Goal: Task Accomplishment & Management: Manage account settings

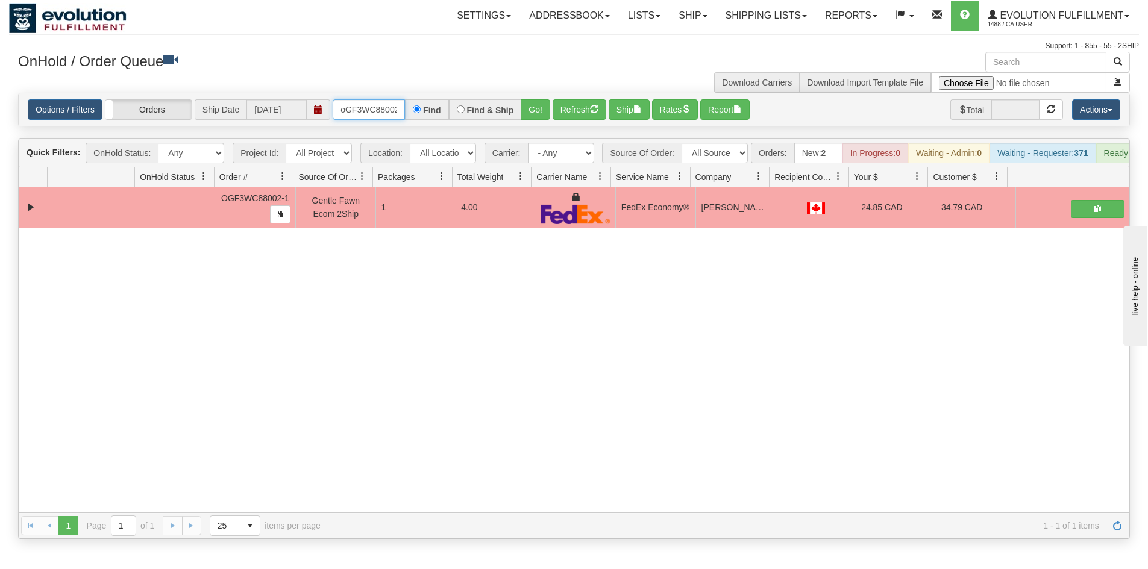
click at [361, 110] on input "oGF3WC88002-1" at bounding box center [369, 109] width 72 height 20
click at [535, 113] on button "Go!" at bounding box center [536, 109] width 30 height 20
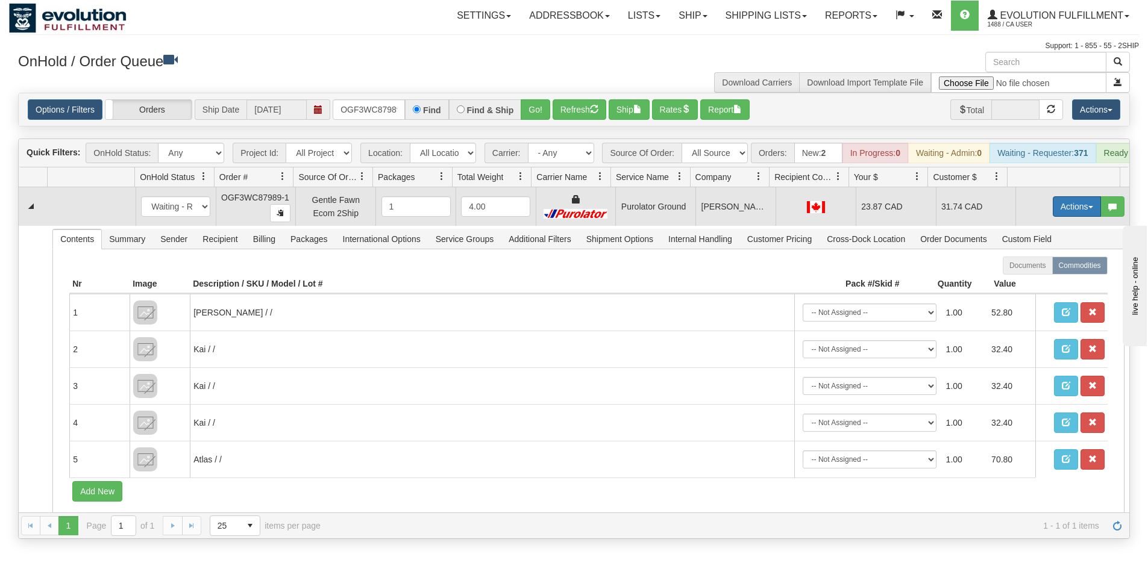
click at [1075, 217] on button "Actions" at bounding box center [1077, 206] width 48 height 20
click at [1060, 284] on link "Ship" at bounding box center [1052, 277] width 96 height 16
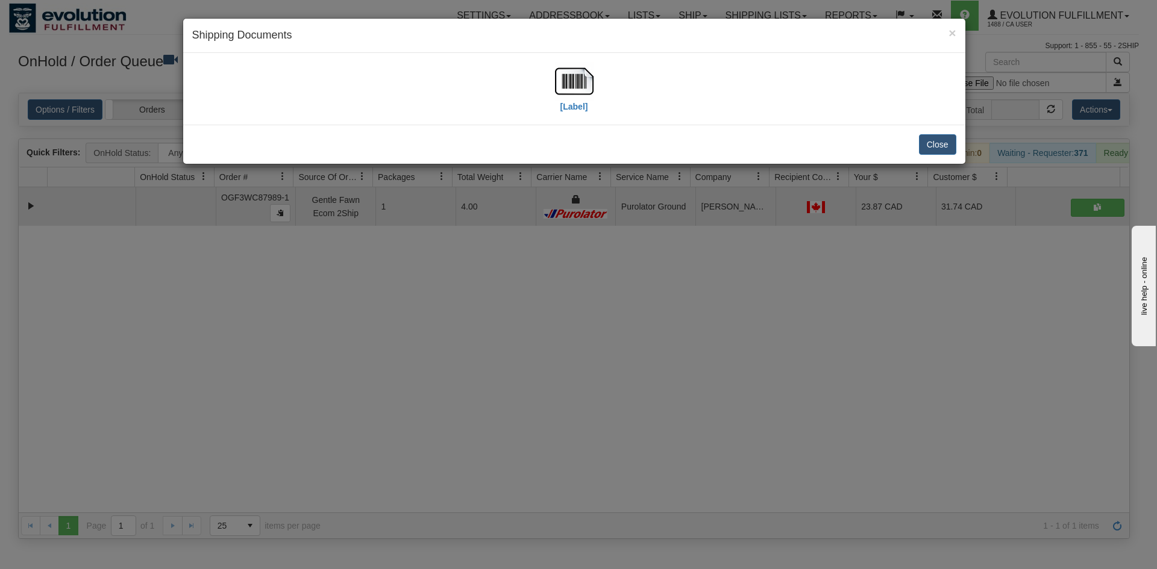
click at [599, 90] on div "[Label]" at bounding box center [574, 89] width 764 height 54
click at [575, 80] on img at bounding box center [574, 81] width 39 height 39
drag, startPoint x: 661, startPoint y: 334, endPoint x: 384, endPoint y: 33, distance: 408.9
click at [659, 326] on div "× Shipping Documents [Label] Close" at bounding box center [578, 284] width 1157 height 569
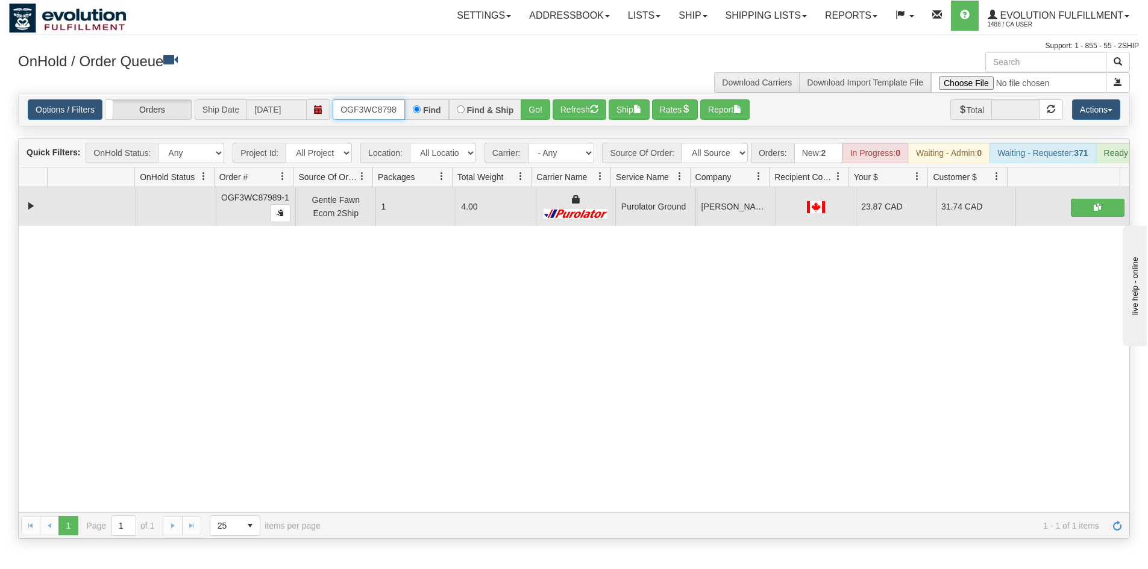
click at [364, 107] on input "OGF3WC87989-1" at bounding box center [369, 109] width 72 height 20
click at [549, 104] on button "Go!" at bounding box center [536, 109] width 30 height 20
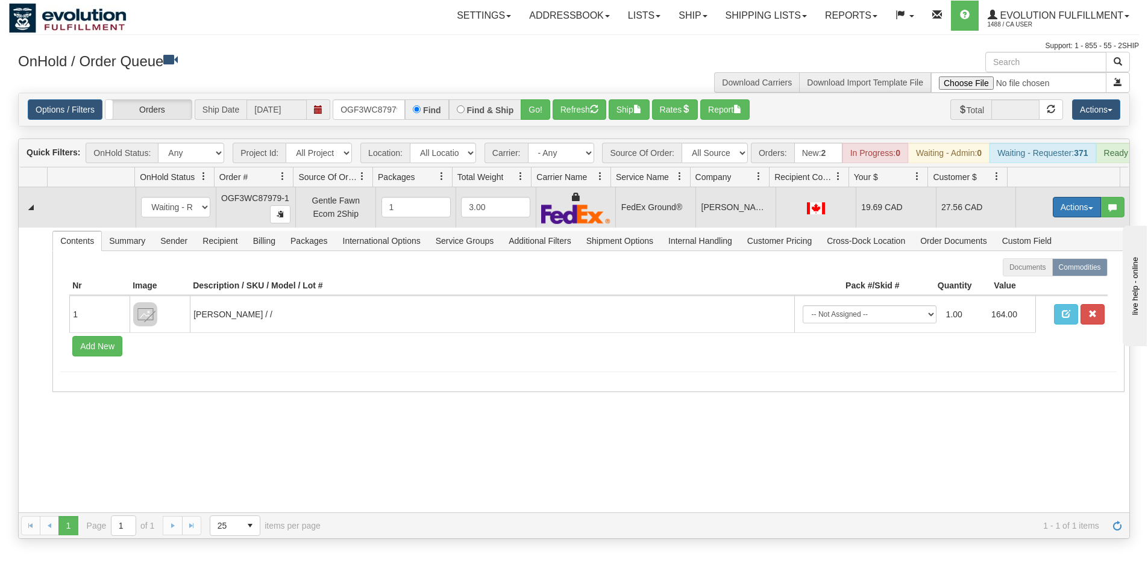
click at [1065, 217] on button "Actions" at bounding box center [1077, 207] width 48 height 20
click at [1054, 285] on link "Ship" at bounding box center [1052, 277] width 96 height 16
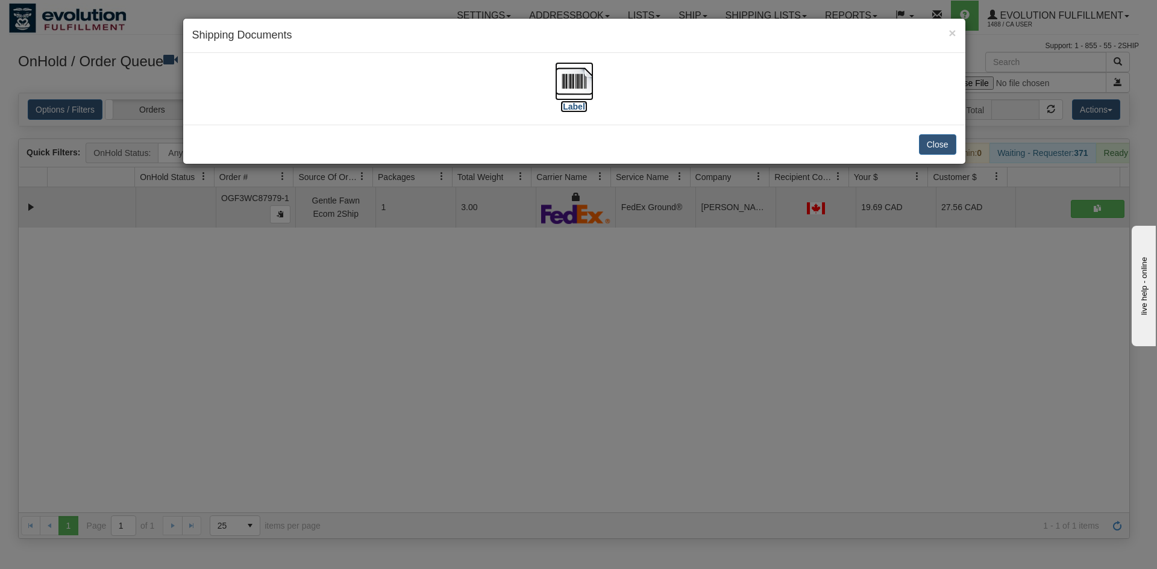
click at [567, 96] on img at bounding box center [574, 81] width 39 height 39
drag, startPoint x: 631, startPoint y: 349, endPoint x: 558, endPoint y: 208, distance: 158.2
click at [631, 339] on div "× Shipping Documents [Label] Close" at bounding box center [578, 284] width 1157 height 569
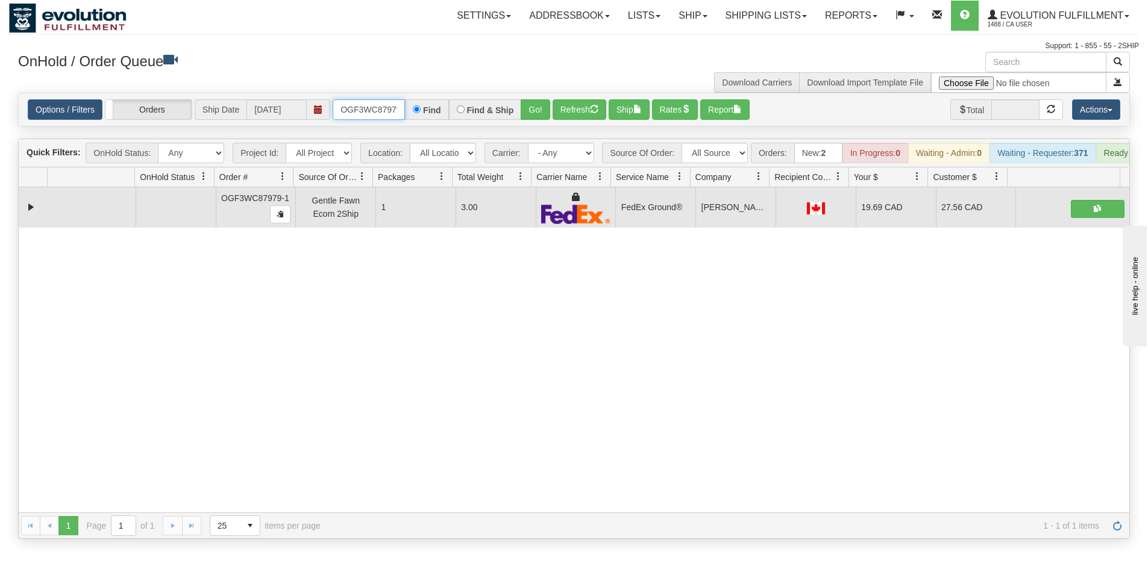
click at [380, 107] on input "OGF3WC87979-1" at bounding box center [369, 109] width 72 height 20
click at [545, 111] on button "Go!" at bounding box center [536, 109] width 30 height 20
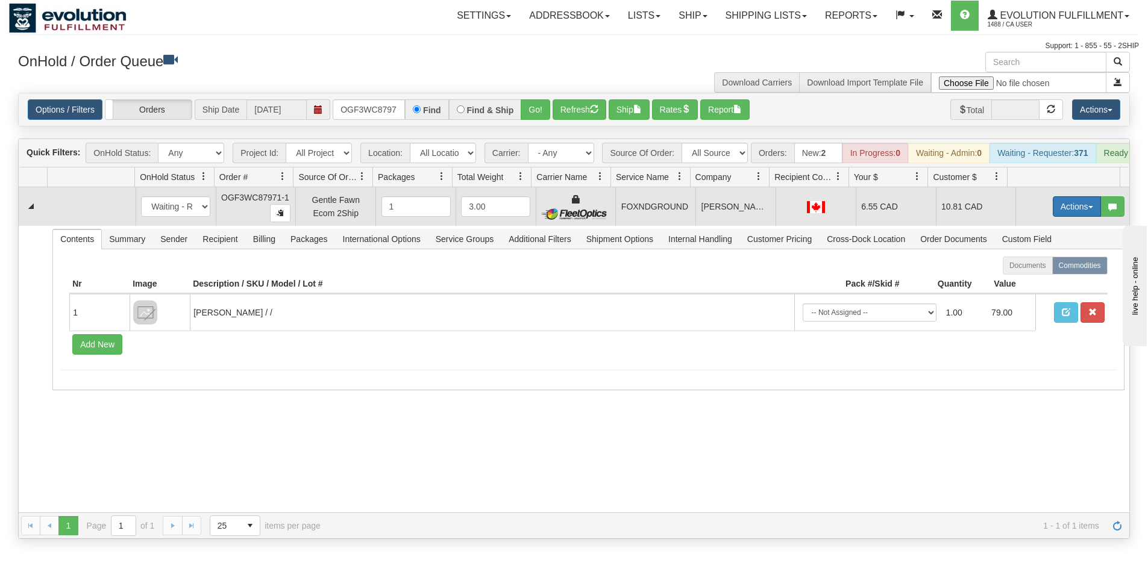
click at [1074, 217] on button "Actions" at bounding box center [1077, 206] width 48 height 20
click at [1047, 284] on link "Ship" at bounding box center [1052, 277] width 96 height 16
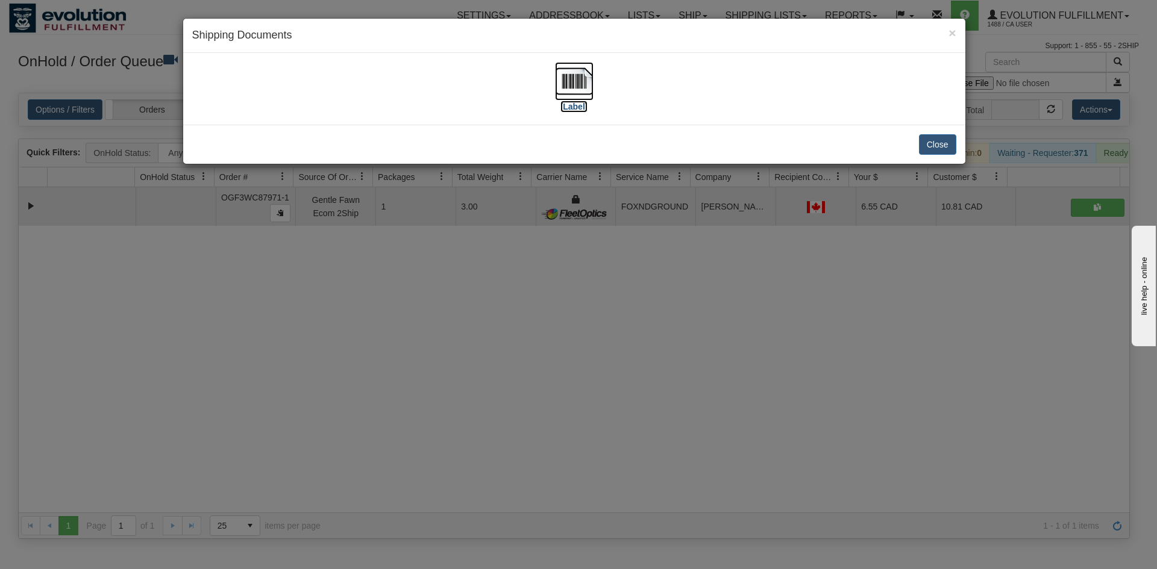
click at [572, 102] on label "[Label]" at bounding box center [574, 107] width 28 height 12
drag, startPoint x: 489, startPoint y: 357, endPoint x: 490, endPoint y: 339, distance: 18.1
click at [490, 348] on div "× Shipping Documents [Label] Close" at bounding box center [578, 284] width 1157 height 569
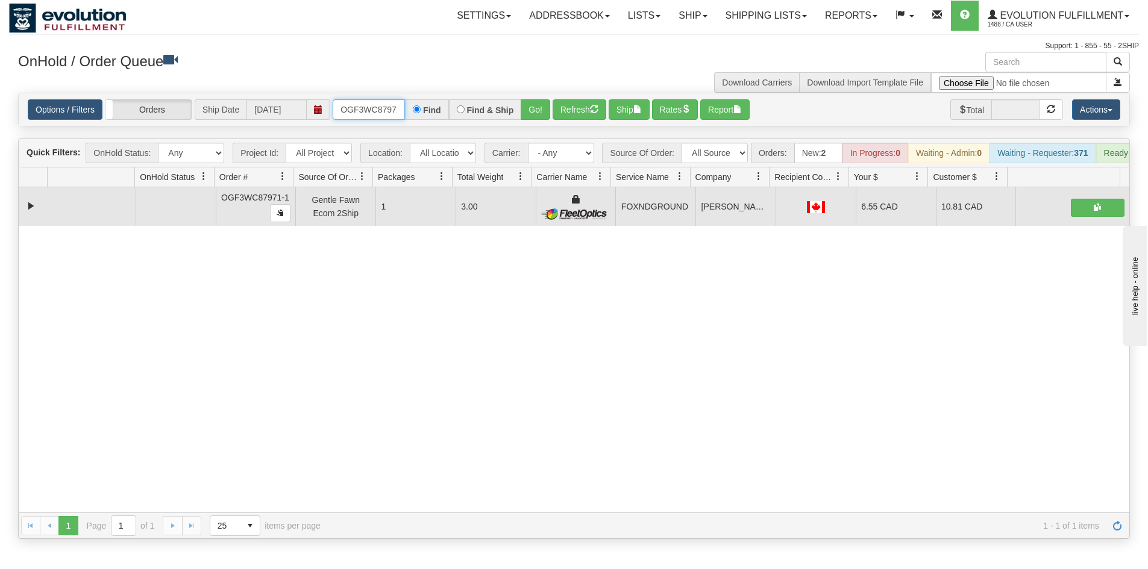
click at [349, 117] on input "OGF3WC87971-1" at bounding box center [369, 109] width 72 height 20
click at [534, 123] on div "Options / Filters Group Shipments Orders Ship Date [DATE] OGF3WC87977-1 Find Fi…" at bounding box center [574, 109] width 1110 height 33
click at [535, 110] on button "Go!" at bounding box center [536, 109] width 30 height 20
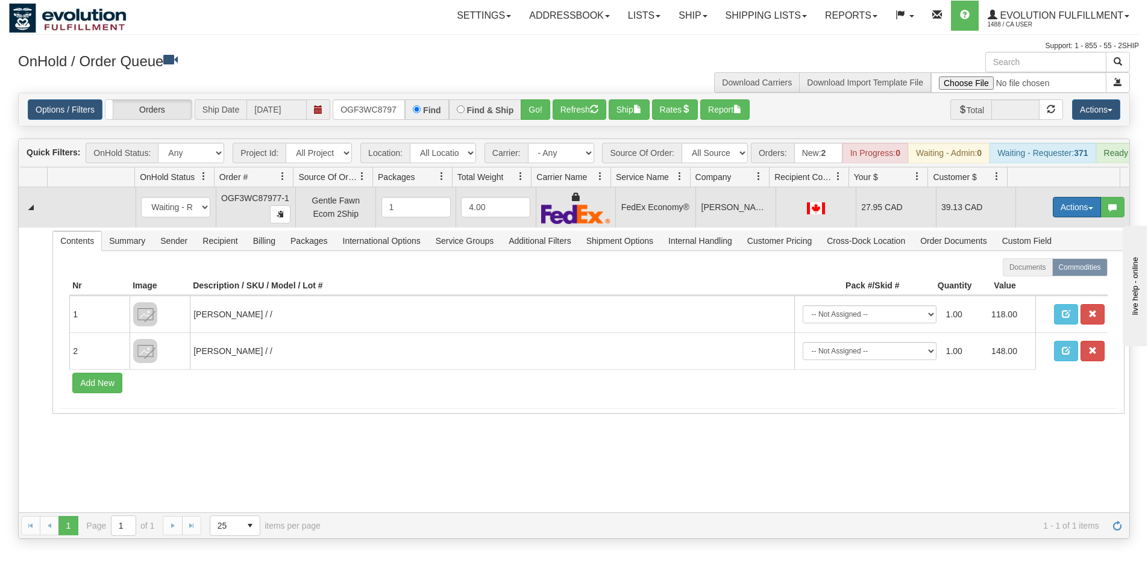
click at [1053, 217] on button "Actions" at bounding box center [1077, 207] width 48 height 20
click at [1039, 285] on link "Ship" at bounding box center [1052, 277] width 96 height 16
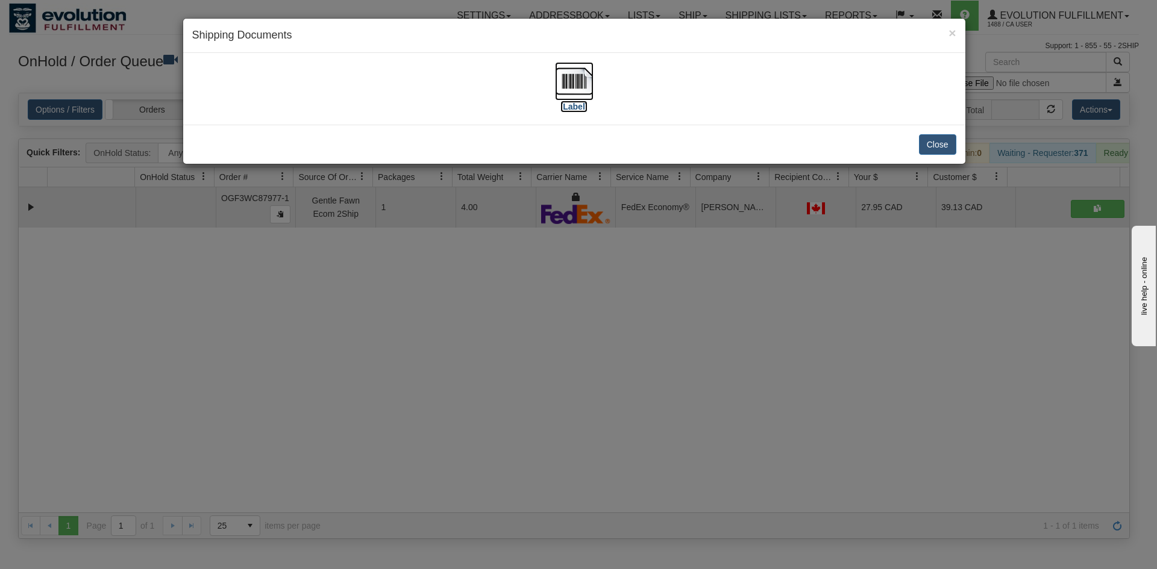
click at [577, 108] on label "[Label]" at bounding box center [574, 107] width 28 height 12
drag, startPoint x: 524, startPoint y: 395, endPoint x: 328, endPoint y: 133, distance: 327.3
click at [518, 383] on div "× Shipping Documents [Label] Close" at bounding box center [578, 284] width 1157 height 569
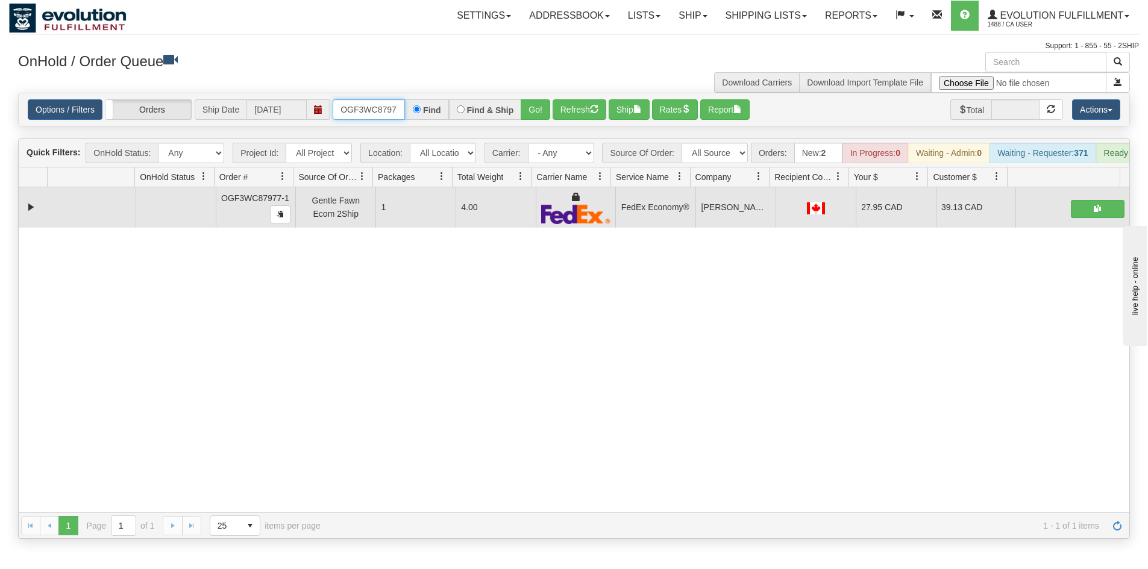
click at [369, 111] on input "OGF3WC87977-1" at bounding box center [369, 109] width 72 height 20
click at [536, 113] on button "Go!" at bounding box center [536, 109] width 30 height 20
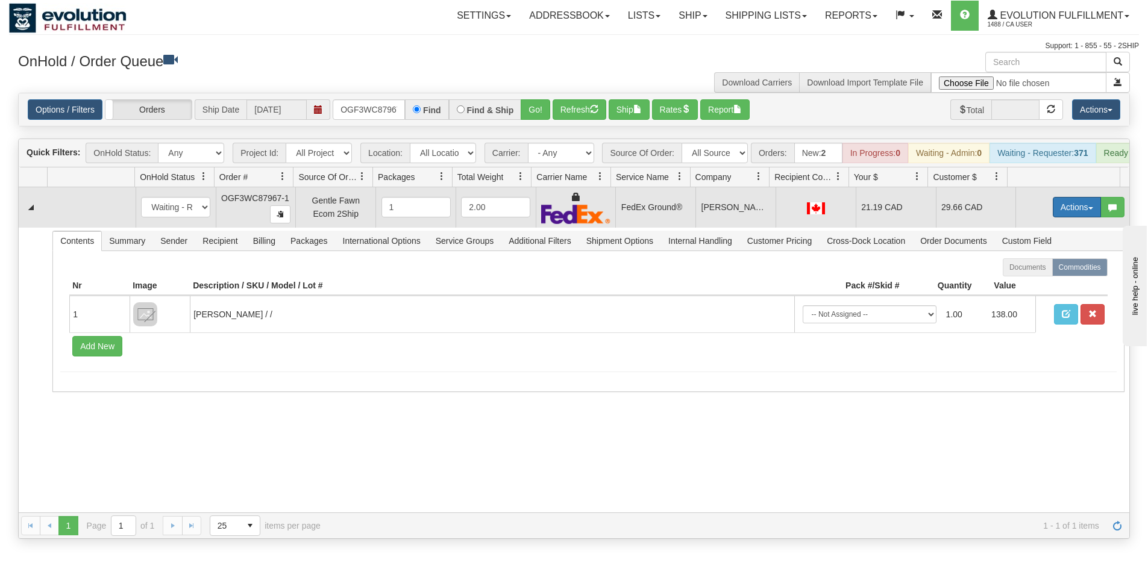
click at [1059, 217] on button "Actions" at bounding box center [1077, 207] width 48 height 20
click at [1022, 282] on span "Ship" at bounding box center [1028, 277] width 25 height 10
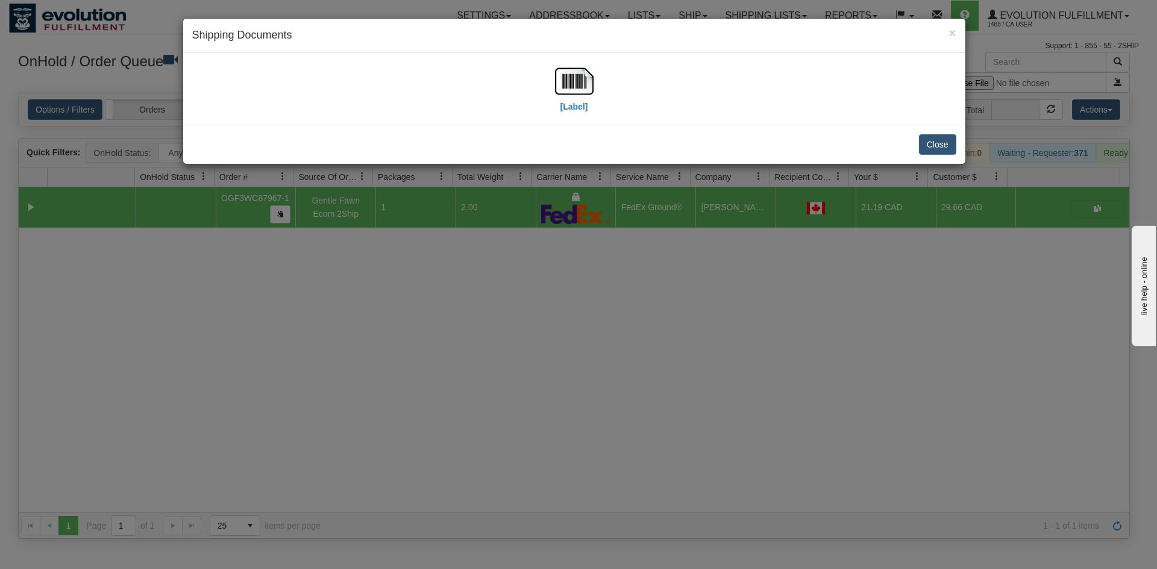
click at [598, 72] on div "[Label]" at bounding box center [574, 89] width 764 height 54
click at [587, 85] on img at bounding box center [574, 81] width 39 height 39
click at [732, 308] on div "× Shipping Documents [Label] Close" at bounding box center [578, 284] width 1157 height 569
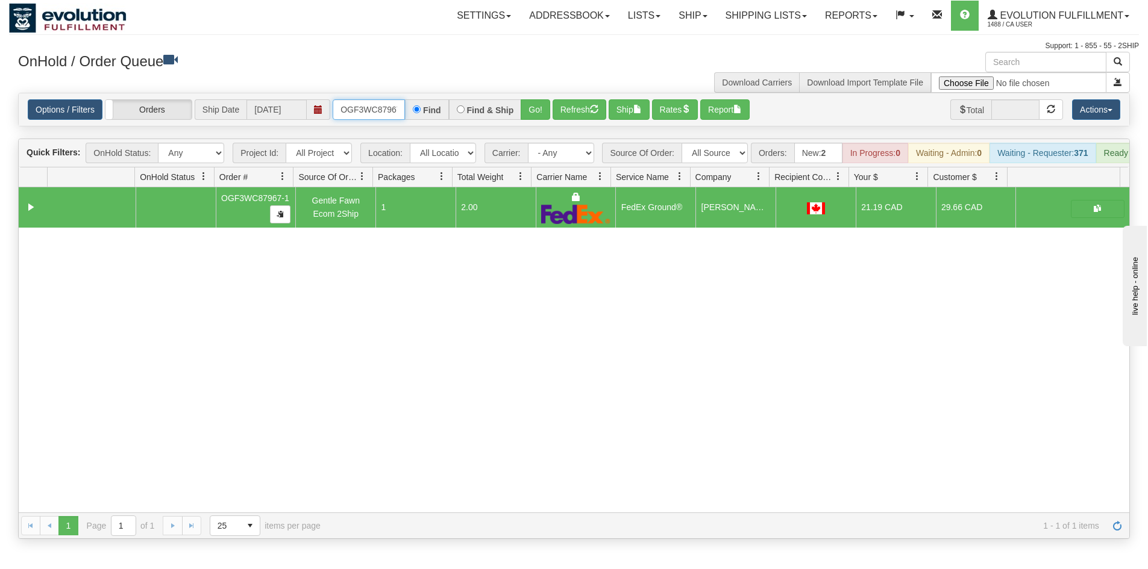
click at [360, 110] on input "OGF3WC87967-1" at bounding box center [369, 109] width 72 height 20
click at [542, 118] on button "Go!" at bounding box center [536, 109] width 30 height 20
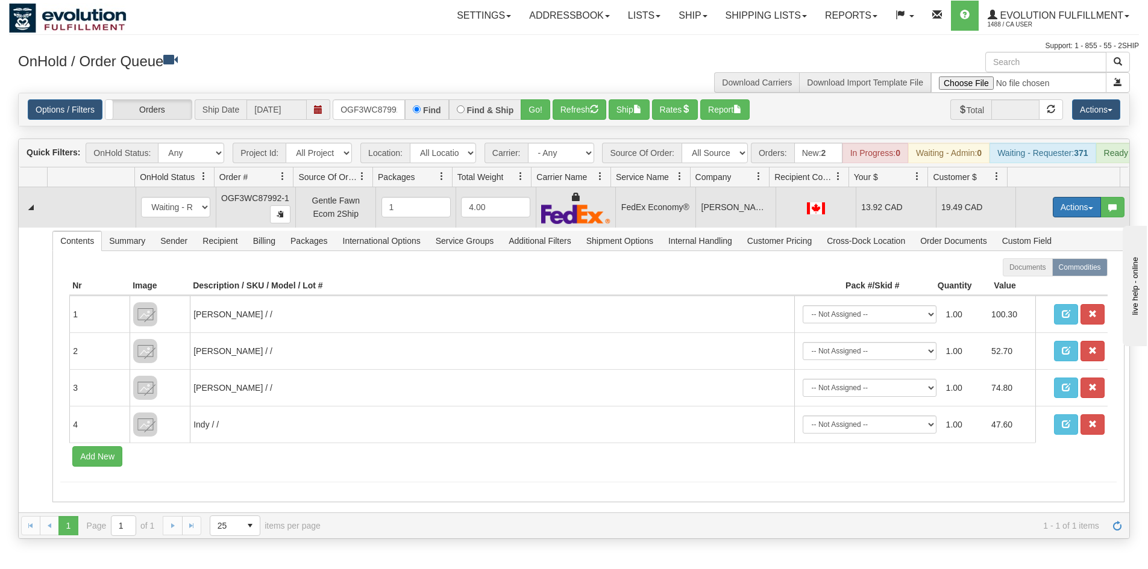
click at [1059, 217] on button "Actions" at bounding box center [1077, 207] width 48 height 20
click at [1034, 285] on link "Ship" at bounding box center [1052, 277] width 96 height 16
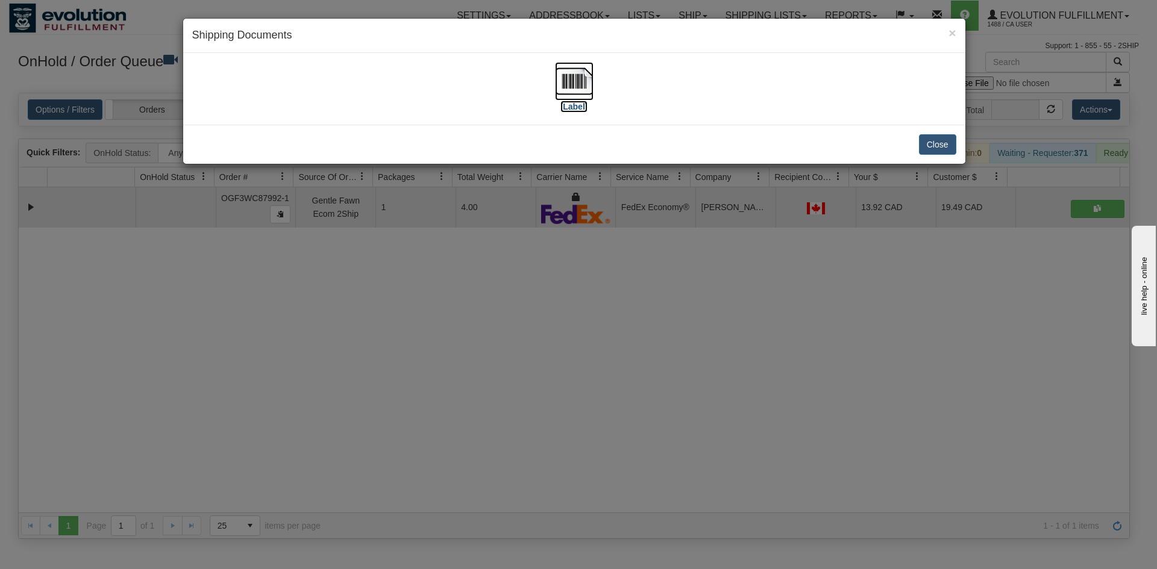
click at [569, 79] on img at bounding box center [574, 81] width 39 height 39
click at [478, 371] on div "× Shipping Documents [Label] Close" at bounding box center [578, 284] width 1157 height 569
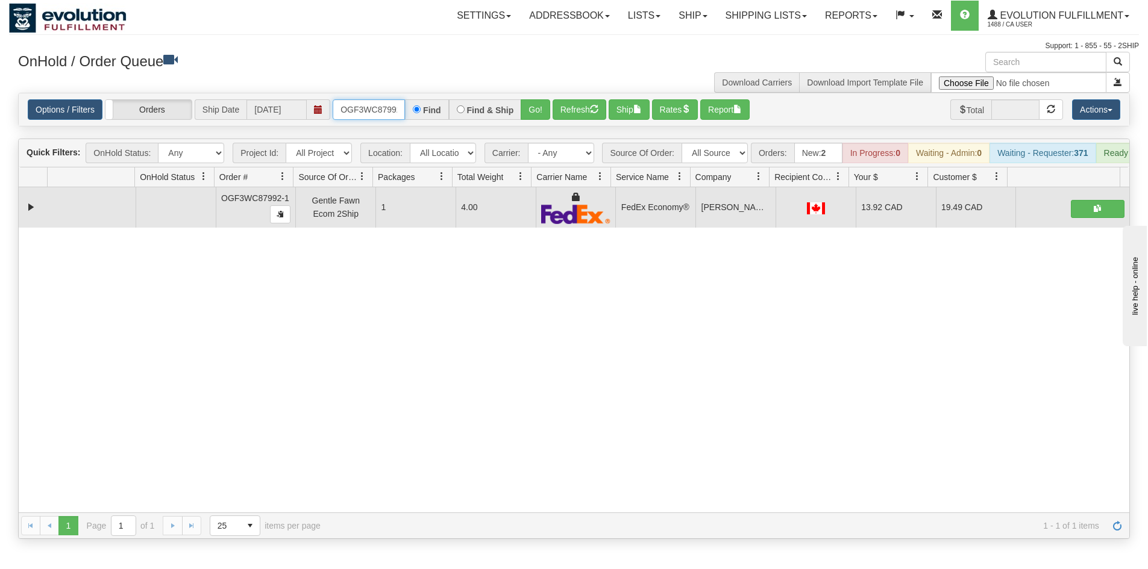
click at [367, 111] on input "OGF3WC87992-1" at bounding box center [369, 109] width 72 height 20
click at [533, 113] on button "Go!" at bounding box center [536, 109] width 30 height 20
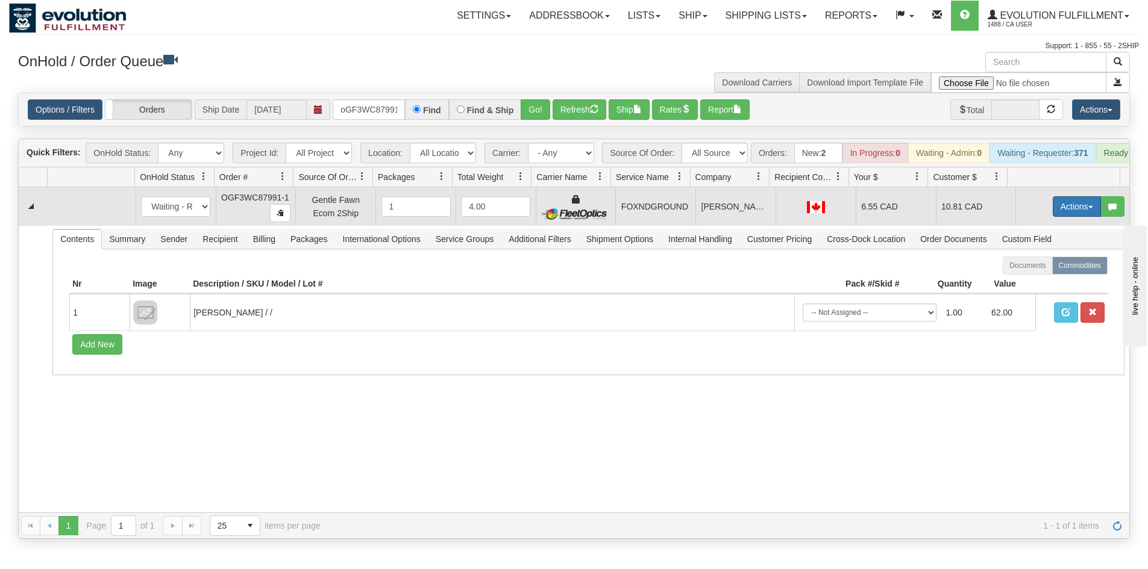
click at [1066, 217] on button "Actions" at bounding box center [1077, 206] width 48 height 20
click at [1040, 284] on link "Ship" at bounding box center [1052, 277] width 96 height 16
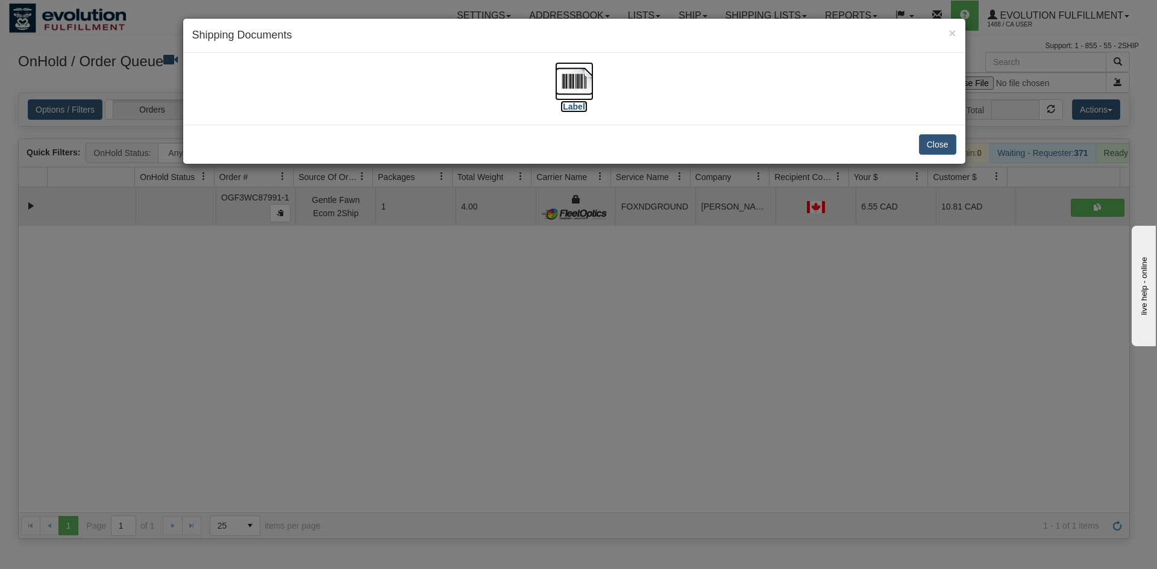
click at [581, 89] on img at bounding box center [574, 81] width 39 height 39
drag, startPoint x: 404, startPoint y: 395, endPoint x: 412, endPoint y: 339, distance: 56.6
click at [407, 394] on div "× Shipping Documents [Label] Close" at bounding box center [578, 284] width 1157 height 569
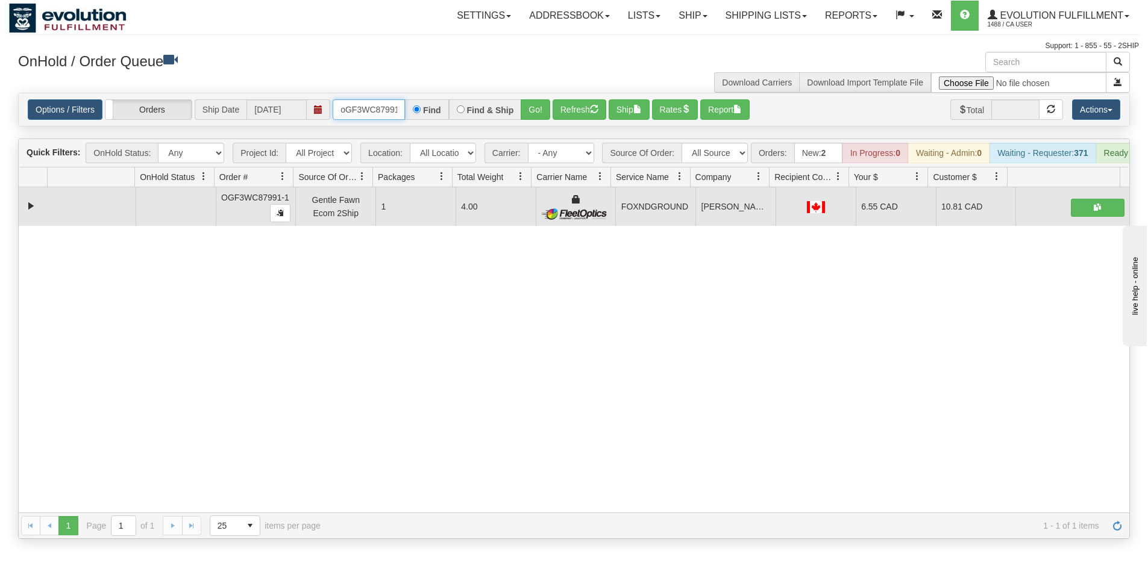
click at [377, 108] on input "oGF3WC87991-1" at bounding box center [369, 109] width 72 height 20
click at [534, 120] on button "Go!" at bounding box center [536, 109] width 30 height 20
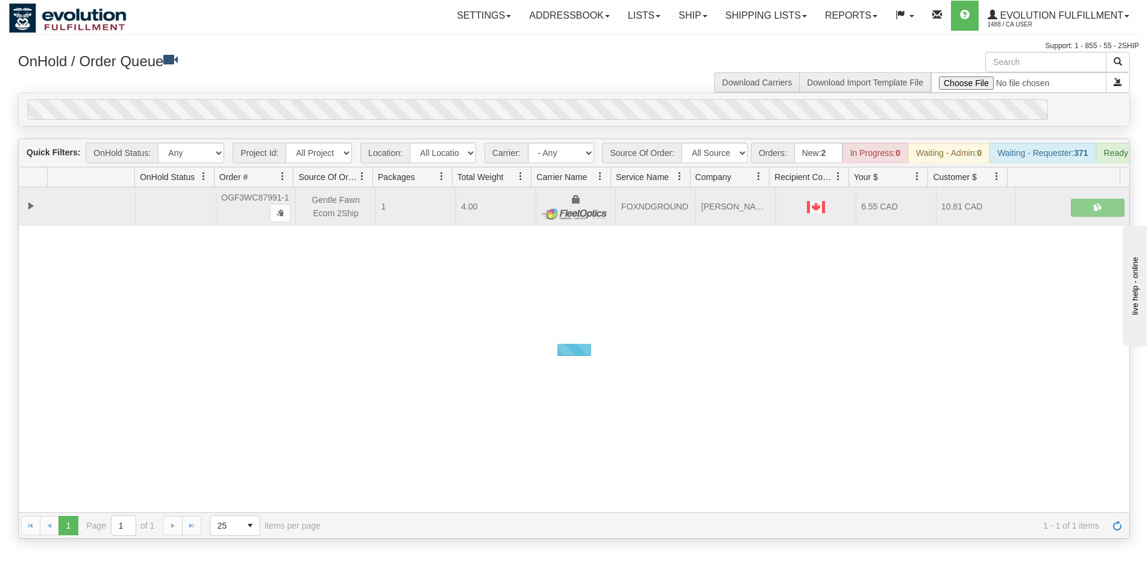
click at [528, 110] on div "0" at bounding box center [538, 109] width 1020 height 20
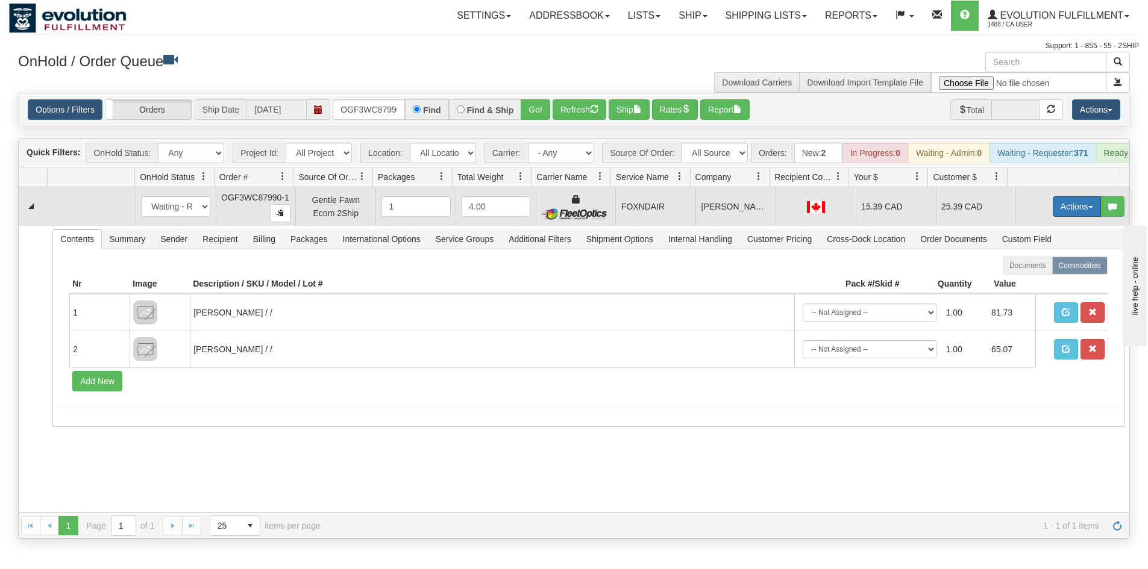
click at [1068, 217] on button "Actions" at bounding box center [1077, 206] width 48 height 20
click at [1037, 284] on link "Ship" at bounding box center [1052, 277] width 96 height 16
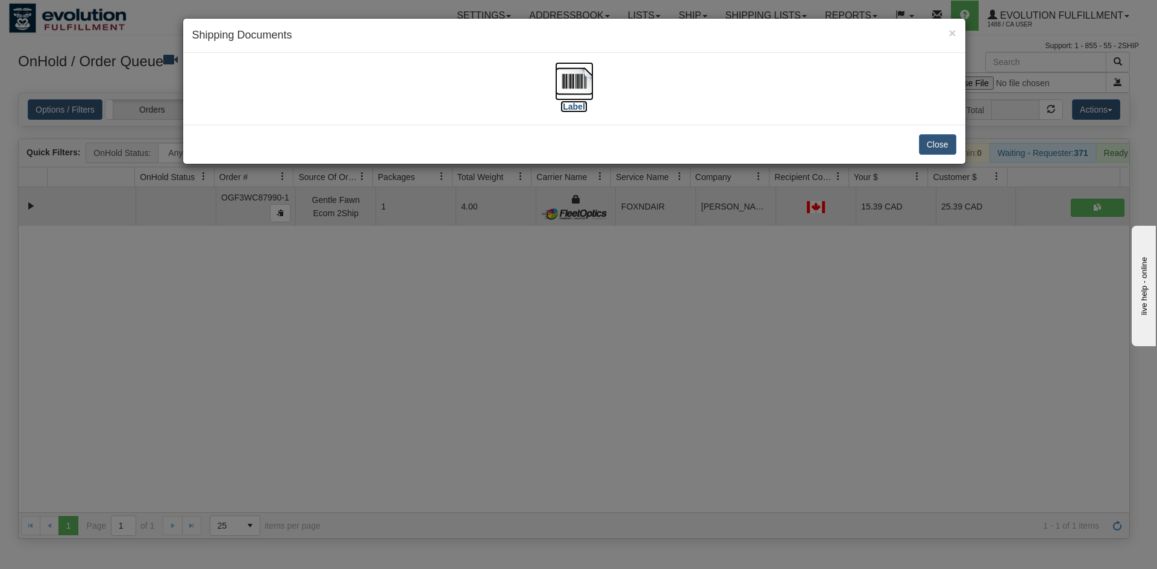
click at [590, 94] on img at bounding box center [574, 81] width 39 height 39
drag, startPoint x: 619, startPoint y: 393, endPoint x: 470, endPoint y: 264, distance: 197.3
click at [619, 395] on div "× Shipping Documents [Label] Close" at bounding box center [578, 284] width 1157 height 569
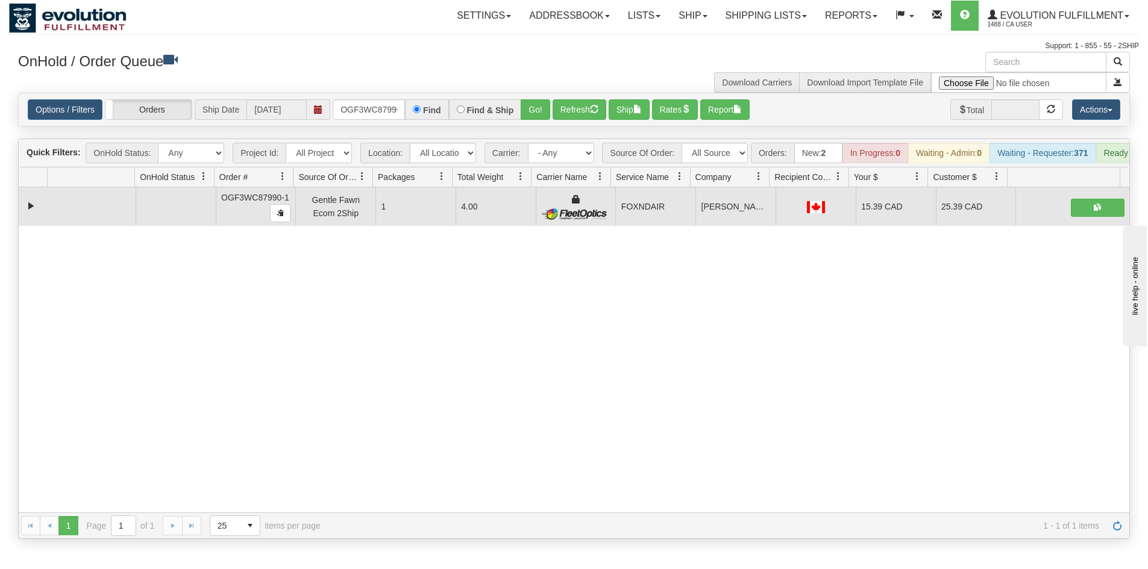
click at [364, 121] on div "Options / Filters Group Shipments Orders Ship Date [DATE] OGF3WC87990-1 Find Fi…" at bounding box center [574, 109] width 1110 height 33
click at [375, 116] on input "OGF3WC87990-1" at bounding box center [369, 109] width 72 height 20
click at [402, 116] on input "OGF3WC87990-1" at bounding box center [369, 109] width 72 height 20
click at [533, 99] on button "Go!" at bounding box center [536, 109] width 30 height 20
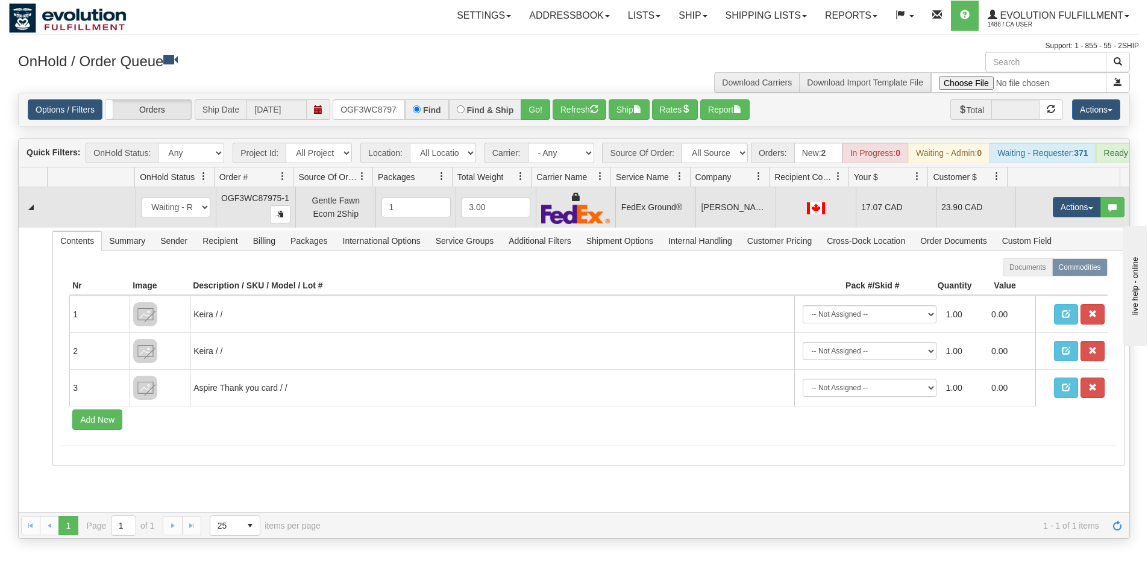
click at [1040, 214] on td "Actions Open Refresh Rates Rate All Services Ship Delete Edit Items" at bounding box center [1072, 207] width 114 height 40
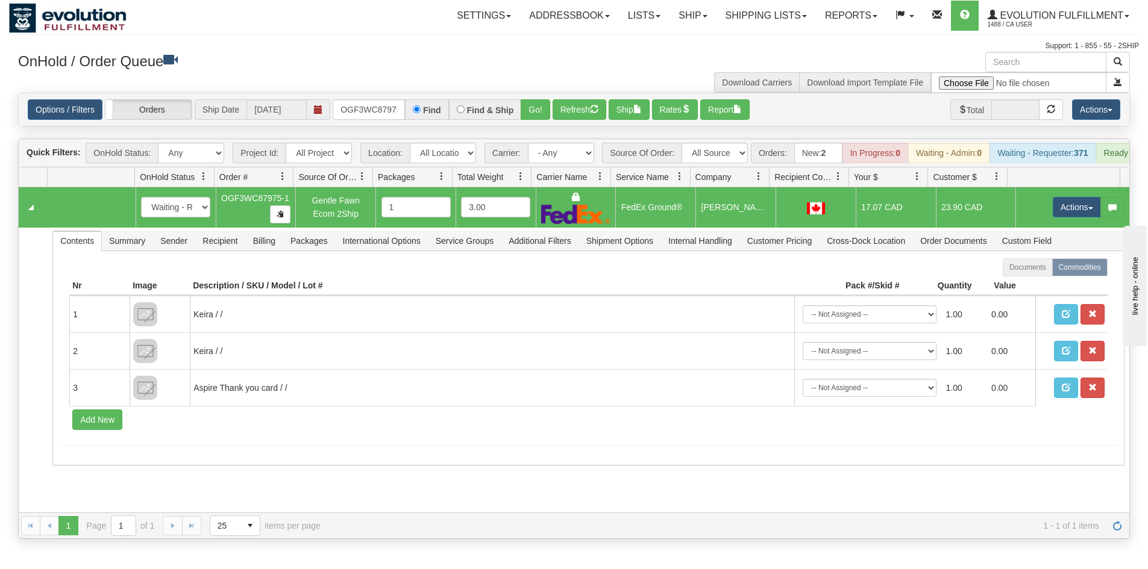
click at [1040, 217] on td "Actions Open Refresh Rates Rate All Services Ship Delete Edit Items" at bounding box center [1072, 207] width 114 height 40
click at [1053, 217] on button "Actions" at bounding box center [1077, 207] width 48 height 20
click at [1033, 285] on link "Ship" at bounding box center [1052, 277] width 96 height 16
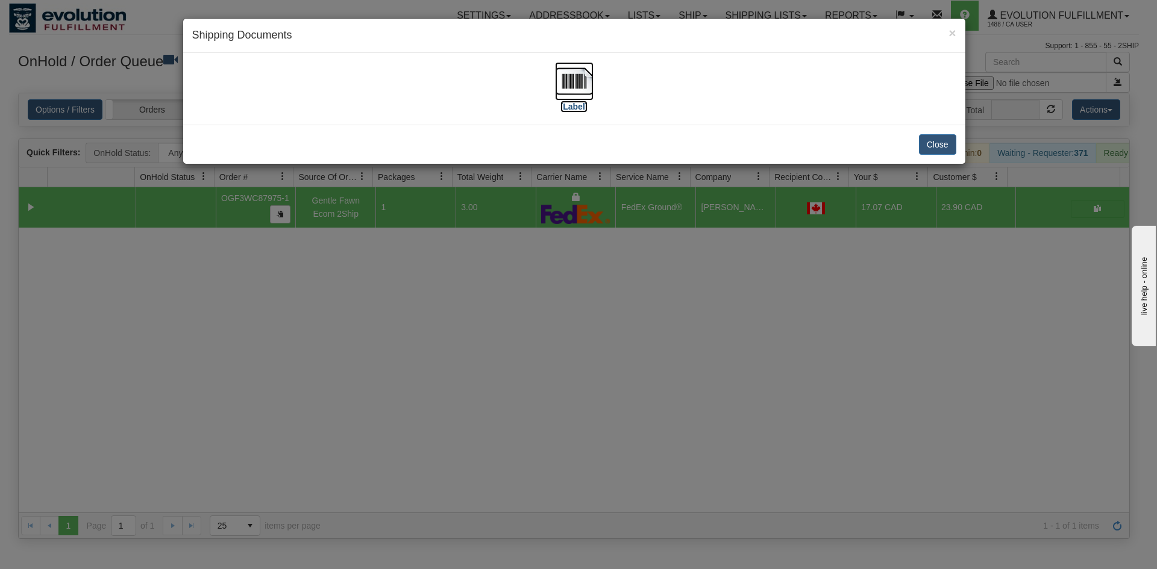
click at [592, 84] on img at bounding box center [574, 81] width 39 height 39
drag, startPoint x: 601, startPoint y: 255, endPoint x: 535, endPoint y: 203, distance: 84.5
click at [602, 255] on div "× Shipping Documents [Label] Close" at bounding box center [578, 284] width 1157 height 569
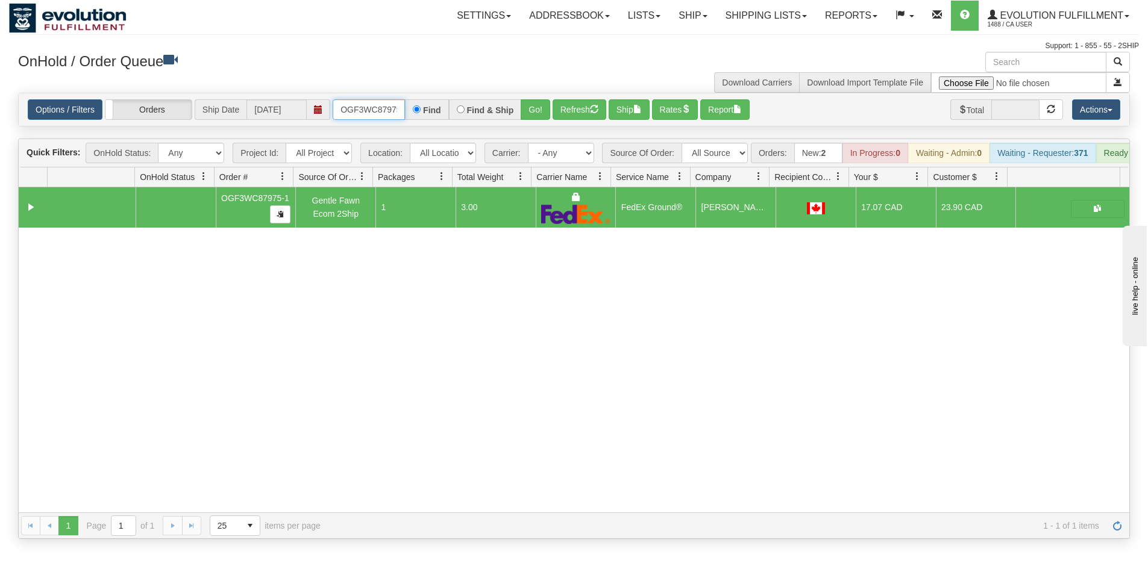
click at [375, 111] on input "OGF3WC87975-1" at bounding box center [369, 109] width 72 height 20
click at [540, 103] on button "Go!" at bounding box center [536, 109] width 30 height 20
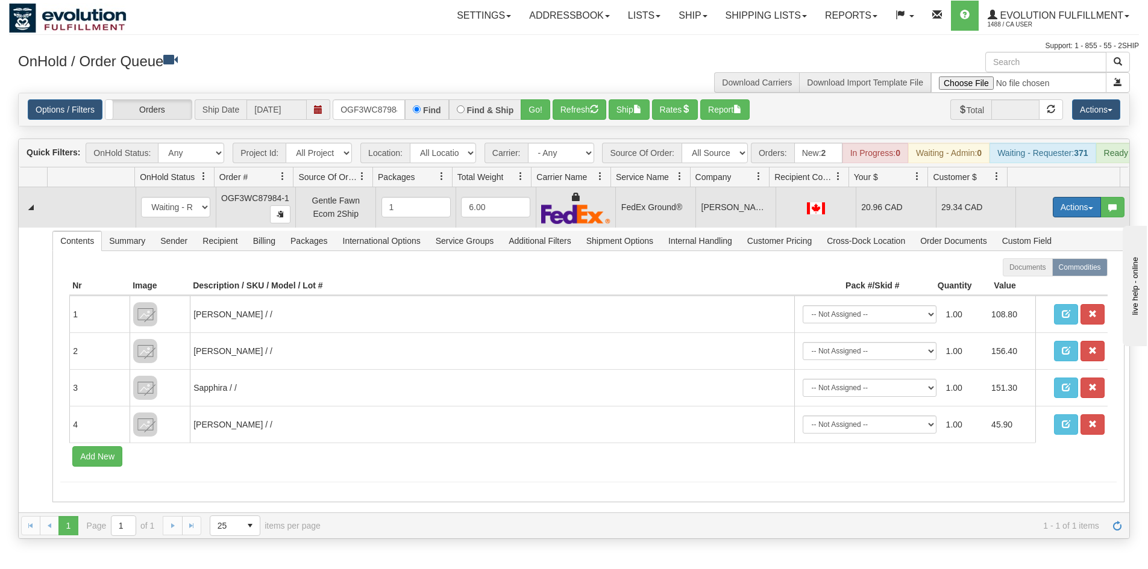
click at [1053, 210] on button "Actions" at bounding box center [1077, 207] width 48 height 20
click at [1021, 285] on link "Ship" at bounding box center [1052, 277] width 96 height 16
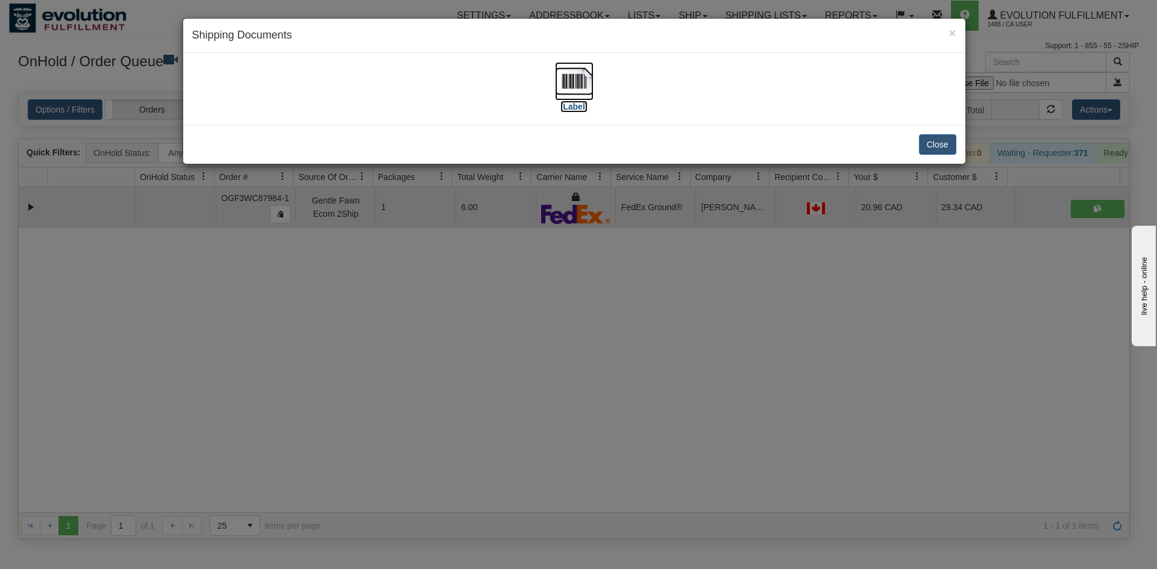
click at [559, 84] on img at bounding box center [574, 81] width 39 height 39
click at [202, 345] on div "× Shipping Documents [Label] Close" at bounding box center [578, 284] width 1157 height 569
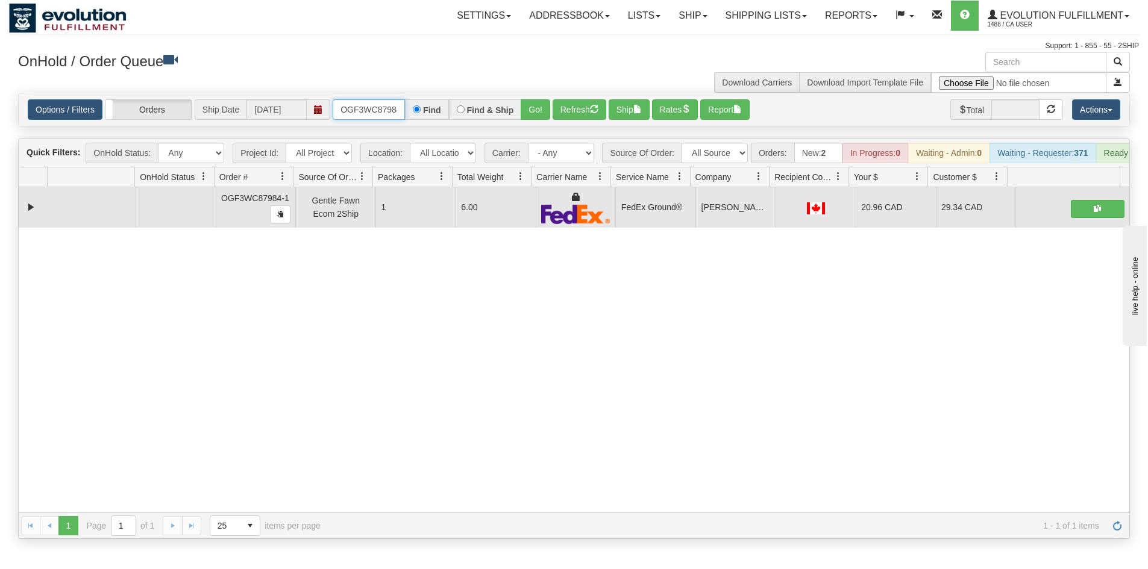
click at [358, 108] on input "OGF3WC87984-1" at bounding box center [369, 109] width 72 height 20
click at [543, 106] on button "Go!" at bounding box center [536, 109] width 30 height 20
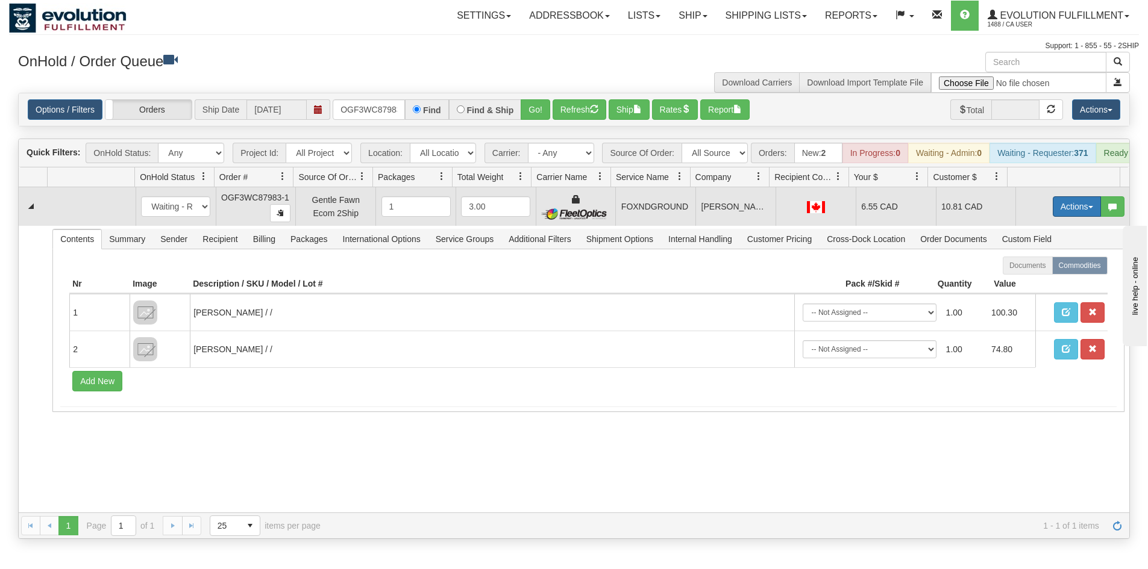
click at [1053, 213] on button "Actions" at bounding box center [1077, 206] width 48 height 20
click at [1029, 281] on span "Ship" at bounding box center [1028, 277] width 25 height 10
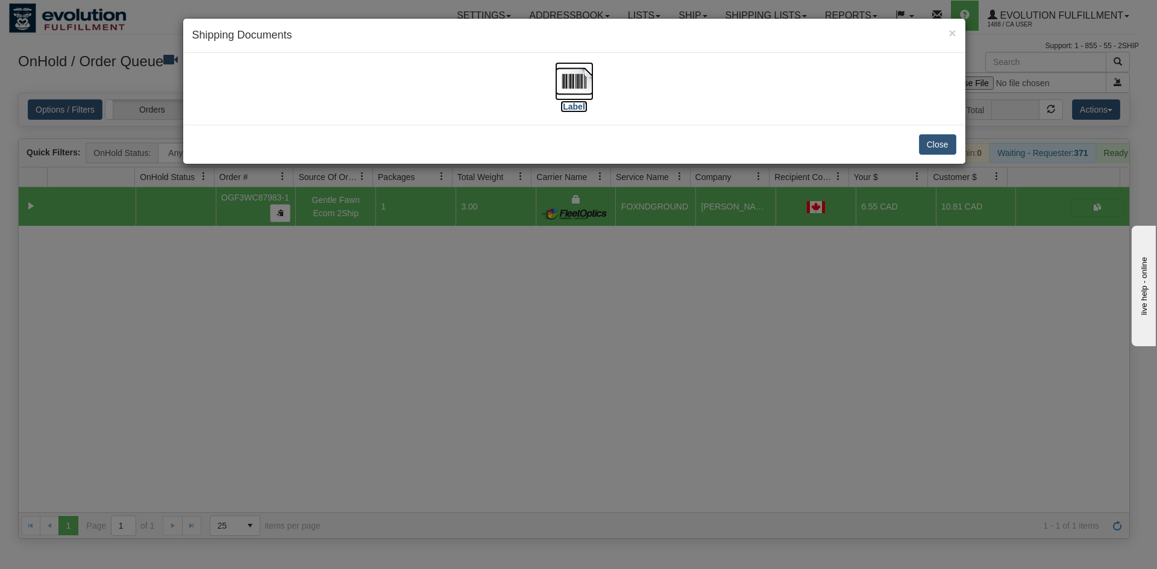
click at [563, 81] on img at bounding box center [574, 81] width 39 height 39
drag, startPoint x: 540, startPoint y: 374, endPoint x: 355, endPoint y: 156, distance: 286.0
click at [535, 361] on div "× Shipping Documents [Label] Close" at bounding box center [578, 284] width 1157 height 569
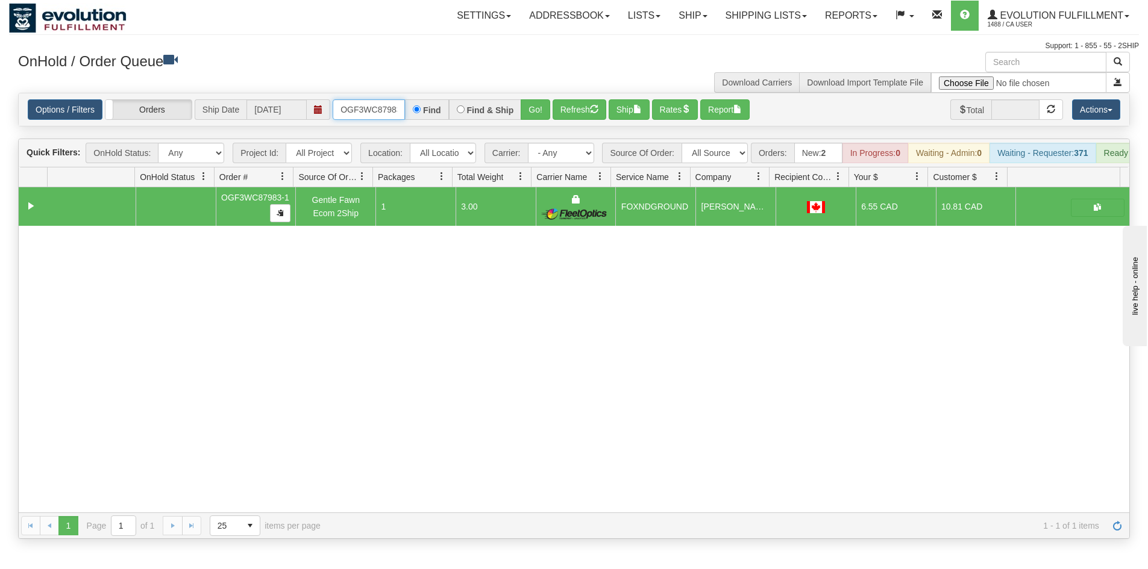
click at [366, 110] on input "OGF3WC87983-1" at bounding box center [369, 109] width 72 height 20
click at [537, 115] on button "Go!" at bounding box center [536, 109] width 30 height 20
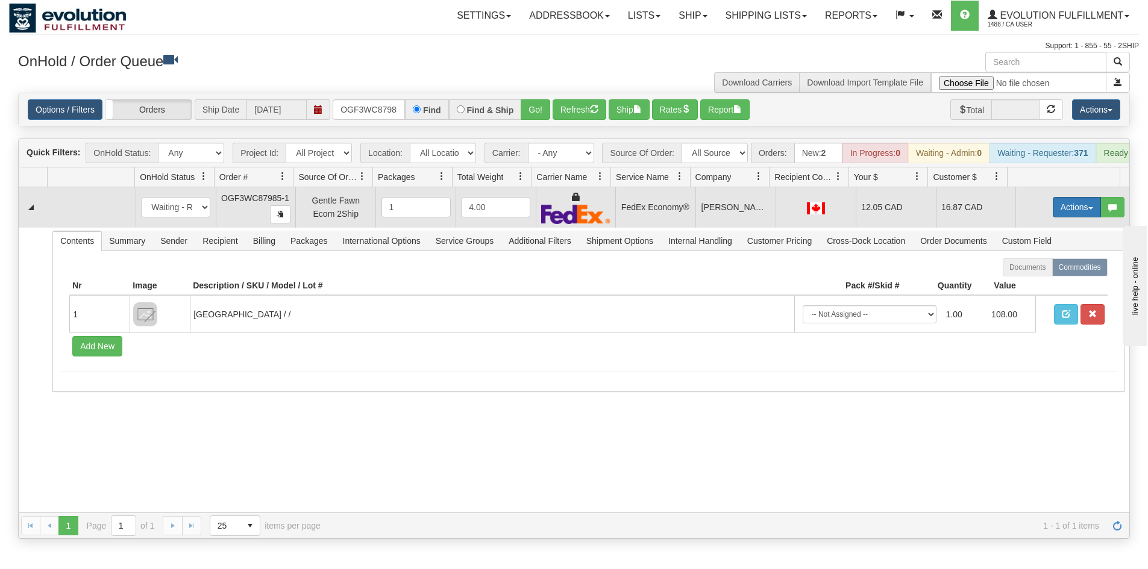
click at [1072, 217] on button "Actions" at bounding box center [1077, 207] width 48 height 20
click at [1025, 282] on span "Ship" at bounding box center [1028, 277] width 25 height 10
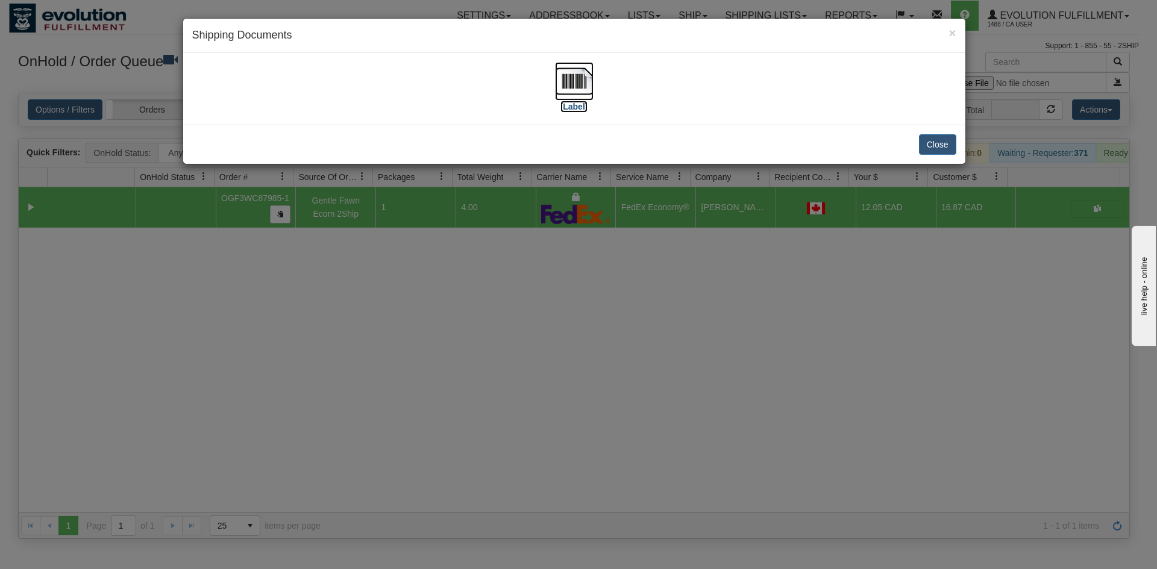
click at [586, 99] on img at bounding box center [574, 81] width 39 height 39
drag, startPoint x: 639, startPoint y: 337, endPoint x: 499, endPoint y: 160, distance: 226.1
click at [639, 336] on div "× Shipping Documents [Label] Close" at bounding box center [578, 284] width 1157 height 569
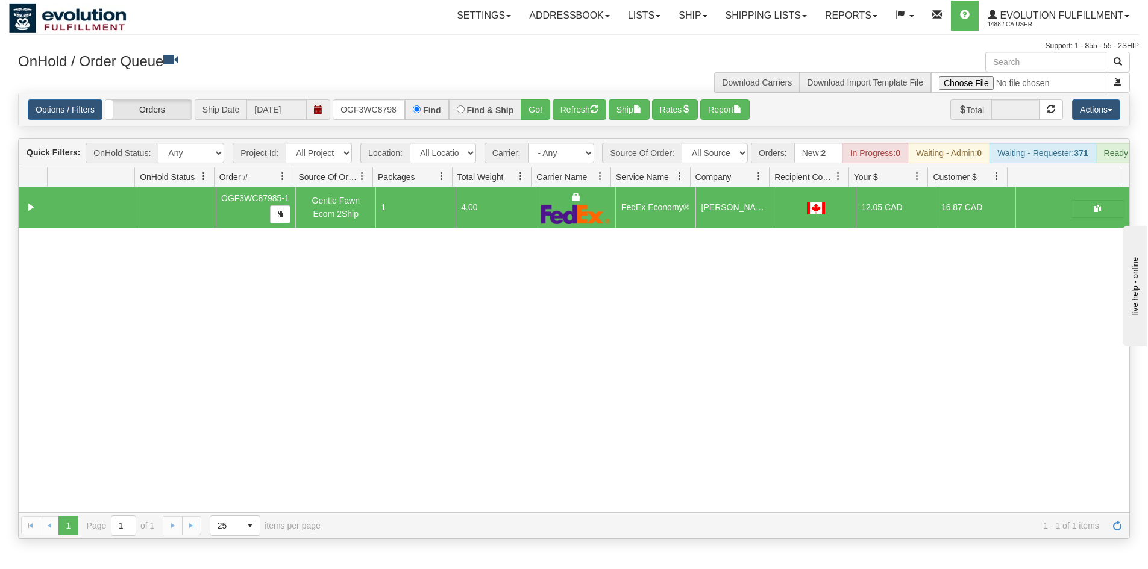
click at [746, 318] on div "31716975 EVOLUTION V3 91346619 91346620 OGF3WC87985-1 Gentle Fawn Ecom 2Ship 1 …" at bounding box center [574, 349] width 1110 height 325
click at [369, 109] on input "OGF3WC87985-1" at bounding box center [369, 109] width 72 height 20
click at [531, 118] on button "Go!" at bounding box center [536, 109] width 30 height 20
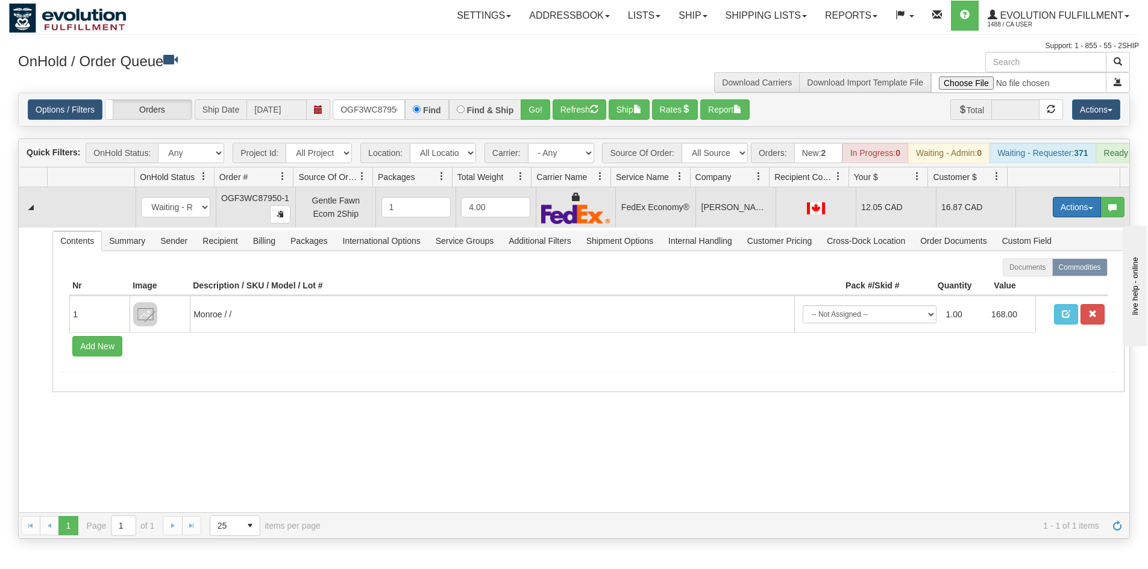
click at [1074, 217] on button "Actions" at bounding box center [1077, 207] width 48 height 20
click at [1038, 285] on link "Ship" at bounding box center [1052, 277] width 96 height 16
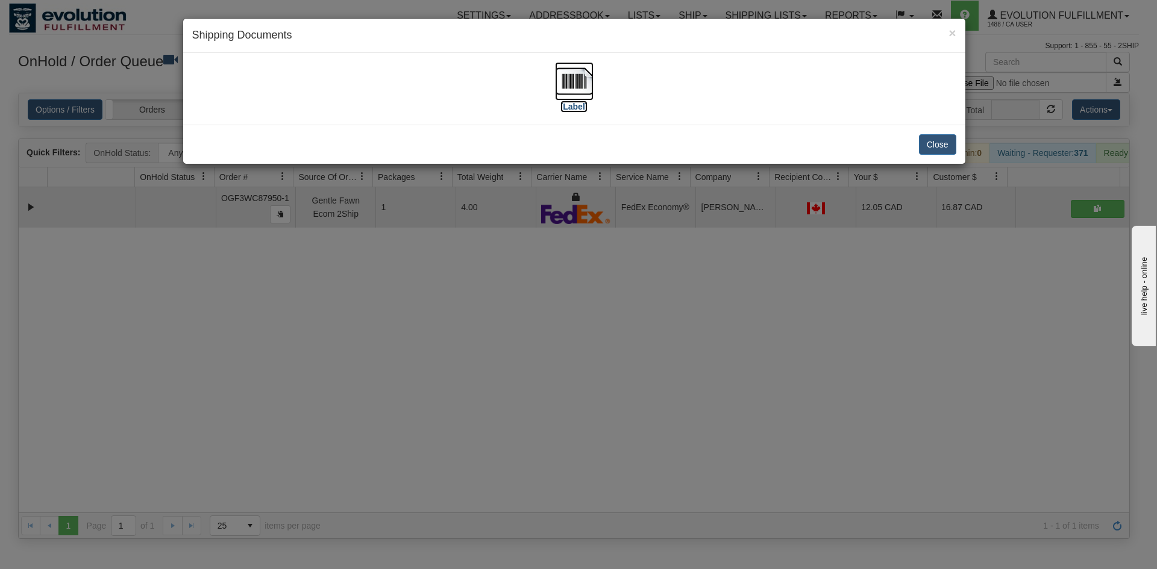
click at [581, 95] on img at bounding box center [574, 81] width 39 height 39
drag, startPoint x: 592, startPoint y: 328, endPoint x: 454, endPoint y: 189, distance: 196.0
click at [593, 327] on div "× Shipping Documents [Label] Close" at bounding box center [578, 284] width 1157 height 569
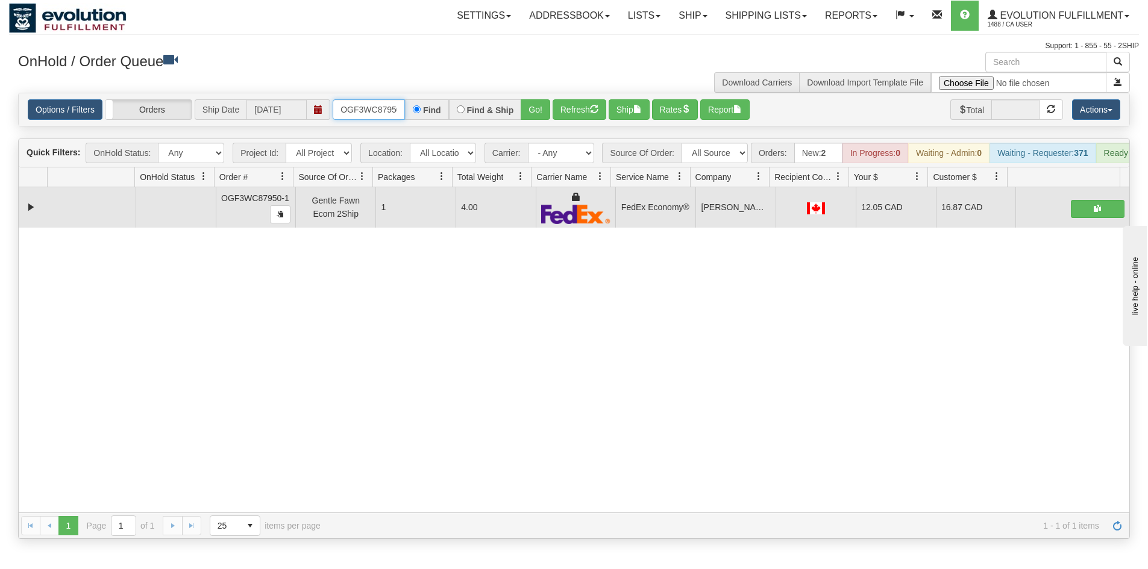
click at [393, 108] on input "OGF3WC87950-1" at bounding box center [369, 109] width 72 height 20
click at [527, 104] on button "Go!" at bounding box center [536, 109] width 30 height 20
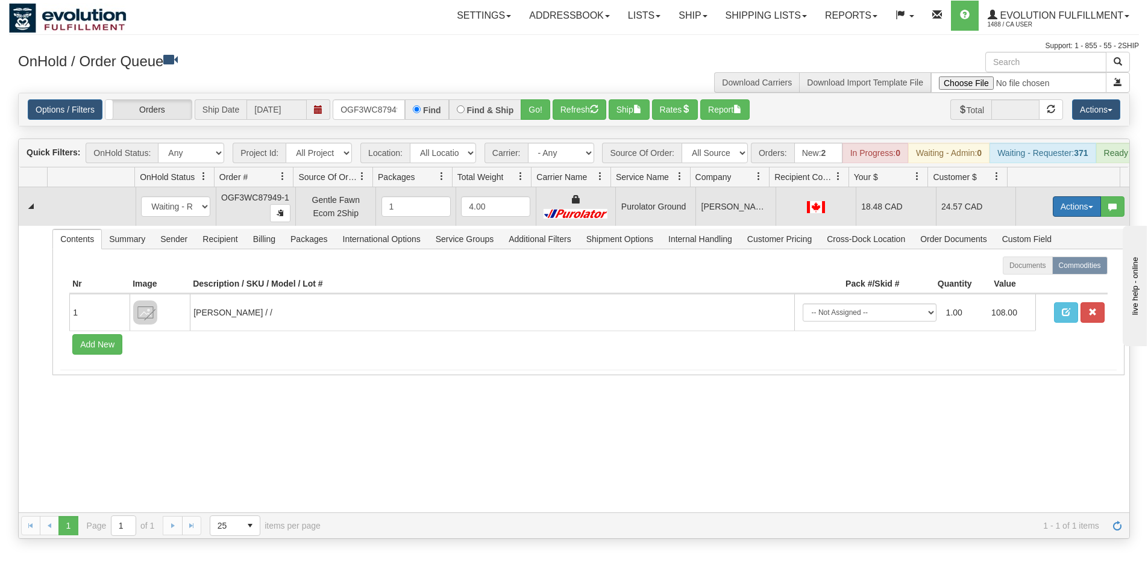
click at [1056, 210] on button "Actions" at bounding box center [1077, 206] width 48 height 20
click at [1049, 281] on link "Ship" at bounding box center [1052, 277] width 96 height 16
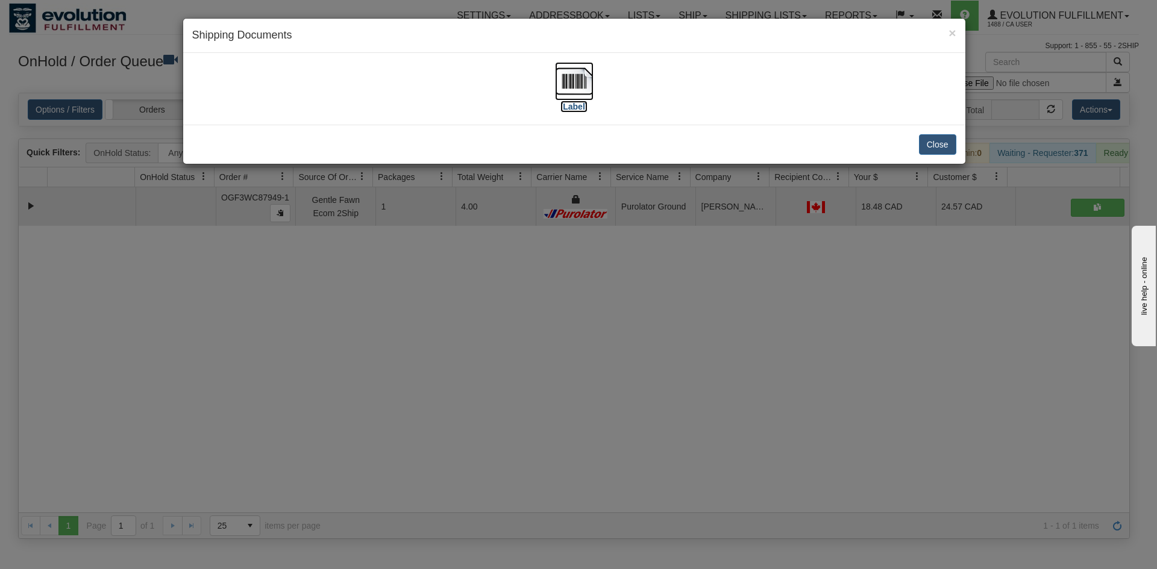
click at [562, 66] on img at bounding box center [574, 81] width 39 height 39
drag, startPoint x: 675, startPoint y: 368, endPoint x: 672, endPoint y: 361, distance: 6.7
click at [675, 366] on div "× Shipping Documents [Label] Close" at bounding box center [578, 284] width 1157 height 569
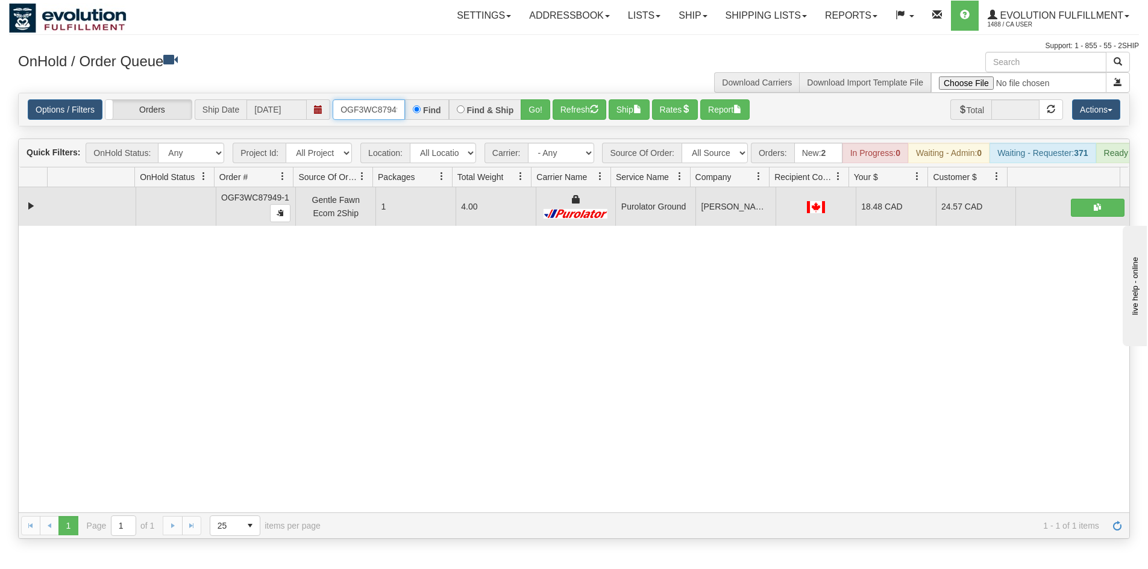
click at [366, 114] on input "OGF3WC87949-1" at bounding box center [369, 109] width 72 height 20
click at [525, 105] on button "Go!" at bounding box center [536, 109] width 30 height 20
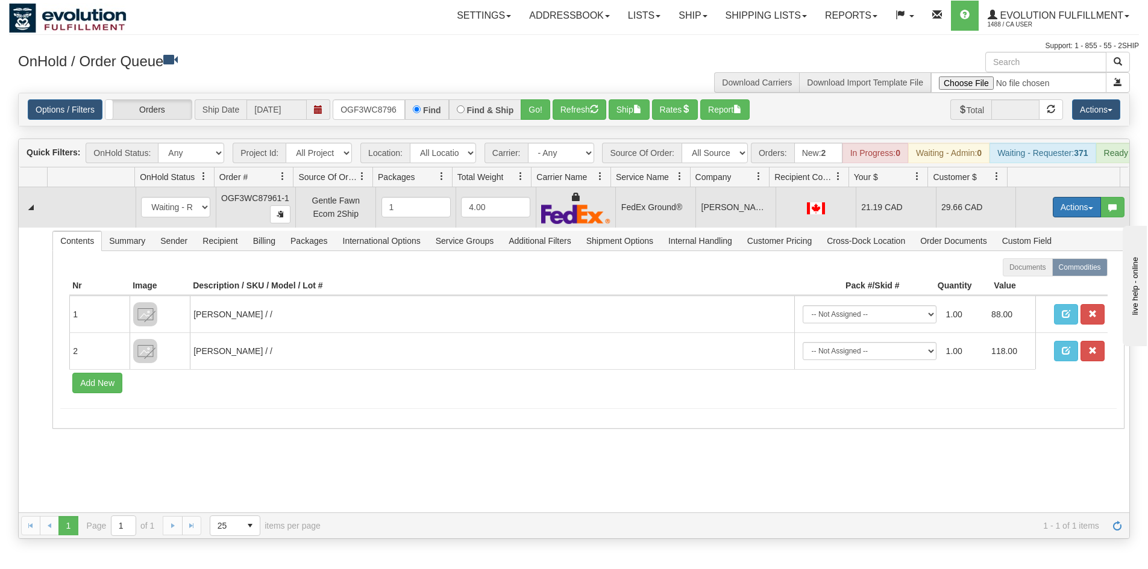
click at [1074, 217] on button "Actions" at bounding box center [1077, 207] width 48 height 20
click at [1036, 285] on link "Ship" at bounding box center [1052, 277] width 96 height 16
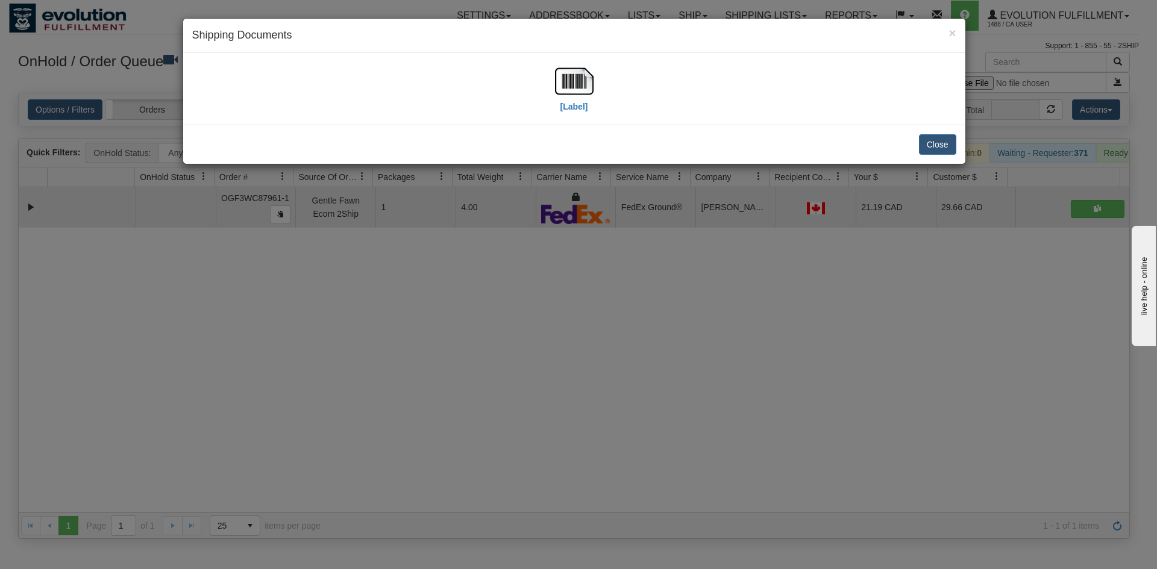
drag, startPoint x: 598, startPoint y: 88, endPoint x: 592, endPoint y: 86, distance: 6.5
click at [598, 87] on div "[Label]" at bounding box center [574, 89] width 764 height 54
click at [579, 84] on img at bounding box center [574, 81] width 39 height 39
drag, startPoint x: 611, startPoint y: 405, endPoint x: 583, endPoint y: 339, distance: 72.4
click at [612, 399] on div "× Shipping Documents [Label] Close" at bounding box center [578, 284] width 1157 height 569
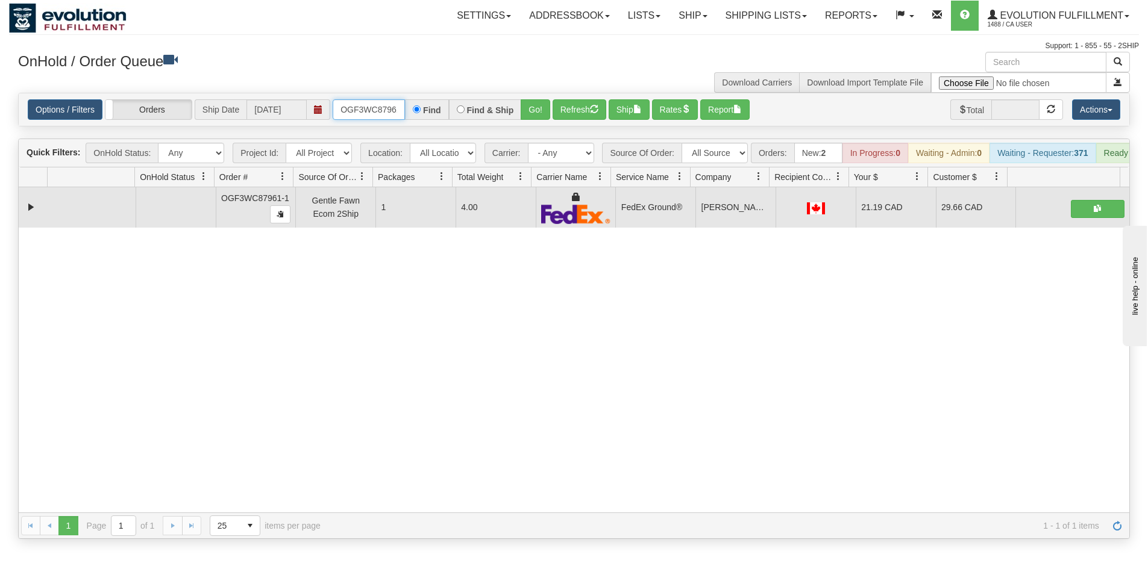
click at [364, 108] on input "OGF3WC87961-1" at bounding box center [369, 109] width 72 height 20
click at [540, 111] on button "Go!" at bounding box center [536, 109] width 30 height 20
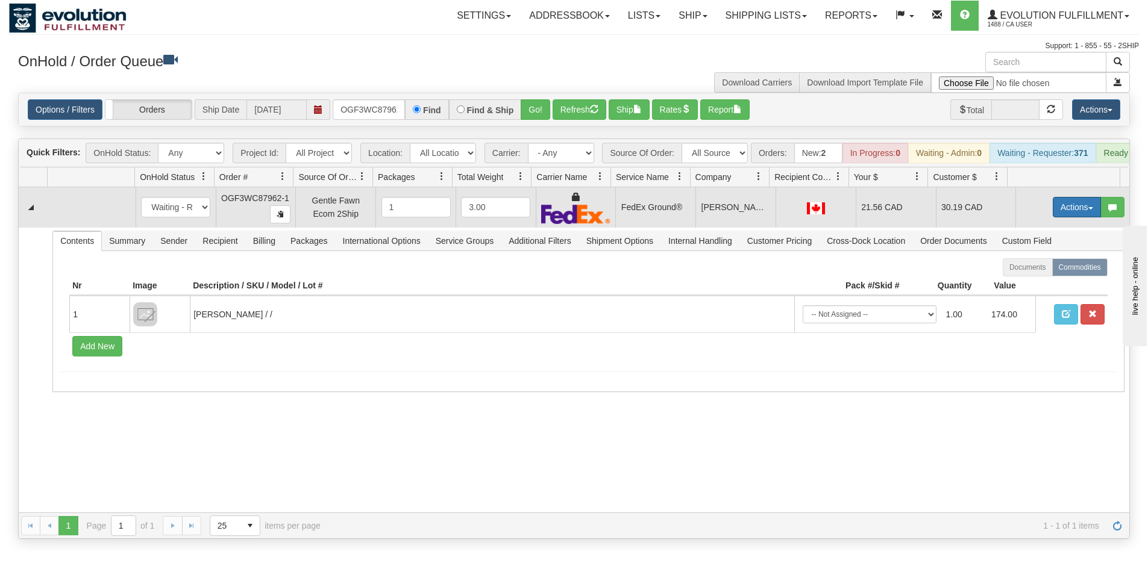
click at [1071, 216] on button "Actions" at bounding box center [1077, 207] width 48 height 20
click at [1048, 285] on link "Ship" at bounding box center [1052, 277] width 96 height 16
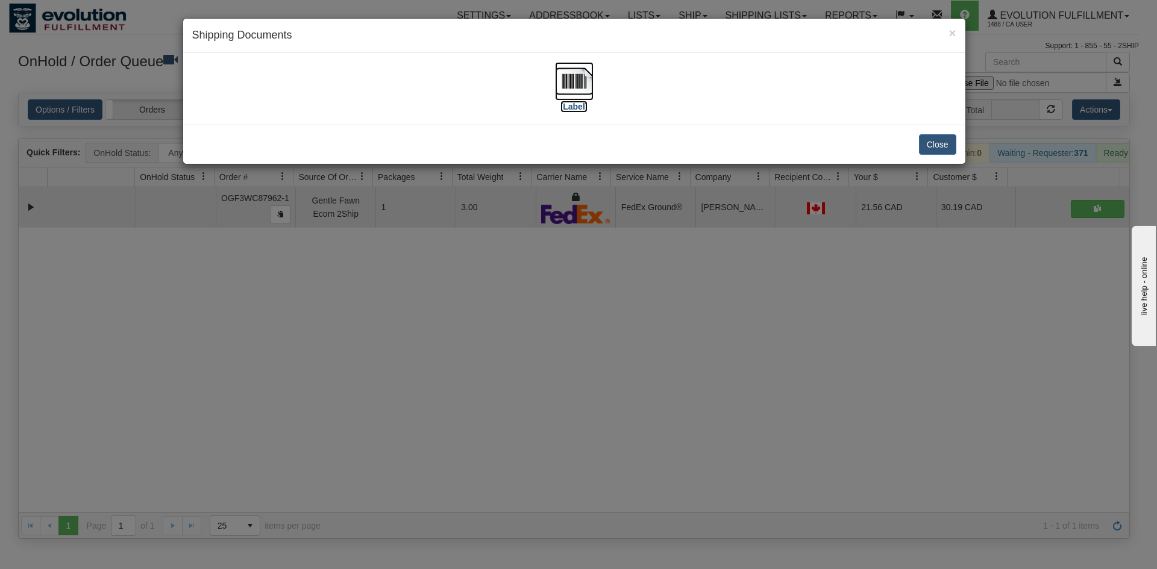
click at [565, 74] on img at bounding box center [574, 81] width 39 height 39
drag, startPoint x: 566, startPoint y: 296, endPoint x: 424, endPoint y: 110, distance: 234.2
click at [566, 290] on div "× Shipping Documents [Label] Close" at bounding box center [578, 284] width 1157 height 569
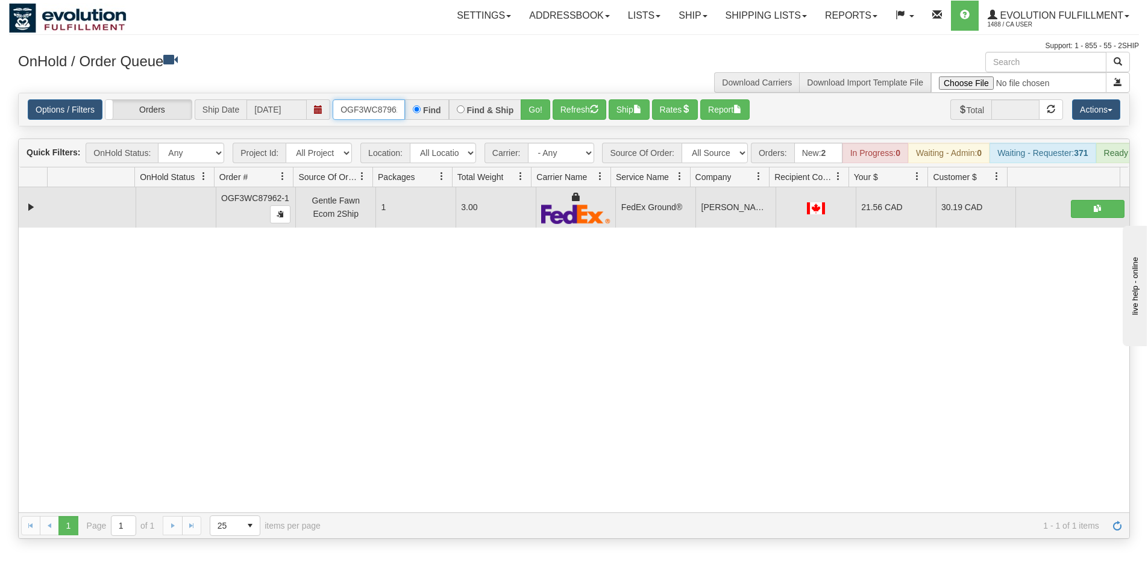
click at [390, 109] on input "OGF3WC87962-1" at bounding box center [369, 109] width 72 height 20
click at [526, 102] on button "Go!" at bounding box center [536, 109] width 30 height 20
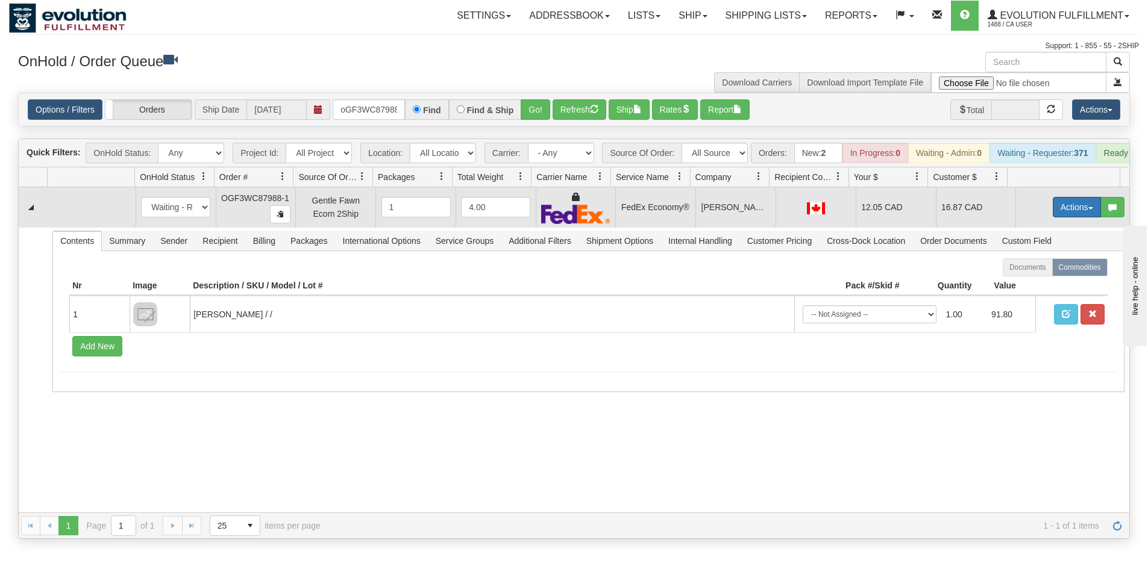
drag, startPoint x: 1056, startPoint y: 216, endPoint x: 1049, endPoint y: 220, distance: 7.5
click at [1053, 216] on button "Actions" at bounding box center [1077, 207] width 48 height 20
click at [1031, 284] on link "Ship" at bounding box center [1052, 277] width 96 height 16
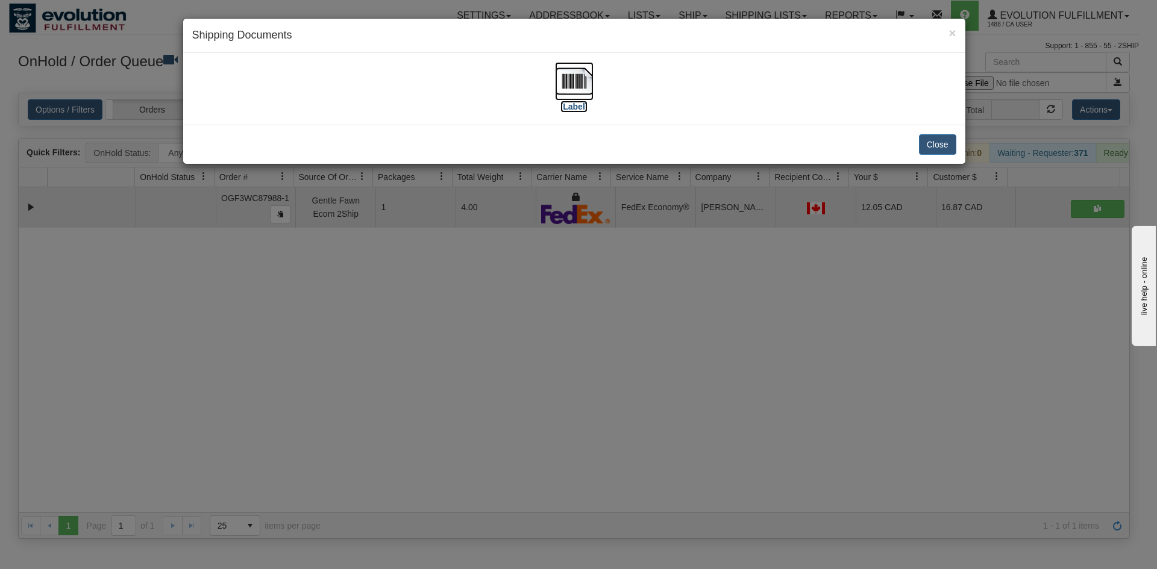
click at [556, 78] on img at bounding box center [574, 81] width 39 height 39
drag, startPoint x: 718, startPoint y: 261, endPoint x: 496, endPoint y: 133, distance: 255.9
click at [711, 257] on div "× Shipping Documents [Label] Close" at bounding box center [578, 284] width 1157 height 569
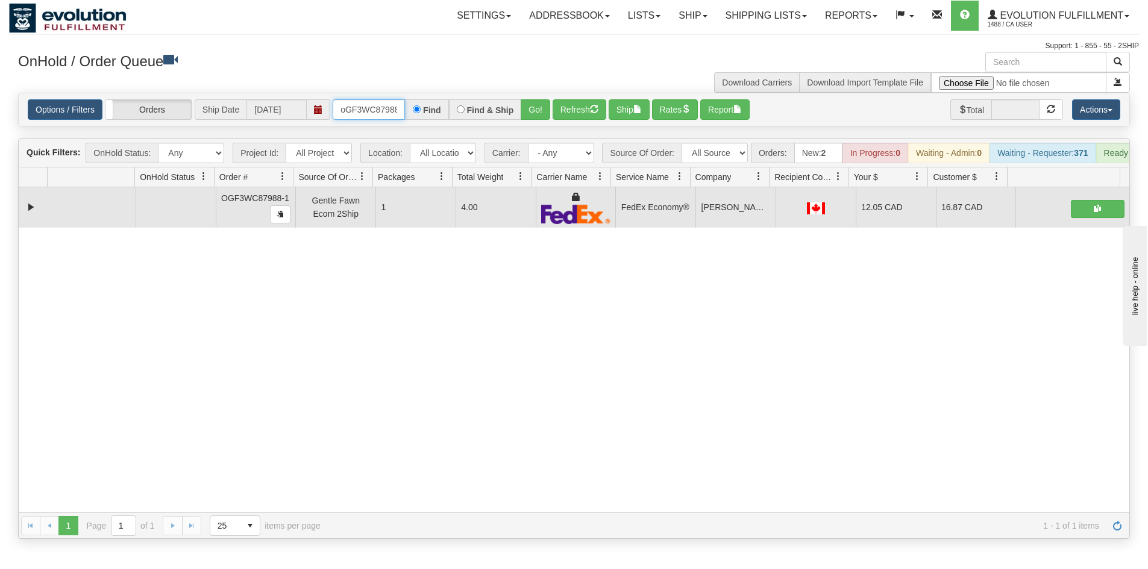
click at [359, 110] on input "oGF3WC87988-1" at bounding box center [369, 109] width 72 height 20
click at [534, 108] on button "Go!" at bounding box center [536, 109] width 30 height 20
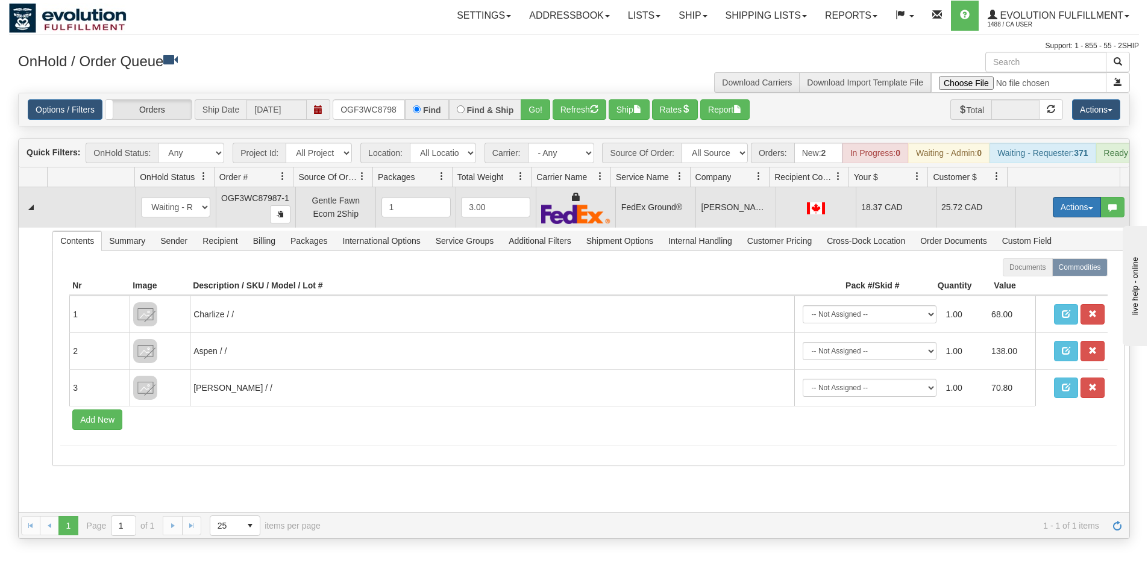
click at [1053, 211] on button "Actions" at bounding box center [1077, 207] width 48 height 20
click at [1024, 282] on span "Ship" at bounding box center [1028, 277] width 25 height 10
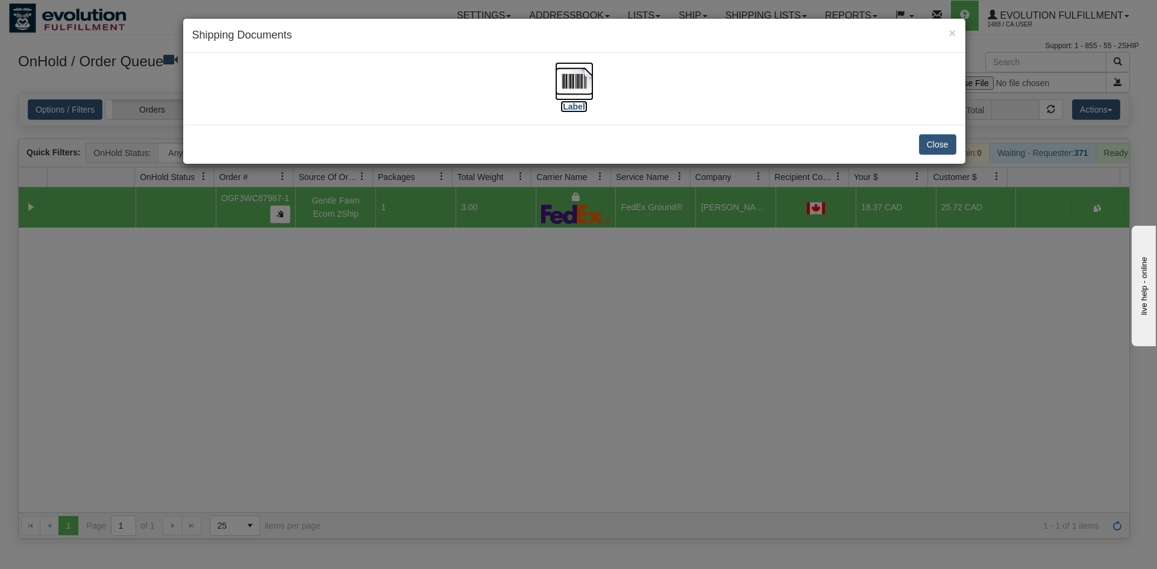
click at [576, 91] on img at bounding box center [574, 81] width 39 height 39
click at [583, 234] on div "× Shipping Documents [Label] Close" at bounding box center [578, 284] width 1157 height 569
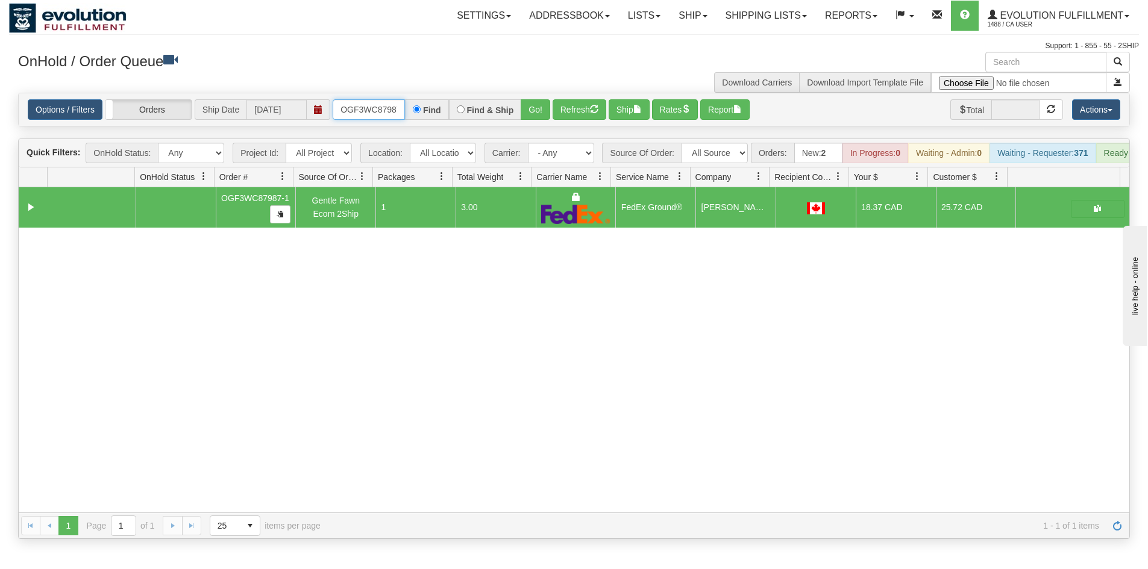
click at [377, 114] on input "OGF3WC87987-1" at bounding box center [369, 109] width 72 height 20
click at [532, 108] on button "Go!" at bounding box center [536, 109] width 30 height 20
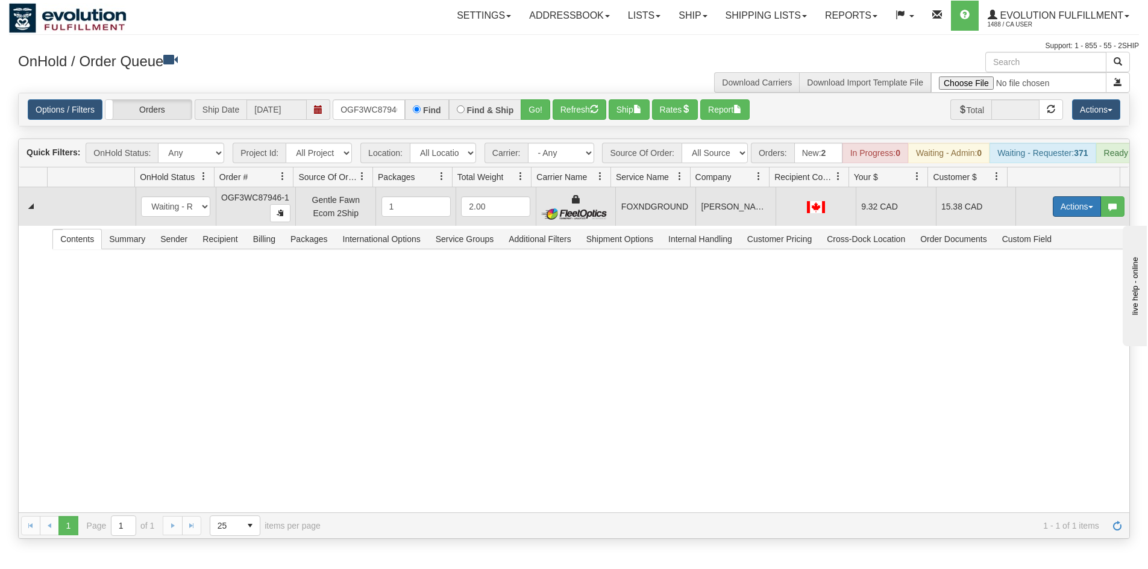
click at [1068, 217] on button "Actions" at bounding box center [1077, 206] width 48 height 20
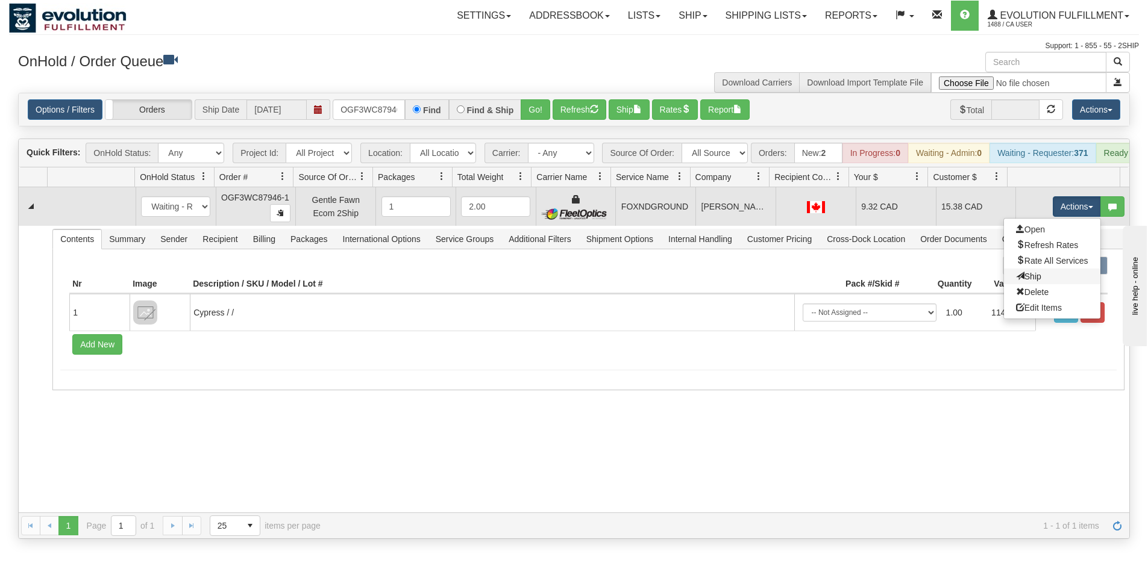
click at [1046, 279] on link "Ship" at bounding box center [1052, 277] width 96 height 16
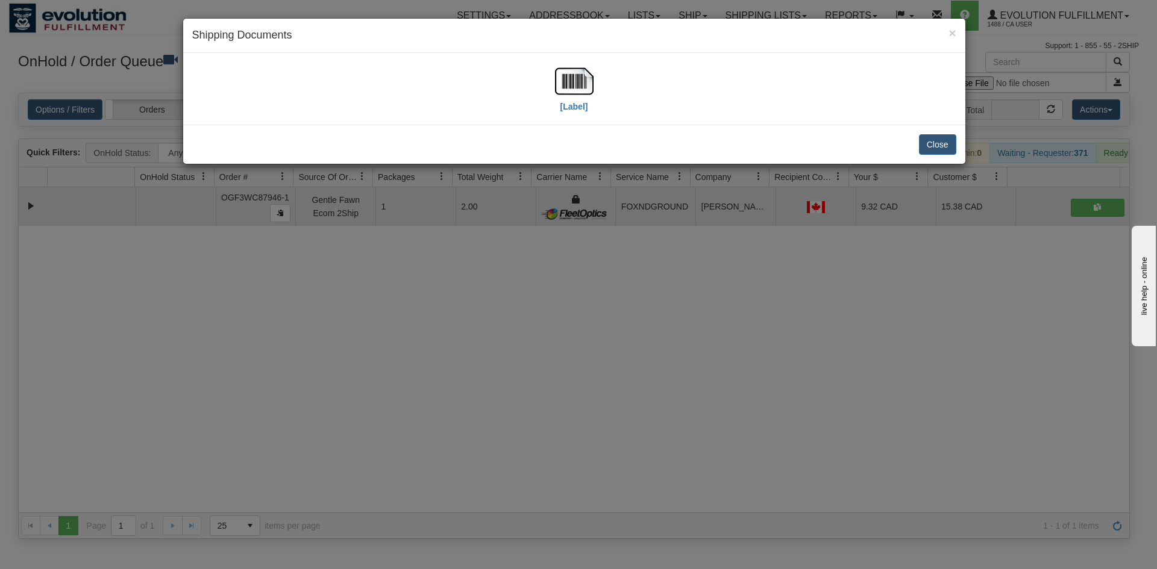
click at [557, 55] on div "[Label]" at bounding box center [574, 89] width 782 height 72
click at [568, 75] on img at bounding box center [574, 81] width 39 height 39
drag, startPoint x: 570, startPoint y: 358, endPoint x: 425, endPoint y: 143, distance: 259.2
click at [573, 342] on div "× Shipping Documents [Label] Close" at bounding box center [578, 284] width 1157 height 569
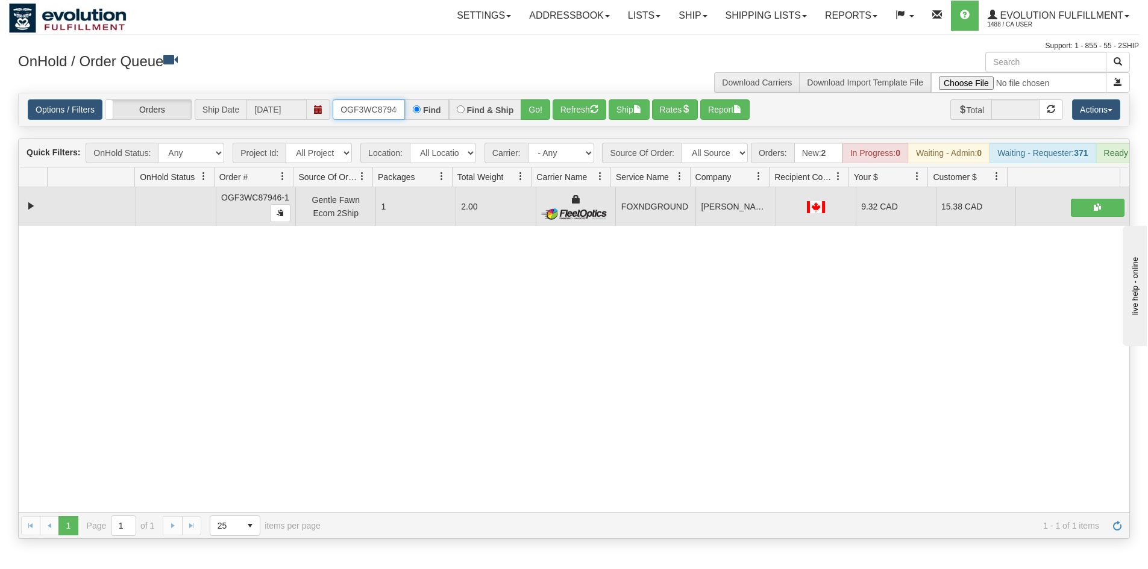
click at [395, 116] on input "OGF3WC87946-1" at bounding box center [369, 109] width 72 height 20
click at [531, 116] on button "Go!" at bounding box center [536, 109] width 30 height 20
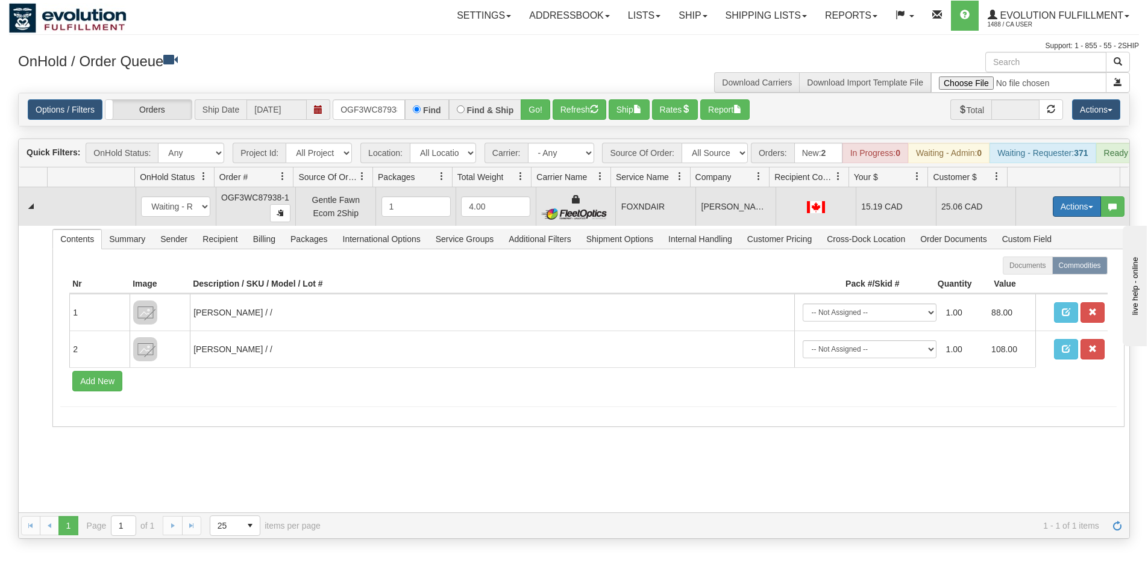
click at [1062, 217] on button "Actions" at bounding box center [1077, 206] width 48 height 20
click at [1025, 281] on span "Ship" at bounding box center [1028, 277] width 25 height 10
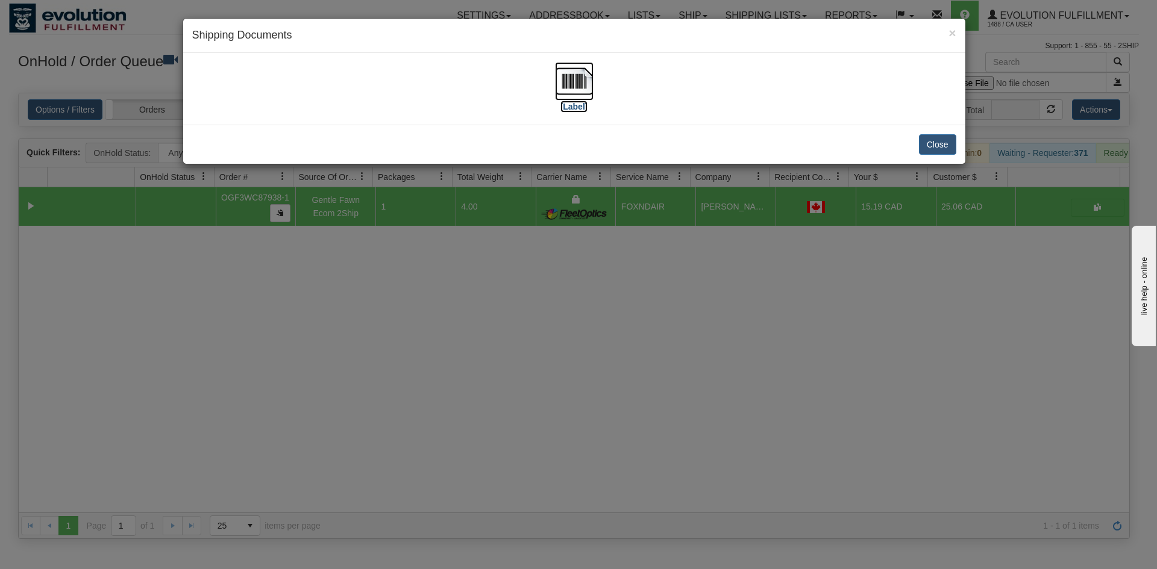
click at [563, 90] on img at bounding box center [574, 81] width 39 height 39
drag, startPoint x: 668, startPoint y: 404, endPoint x: 423, endPoint y: 147, distance: 355.0
click at [666, 398] on div "× Shipping Documents [Label] Close" at bounding box center [578, 284] width 1157 height 569
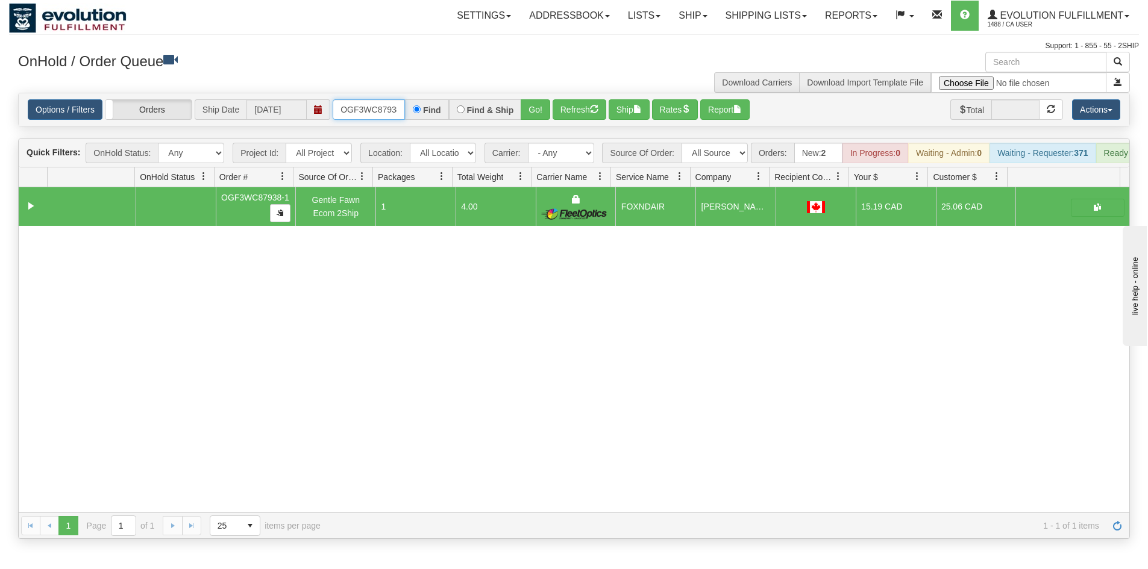
click at [391, 102] on input "OGF3WC87938-1" at bounding box center [369, 109] width 72 height 20
click at [549, 101] on button "Go!" at bounding box center [536, 109] width 30 height 20
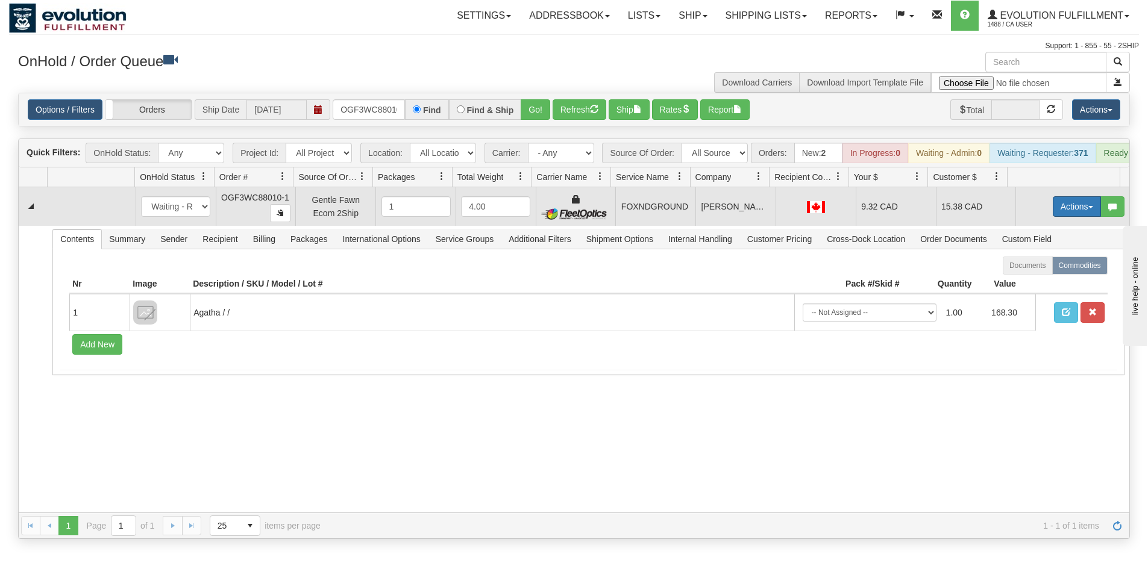
click at [1053, 210] on button "Actions" at bounding box center [1077, 206] width 48 height 20
click at [1033, 284] on link "Ship" at bounding box center [1052, 277] width 96 height 16
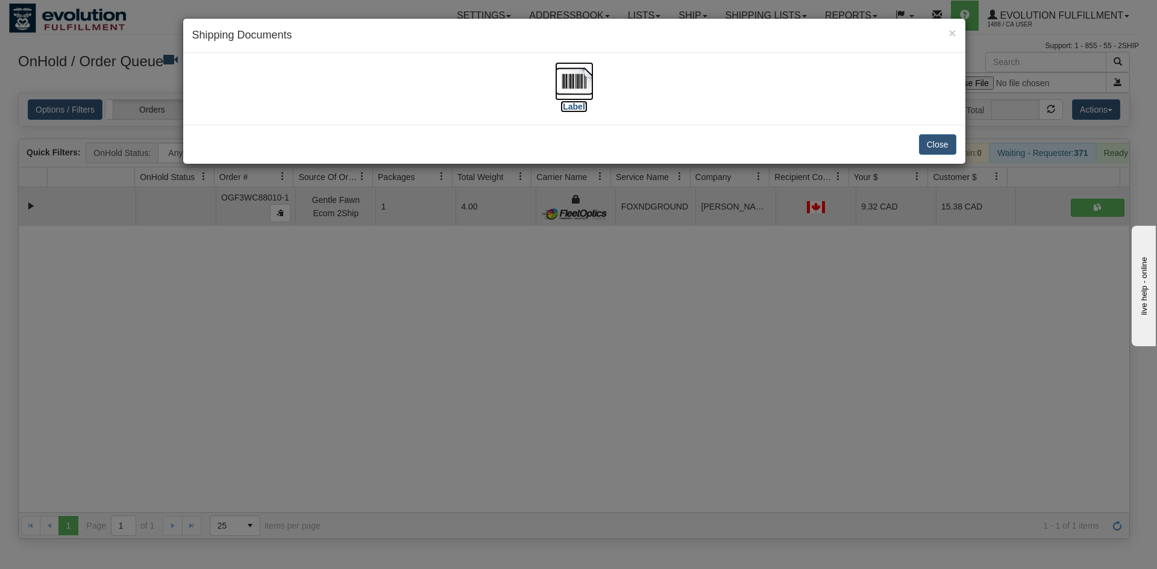
click at [587, 86] on img at bounding box center [574, 81] width 39 height 39
drag, startPoint x: 746, startPoint y: 302, endPoint x: 443, endPoint y: 161, distance: 334.2
click at [742, 301] on div "× Shipping Documents [Label] Close" at bounding box center [578, 284] width 1157 height 569
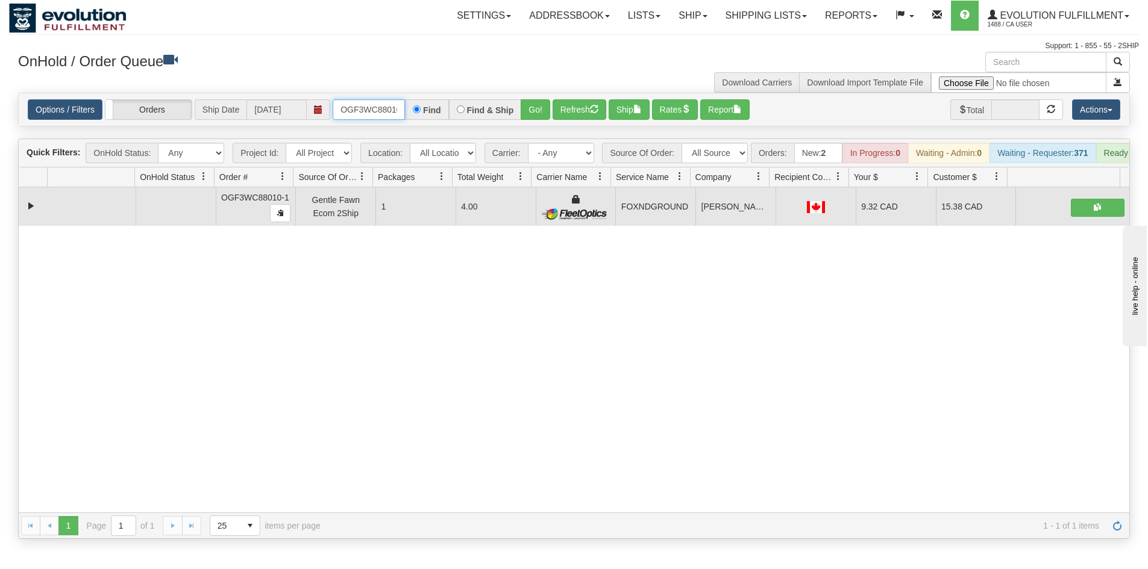
click at [381, 113] on input "OGF3WC88010-1" at bounding box center [369, 109] width 72 height 20
click at [530, 108] on button "Go!" at bounding box center [536, 109] width 30 height 20
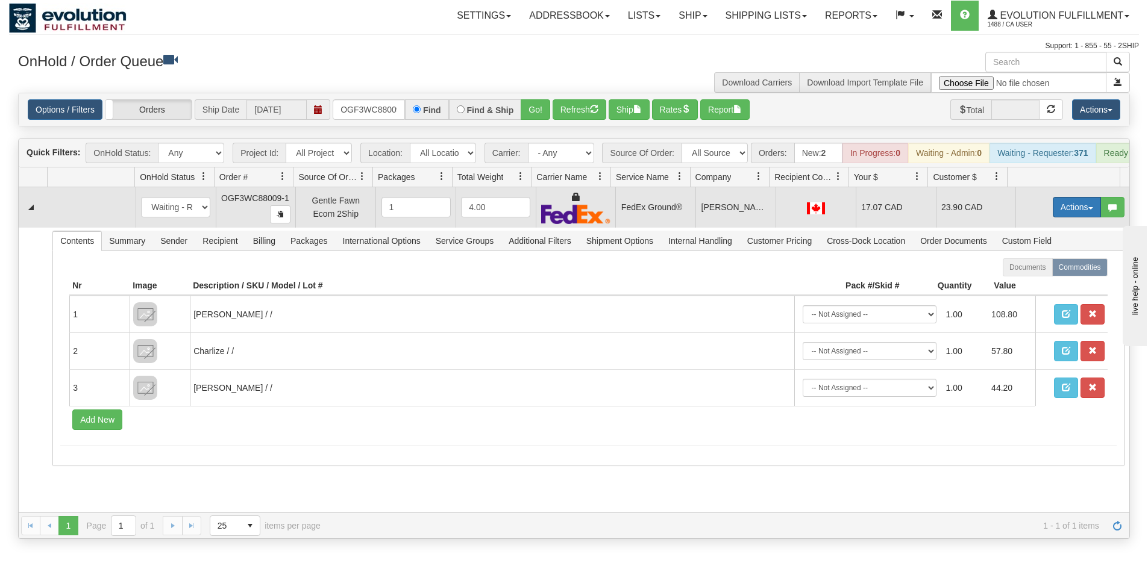
click at [1080, 211] on button "Actions" at bounding box center [1077, 207] width 48 height 20
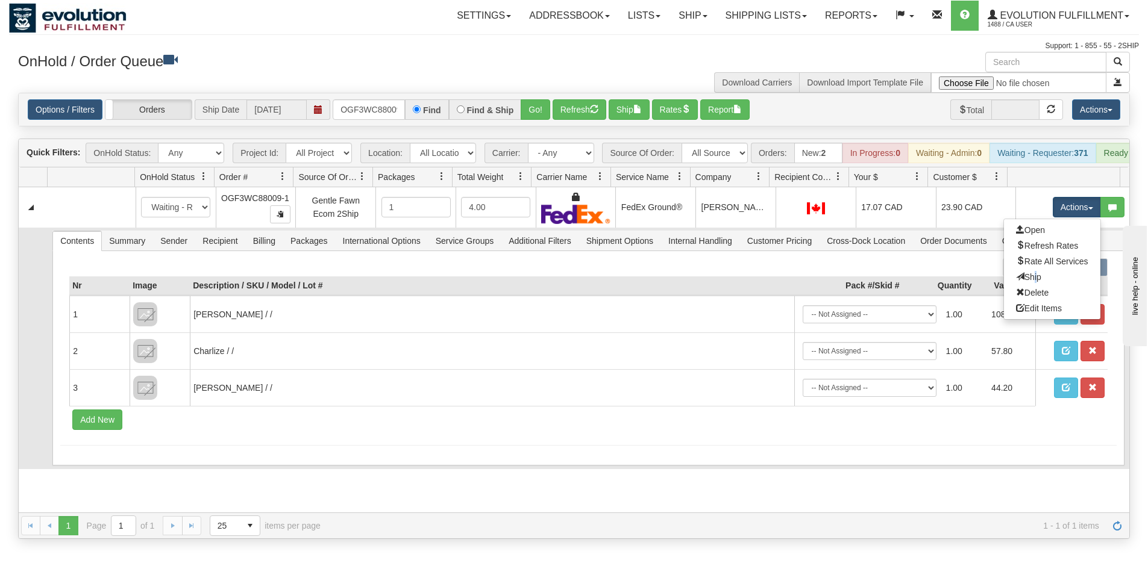
click at [1016, 285] on link "Ship" at bounding box center [1052, 277] width 96 height 16
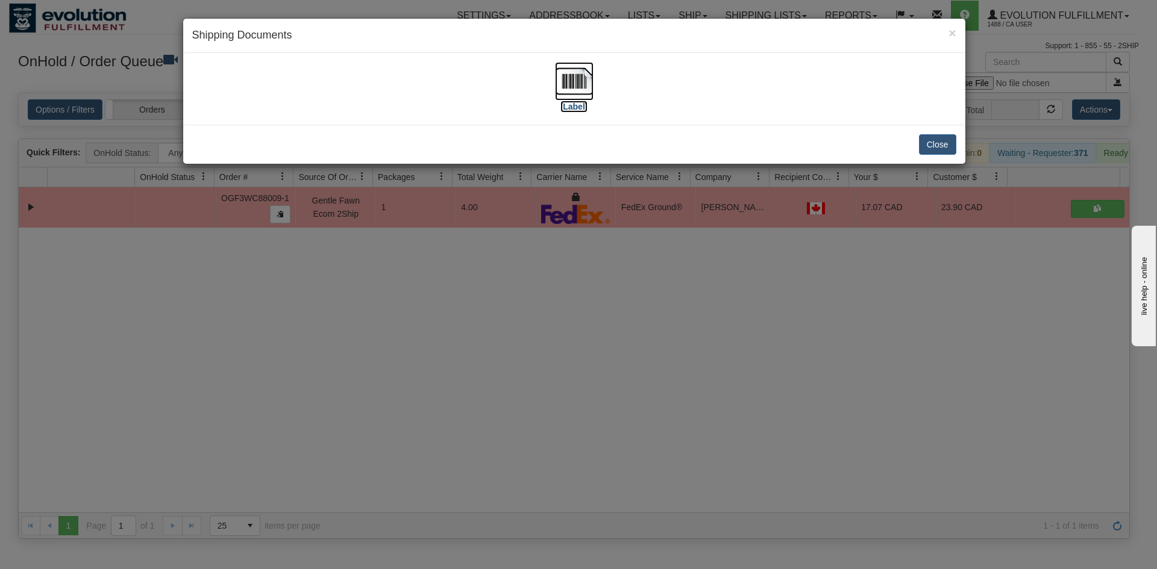
click at [580, 77] on img at bounding box center [574, 81] width 39 height 39
drag, startPoint x: 598, startPoint y: 239, endPoint x: 272, endPoint y: 24, distance: 390.5
click at [596, 236] on div "× Shipping Documents [Label] Close" at bounding box center [578, 284] width 1157 height 569
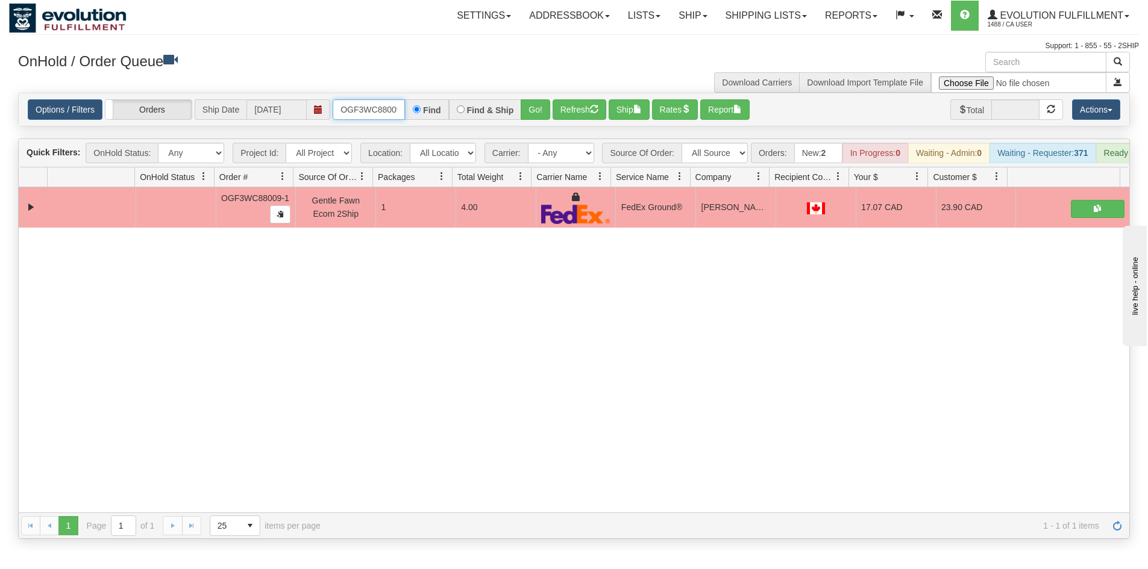
click at [366, 110] on input "OGF3WC88009-1" at bounding box center [369, 109] width 72 height 20
click at [524, 108] on button "Go!" at bounding box center [536, 109] width 30 height 20
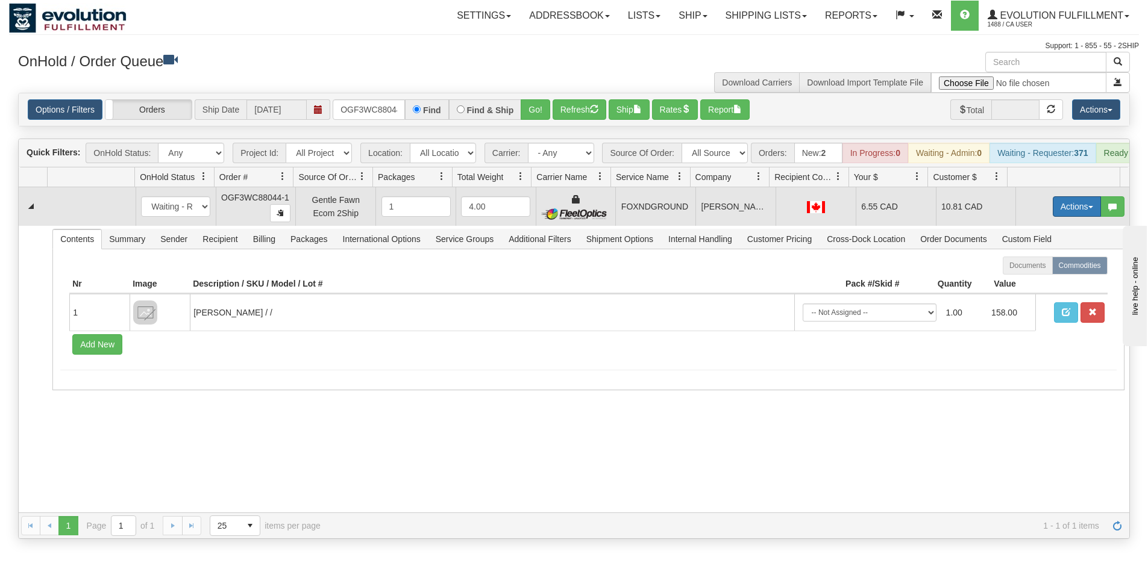
click at [1053, 217] on button "Actions" at bounding box center [1077, 206] width 48 height 20
click at [1026, 281] on span "Ship" at bounding box center [1028, 277] width 25 height 10
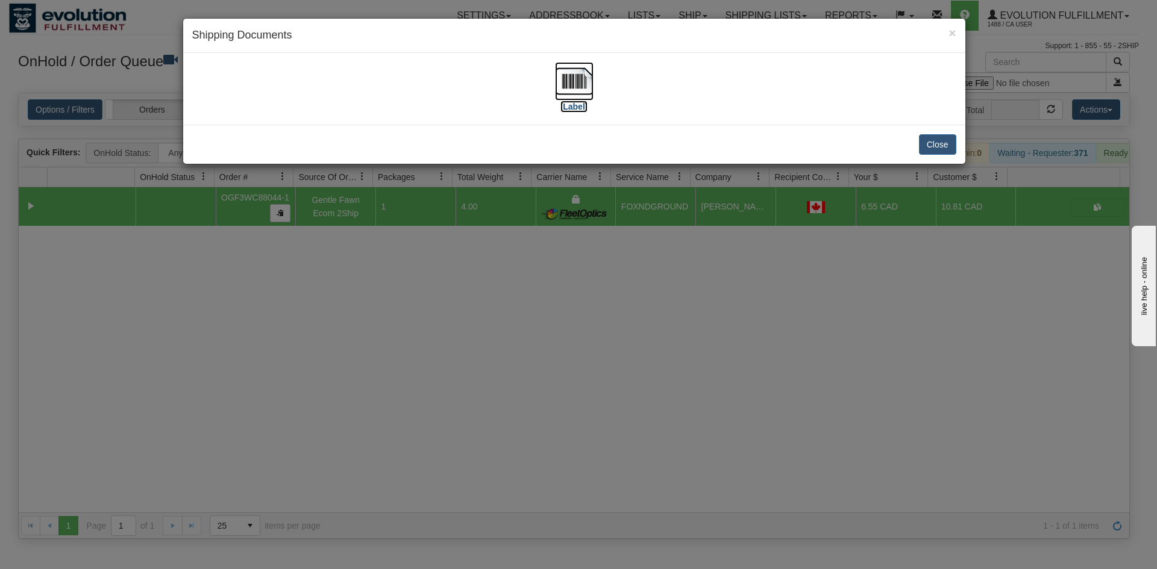
click at [589, 90] on img at bounding box center [574, 81] width 39 height 39
drag, startPoint x: 605, startPoint y: 330, endPoint x: 478, endPoint y: 195, distance: 185.4
click at [605, 327] on div "× Shipping Documents [Label] Close" at bounding box center [578, 284] width 1157 height 569
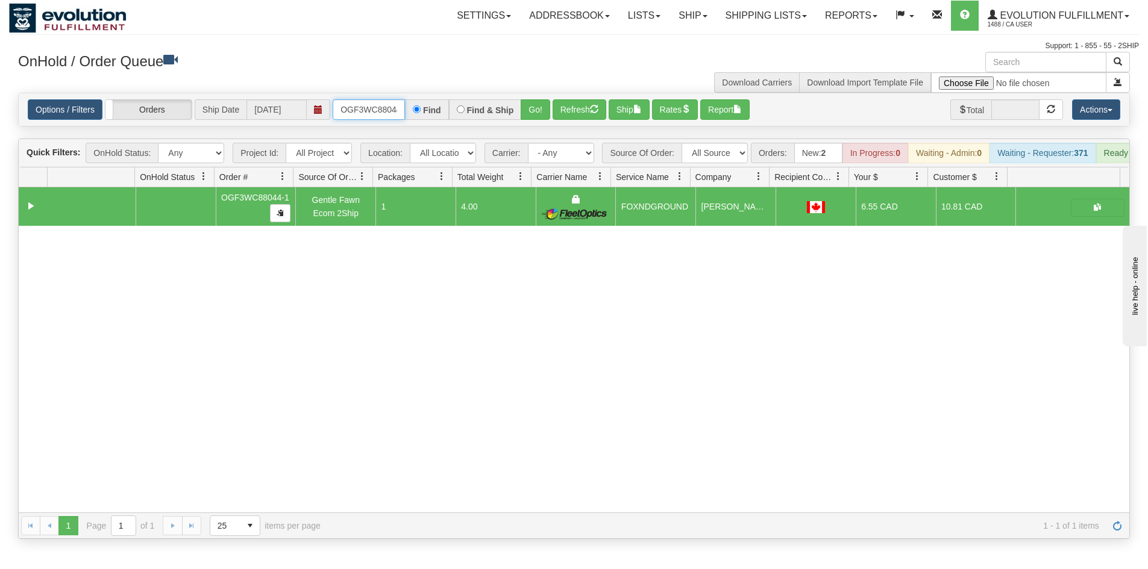
click at [378, 108] on input "OGF3WC88044-1" at bounding box center [369, 109] width 72 height 20
click at [523, 117] on button "Go!" at bounding box center [536, 109] width 30 height 20
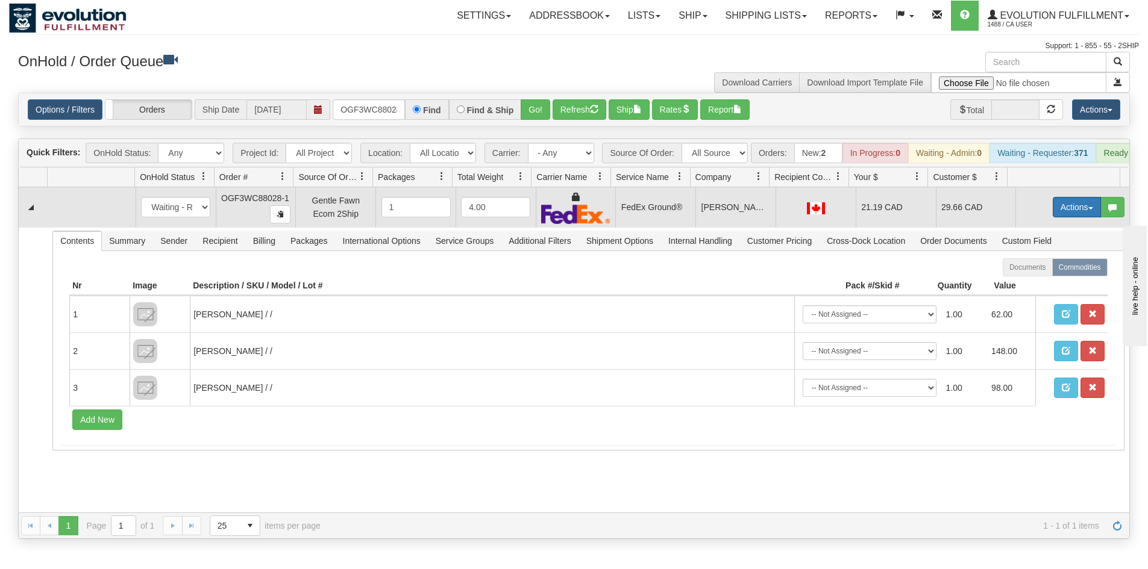
click at [1068, 217] on button "Actions" at bounding box center [1077, 207] width 48 height 20
click at [1013, 285] on link "Ship" at bounding box center [1052, 277] width 96 height 16
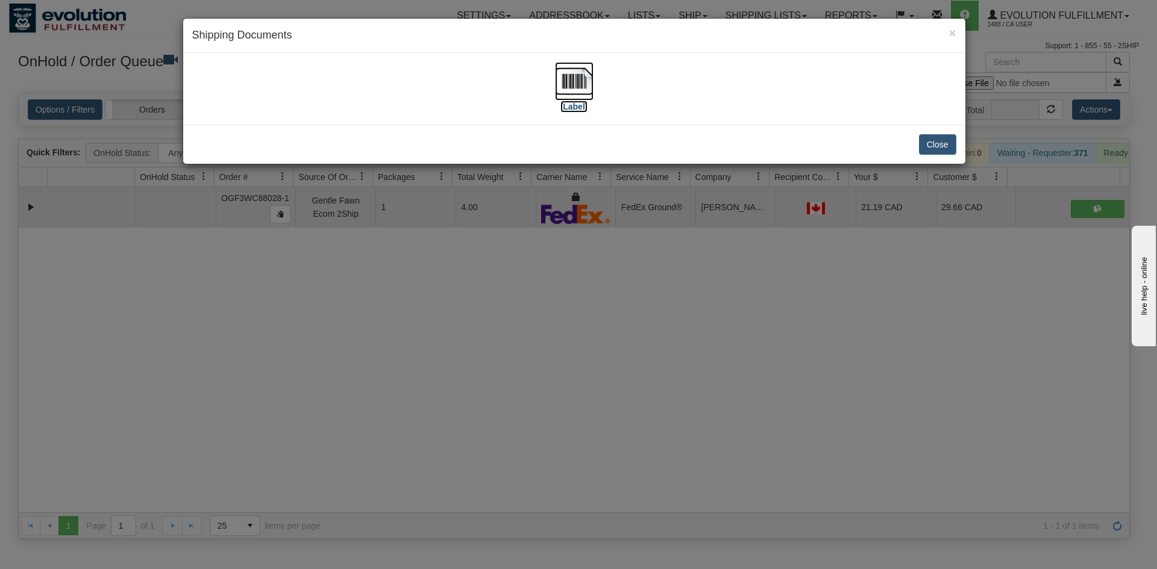
click at [583, 95] on img at bounding box center [574, 81] width 39 height 39
click at [589, 380] on div "× Shipping Documents [Label] Close" at bounding box center [578, 284] width 1157 height 569
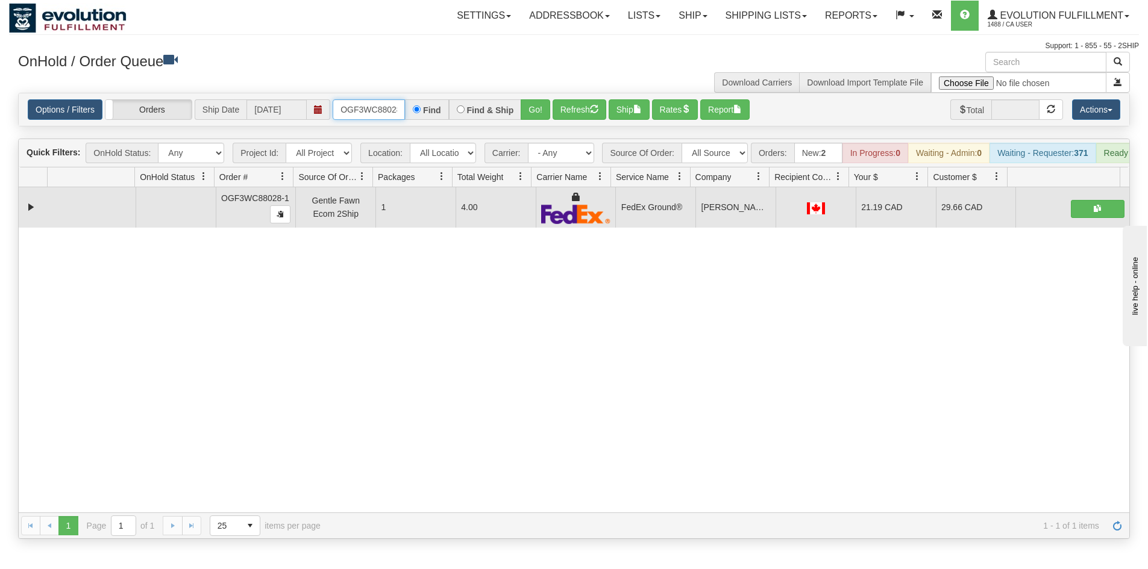
click at [372, 108] on input "OGF3WC88028-1" at bounding box center [369, 109] width 72 height 20
click at [539, 110] on button "Go!" at bounding box center [536, 109] width 30 height 20
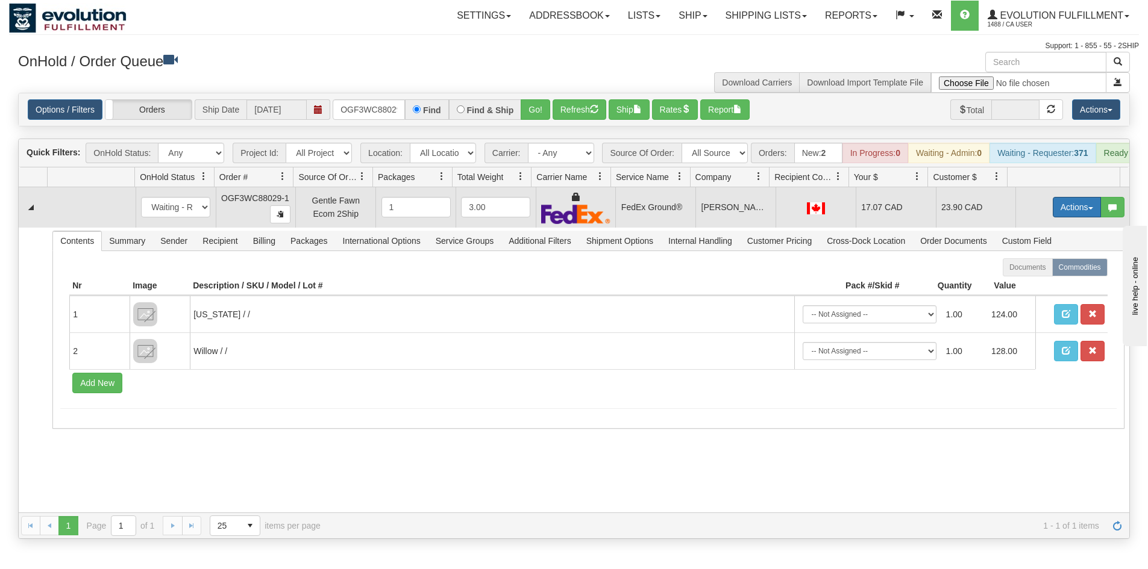
click at [1053, 216] on button "Actions" at bounding box center [1077, 207] width 48 height 20
click at [1036, 283] on link "Ship" at bounding box center [1052, 277] width 96 height 16
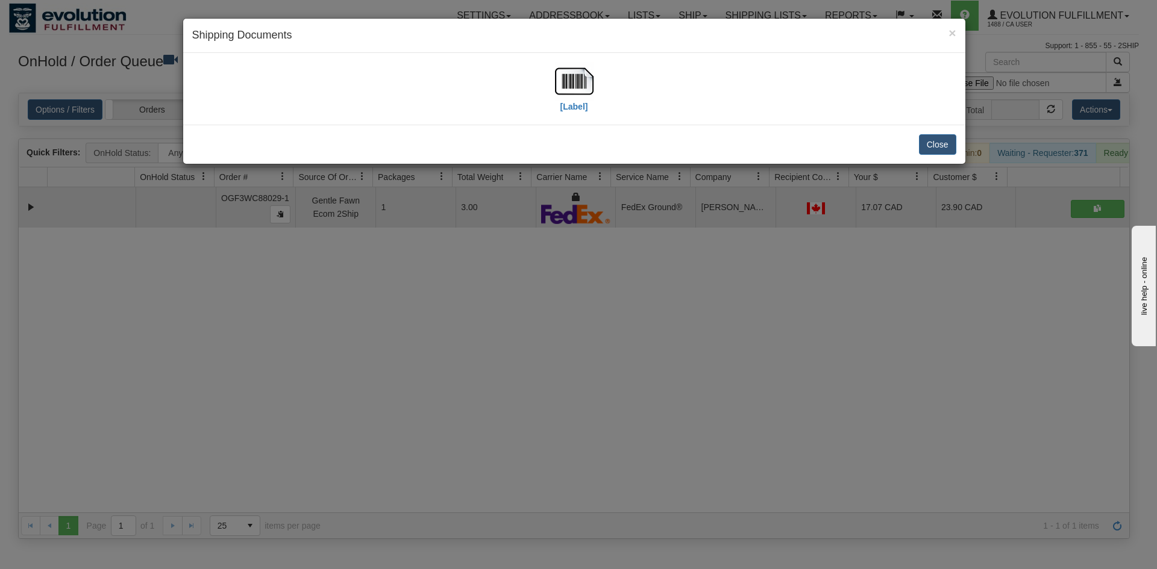
click at [549, 78] on div "[Label]" at bounding box center [574, 89] width 764 height 54
click at [582, 95] on img at bounding box center [574, 81] width 39 height 39
drag, startPoint x: 694, startPoint y: 352, endPoint x: 580, endPoint y: 199, distance: 190.3
click at [694, 349] on div "× Shipping Documents [Label] Close" at bounding box center [578, 284] width 1157 height 569
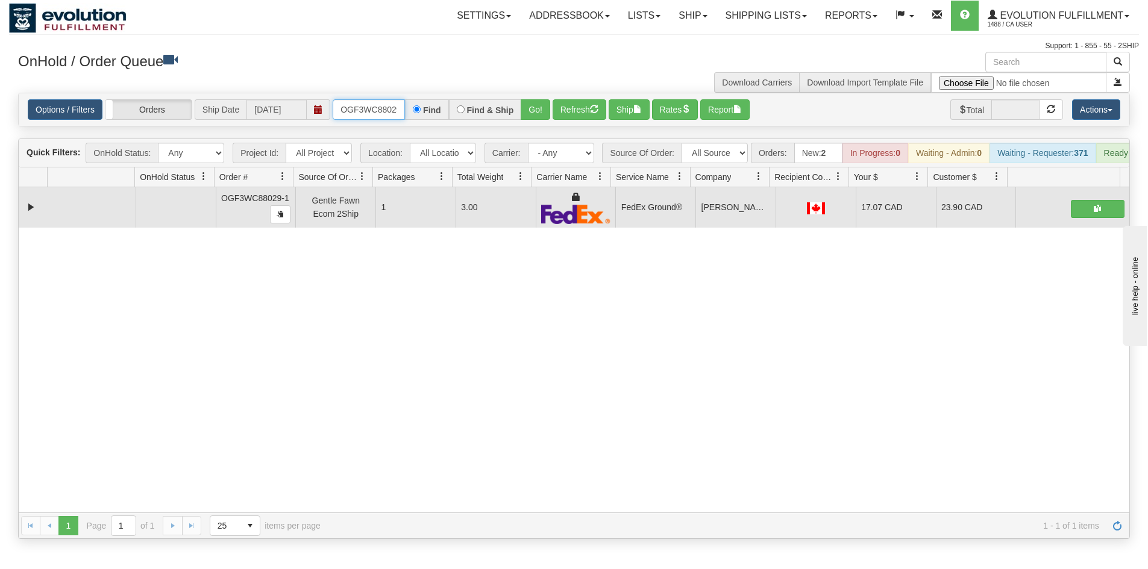
click at [358, 105] on input "OGF3WC88029-1" at bounding box center [369, 109] width 72 height 20
click at [537, 119] on button "Go!" at bounding box center [536, 109] width 30 height 20
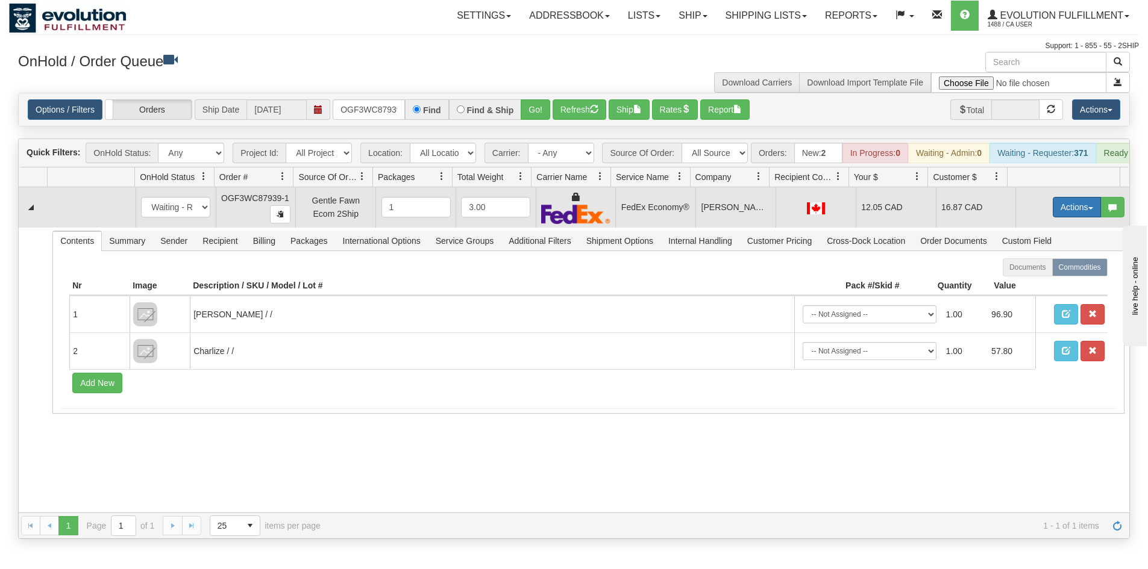
click at [1072, 213] on button "Actions" at bounding box center [1077, 207] width 48 height 20
click at [1025, 285] on link "Ship" at bounding box center [1052, 277] width 96 height 16
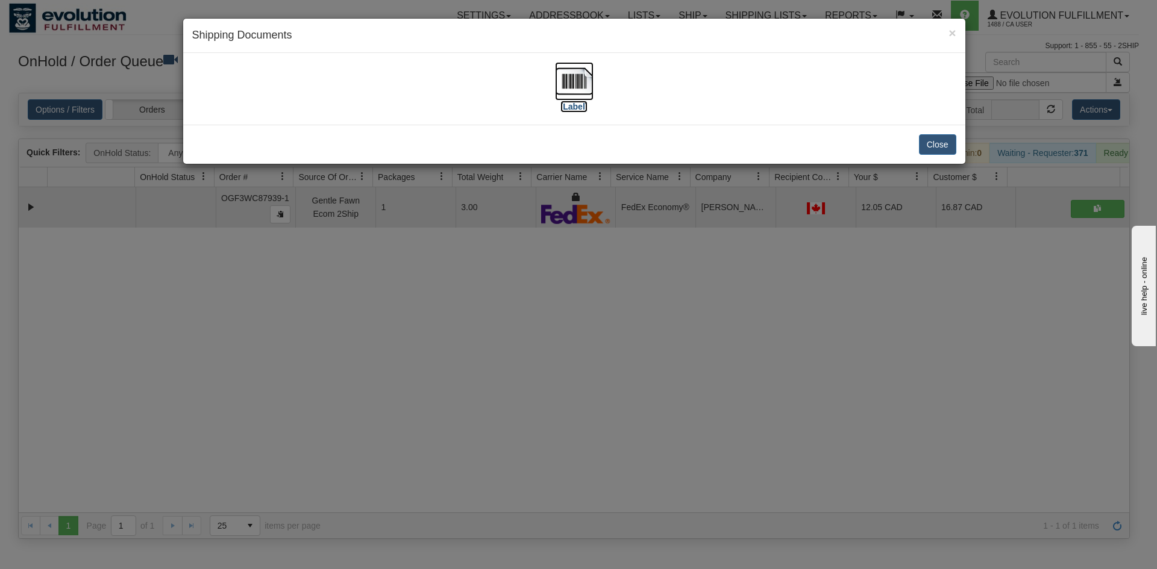
click at [577, 95] on img at bounding box center [574, 81] width 39 height 39
drag, startPoint x: 606, startPoint y: 223, endPoint x: 505, endPoint y: 119, distance: 144.4
click at [606, 216] on div "× Shipping Documents [Label] Close" at bounding box center [578, 284] width 1157 height 569
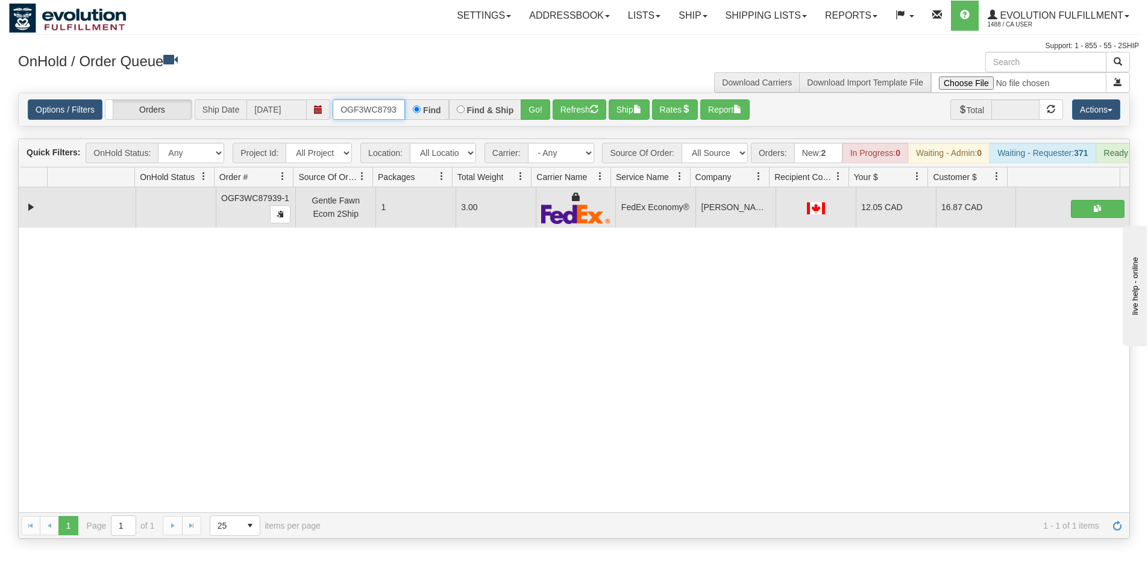
click at [389, 111] on input "OGF3WC87939-1" at bounding box center [369, 109] width 72 height 20
click at [539, 113] on button "Go!" at bounding box center [536, 109] width 30 height 20
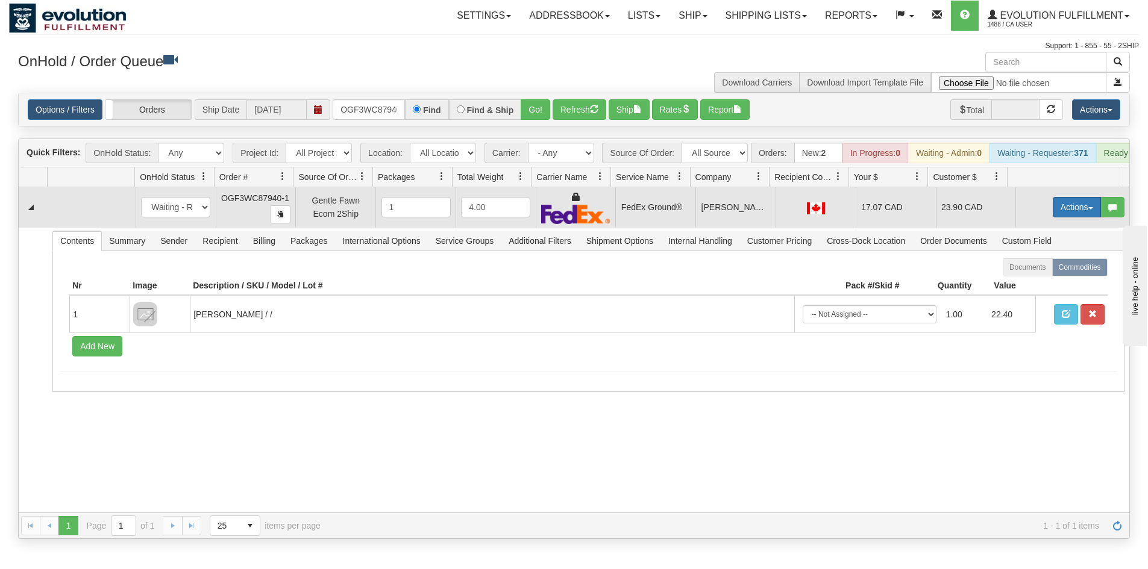
click at [1077, 212] on button "Actions" at bounding box center [1077, 207] width 48 height 20
click at [1042, 285] on link "Ship" at bounding box center [1052, 277] width 96 height 16
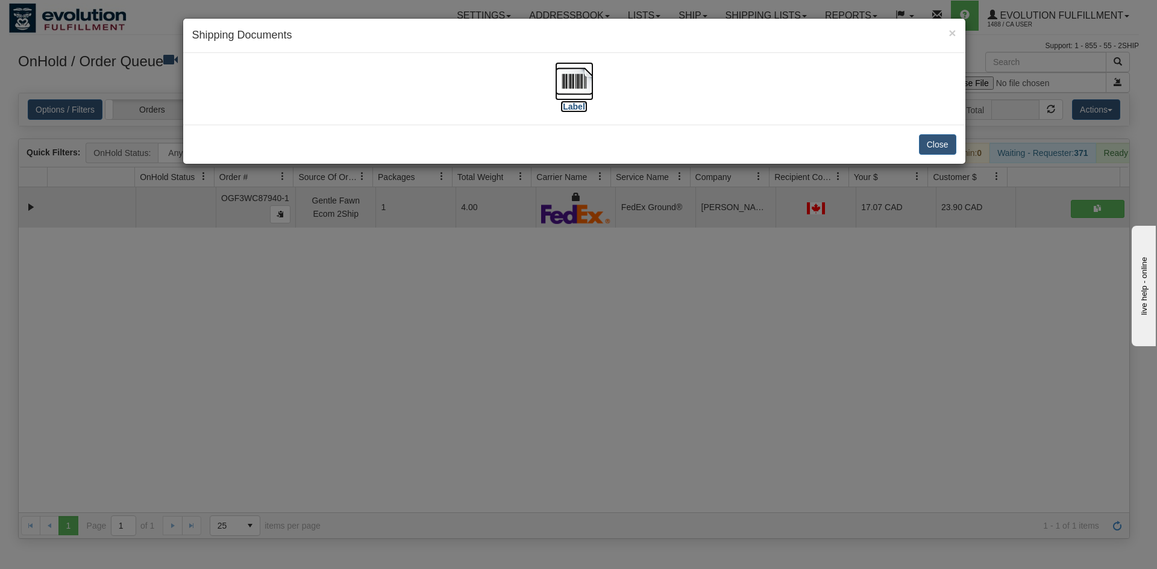
click at [571, 110] on label "[Label]" at bounding box center [574, 107] width 28 height 12
drag, startPoint x: 578, startPoint y: 351, endPoint x: 581, endPoint y: 345, distance: 6.7
click at [579, 348] on div "× Shipping Documents [Label] Close" at bounding box center [578, 284] width 1157 height 569
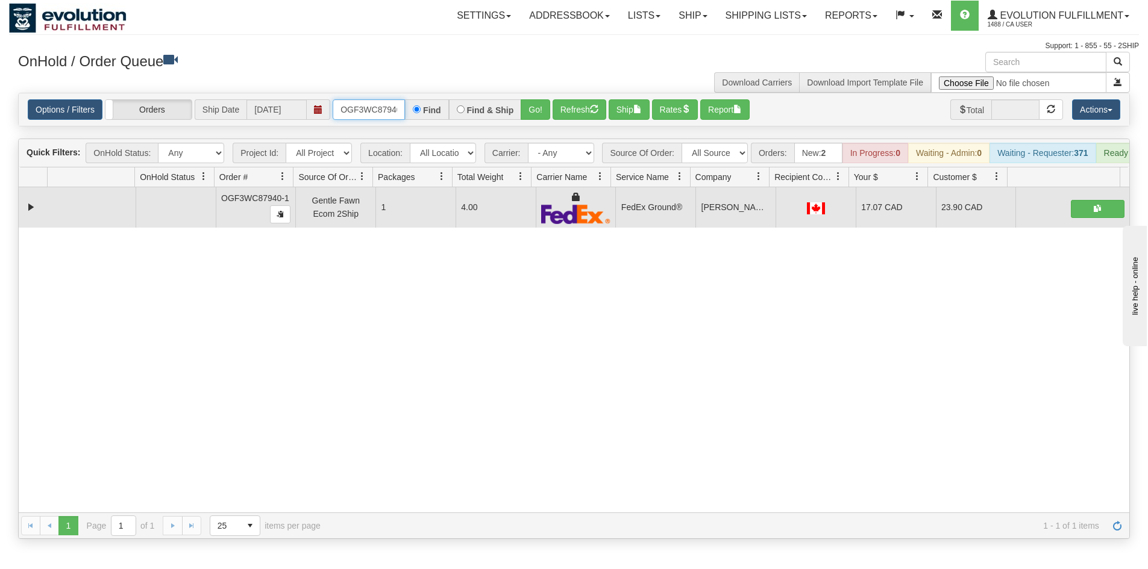
click at [402, 107] on input "OGF3WC87940-1" at bounding box center [369, 109] width 72 height 20
click at [537, 108] on button "Go!" at bounding box center [536, 109] width 30 height 20
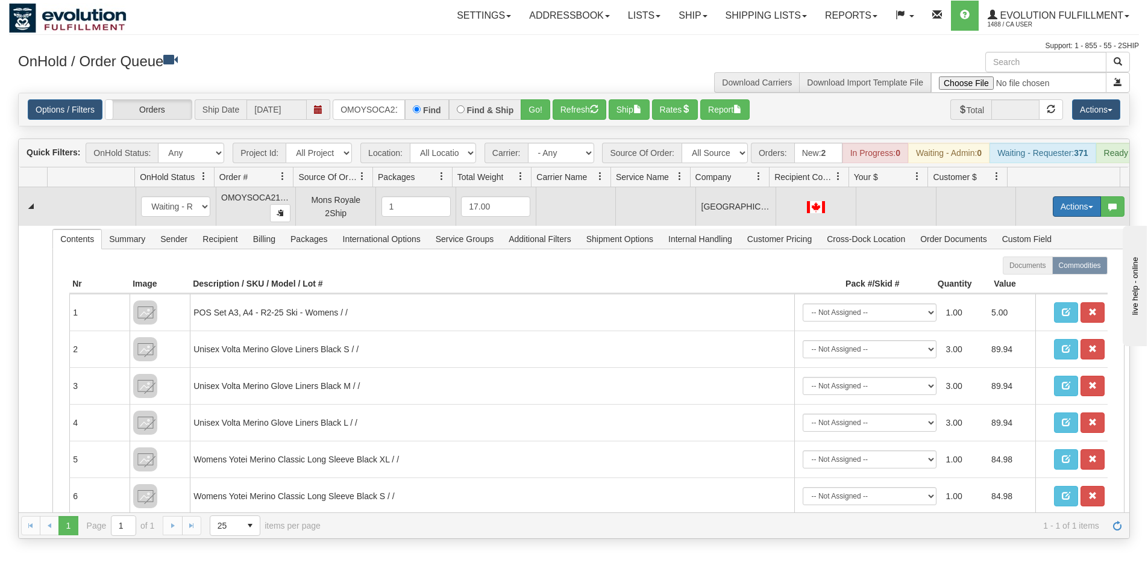
click at [1066, 214] on button "Actions" at bounding box center [1077, 206] width 48 height 20
click at [1046, 266] on span "Rate All Services" at bounding box center [1052, 261] width 72 height 10
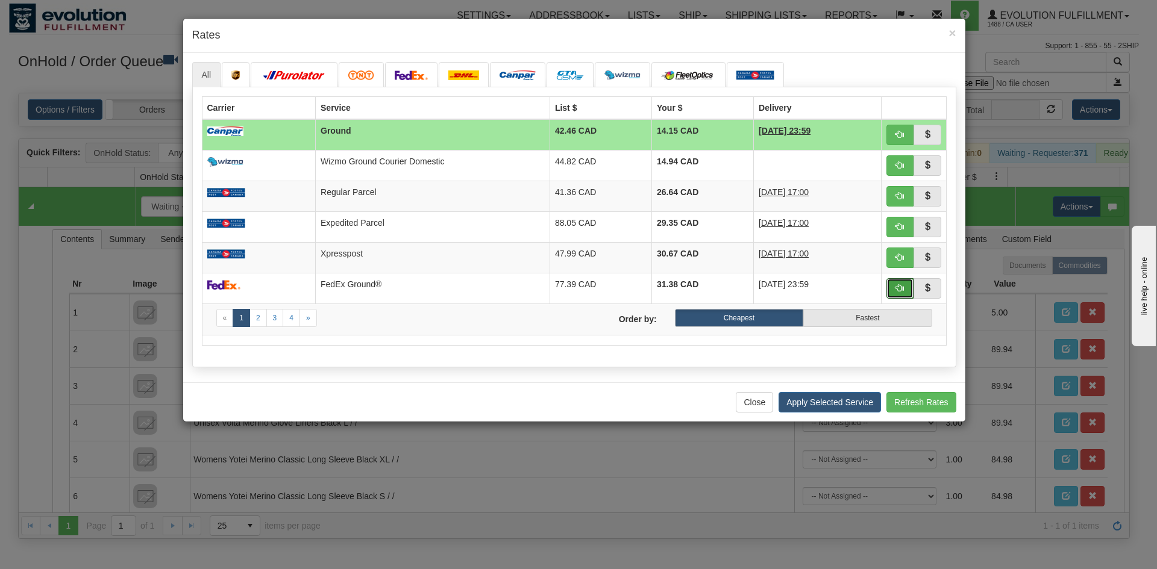
drag, startPoint x: 896, startPoint y: 290, endPoint x: 760, endPoint y: 230, distance: 149.2
click at [896, 290] on span "button" at bounding box center [899, 288] width 8 height 8
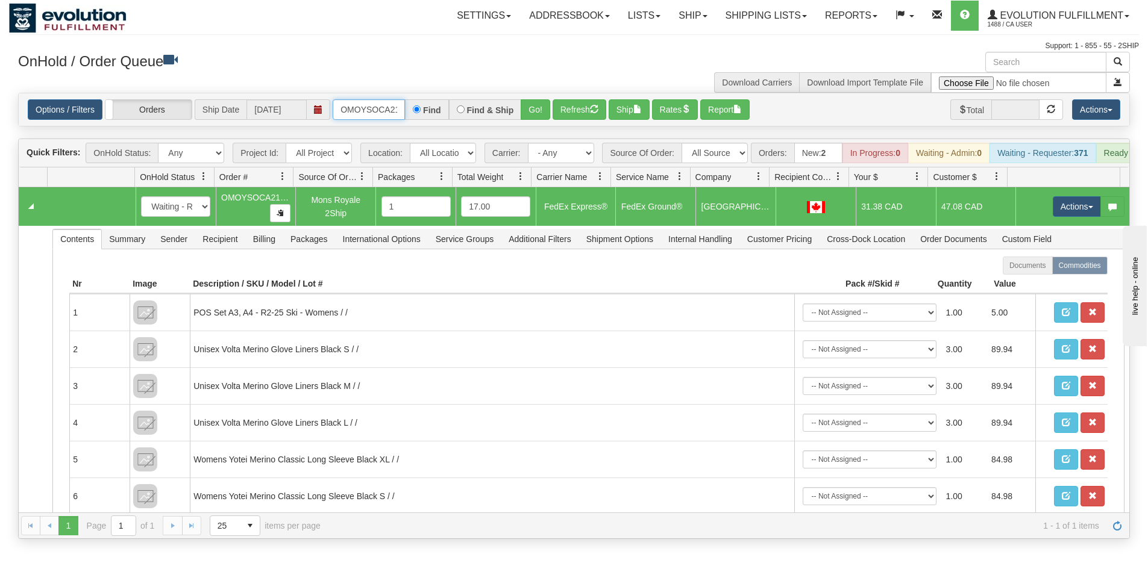
click at [374, 107] on input "OMOYSOCA21397" at bounding box center [369, 109] width 72 height 20
click at [376, 106] on input "OMOYSOCA21397" at bounding box center [369, 109] width 72 height 20
click at [546, 102] on button "Go!" at bounding box center [536, 109] width 30 height 20
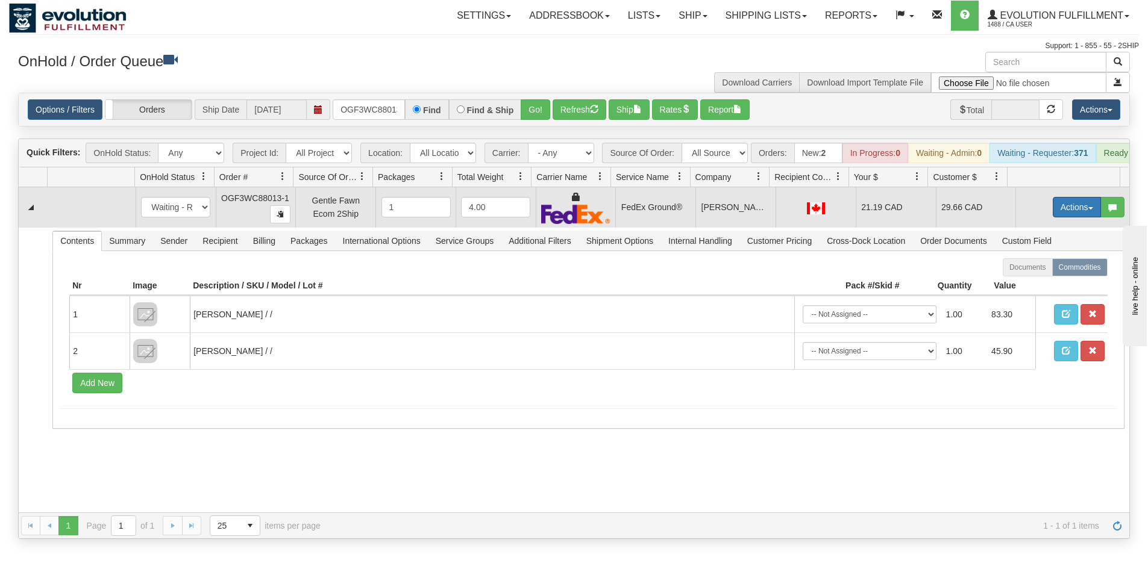
click at [1063, 212] on button "Actions" at bounding box center [1077, 207] width 48 height 20
click at [1037, 285] on link "Ship" at bounding box center [1052, 277] width 96 height 16
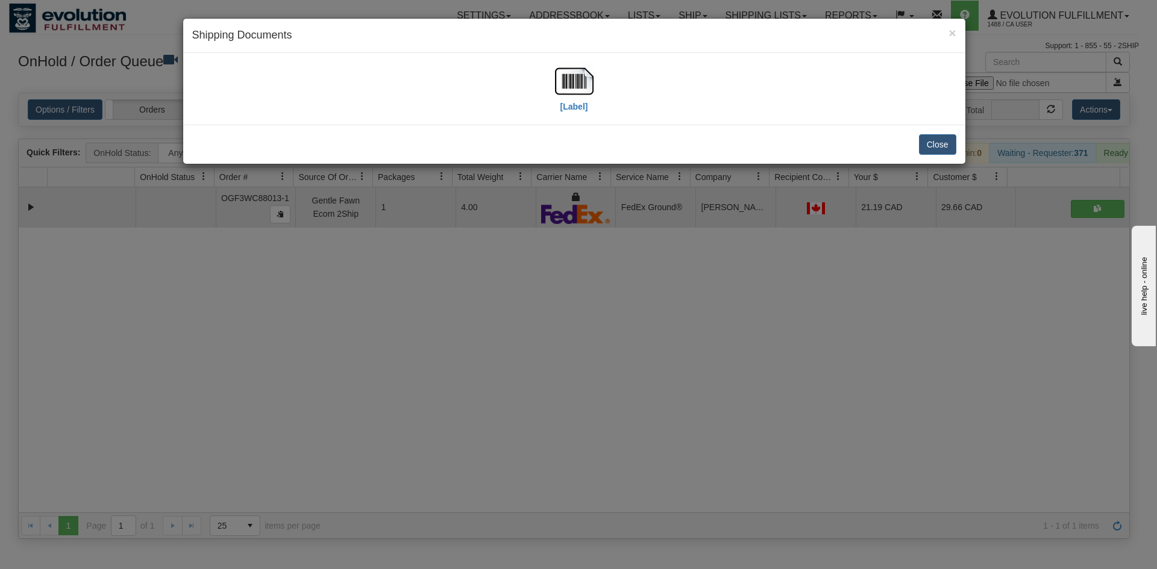
click at [554, 85] on div "[Label]" at bounding box center [574, 89] width 764 height 54
click at [561, 86] on img at bounding box center [574, 81] width 39 height 39
drag, startPoint x: 369, startPoint y: 562, endPoint x: 368, endPoint y: 261, distance: 300.0
click at [384, 536] on div "× Shipping Documents [Label] Close" at bounding box center [578, 284] width 1157 height 569
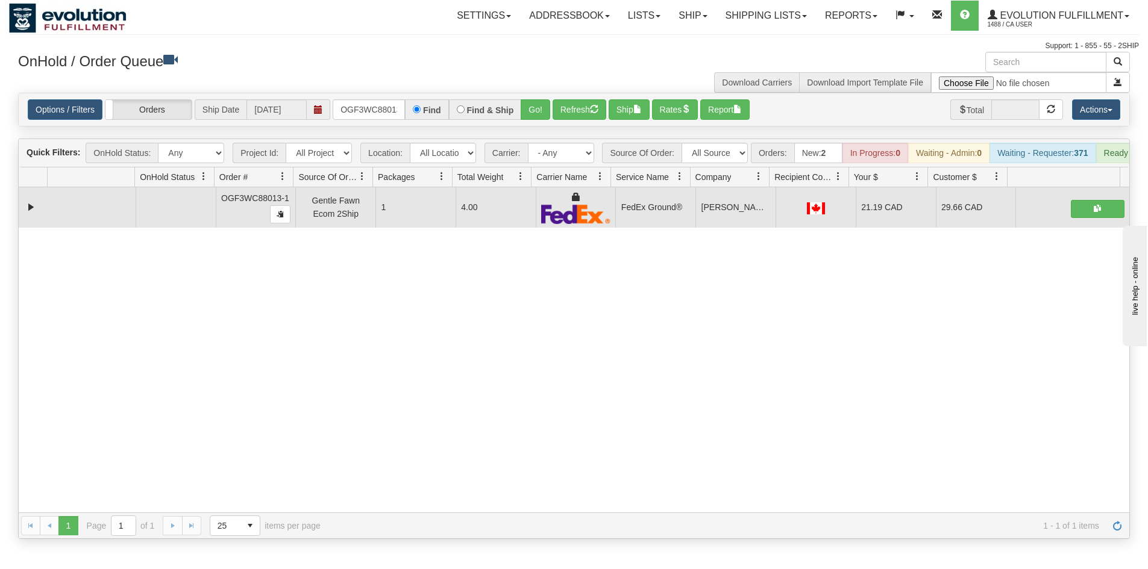
click at [366, 87] on div "OnHold / Order Queue Download Carriers Download Import Template File" at bounding box center [574, 72] width 1130 height 41
click at [374, 103] on input "OGF3WC88013-1" at bounding box center [369, 109] width 72 height 20
click at [534, 108] on button "Go!" at bounding box center [536, 109] width 30 height 20
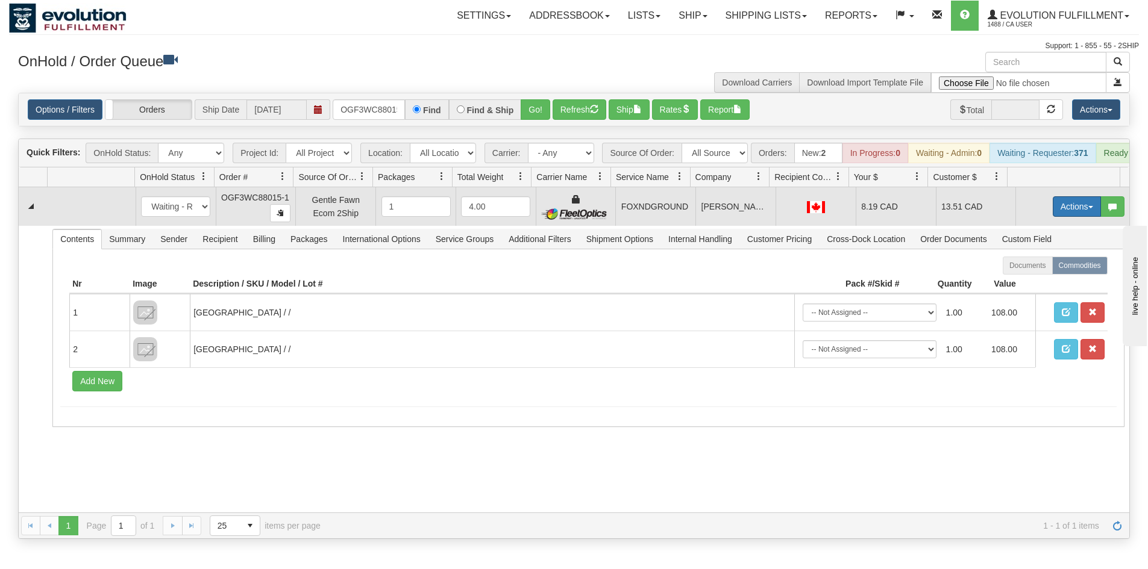
click at [1055, 217] on button "Actions" at bounding box center [1077, 206] width 48 height 20
click at [1035, 284] on link "Ship" at bounding box center [1052, 277] width 96 height 16
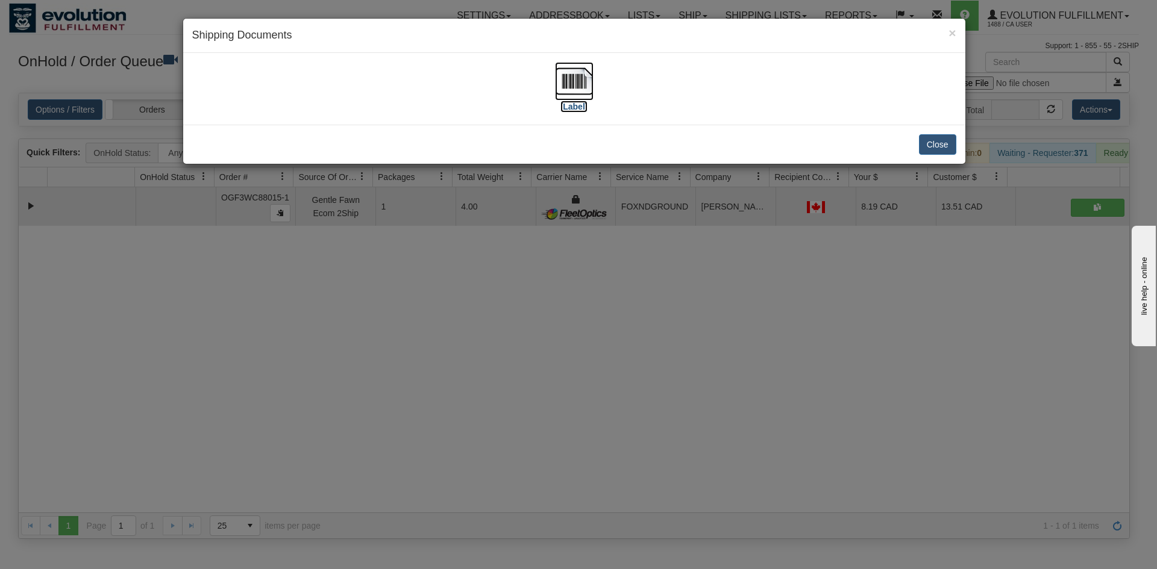
click at [580, 88] on img at bounding box center [574, 81] width 39 height 39
drag, startPoint x: 642, startPoint y: 334, endPoint x: 494, endPoint y: 73, distance: 299.7
click at [642, 325] on div "× Shipping Documents [Label] Close" at bounding box center [578, 284] width 1157 height 569
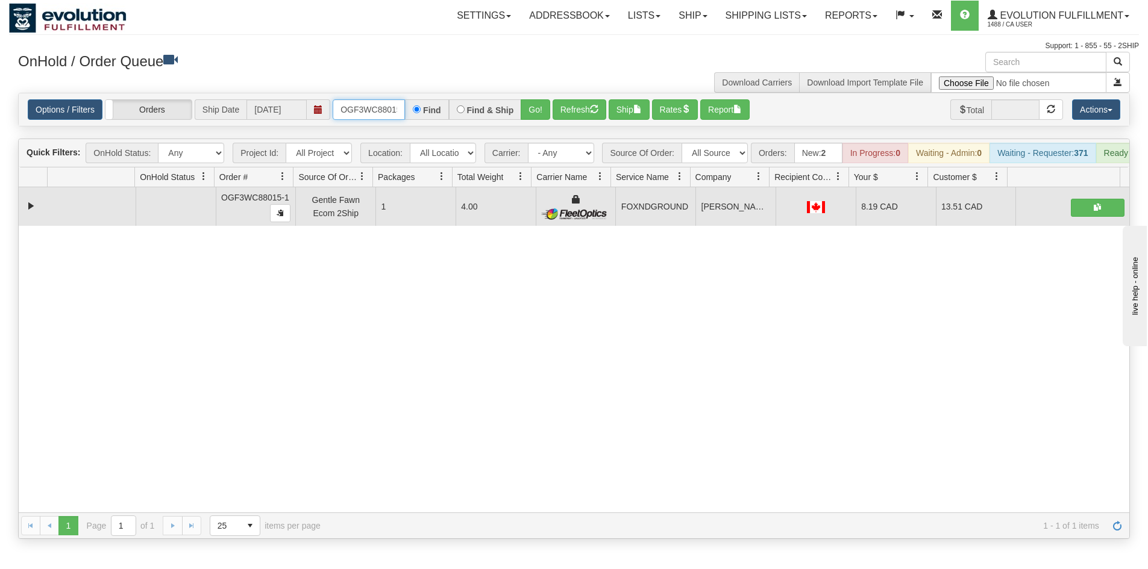
click at [361, 108] on input "OGF3WC88015-1" at bounding box center [369, 109] width 72 height 20
click at [547, 105] on button "Go!" at bounding box center [536, 109] width 30 height 20
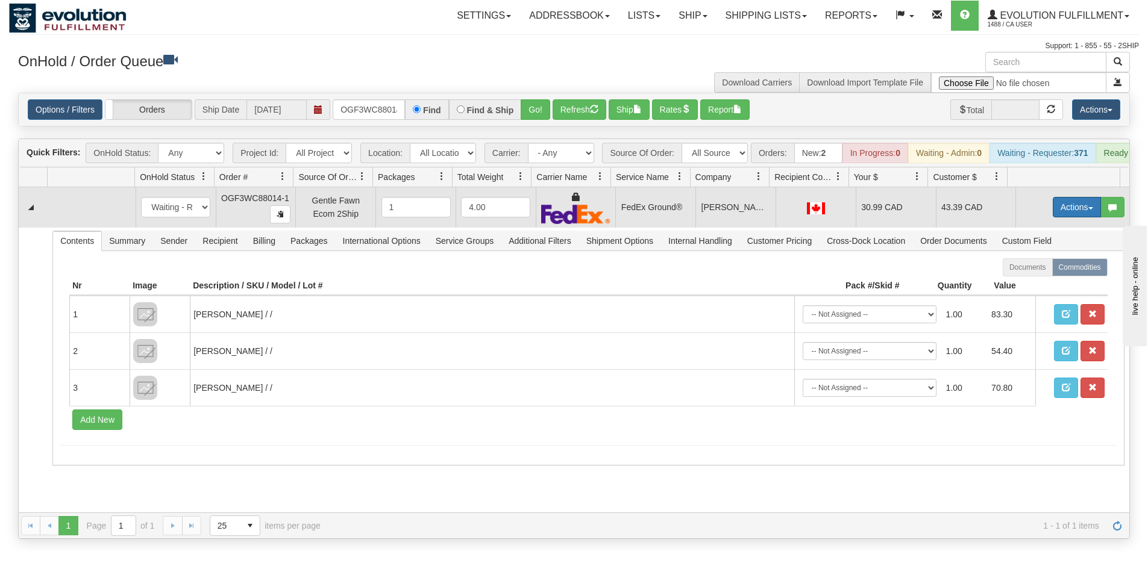
click at [1054, 217] on button "Actions" at bounding box center [1077, 207] width 48 height 20
click at [1024, 282] on span "Ship" at bounding box center [1028, 277] width 25 height 10
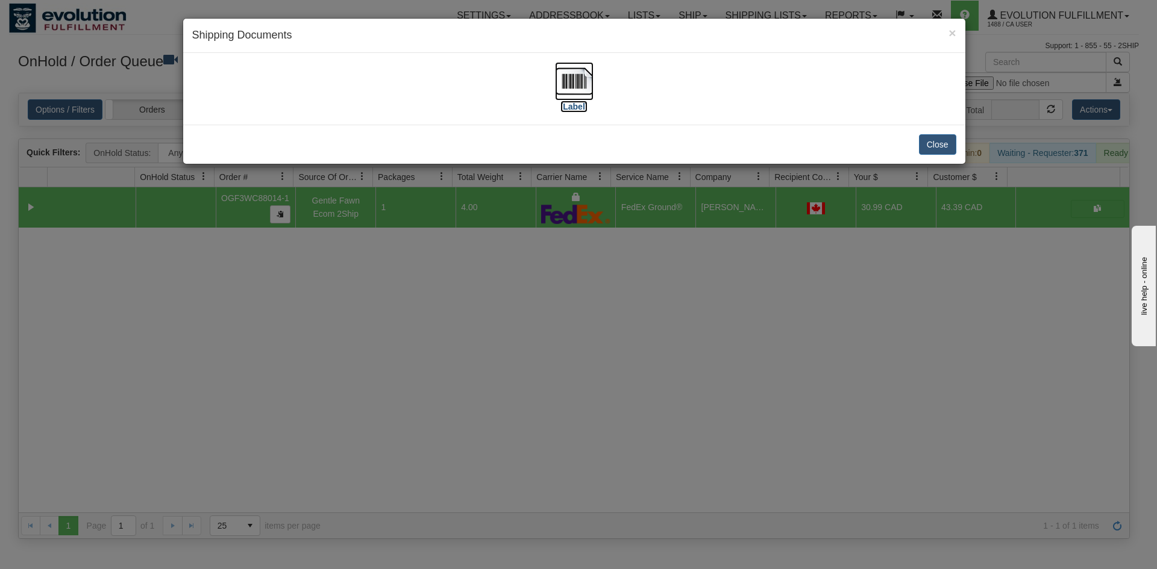
click at [575, 70] on img at bounding box center [574, 81] width 39 height 39
drag, startPoint x: 804, startPoint y: 331, endPoint x: 58, endPoint y: 22, distance: 807.1
click at [803, 331] on div "× Shipping Documents [Label] Close" at bounding box center [578, 284] width 1157 height 569
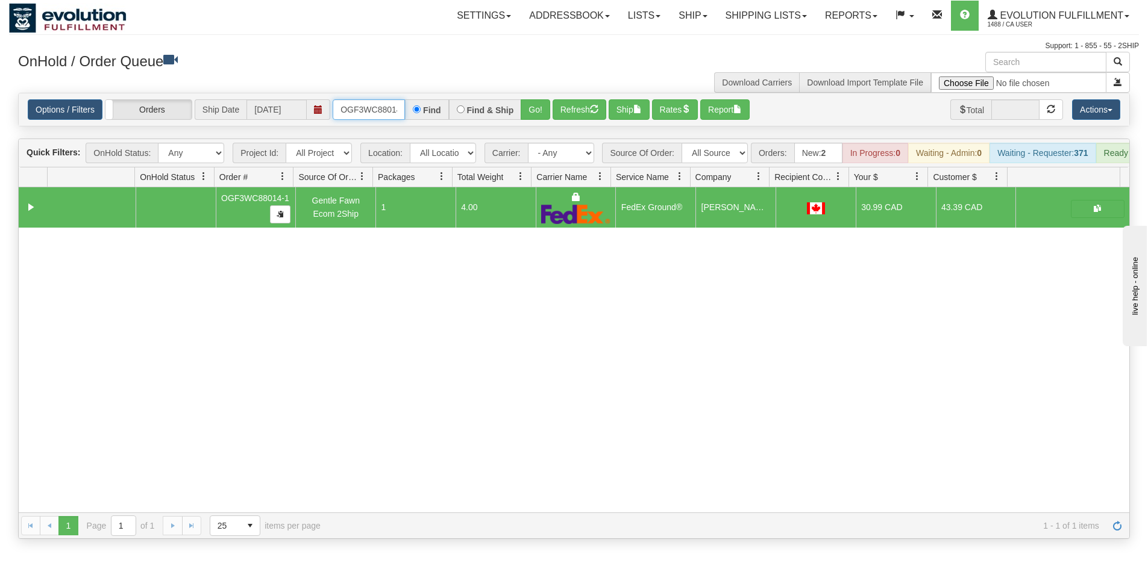
click at [343, 104] on input "OGF3WC88014-1" at bounding box center [369, 109] width 72 height 20
click at [533, 105] on button "Go!" at bounding box center [536, 109] width 30 height 20
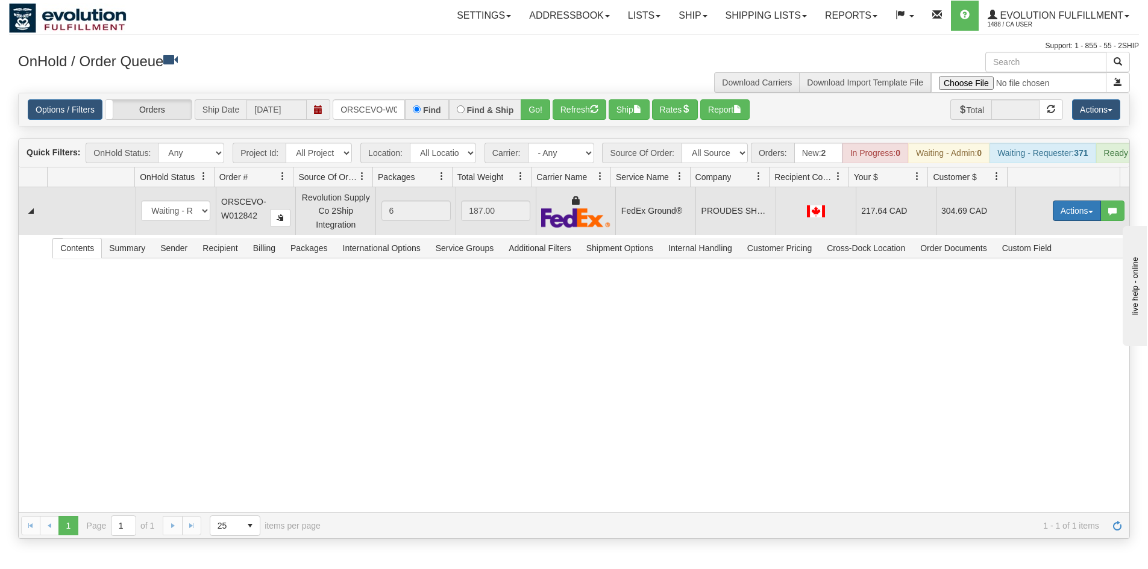
click at [1071, 221] on button "Actions" at bounding box center [1077, 211] width 48 height 20
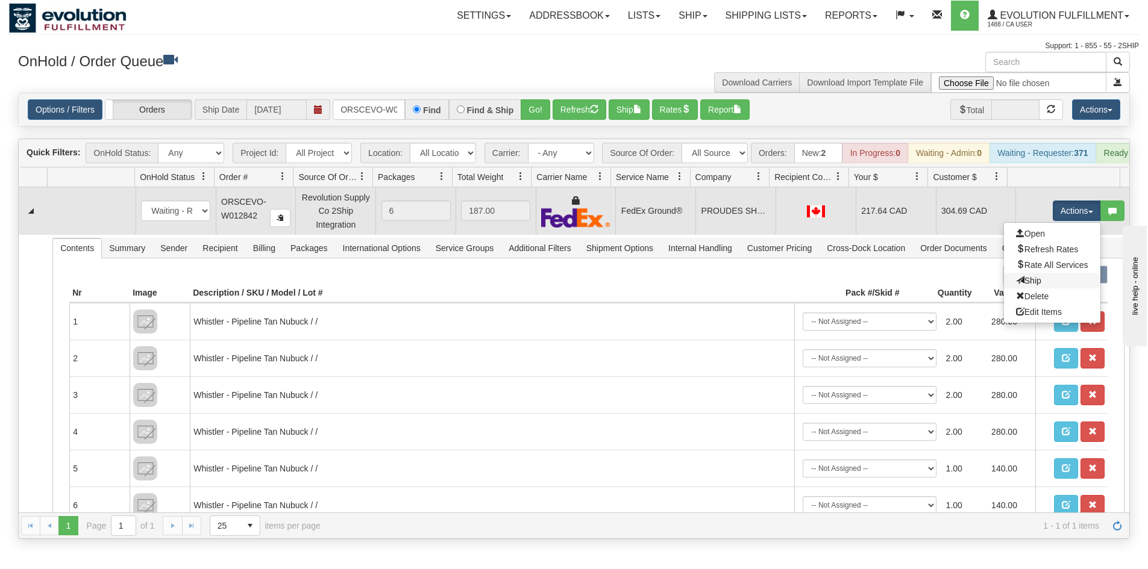
click at [1031, 289] on link "Ship" at bounding box center [1052, 281] width 96 height 16
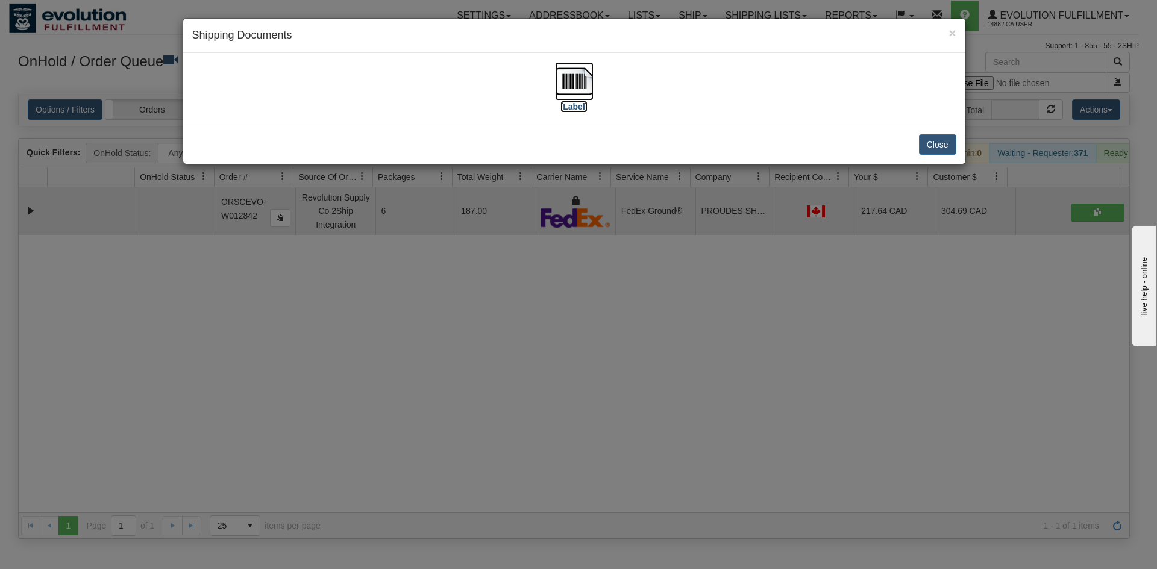
click at [580, 74] on img at bounding box center [574, 81] width 39 height 39
click at [442, 292] on div "× Shipping Documents [Label] Close" at bounding box center [578, 284] width 1157 height 569
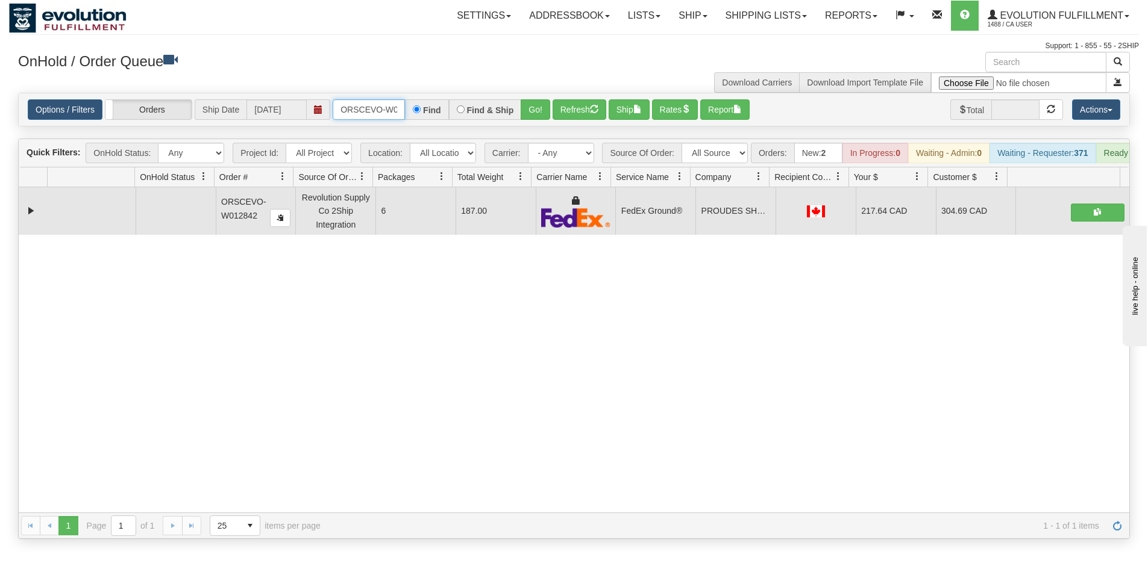
click at [355, 107] on input "ORSCEVO-W012842" at bounding box center [369, 109] width 72 height 20
click at [533, 115] on button "Go!" at bounding box center [536, 109] width 30 height 20
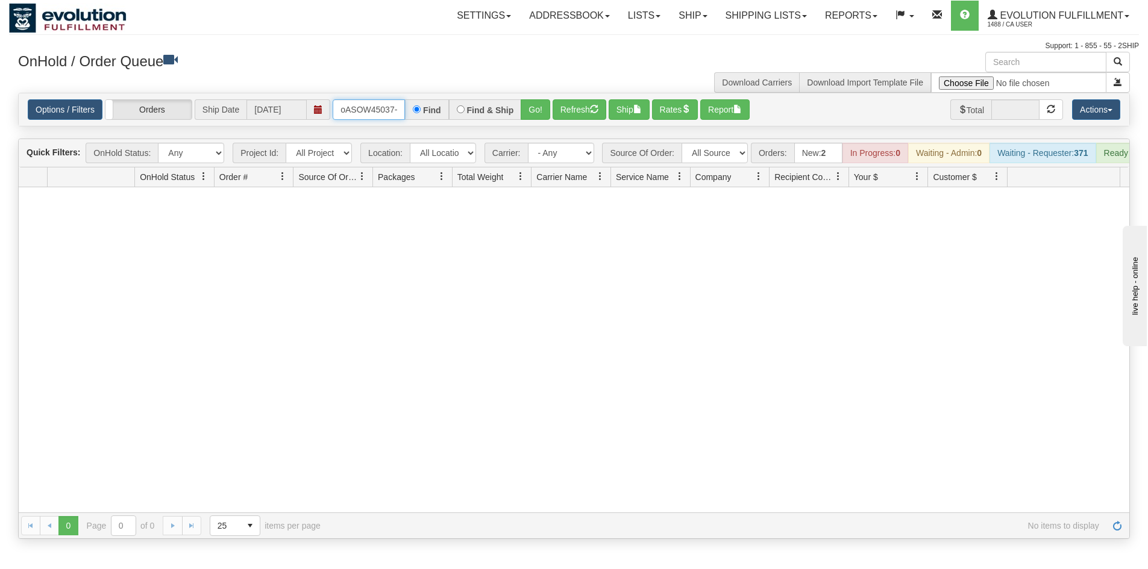
click at [374, 113] on input "oASOW45037-1" at bounding box center [369, 109] width 72 height 20
click at [525, 111] on button "Go!" at bounding box center [536, 109] width 30 height 20
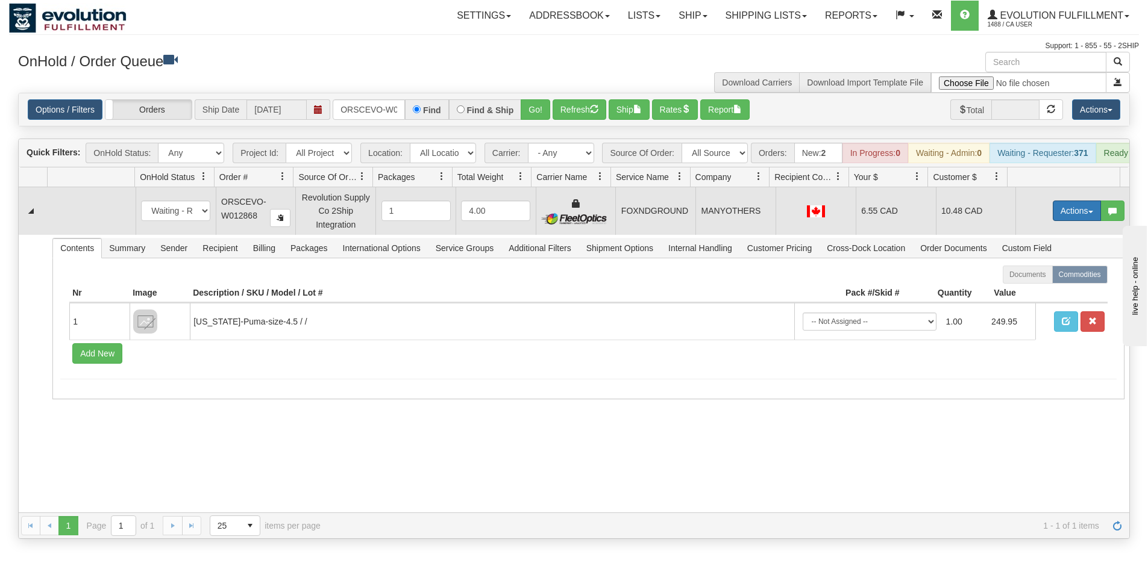
click at [1069, 221] on button "Actions" at bounding box center [1077, 211] width 48 height 20
click at [1024, 286] on span "Ship" at bounding box center [1028, 281] width 25 height 10
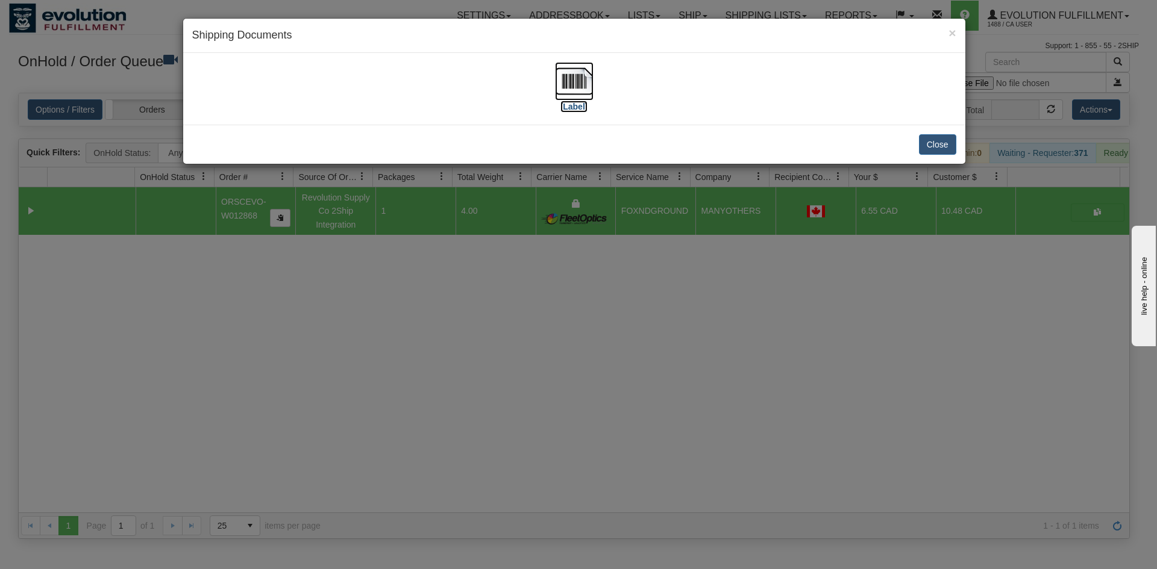
click at [588, 92] on img at bounding box center [574, 81] width 39 height 39
click at [508, 340] on div "× Shipping Documents [Label] Close" at bounding box center [578, 284] width 1157 height 569
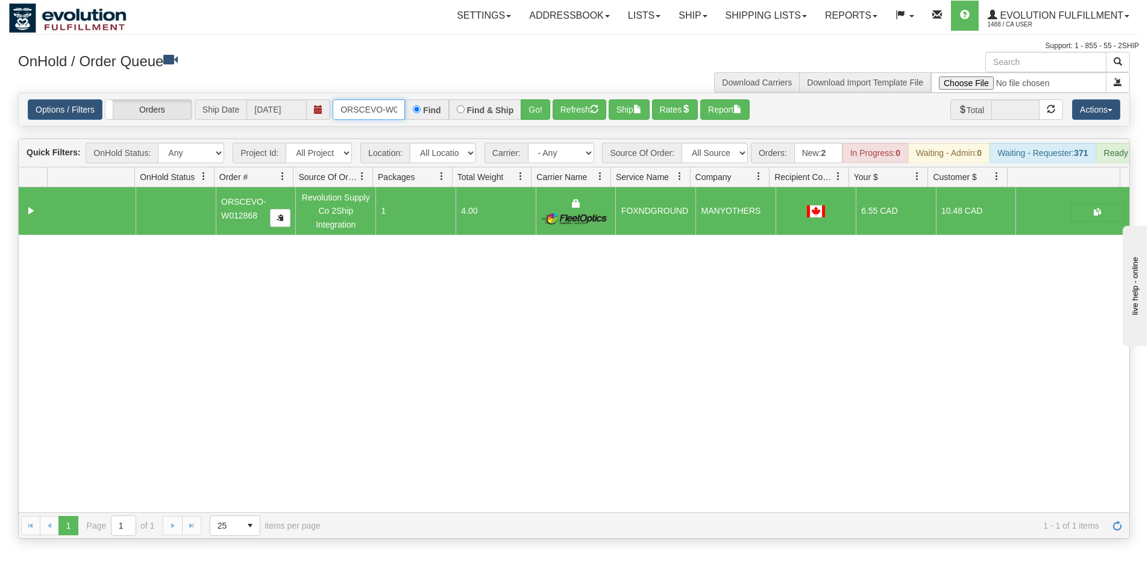
click at [375, 111] on input "ORSCEVO-W012868" at bounding box center [369, 109] width 72 height 20
click at [528, 106] on button "Go!" at bounding box center [536, 109] width 30 height 20
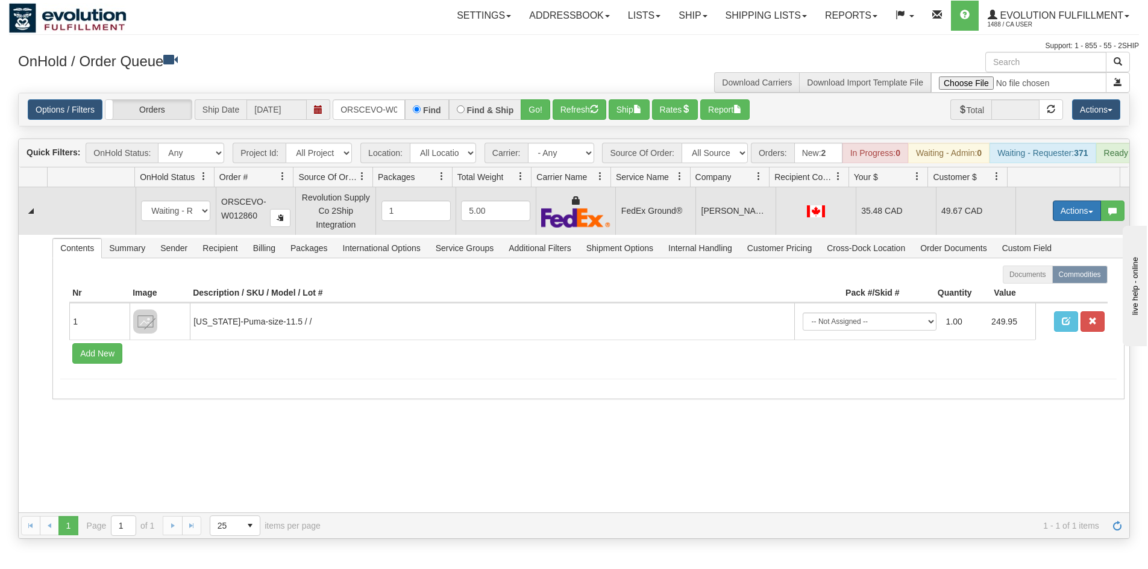
click at [1068, 216] on button "Actions" at bounding box center [1077, 211] width 48 height 20
click at [1035, 287] on link "Ship" at bounding box center [1052, 281] width 96 height 16
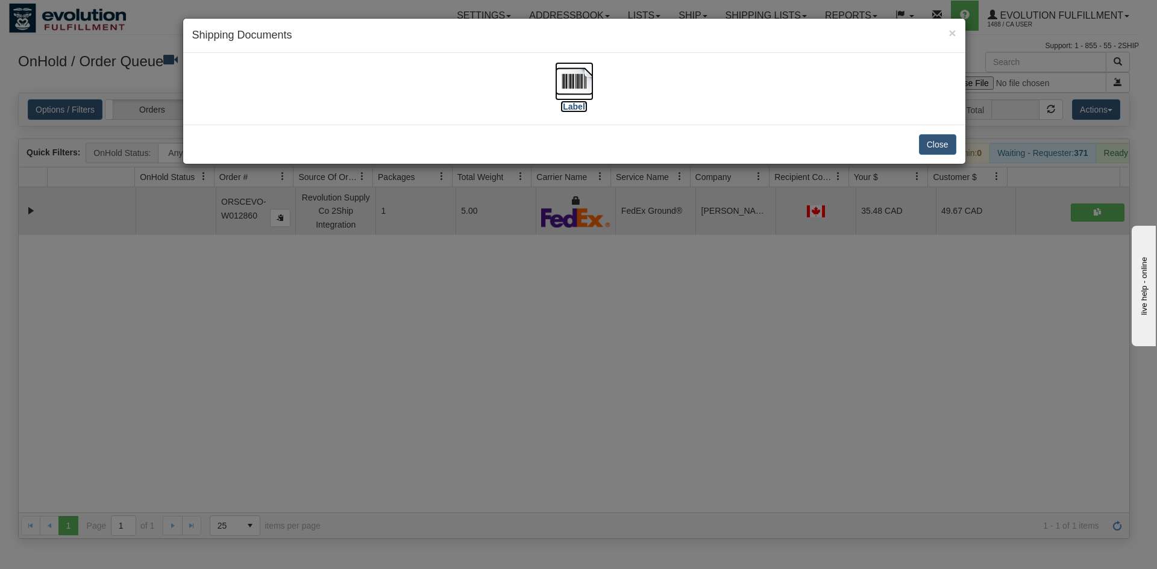
click at [580, 84] on img at bounding box center [574, 81] width 39 height 39
drag, startPoint x: 540, startPoint y: 322, endPoint x: 532, endPoint y: 303, distance: 21.0
click at [540, 321] on div "× Shipping Documents [Label] Close" at bounding box center [578, 284] width 1157 height 569
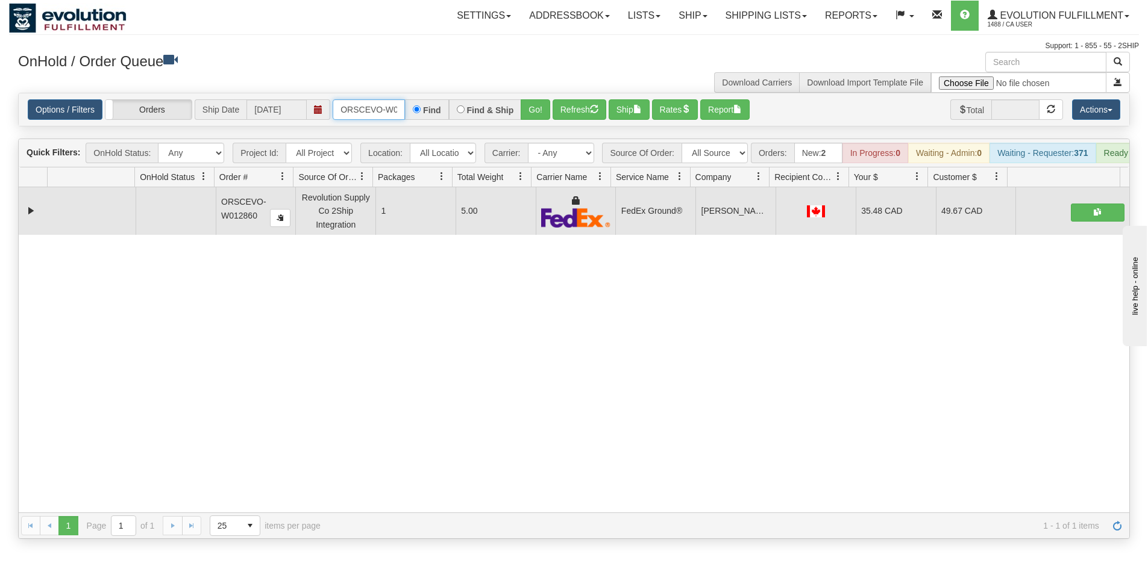
click at [361, 117] on input "ORSCEVO-W012860" at bounding box center [369, 109] width 72 height 20
click at [527, 105] on button "Go!" at bounding box center [536, 109] width 30 height 20
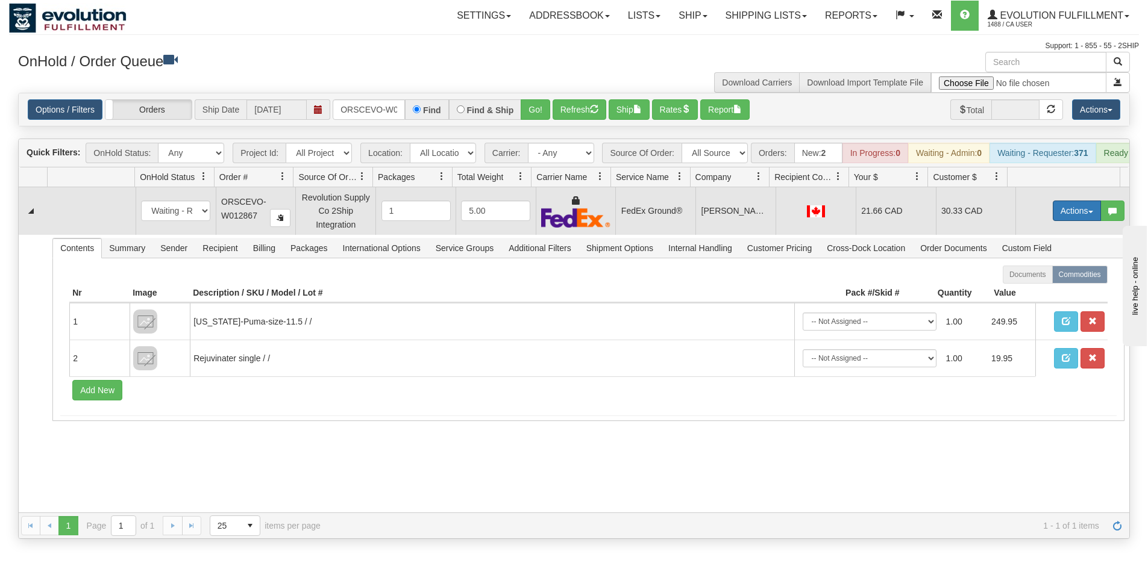
click at [1057, 216] on button "Actions" at bounding box center [1077, 211] width 48 height 20
click at [1032, 287] on link "Ship" at bounding box center [1052, 281] width 96 height 16
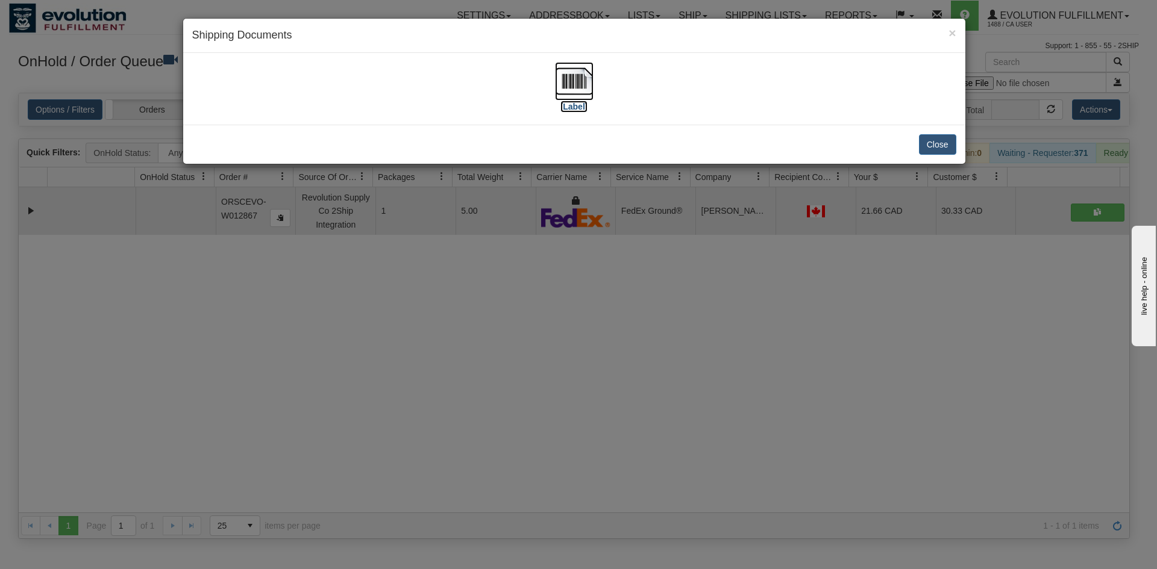
click at [571, 75] on img at bounding box center [574, 81] width 39 height 39
click at [534, 440] on div "× Shipping Documents [Label] Close" at bounding box center [578, 284] width 1157 height 569
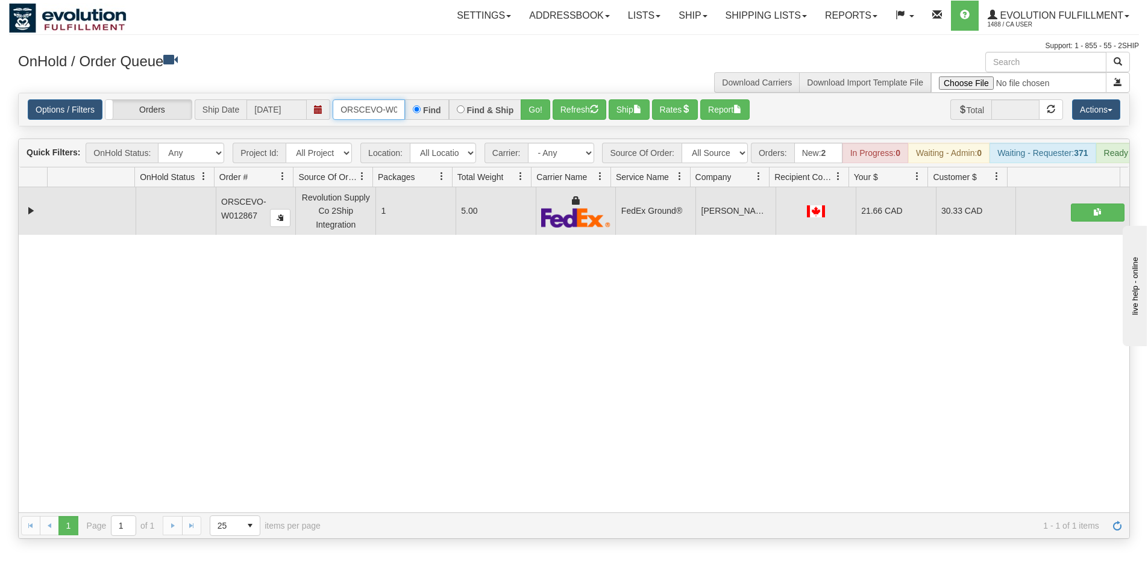
click at [383, 102] on input "ORSCEVO-W012867" at bounding box center [369, 109] width 72 height 20
click at [547, 104] on button "Go!" at bounding box center [536, 109] width 30 height 20
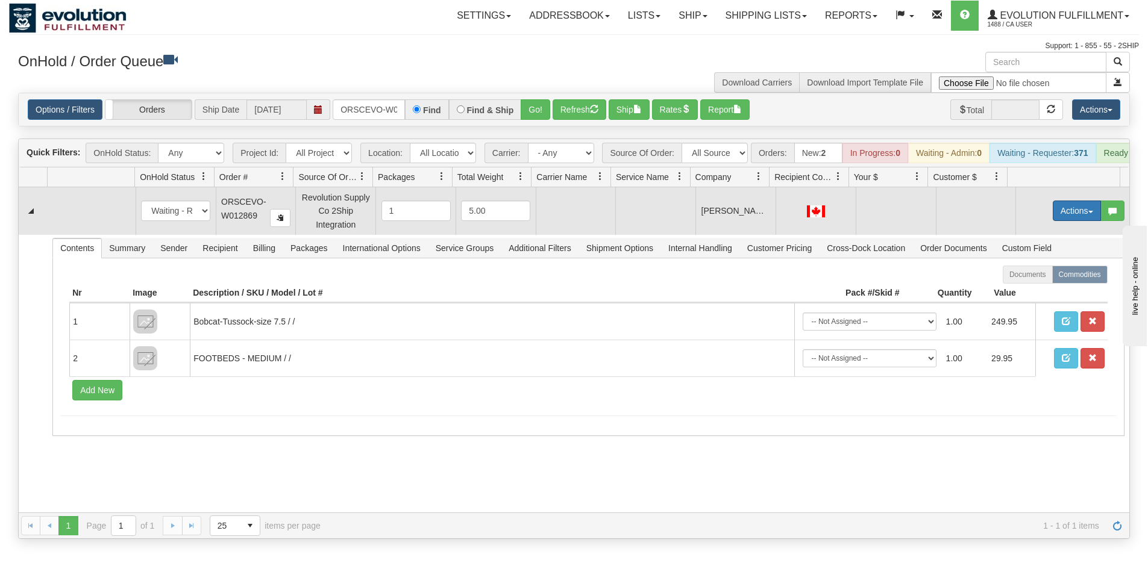
click at [1063, 221] on button "Actions" at bounding box center [1077, 211] width 48 height 20
click at [1029, 270] on span "Rate All Services" at bounding box center [1052, 265] width 72 height 10
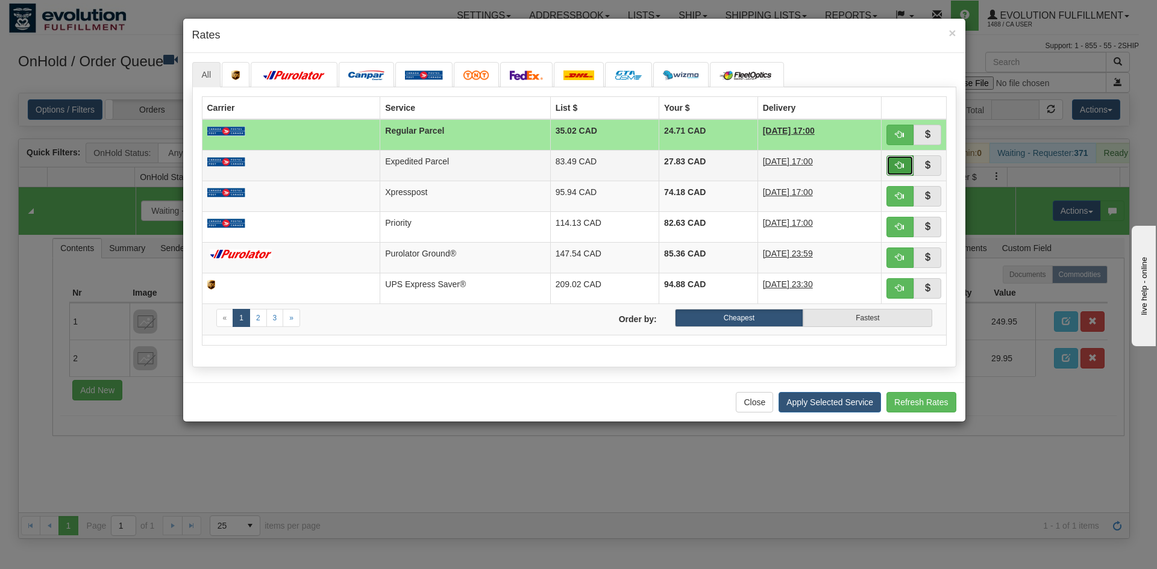
click at [894, 164] on button "button" at bounding box center [900, 165] width 28 height 20
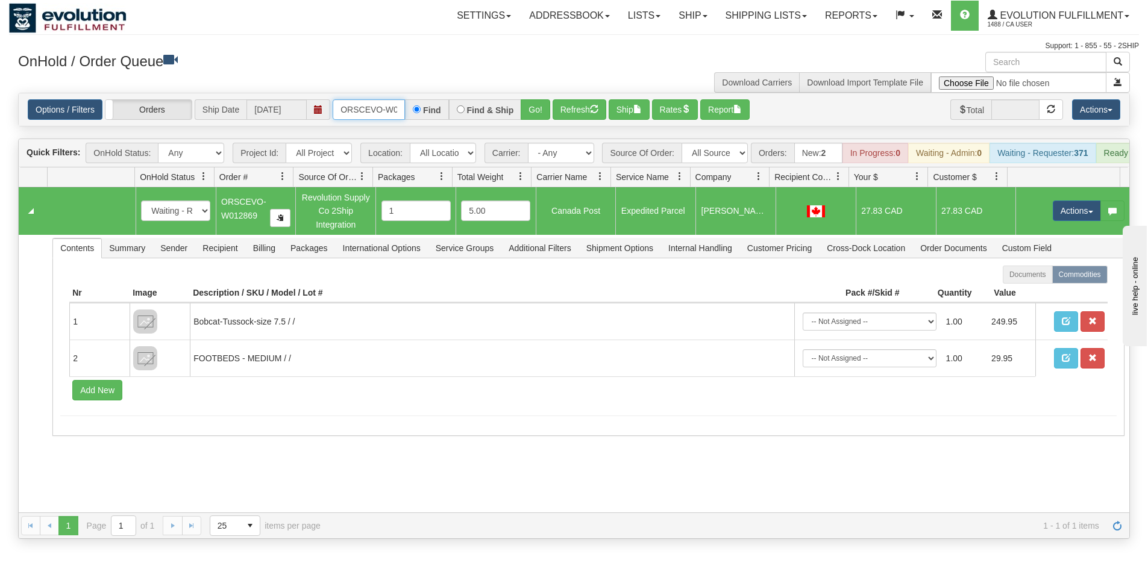
click at [361, 110] on input "ORSCEVO-W012869" at bounding box center [369, 109] width 72 height 20
click at [536, 102] on button "Go!" at bounding box center [536, 109] width 30 height 20
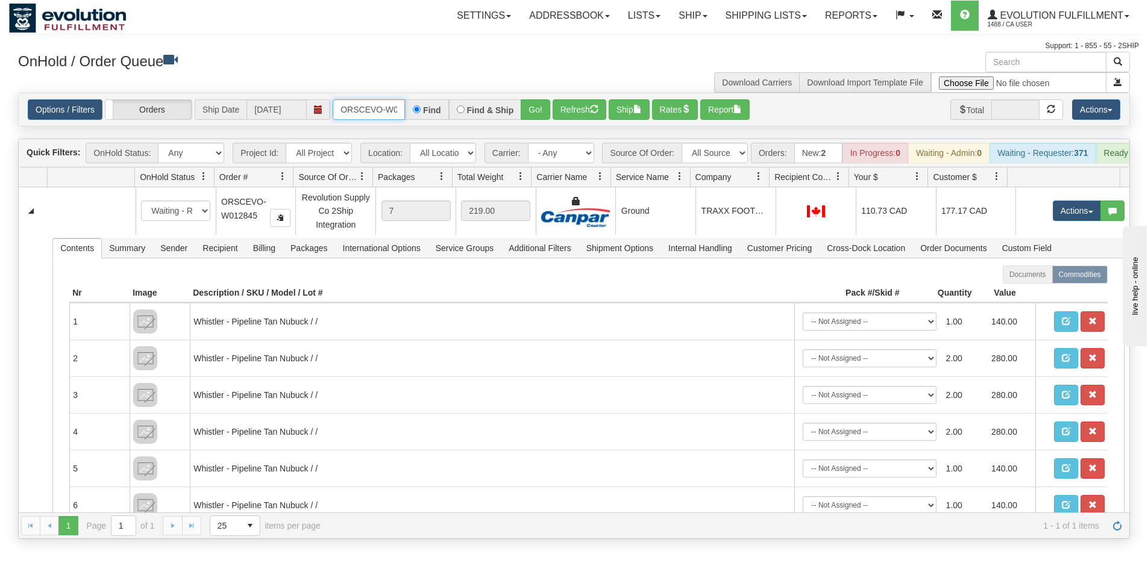
click at [390, 108] on input "ORSCEVO-W012845" at bounding box center [369, 109] width 72 height 20
click at [372, 113] on input "ORSCEVO-W012840" at bounding box center [369, 109] width 72 height 20
click at [524, 111] on button "Go!" at bounding box center [536, 109] width 30 height 20
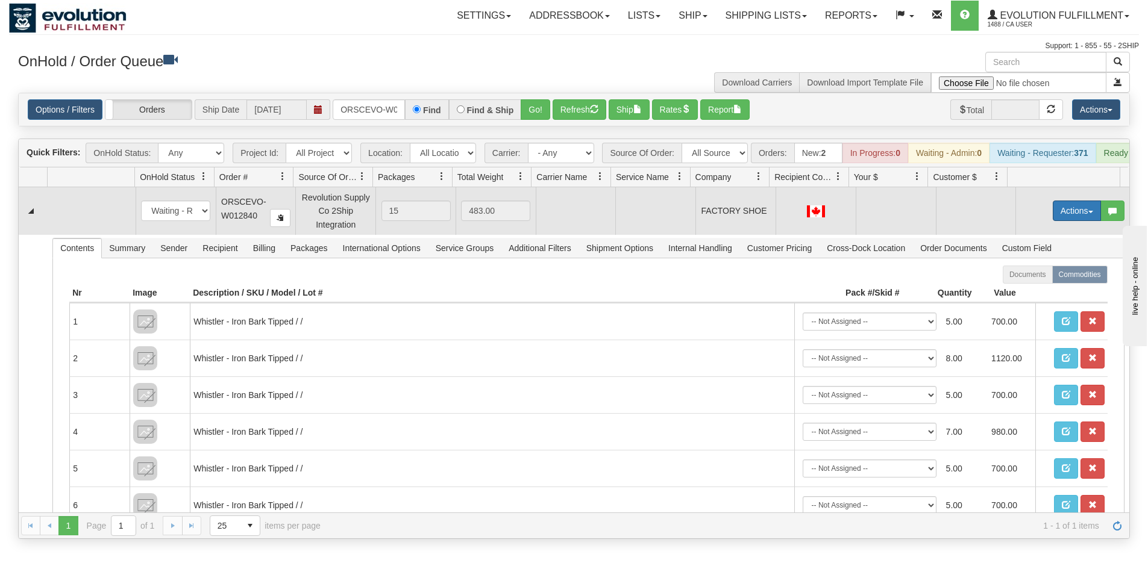
click at [1053, 215] on button "Actions" at bounding box center [1077, 211] width 48 height 20
click at [1032, 267] on link "Rate All Services" at bounding box center [1052, 265] width 96 height 16
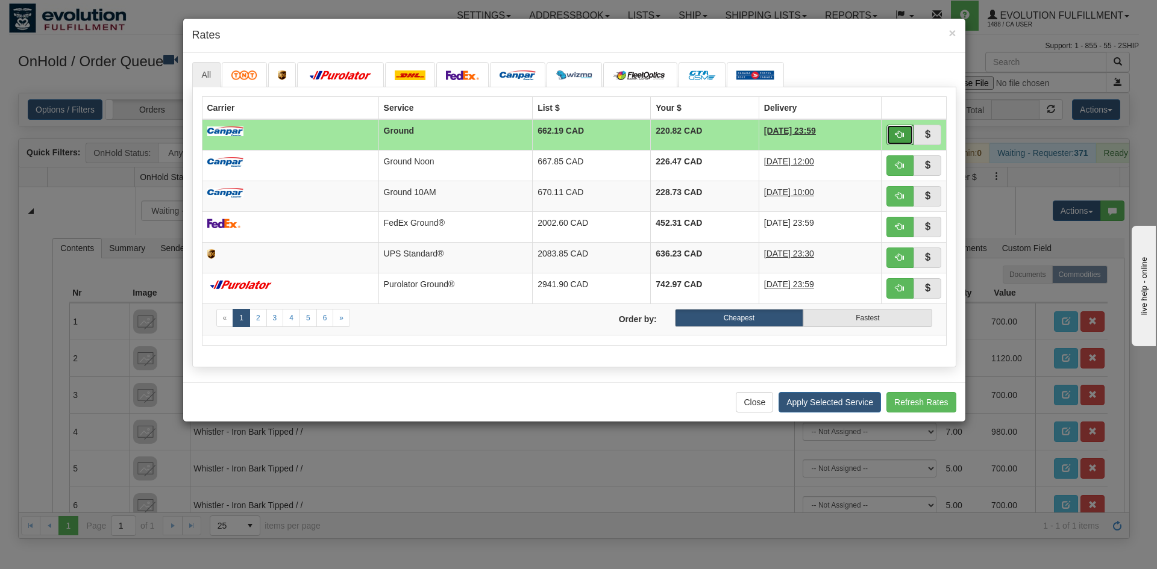
click at [903, 134] on span "button" at bounding box center [899, 134] width 8 height 8
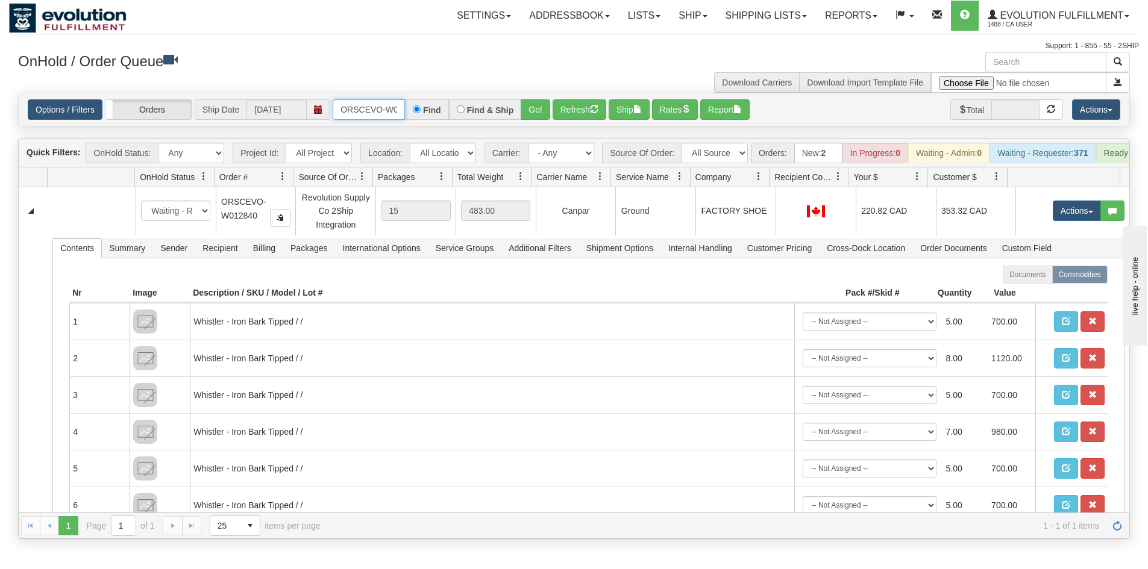
click at [378, 105] on input "ORSCEVO-W012840" at bounding box center [369, 109] width 72 height 20
click at [524, 105] on button "Go!" at bounding box center [536, 109] width 30 height 20
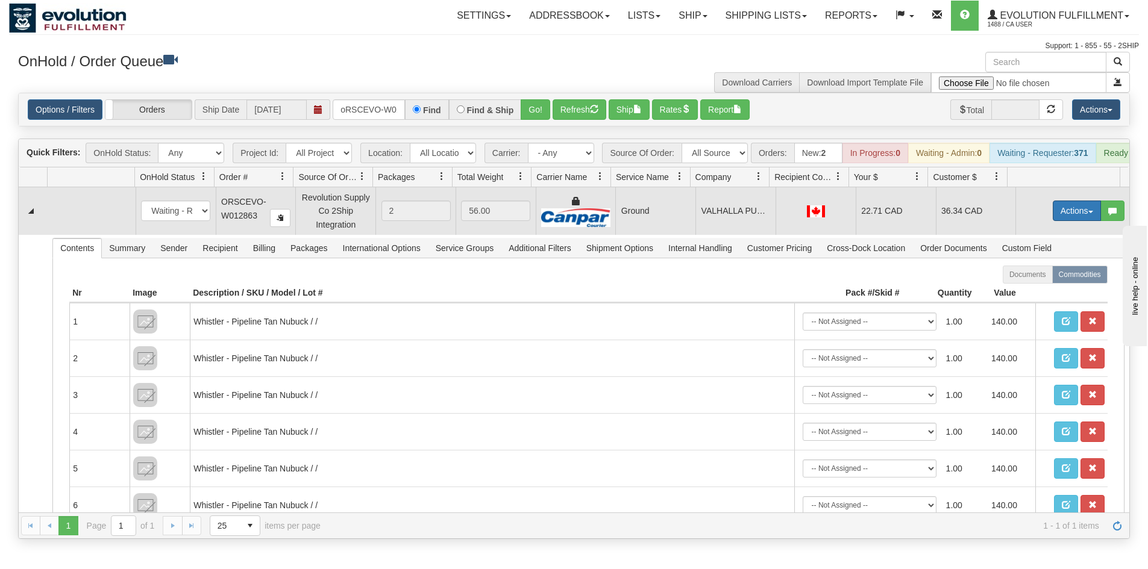
click at [1060, 219] on button "Actions" at bounding box center [1077, 211] width 48 height 20
click at [1031, 284] on link "Ship" at bounding box center [1052, 281] width 96 height 16
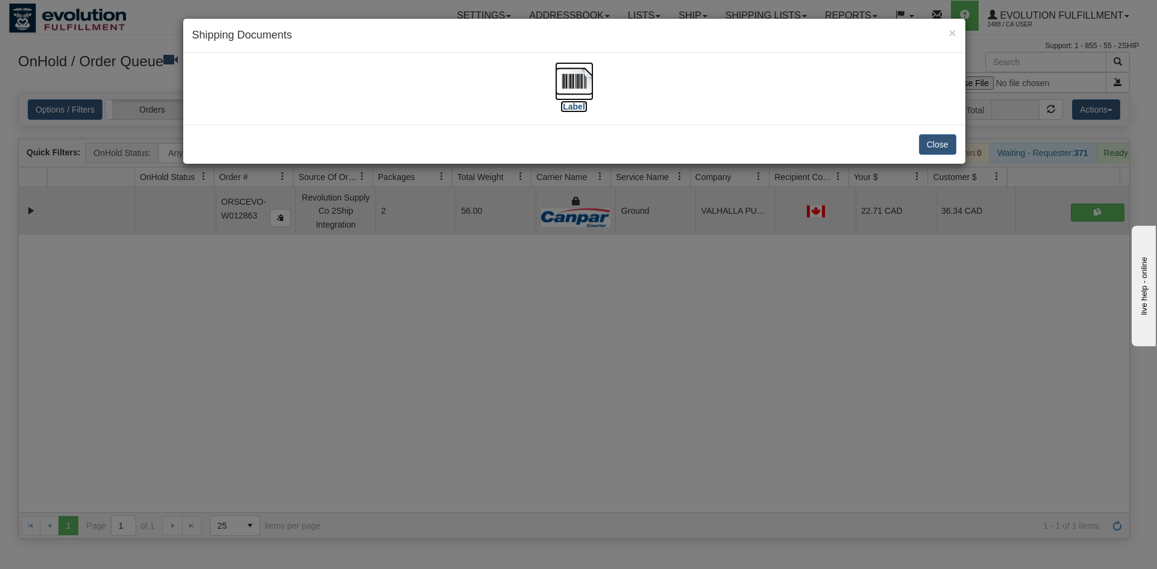
click at [565, 76] on img at bounding box center [574, 81] width 39 height 39
click at [549, 404] on div "× Shipping Documents [Label] Close" at bounding box center [578, 284] width 1157 height 569
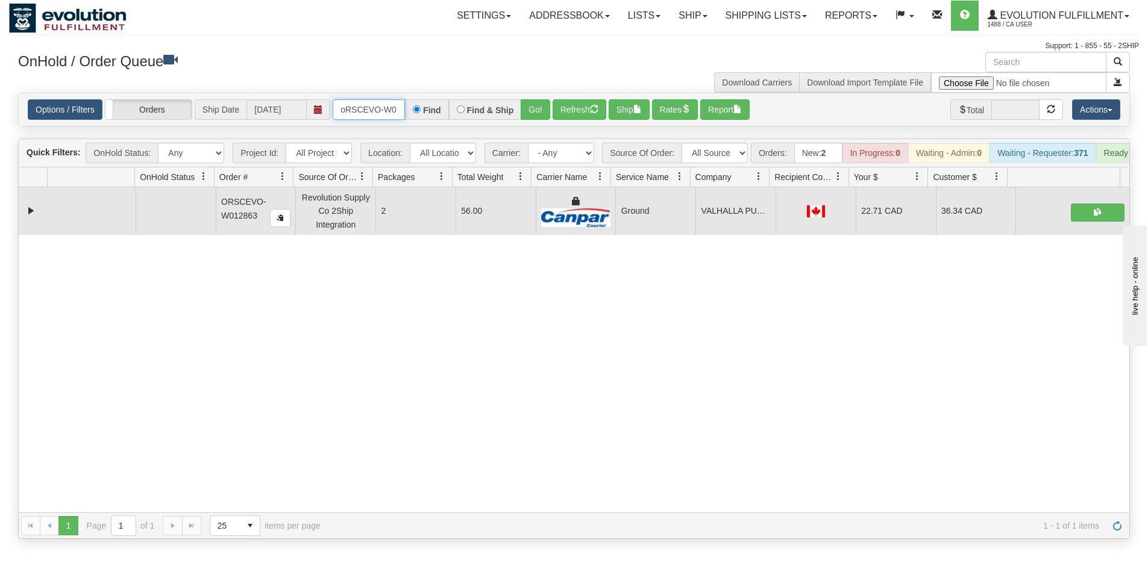
click at [381, 111] on input "oRSCEVO-W012863" at bounding box center [369, 109] width 72 height 20
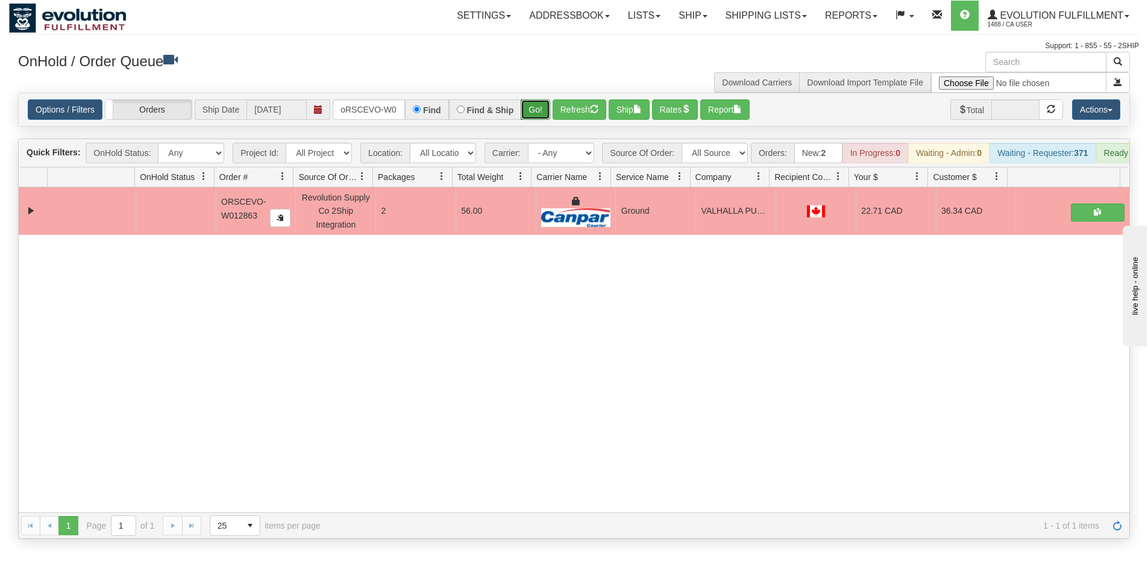
click at [537, 105] on button "Go!" at bounding box center [536, 109] width 30 height 20
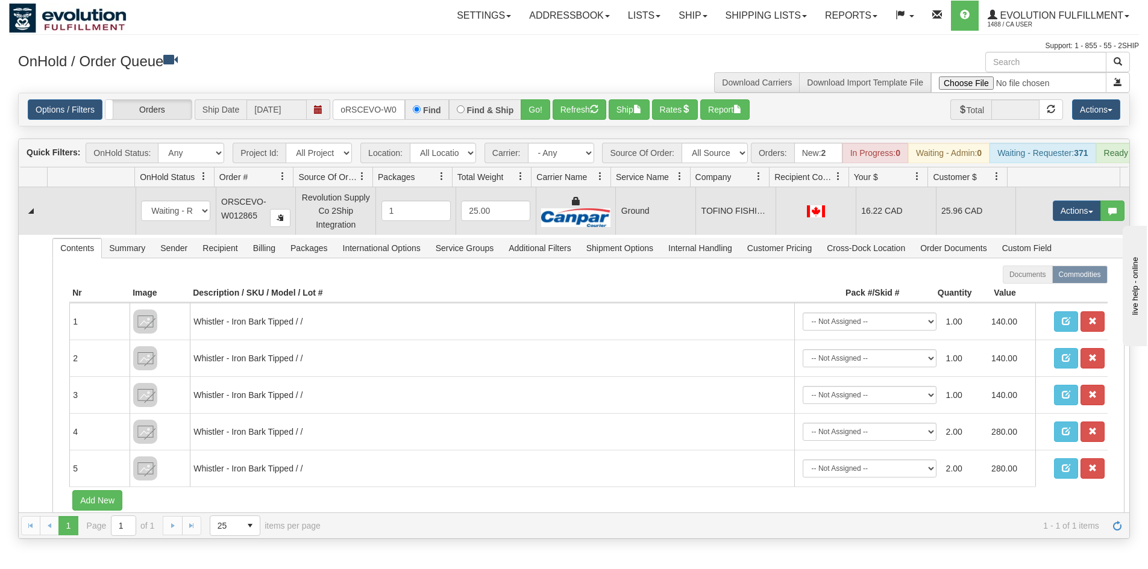
click at [1057, 232] on td "Actions Open Refresh Rates Rate All Services Ship Delete Edit Items" at bounding box center [1072, 210] width 114 height 47
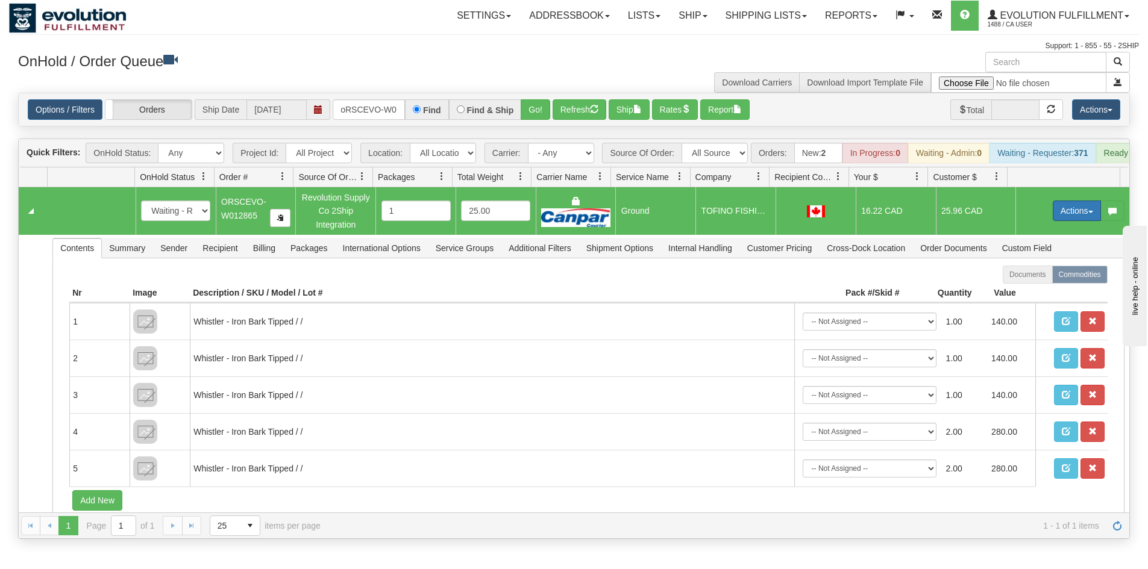
click at [1057, 221] on button "Actions" at bounding box center [1077, 211] width 48 height 20
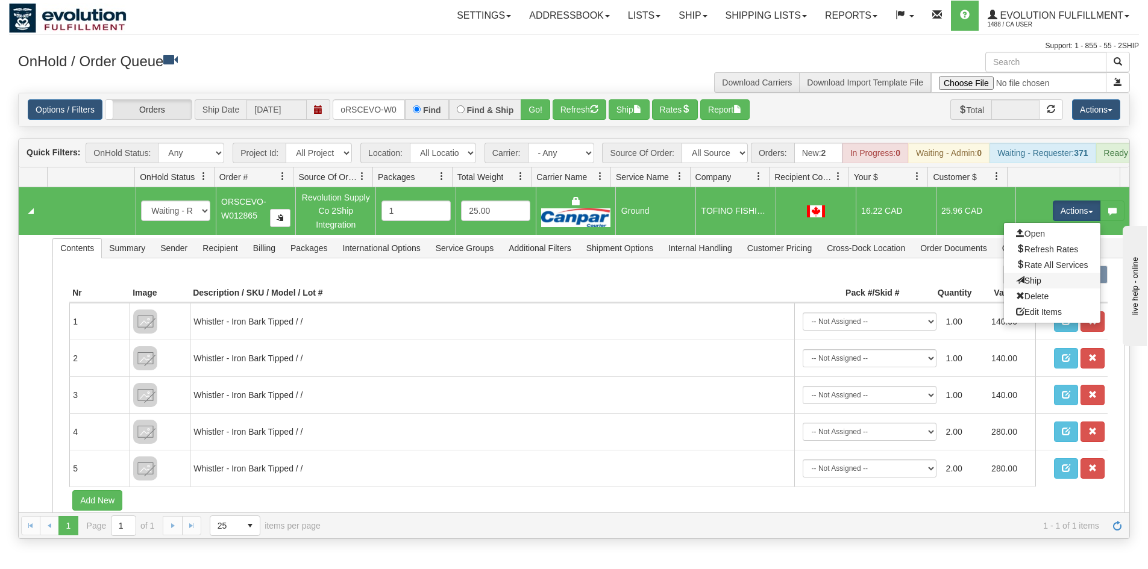
click at [1043, 289] on link "Ship" at bounding box center [1052, 281] width 96 height 16
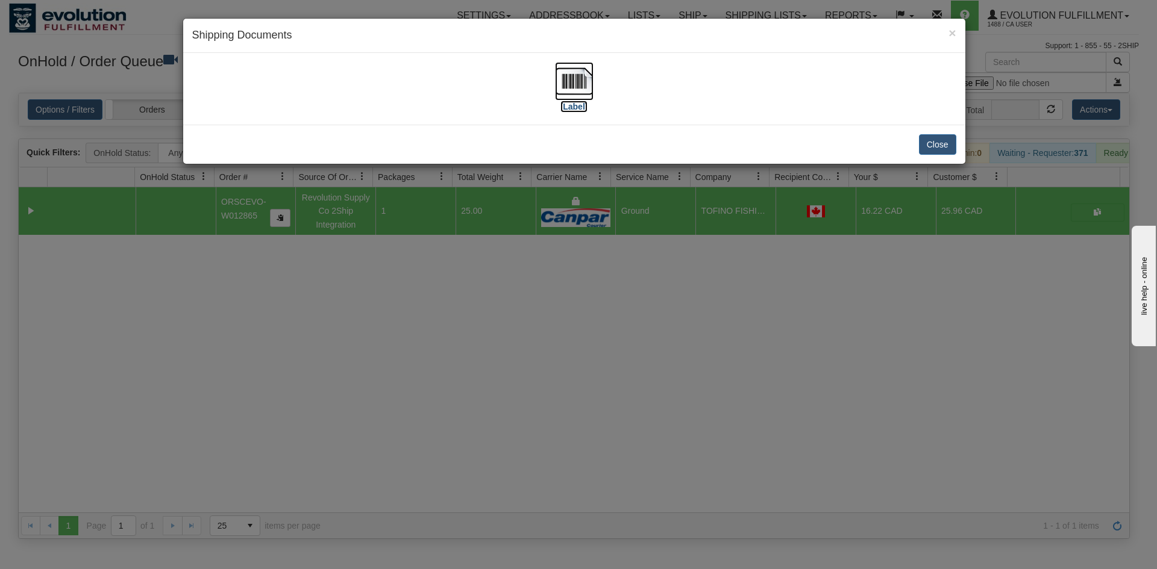
click at [578, 87] on img at bounding box center [574, 81] width 39 height 39
click at [821, 354] on div "× Shipping Documents [Label] Close" at bounding box center [578, 284] width 1157 height 569
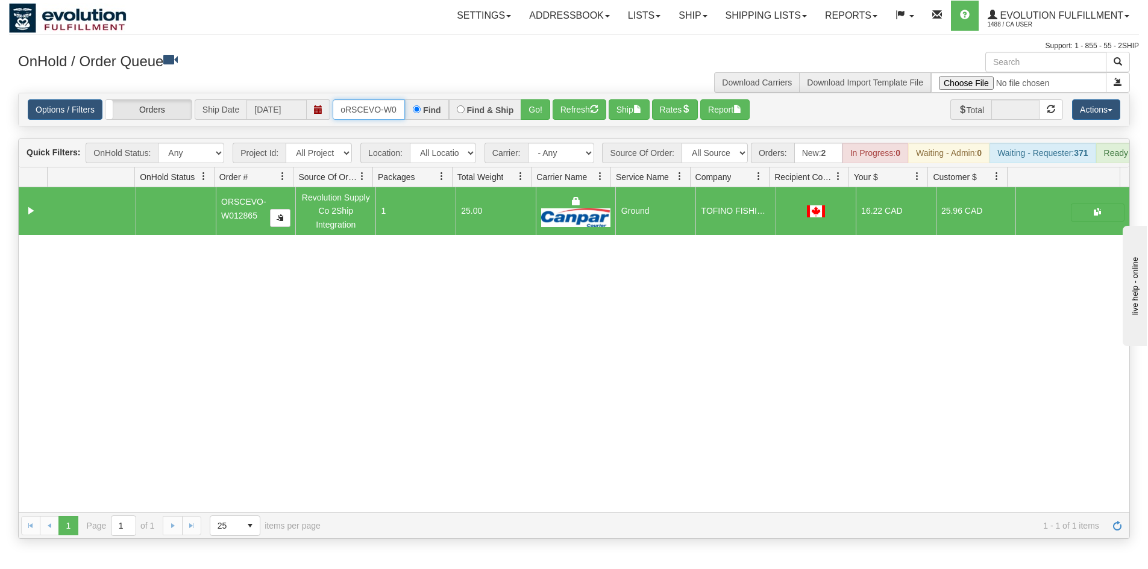
click at [372, 118] on input "oRSCEVO-W012865" at bounding box center [369, 109] width 72 height 20
click at [534, 114] on button "Go!" at bounding box center [536, 109] width 30 height 20
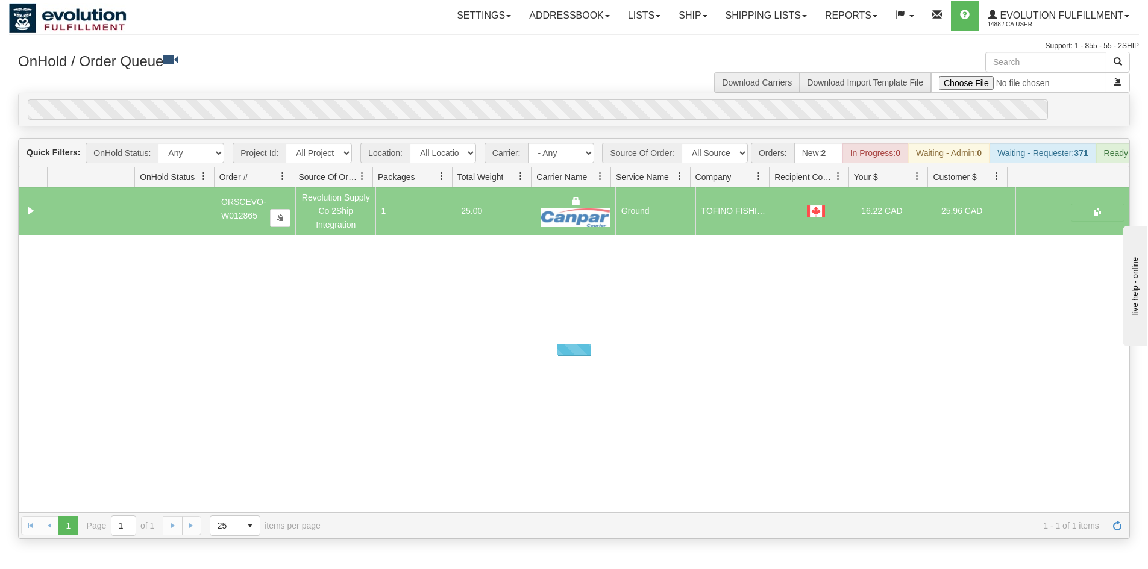
click at [536, 107] on div "0" at bounding box center [538, 109] width 1020 height 20
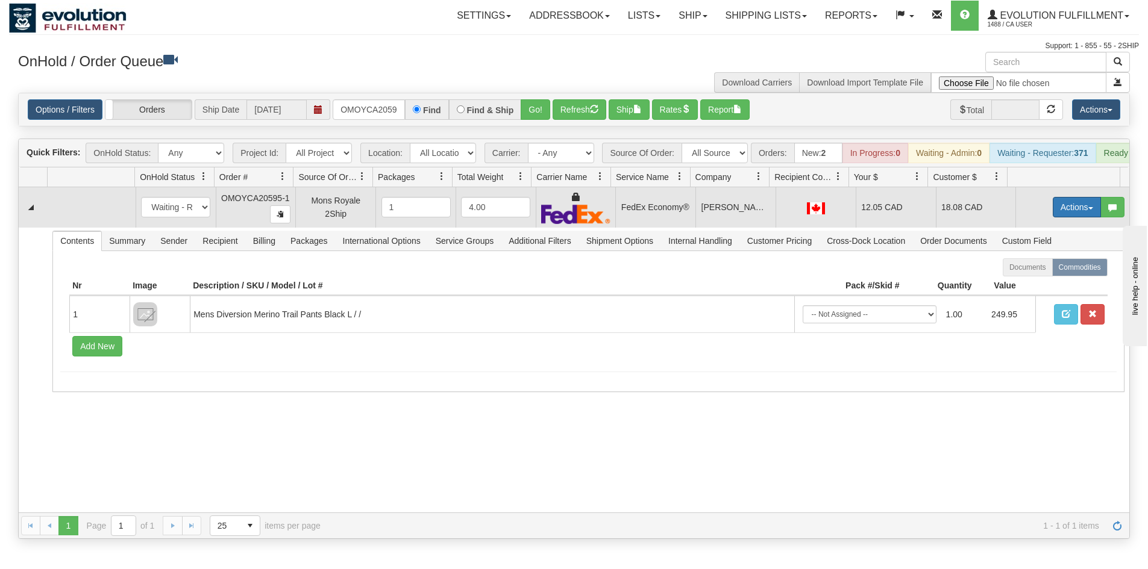
click at [1062, 217] on button "Actions" at bounding box center [1077, 207] width 48 height 20
click at [1040, 285] on link "Ship" at bounding box center [1052, 277] width 96 height 16
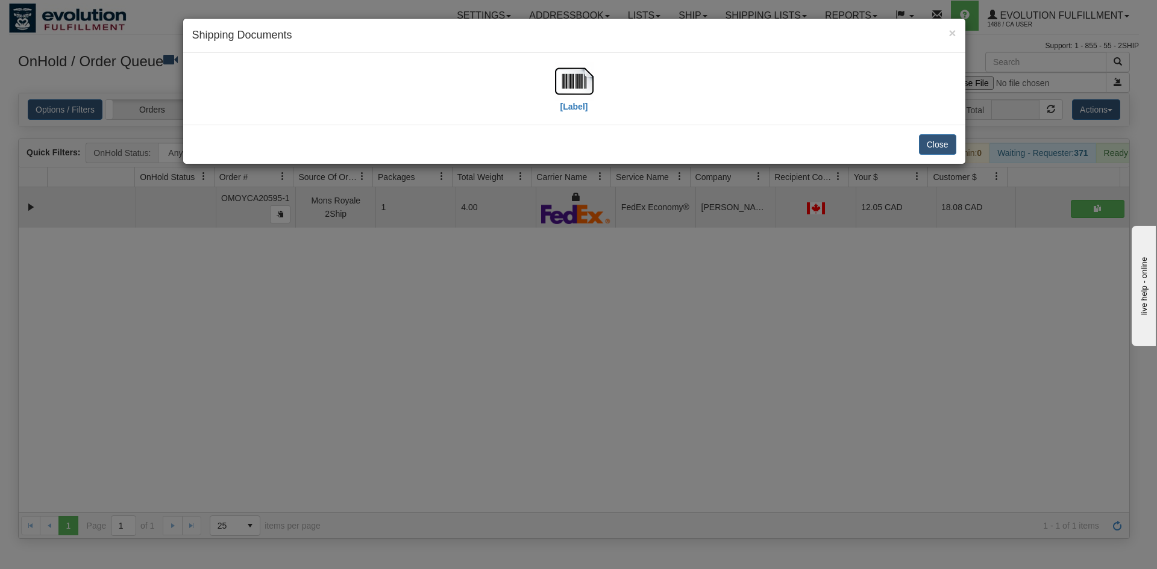
click at [559, 103] on div "[Label]" at bounding box center [574, 89] width 39 height 54
click at [572, 94] on img at bounding box center [574, 81] width 39 height 39
drag, startPoint x: 563, startPoint y: 390, endPoint x: 525, endPoint y: 19, distance: 373.7
click at [568, 378] on div "× Shipping Documents [Label] Close" at bounding box center [578, 284] width 1157 height 569
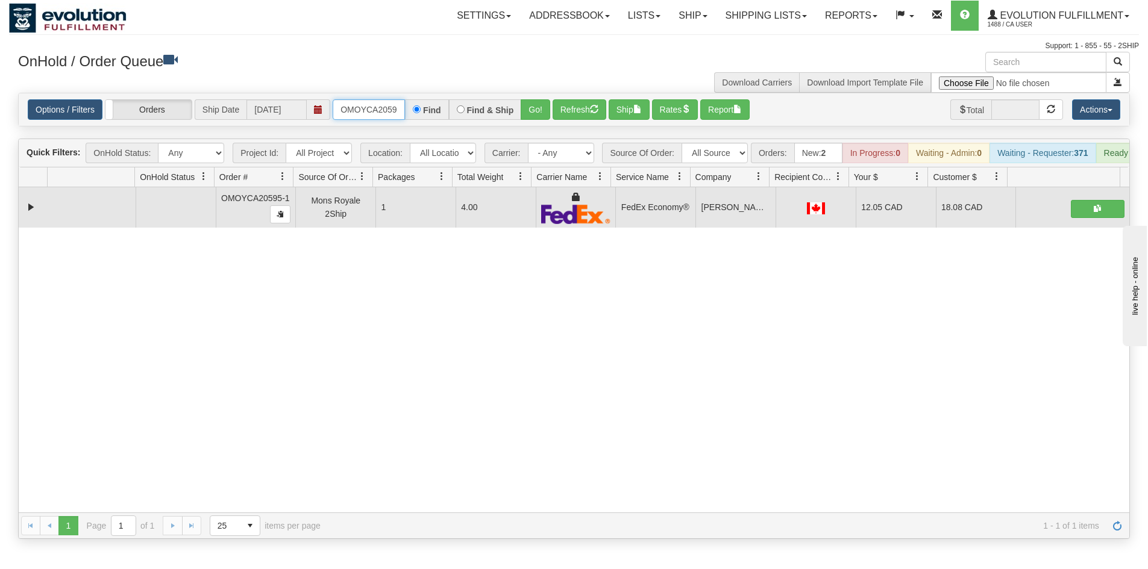
click at [393, 113] on input "OMOYCA20595-1" at bounding box center [369, 109] width 72 height 20
click at [543, 108] on button "Go!" at bounding box center [536, 109] width 30 height 20
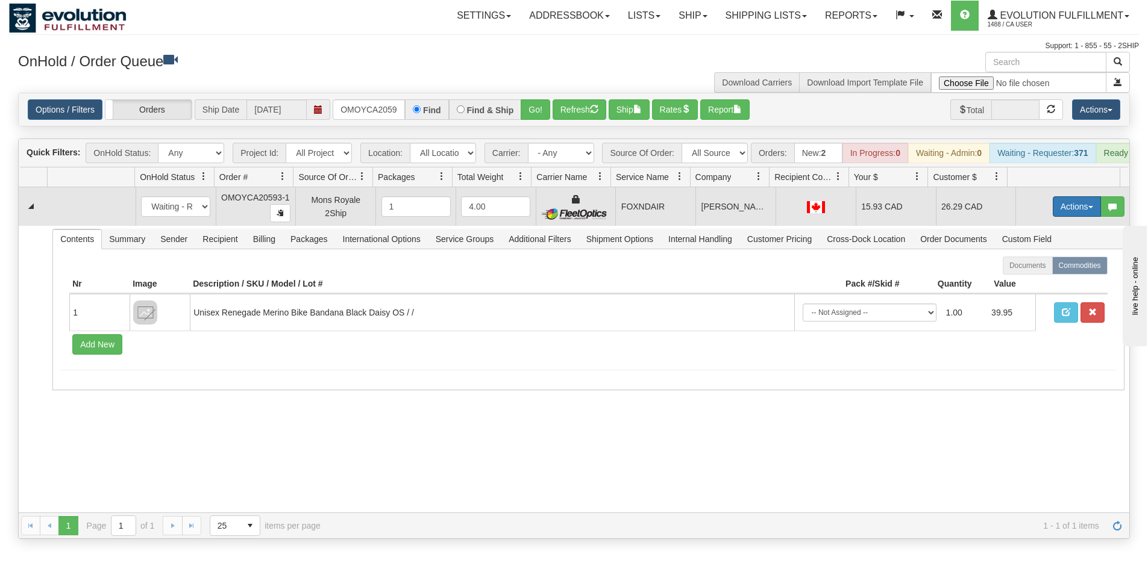
click at [1053, 217] on button "Actions" at bounding box center [1077, 206] width 48 height 20
click at [1028, 284] on link "Ship" at bounding box center [1052, 277] width 96 height 16
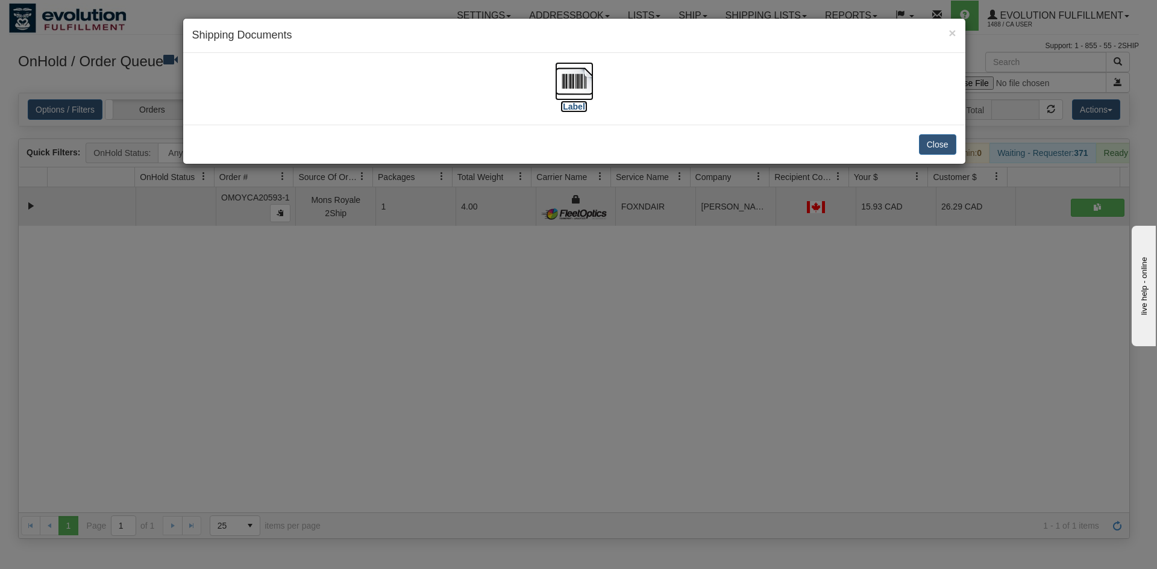
click at [578, 93] on img at bounding box center [574, 81] width 39 height 39
drag, startPoint x: 384, startPoint y: 356, endPoint x: 219, endPoint y: 111, distance: 295.1
click at [386, 349] on div "× Shipping Documents [Label] Close" at bounding box center [578, 284] width 1157 height 569
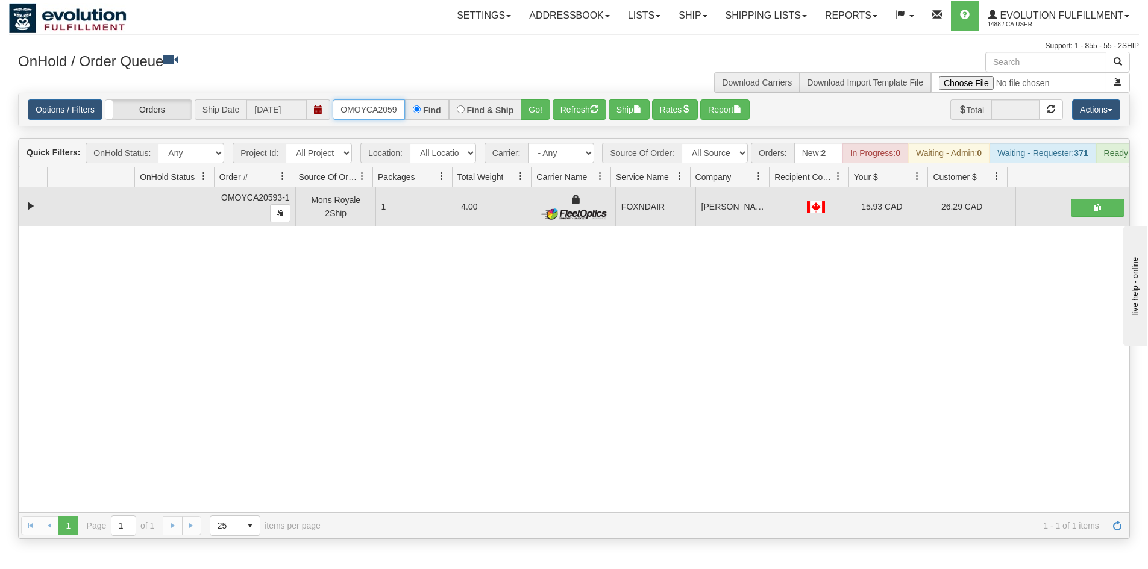
click at [395, 108] on input "OMOYCA20593-1" at bounding box center [369, 109] width 72 height 20
click at [531, 111] on button "Go!" at bounding box center [536, 109] width 30 height 20
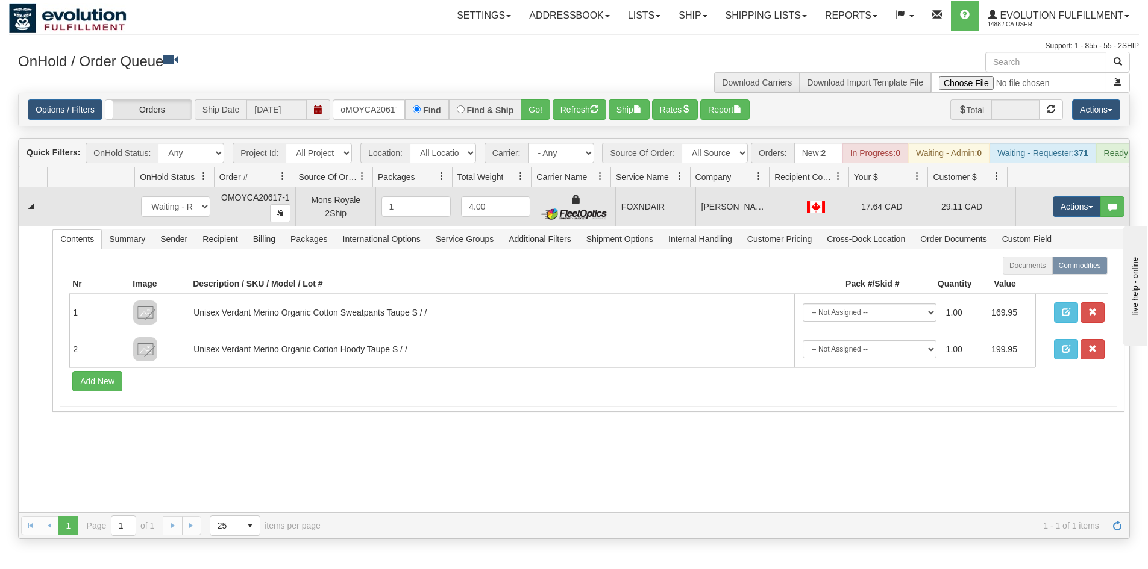
click at [1031, 207] on td "Actions Open Refresh Rates Rate All Services Ship Delete Edit Items" at bounding box center [1072, 206] width 114 height 39
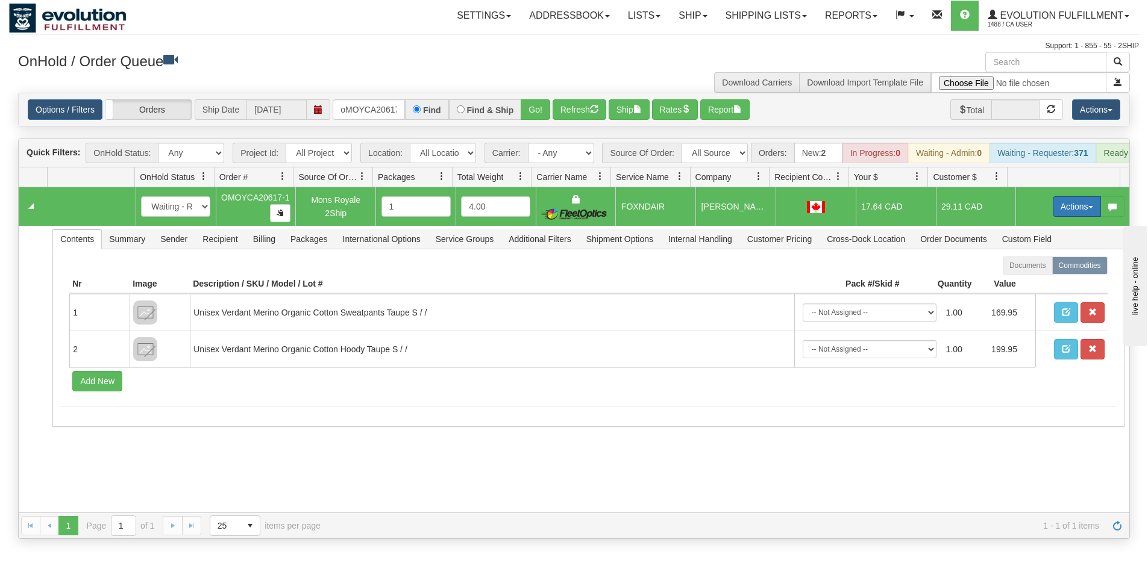
click at [1053, 214] on button "Actions" at bounding box center [1077, 206] width 48 height 20
click at [1023, 281] on span "Ship" at bounding box center [1028, 277] width 25 height 10
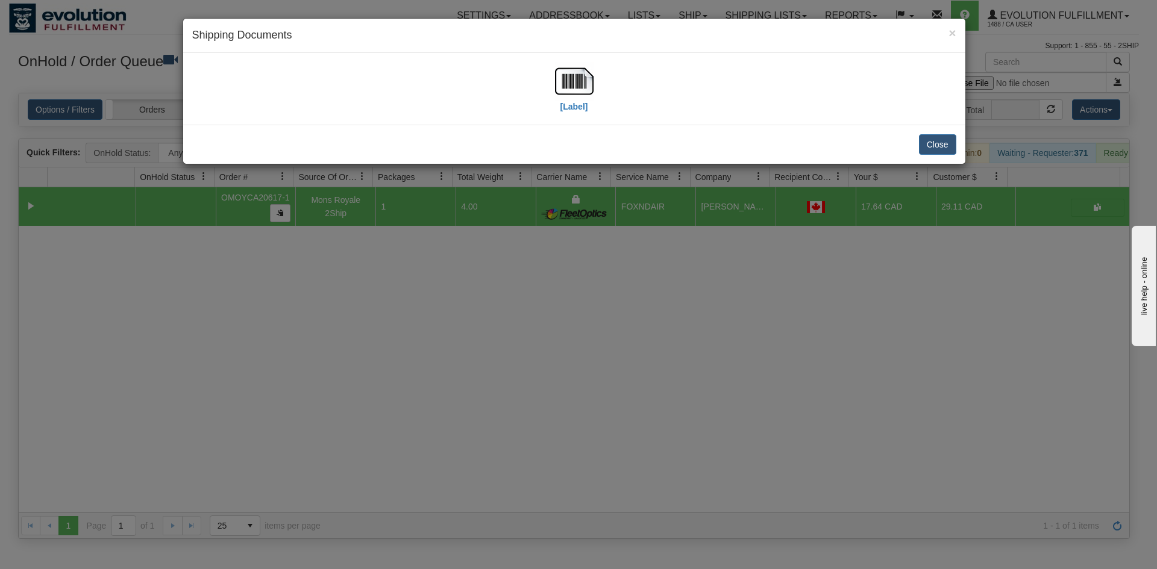
click at [596, 95] on div "[Label]" at bounding box center [574, 89] width 764 height 54
click at [582, 89] on img at bounding box center [574, 81] width 39 height 39
drag, startPoint x: 559, startPoint y: 269, endPoint x: 552, endPoint y: 266, distance: 7.8
click at [558, 269] on div "× Shipping Documents [Label] Close" at bounding box center [578, 284] width 1157 height 569
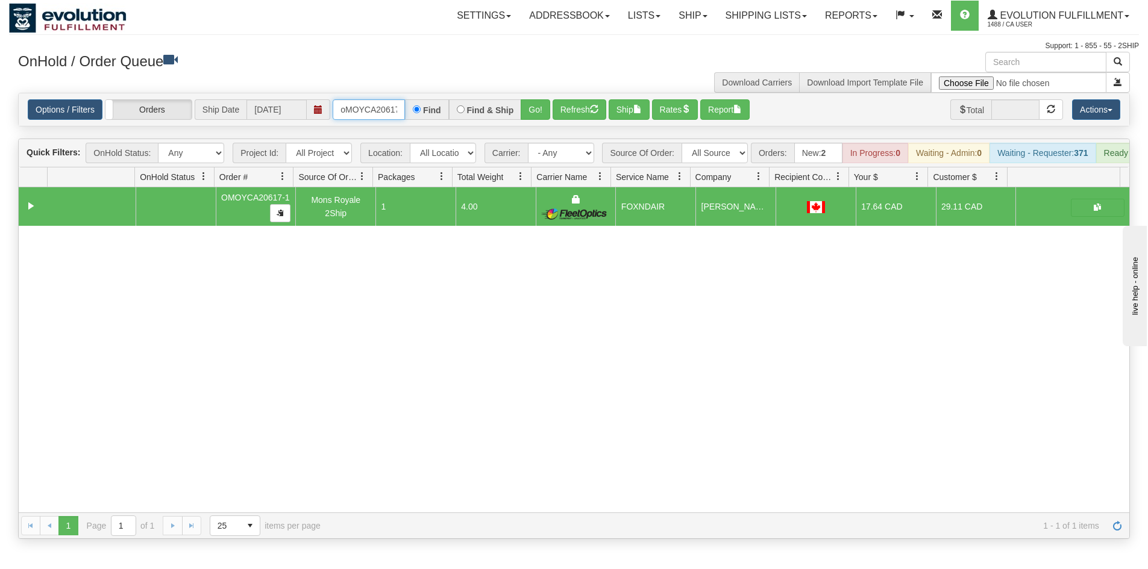
click at [369, 116] on input "oMOYCA20617-1" at bounding box center [369, 109] width 72 height 20
click at [534, 111] on button "Go!" at bounding box center [536, 109] width 30 height 20
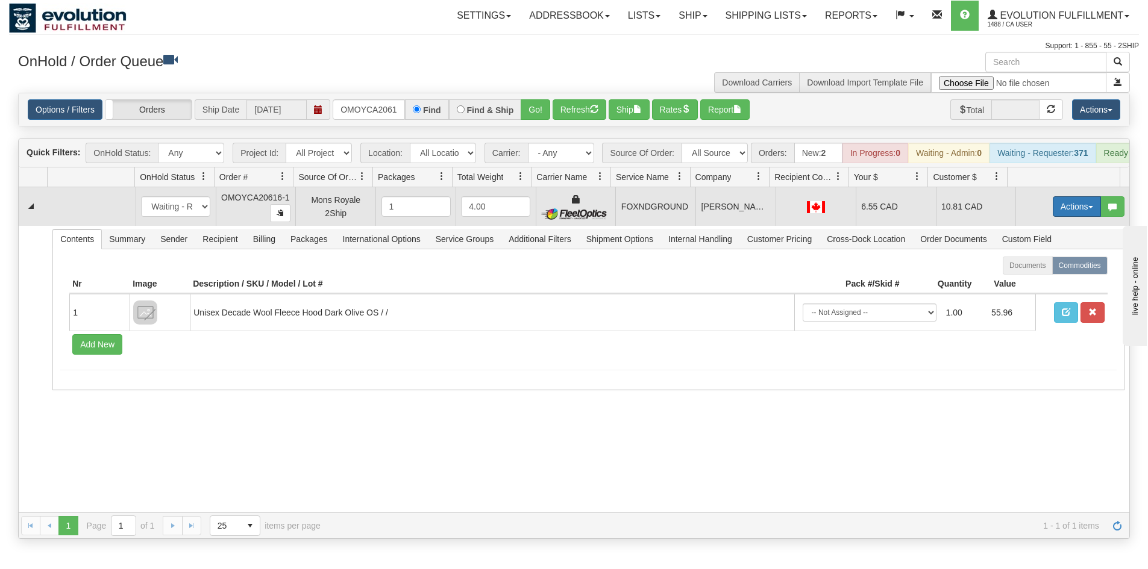
click at [1070, 215] on button "Actions" at bounding box center [1077, 206] width 48 height 20
click at [1022, 284] on link "Ship" at bounding box center [1052, 277] width 96 height 16
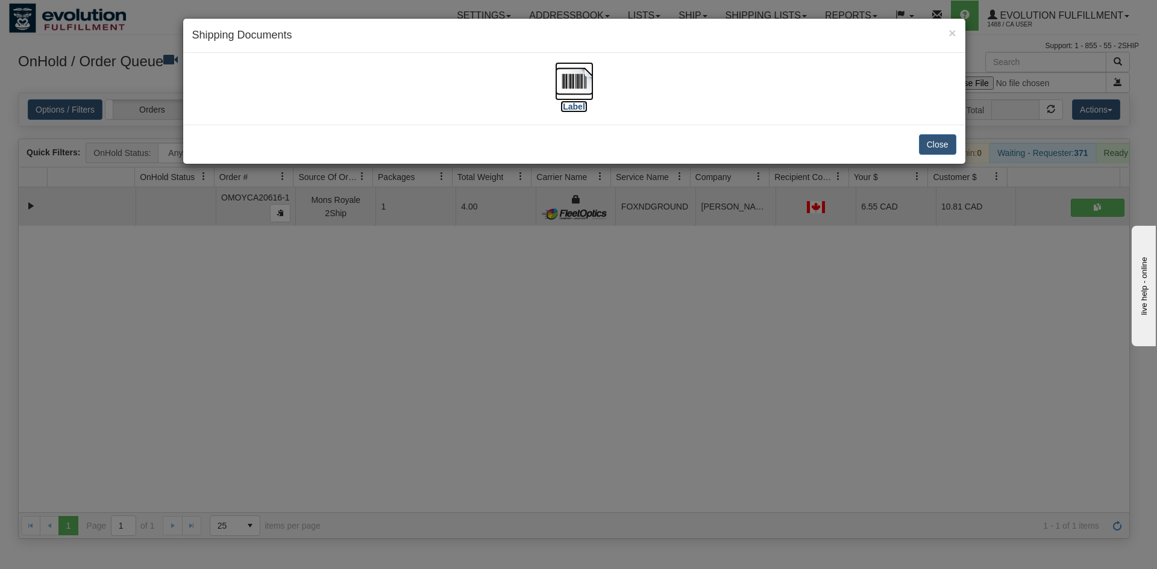
click at [588, 80] on img at bounding box center [574, 81] width 39 height 39
drag, startPoint x: 480, startPoint y: 325, endPoint x: 421, endPoint y: 92, distance: 241.1
click at [492, 316] on div "× Shipping Documents [Label] Close" at bounding box center [578, 284] width 1157 height 569
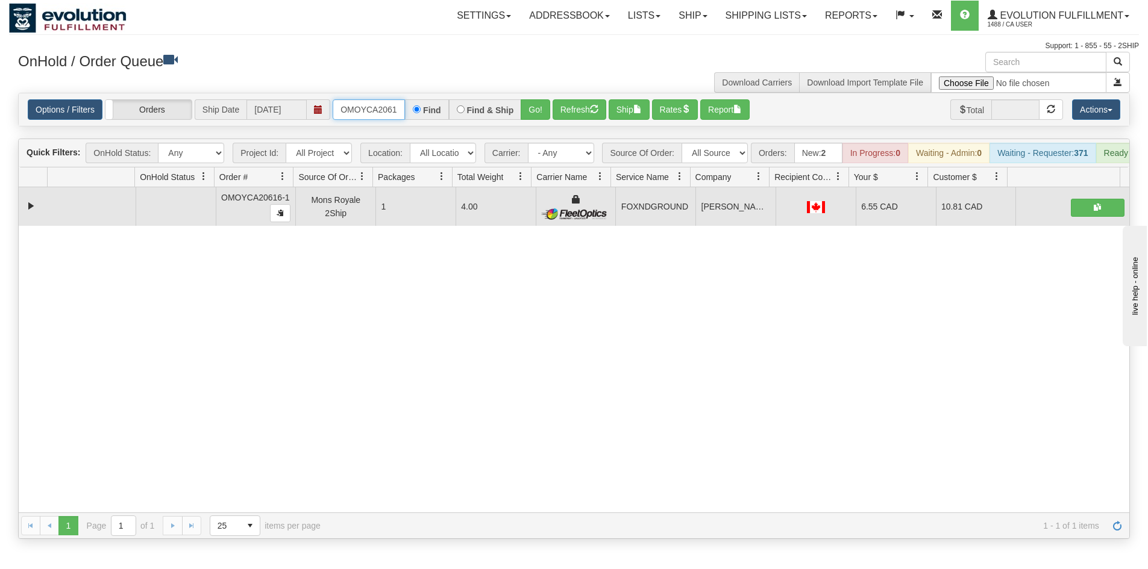
click at [355, 114] on input "OMOYCA20616-1" at bounding box center [369, 109] width 72 height 20
click at [532, 117] on button "Go!" at bounding box center [536, 109] width 30 height 20
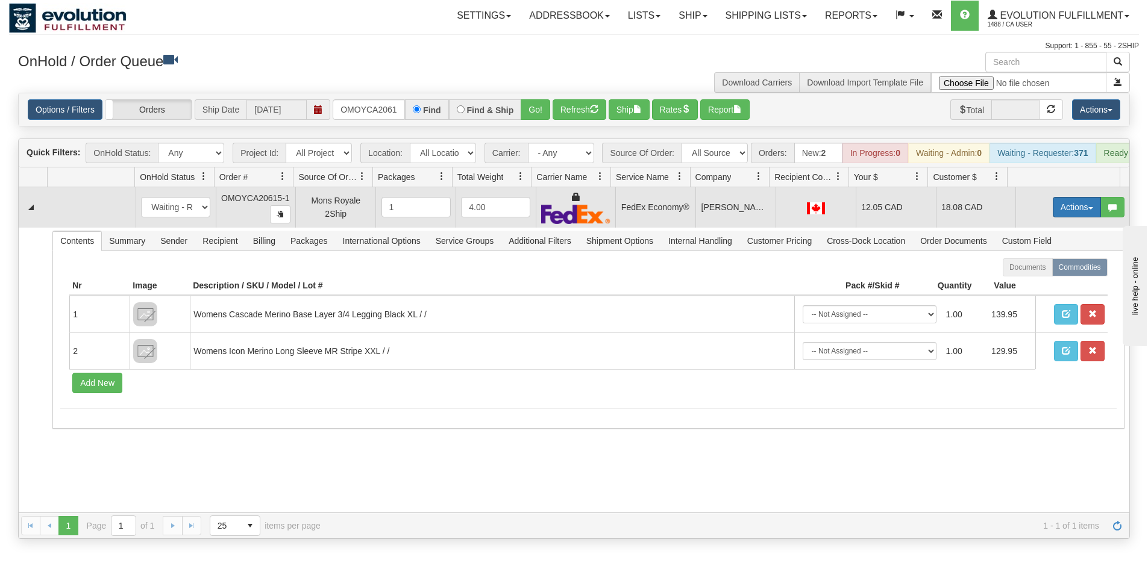
click at [1076, 217] on button "Actions" at bounding box center [1077, 207] width 48 height 20
click at [1046, 285] on link "Ship" at bounding box center [1052, 277] width 96 height 16
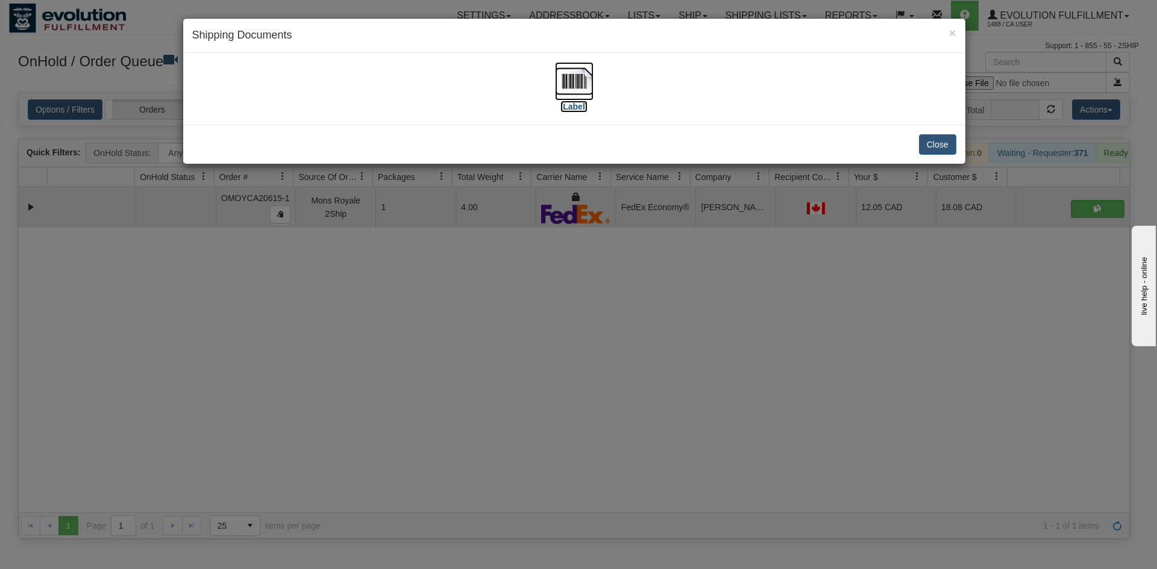
click at [568, 95] on img at bounding box center [574, 81] width 39 height 39
drag, startPoint x: 345, startPoint y: 349, endPoint x: 364, endPoint y: 306, distance: 47.5
click at [355, 343] on div "× Shipping Documents [Label] Close" at bounding box center [578, 284] width 1157 height 569
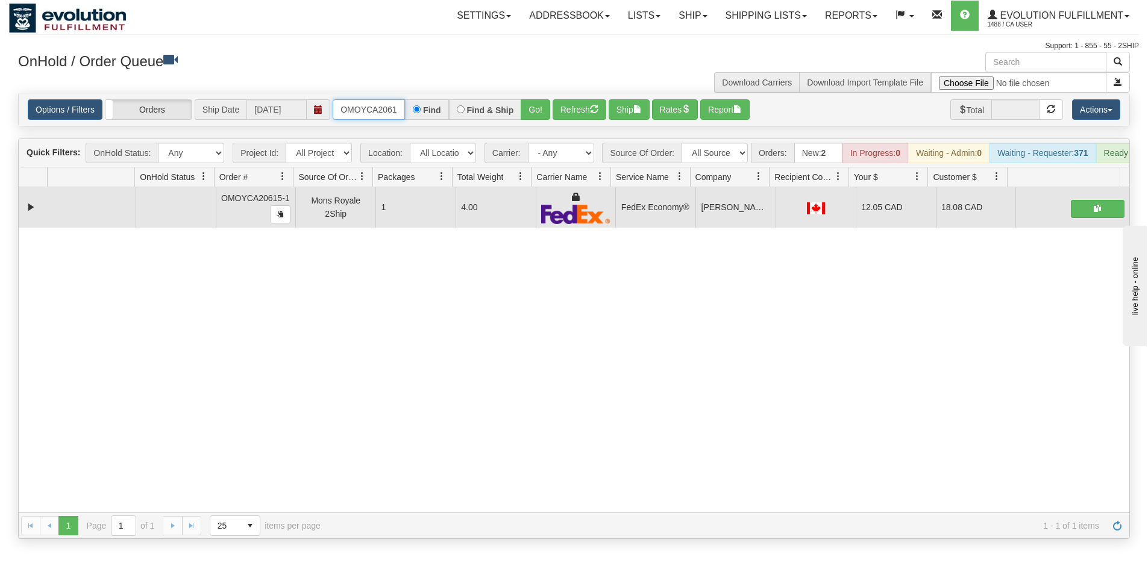
click at [370, 102] on input "OMOYCA20615-1" at bounding box center [369, 109] width 72 height 20
click at [539, 114] on button "Go!" at bounding box center [536, 109] width 30 height 20
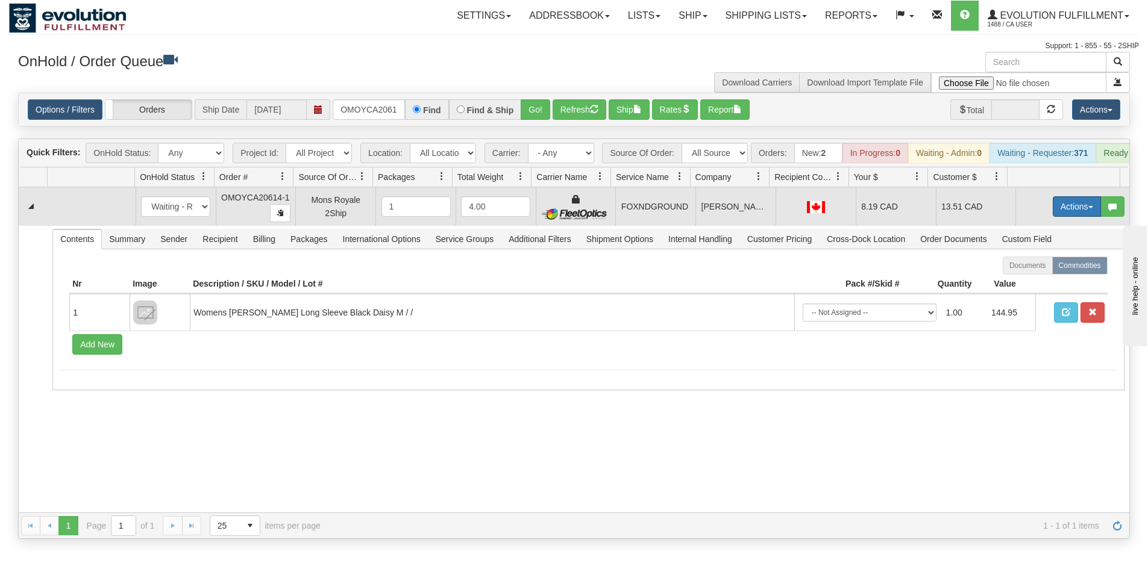
click at [1056, 217] on button "Actions" at bounding box center [1077, 206] width 48 height 20
click at [1028, 281] on span "Ship" at bounding box center [1028, 277] width 25 height 10
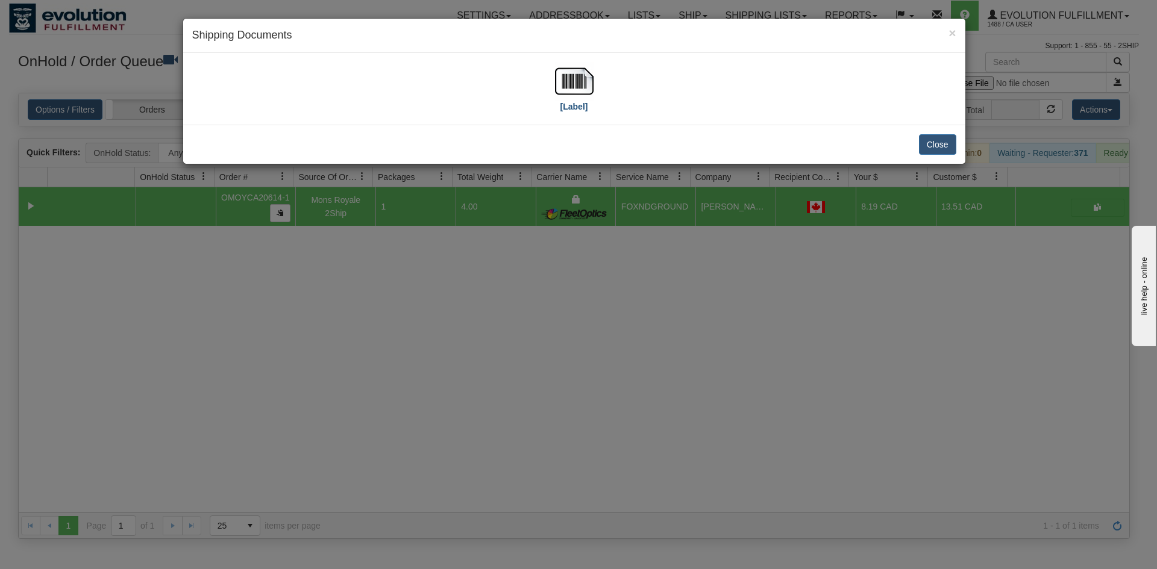
drag, startPoint x: 543, startPoint y: 85, endPoint x: 561, endPoint y: 86, distance: 18.1
click at [543, 85] on div "[Label]" at bounding box center [574, 89] width 764 height 54
click at [572, 86] on img at bounding box center [574, 81] width 39 height 39
drag, startPoint x: 575, startPoint y: 278, endPoint x: 299, endPoint y: 137, distance: 309.9
click at [574, 272] on div "× Shipping Documents [Label] Close" at bounding box center [578, 284] width 1157 height 569
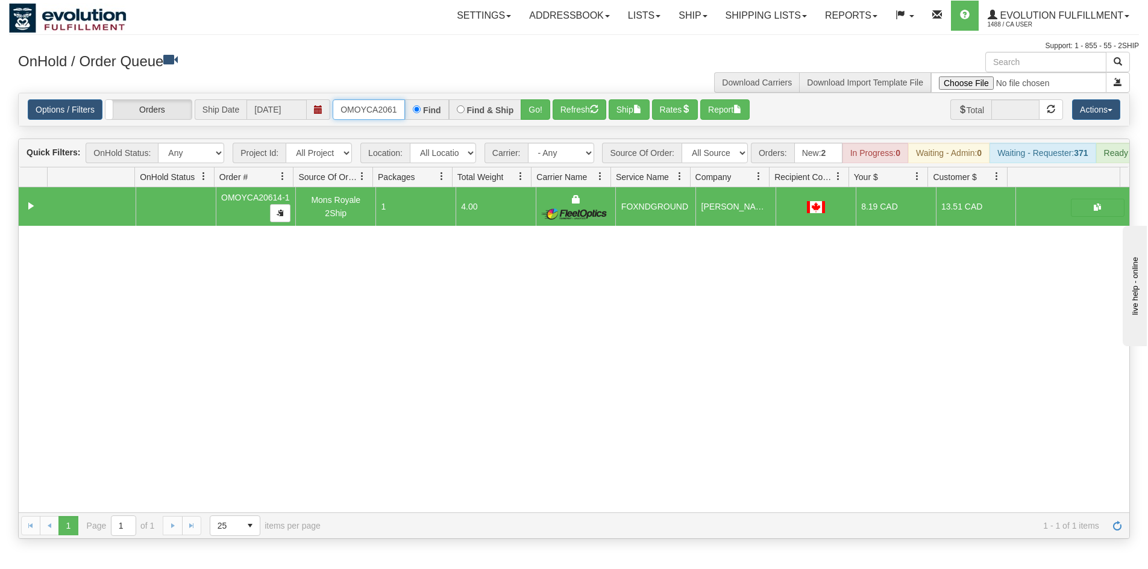
click at [398, 113] on input "OMOYCA20614-1" at bounding box center [369, 109] width 72 height 20
click at [527, 107] on button "Go!" at bounding box center [536, 109] width 30 height 20
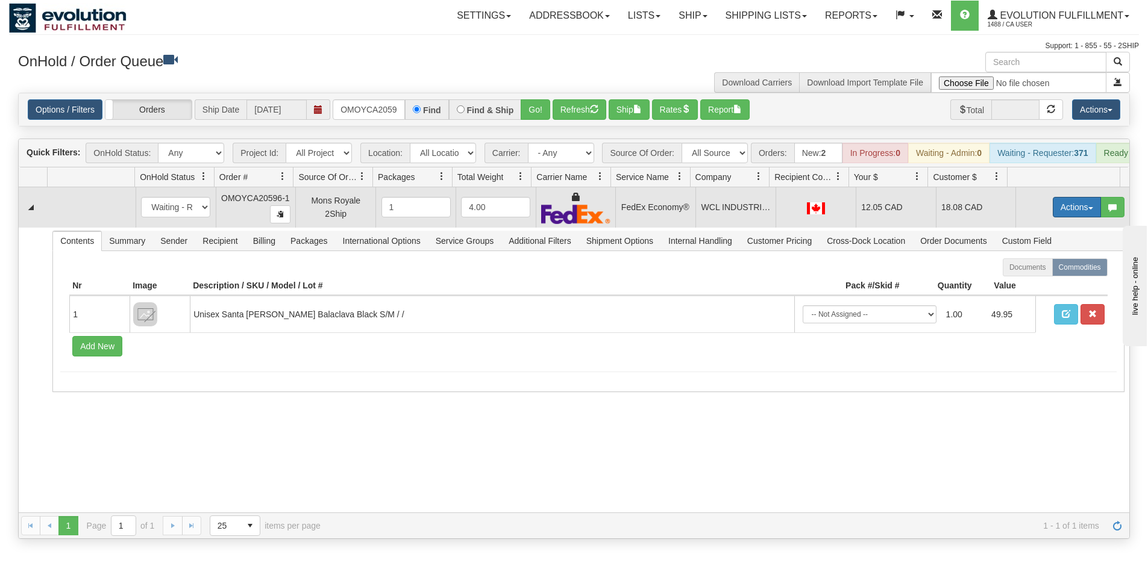
click at [1060, 217] on button "Actions" at bounding box center [1077, 207] width 48 height 20
click at [1036, 281] on link "Ship" at bounding box center [1052, 277] width 96 height 16
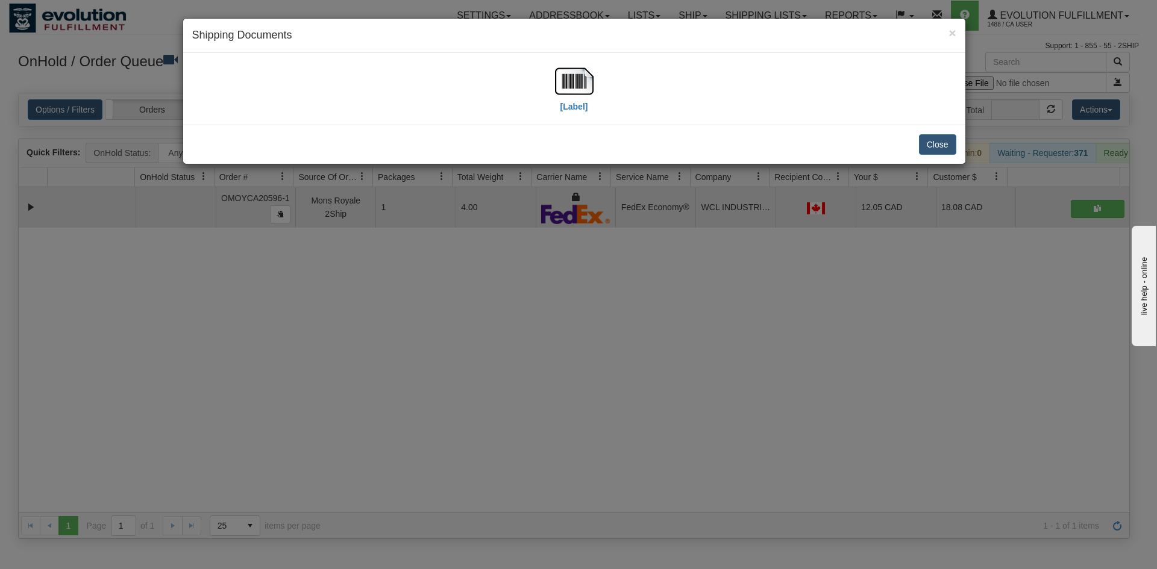
drag, startPoint x: 610, startPoint y: 84, endPoint x: 594, endPoint y: 82, distance: 16.4
click at [606, 83] on div "[Label]" at bounding box center [574, 89] width 764 height 54
click at [590, 82] on img at bounding box center [574, 81] width 39 height 39
click at [604, 318] on div "× Shipping Documents [Label] Close" at bounding box center [578, 284] width 1157 height 569
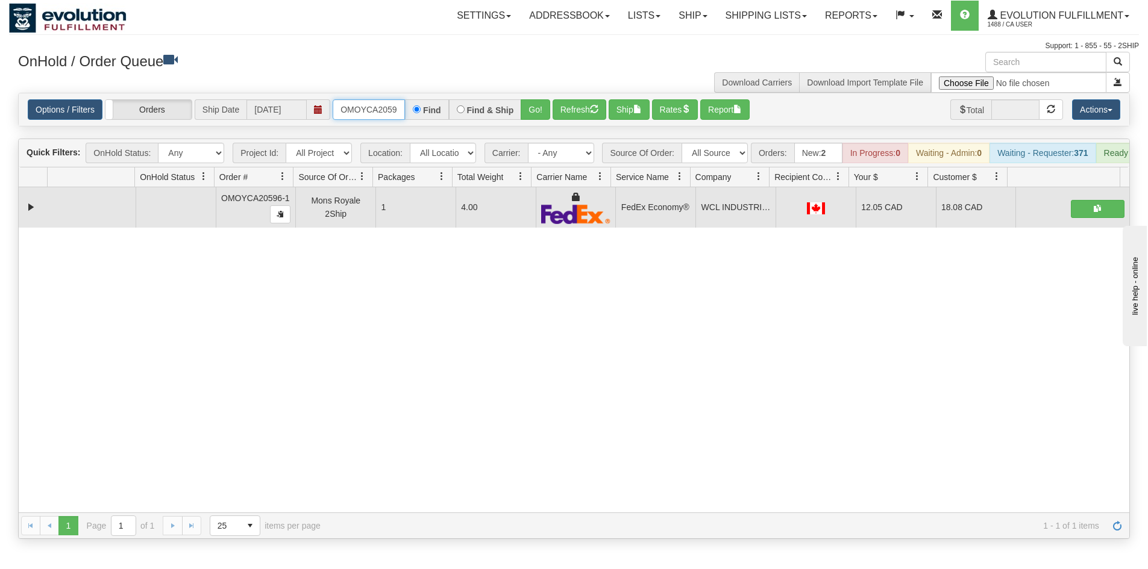
click at [380, 101] on input "OMOYCA20596-1" at bounding box center [369, 109] width 72 height 20
click at [539, 107] on button "Go!" at bounding box center [536, 109] width 30 height 20
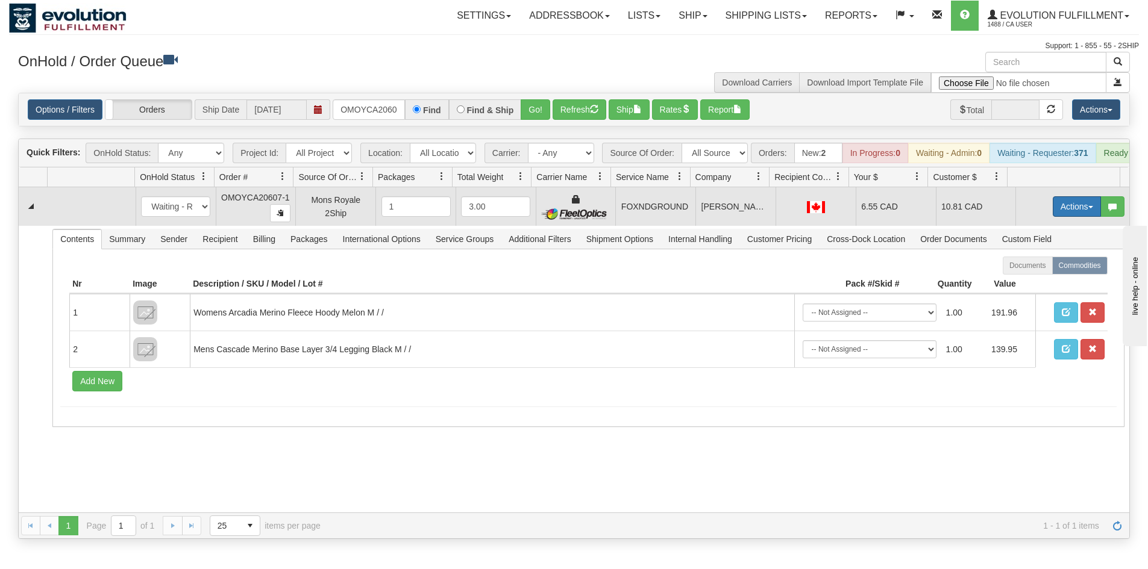
drag, startPoint x: 1081, startPoint y: 224, endPoint x: 1068, endPoint y: 221, distance: 14.2
click at [1075, 217] on button "Actions" at bounding box center [1077, 206] width 48 height 20
click at [1068, 217] on button "Actions" at bounding box center [1077, 206] width 48 height 20
click at [1036, 284] on link "Ship" at bounding box center [1052, 277] width 96 height 16
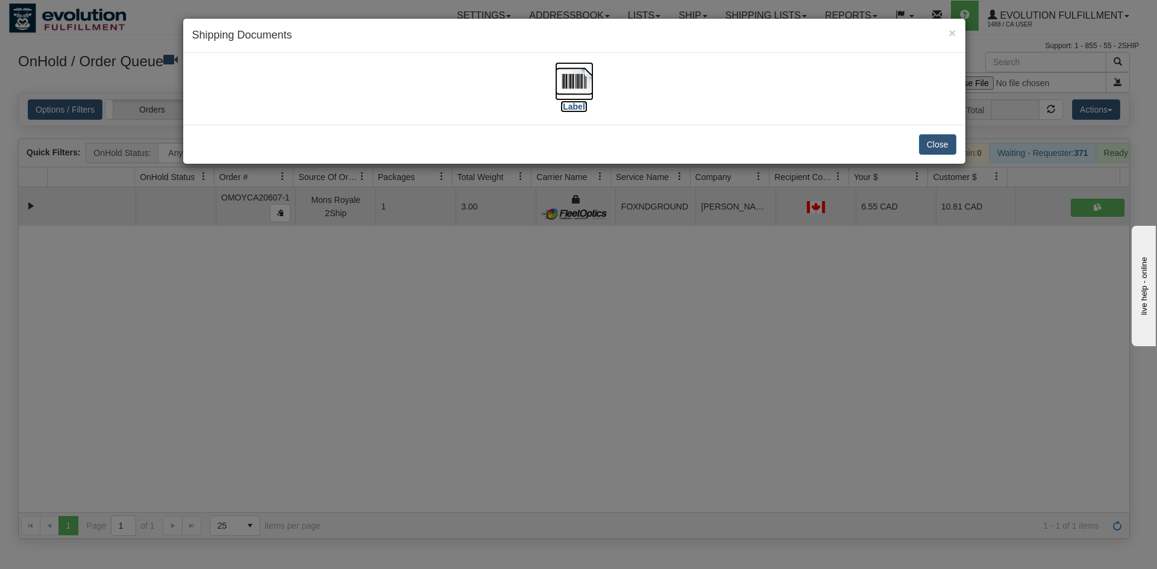
click at [573, 74] on img at bounding box center [574, 81] width 39 height 39
drag, startPoint x: 567, startPoint y: 319, endPoint x: 481, endPoint y: 36, distance: 296.4
click at [569, 316] on div "× Shipping Documents [Label] Close" at bounding box center [578, 284] width 1157 height 569
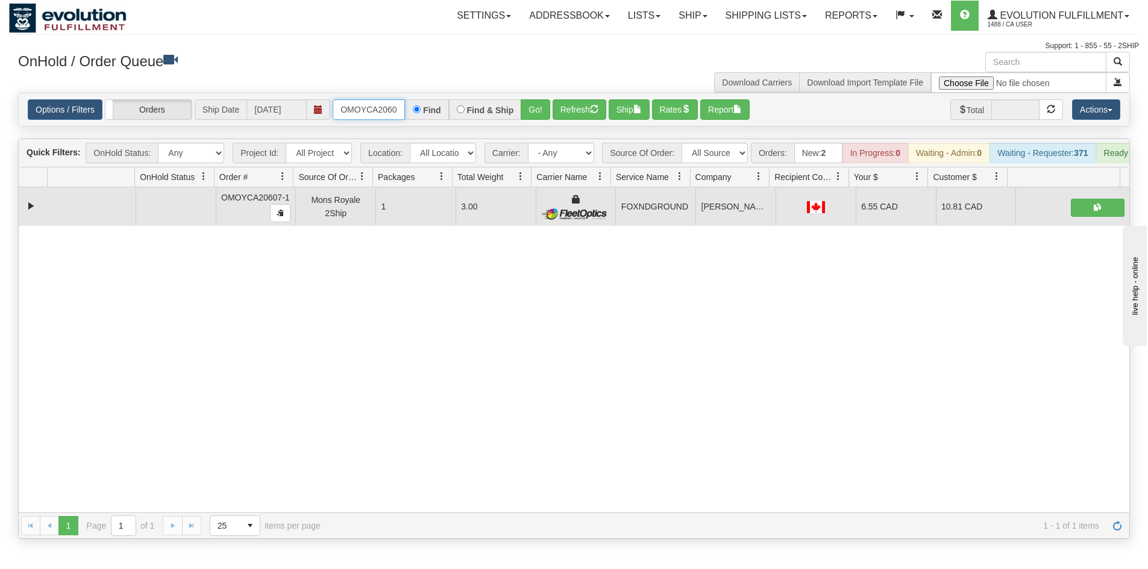
click at [378, 118] on input "OMOYCA20607-1" at bounding box center [369, 109] width 72 height 20
click at [373, 109] on input "OMOYCA20607-1" at bounding box center [369, 109] width 72 height 20
click at [521, 107] on div "OGF3WC88033-1 Find Find & Ship Go!" at bounding box center [441, 109] width 217 height 20
click at [531, 107] on button "Go!" at bounding box center [536, 109] width 30 height 20
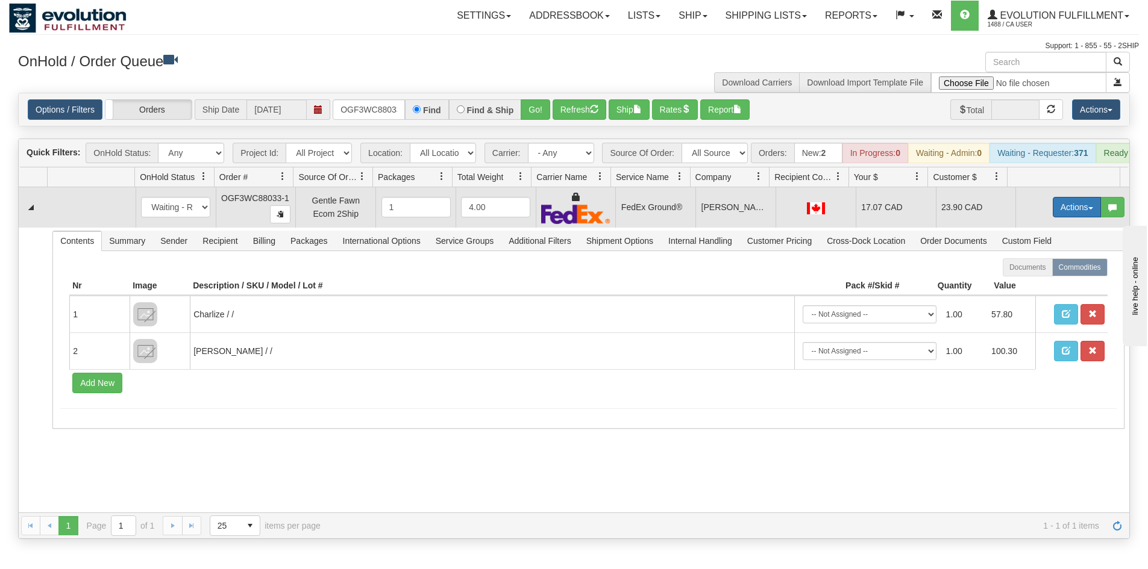
click at [1053, 208] on button "Actions" at bounding box center [1077, 207] width 48 height 20
click at [1018, 282] on span "Ship" at bounding box center [1028, 277] width 25 height 10
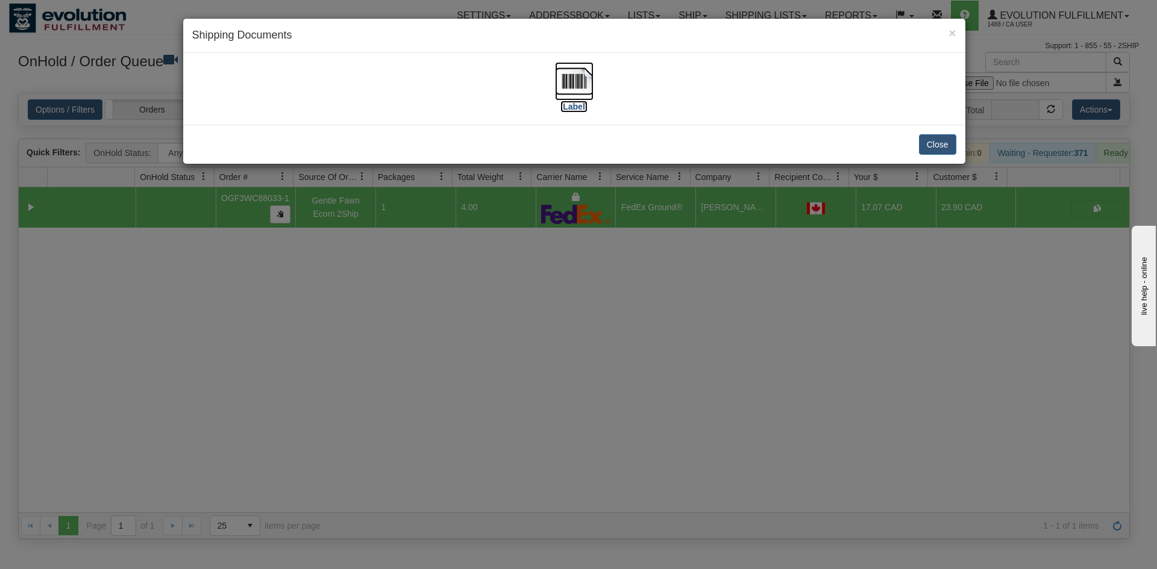
click at [579, 93] on img at bounding box center [574, 81] width 39 height 39
drag, startPoint x: 284, startPoint y: 354, endPoint x: 302, endPoint y: 340, distance: 22.4
click at [302, 340] on div "× Shipping Documents [Label] Close" at bounding box center [578, 284] width 1157 height 569
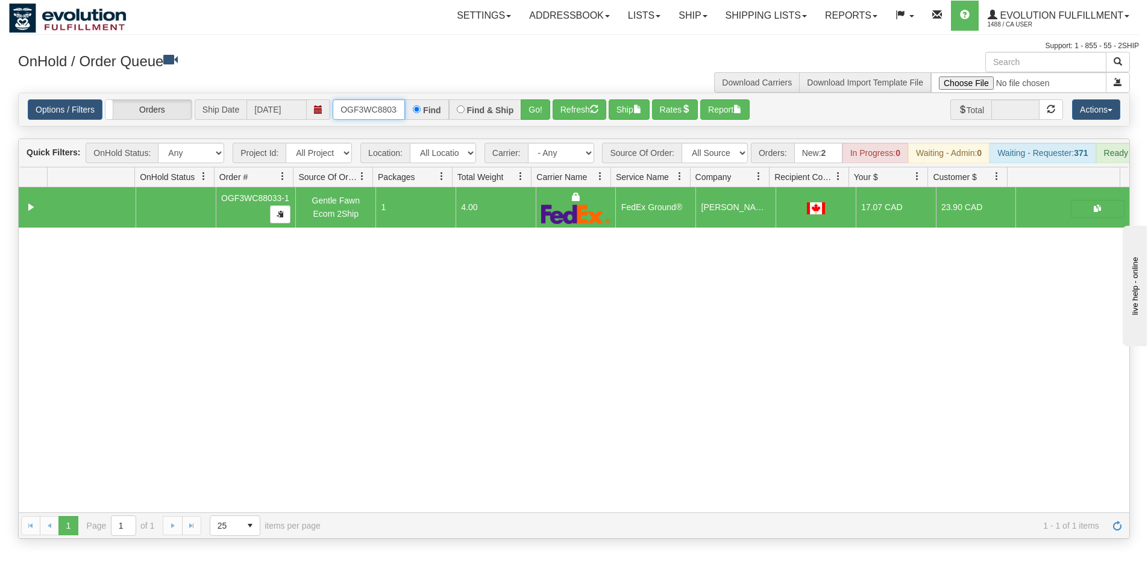
click at [375, 112] on input "OGF3WC88033-1" at bounding box center [369, 109] width 72 height 20
click at [541, 107] on button "Go!" at bounding box center [536, 109] width 30 height 20
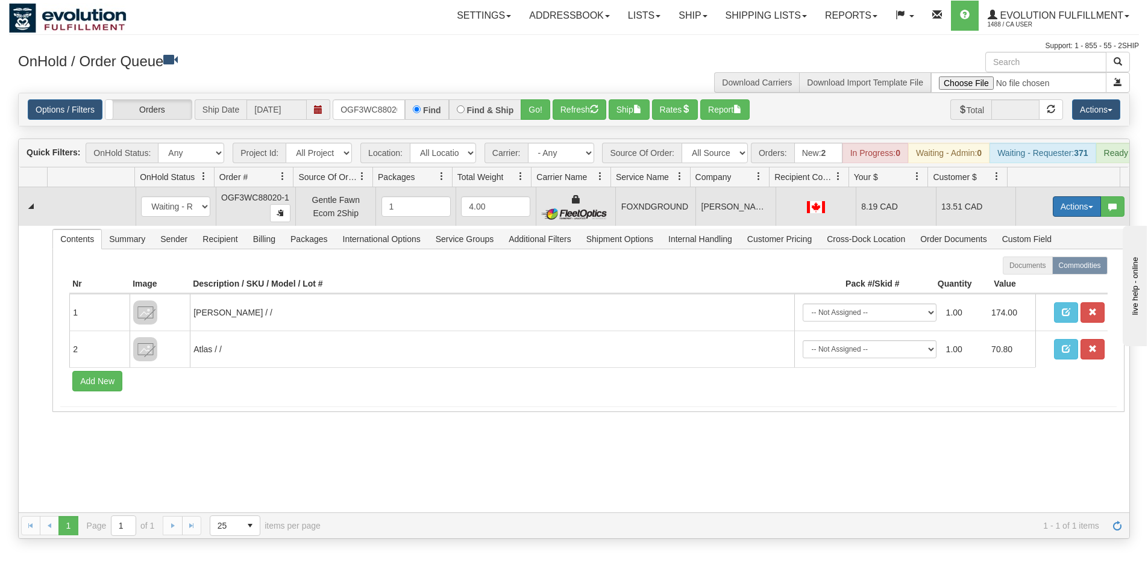
click at [1076, 217] on button "Actions" at bounding box center [1077, 206] width 48 height 20
click at [1016, 281] on span "Ship" at bounding box center [1028, 277] width 25 height 10
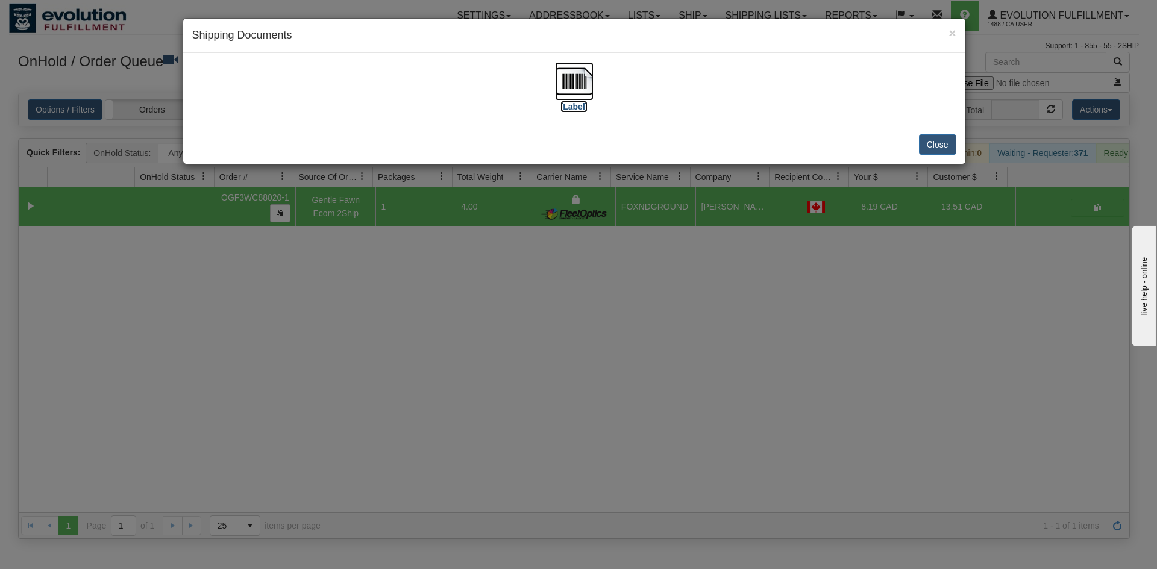
click at [586, 90] on img at bounding box center [574, 81] width 39 height 39
drag, startPoint x: 625, startPoint y: 440, endPoint x: 281, endPoint y: 84, distance: 494.7
click at [622, 429] on div "× Shipping Documents [Label] Close" at bounding box center [578, 284] width 1157 height 569
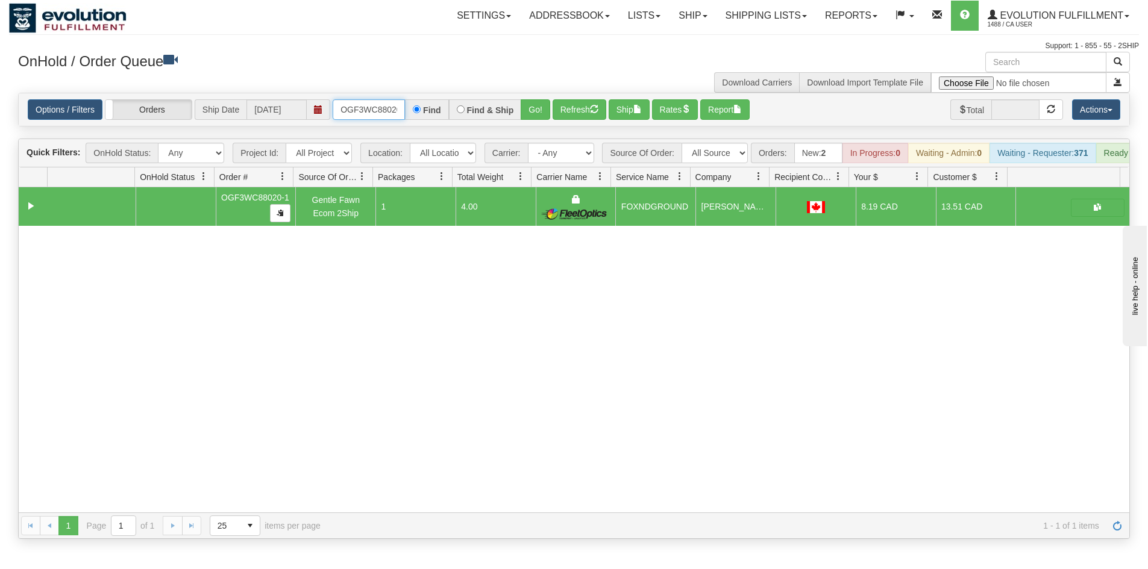
click at [364, 114] on input "OGF3WC88020-1" at bounding box center [369, 109] width 72 height 20
click at [537, 116] on button "Go!" at bounding box center [536, 109] width 30 height 20
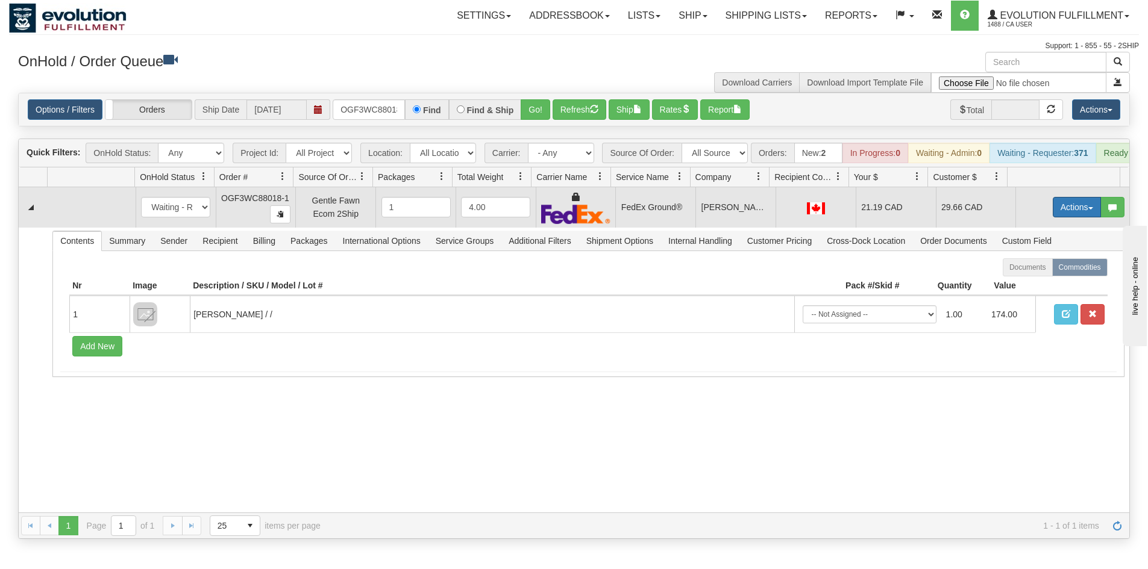
click at [1065, 212] on button "Actions" at bounding box center [1077, 207] width 48 height 20
click at [1030, 284] on link "Ship" at bounding box center [1052, 277] width 96 height 16
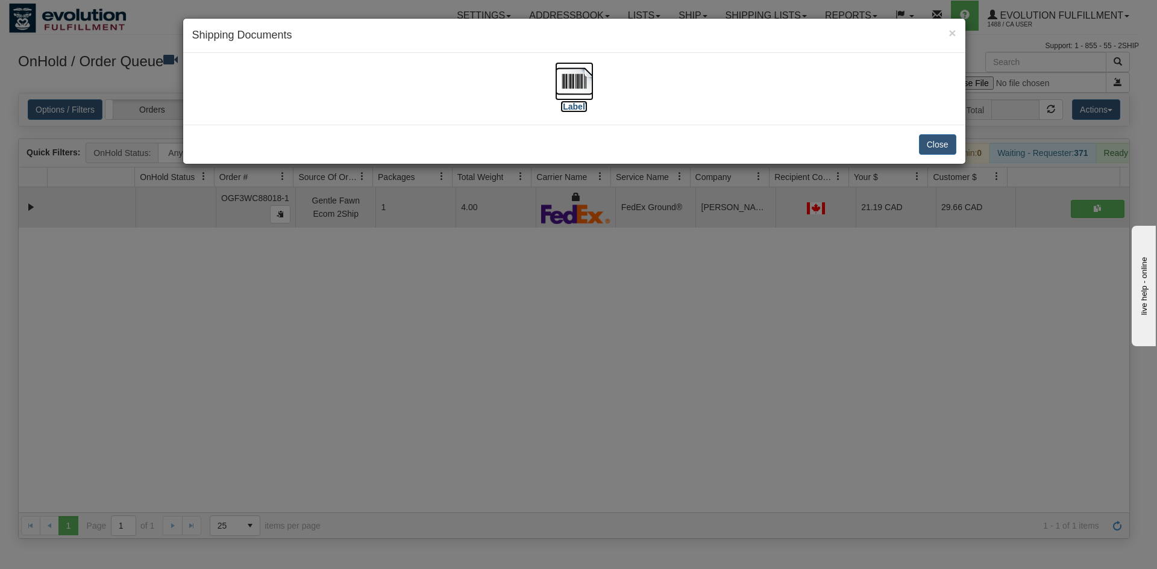
click at [566, 83] on img at bounding box center [574, 81] width 39 height 39
drag, startPoint x: 645, startPoint y: 378, endPoint x: 515, endPoint y: 229, distance: 198.1
click at [636, 361] on div "× Shipping Documents [Label] Close" at bounding box center [578, 284] width 1157 height 569
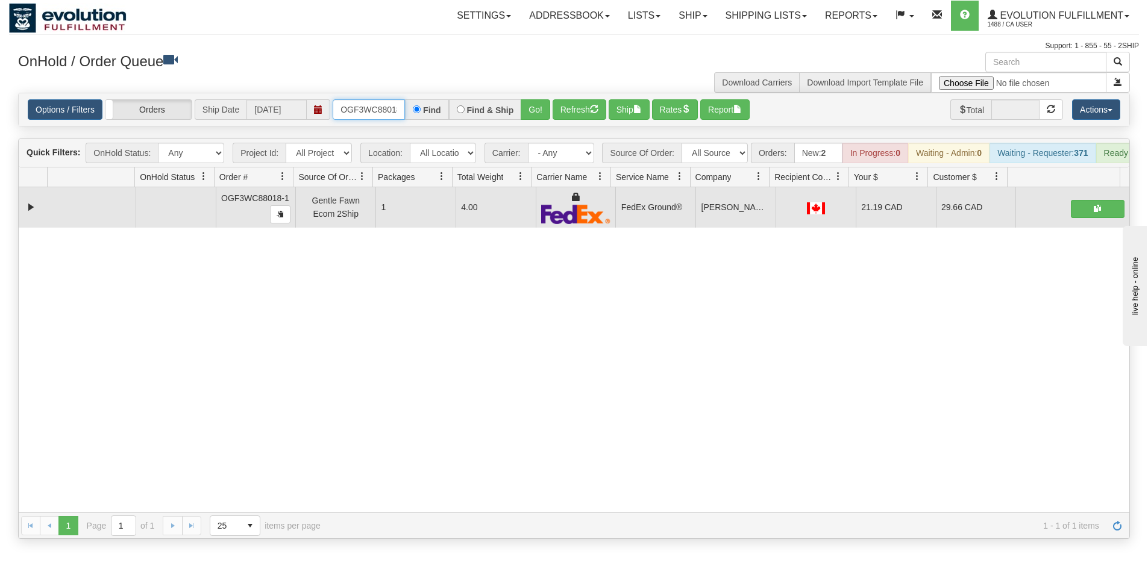
click at [383, 107] on input "OGF3WC88018-1" at bounding box center [369, 109] width 72 height 20
click at [547, 109] on button "Go!" at bounding box center [536, 109] width 30 height 20
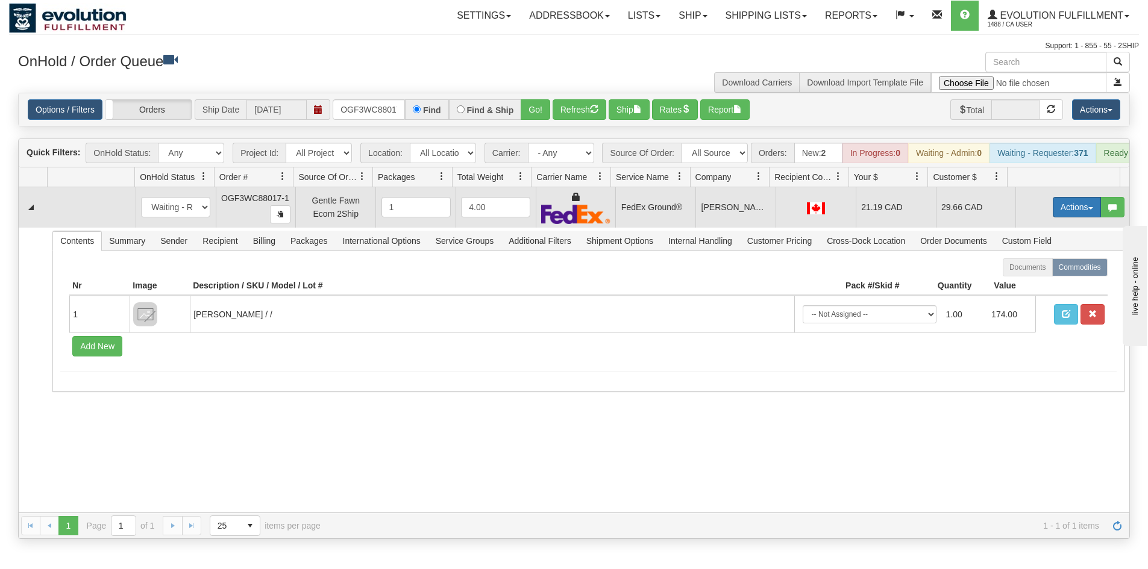
click at [1059, 213] on button "Actions" at bounding box center [1077, 207] width 48 height 20
click at [1034, 285] on link "Ship" at bounding box center [1052, 277] width 96 height 16
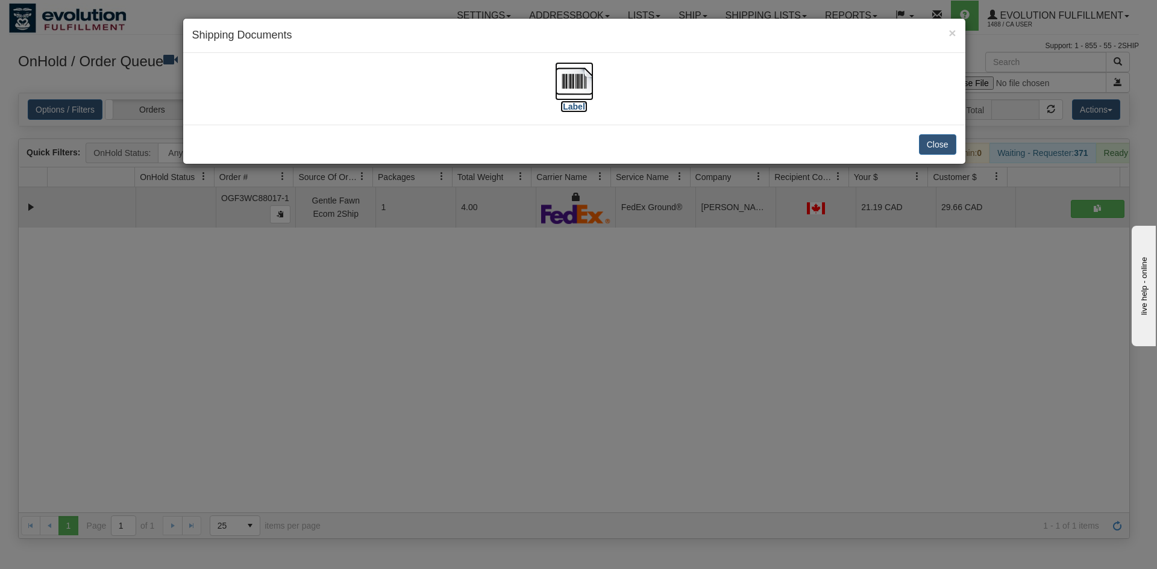
click at [581, 99] on img at bounding box center [574, 81] width 39 height 39
drag, startPoint x: 580, startPoint y: 363, endPoint x: 214, endPoint y: 72, distance: 467.0
click at [574, 356] on div "× Shipping Documents [Label] Close" at bounding box center [578, 284] width 1157 height 569
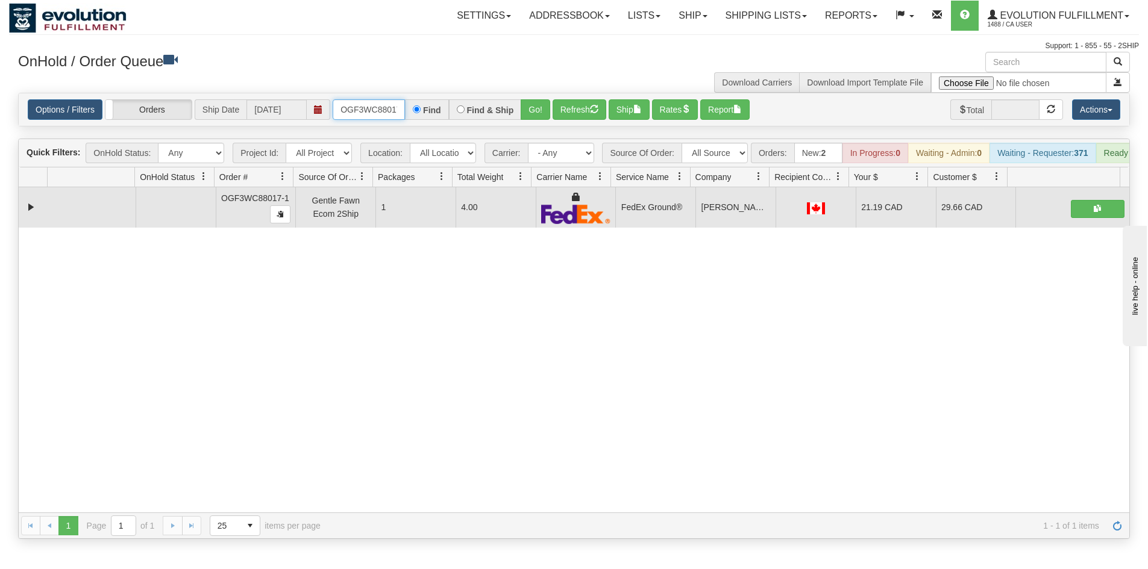
click at [386, 104] on input "OGF3WC88017-1" at bounding box center [369, 109] width 72 height 20
click at [537, 105] on button "Go!" at bounding box center [536, 109] width 30 height 20
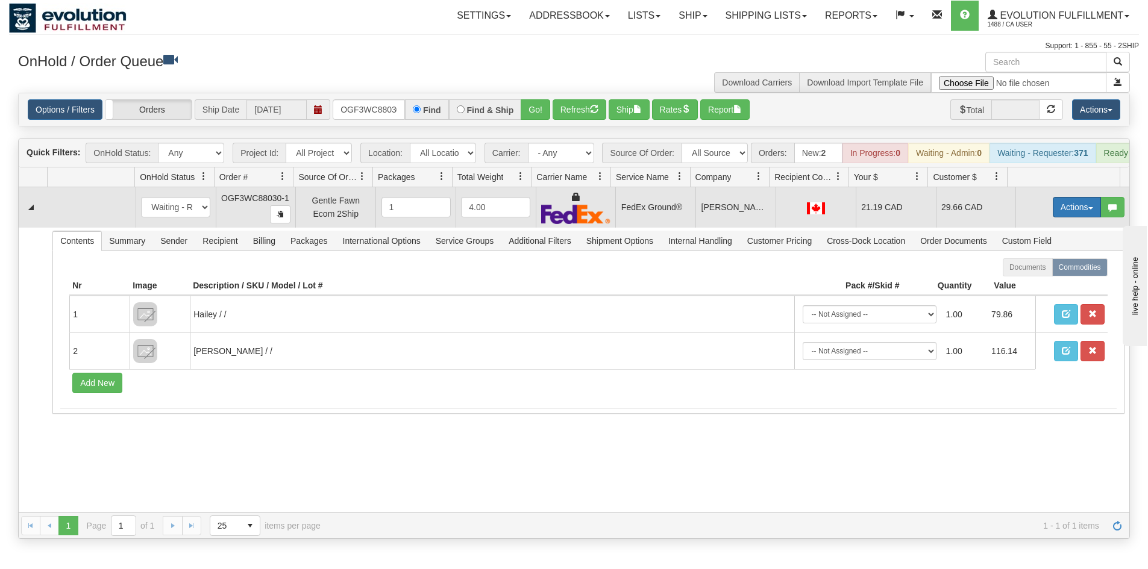
click at [1064, 217] on button "Actions" at bounding box center [1077, 207] width 48 height 20
click at [1018, 282] on span "Ship" at bounding box center [1028, 277] width 25 height 10
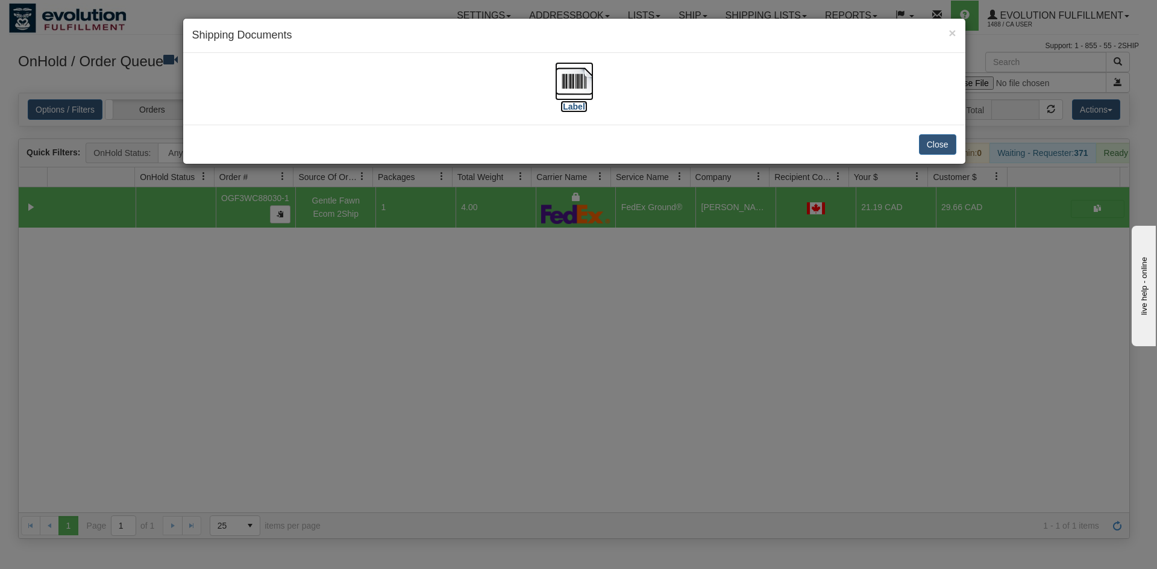
click at [570, 70] on img at bounding box center [574, 81] width 39 height 39
drag, startPoint x: 383, startPoint y: 340, endPoint x: 296, endPoint y: 188, distance: 175.2
click at [384, 335] on div "× Shipping Documents [Label] Close" at bounding box center [578, 284] width 1157 height 569
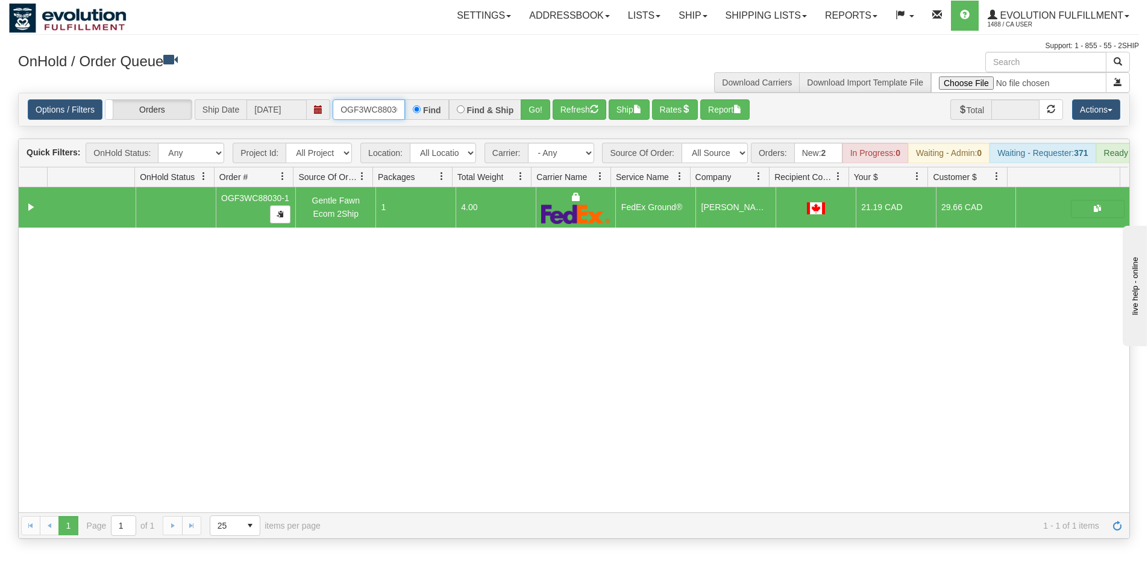
click at [375, 101] on input "OGF3WC88030-1" at bounding box center [369, 109] width 72 height 20
click at [536, 107] on button "Go!" at bounding box center [536, 109] width 30 height 20
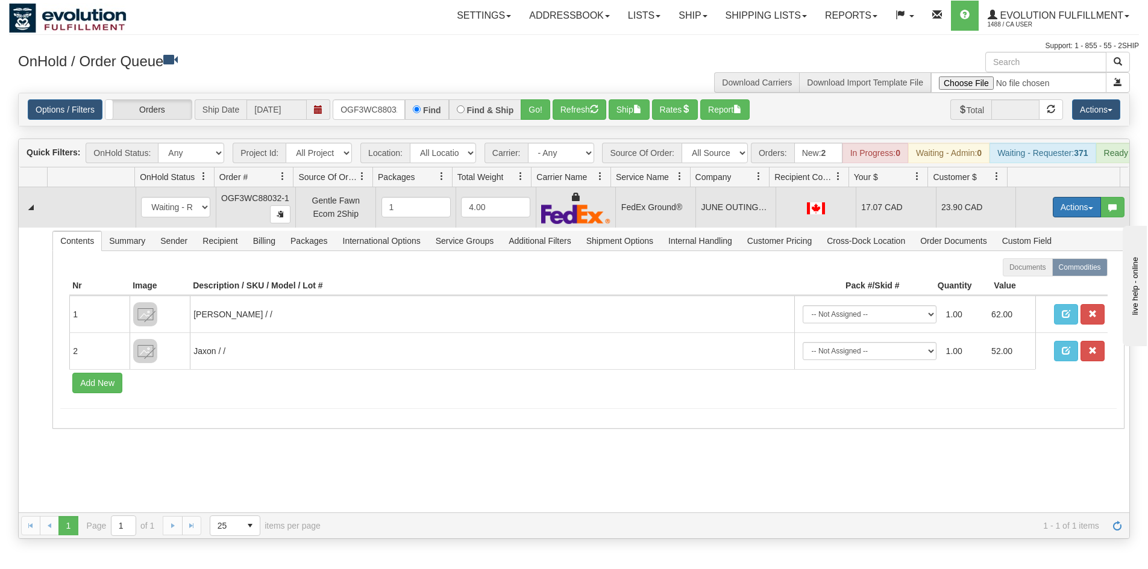
click at [1060, 209] on button "Actions" at bounding box center [1077, 207] width 48 height 20
click at [1018, 282] on span "Ship" at bounding box center [1028, 277] width 25 height 10
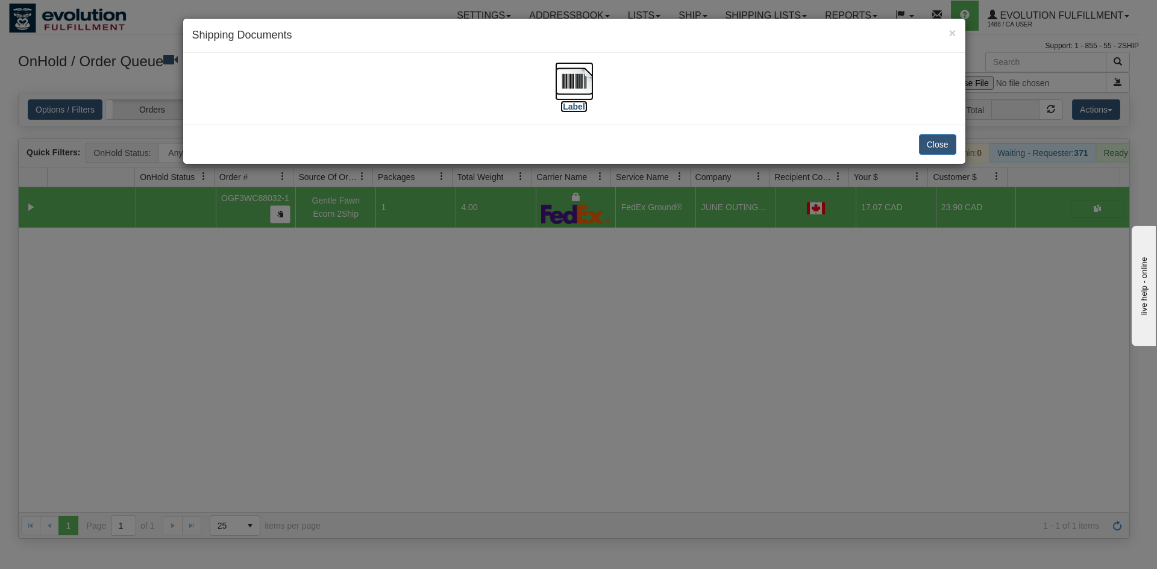
click at [579, 82] on img at bounding box center [574, 81] width 39 height 39
click at [643, 271] on div "× Shipping Documents [Label] Close" at bounding box center [578, 284] width 1157 height 569
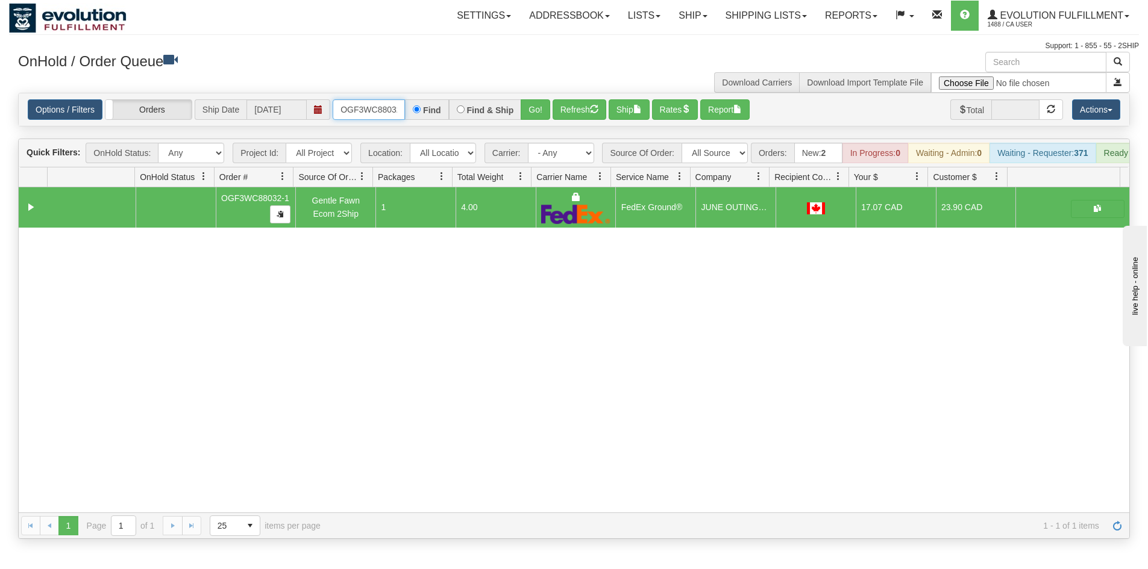
click at [354, 105] on input "OGF3WC88032-1" at bounding box center [369, 109] width 72 height 20
click at [537, 104] on button "Go!" at bounding box center [536, 109] width 30 height 20
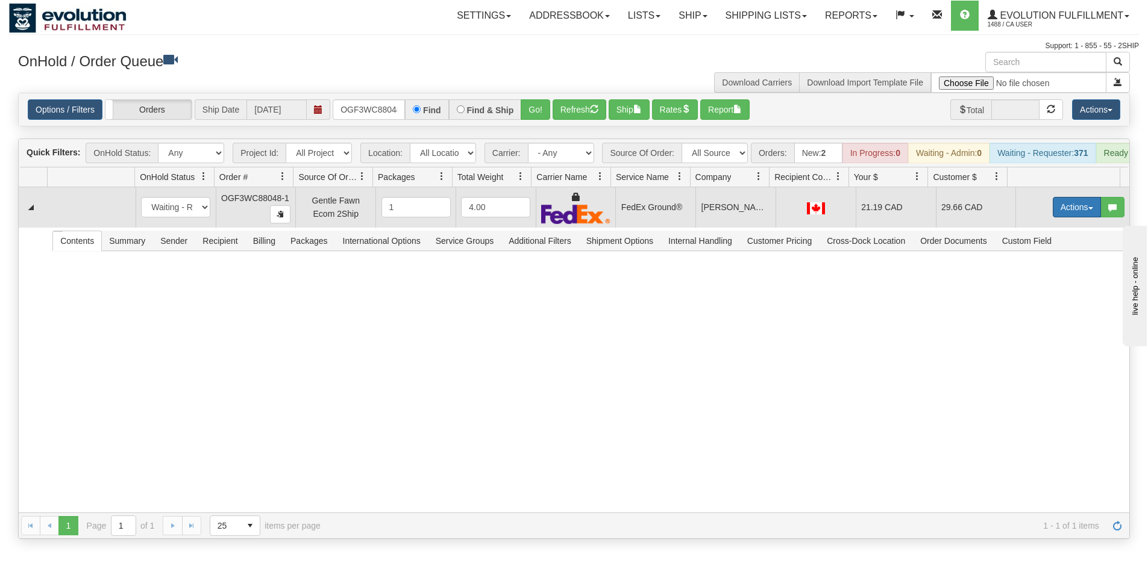
click at [1062, 211] on button "Actions" at bounding box center [1077, 207] width 48 height 20
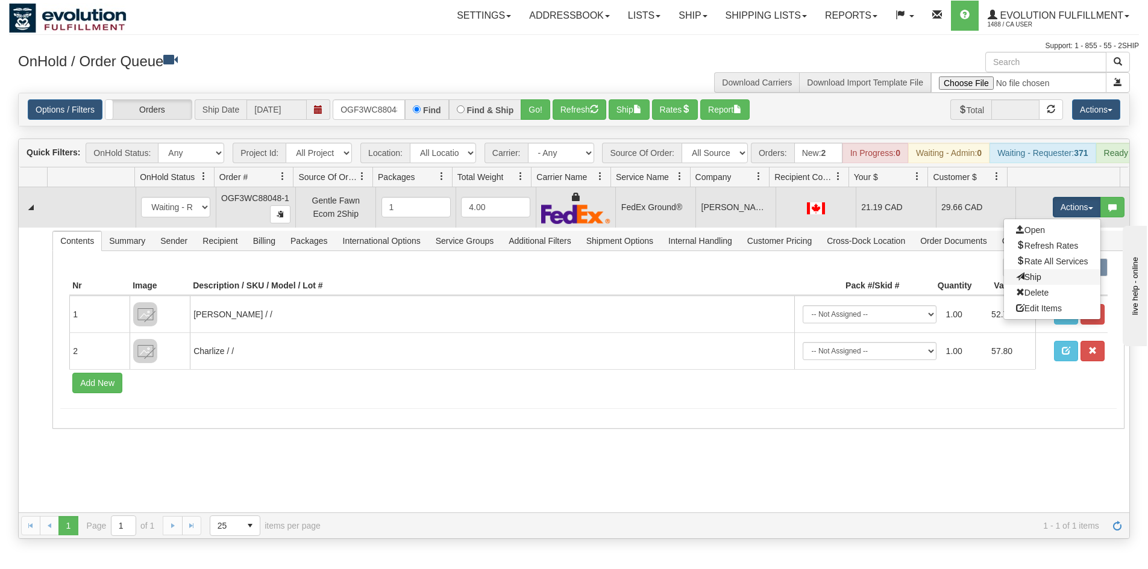
click at [1037, 284] on link "Ship" at bounding box center [1052, 277] width 96 height 16
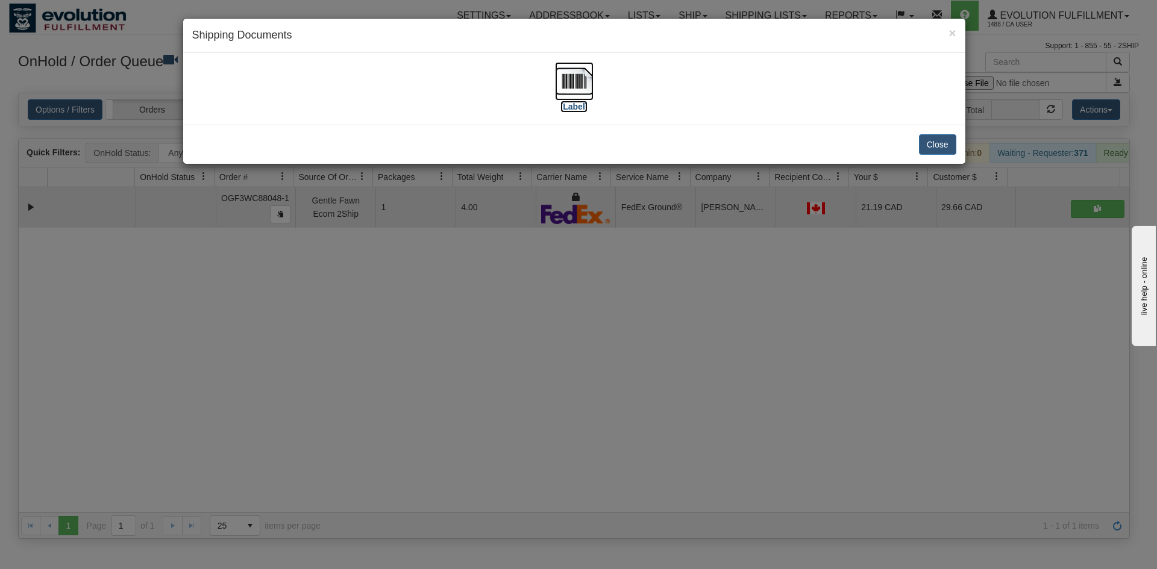
click at [590, 83] on img at bounding box center [574, 81] width 39 height 39
click at [591, 399] on div "× Shipping Documents [Label] Close" at bounding box center [578, 284] width 1157 height 569
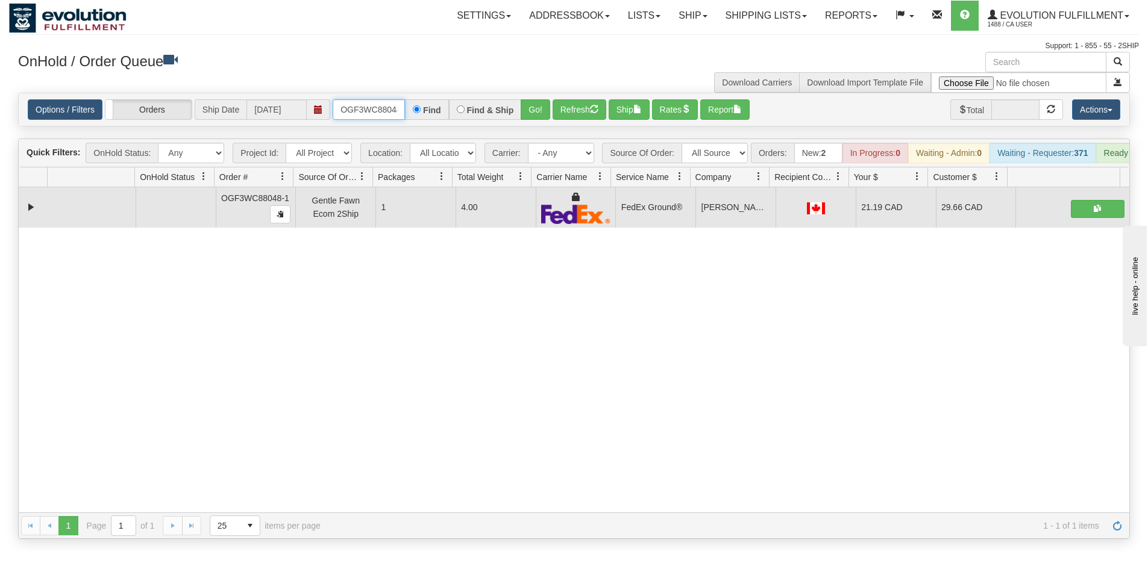
click at [371, 114] on input "OGF3WC88048-1" at bounding box center [369, 109] width 72 height 20
click at [523, 110] on button "Go!" at bounding box center [536, 109] width 30 height 20
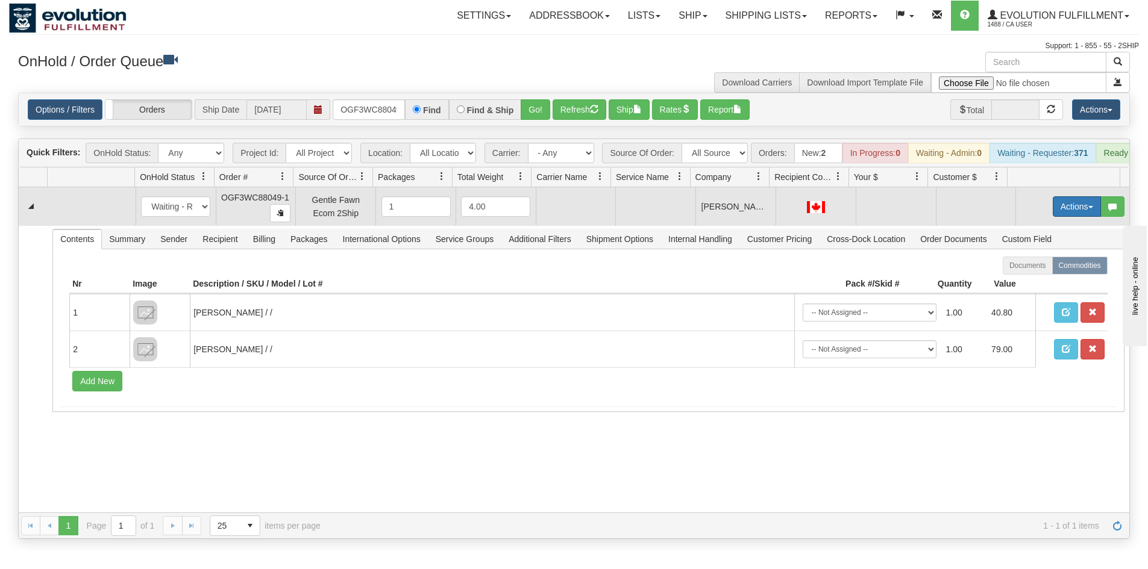
click at [1069, 212] on button "Actions" at bounding box center [1077, 206] width 48 height 20
click at [1038, 266] on span "Rate All Services" at bounding box center [1052, 261] width 72 height 10
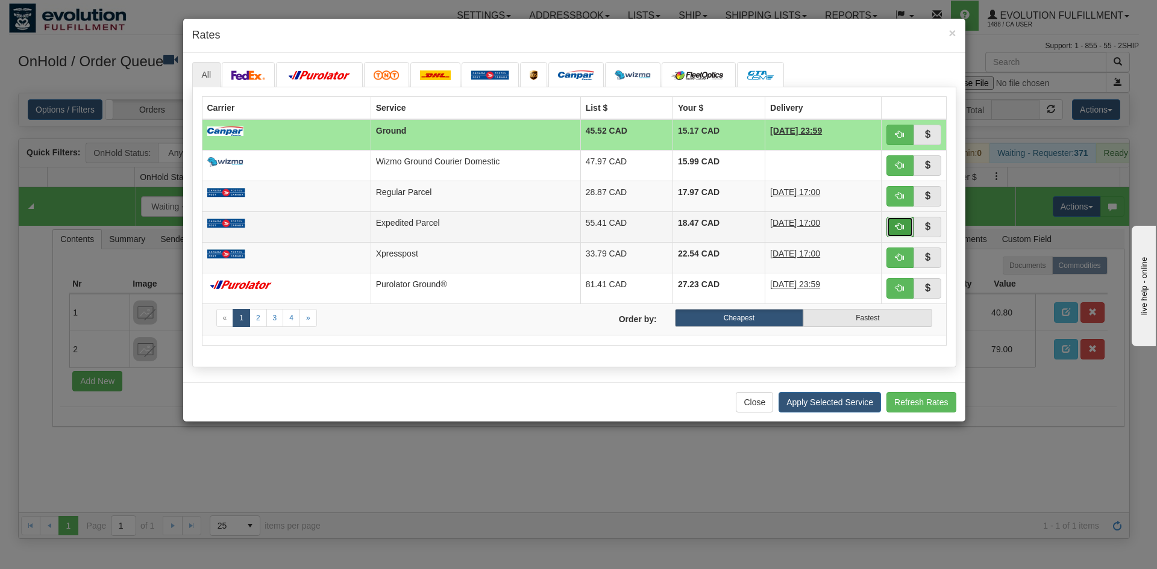
click at [895, 227] on button "button" at bounding box center [900, 227] width 28 height 20
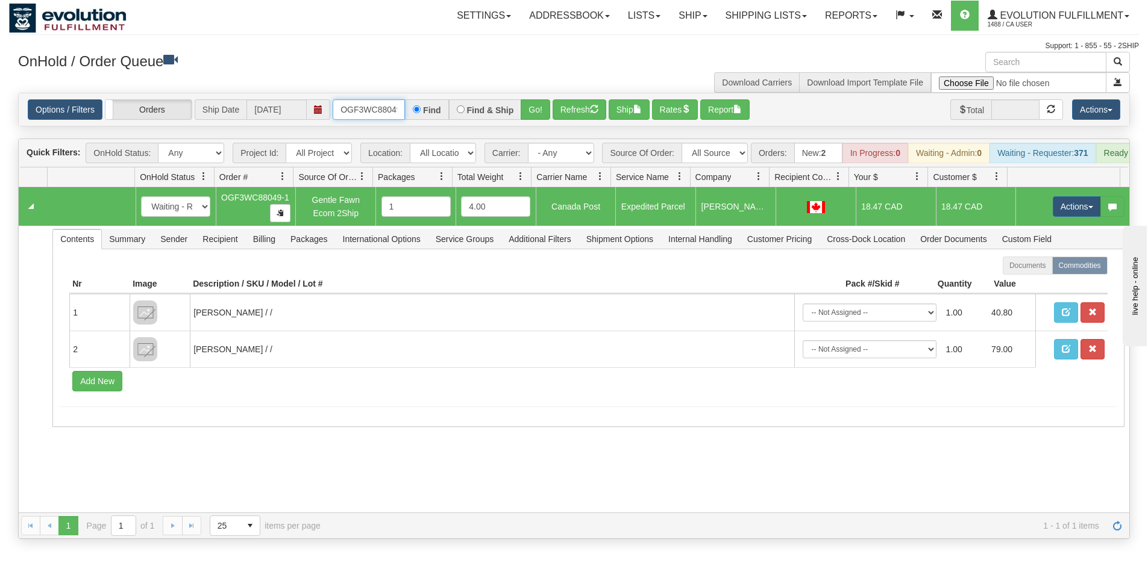
click at [368, 120] on input "OGF3WC88049-1" at bounding box center [369, 109] width 72 height 20
click at [530, 110] on button "Go!" at bounding box center [536, 109] width 30 height 20
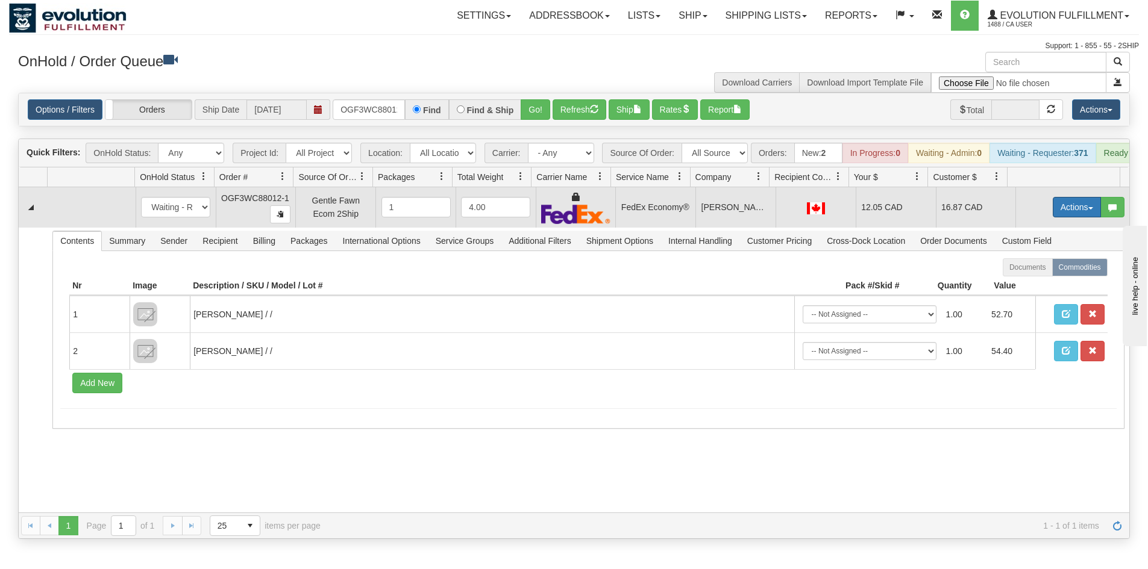
click at [1057, 217] on button "Actions" at bounding box center [1077, 207] width 48 height 20
click at [1026, 282] on span "Ship" at bounding box center [1028, 277] width 25 height 10
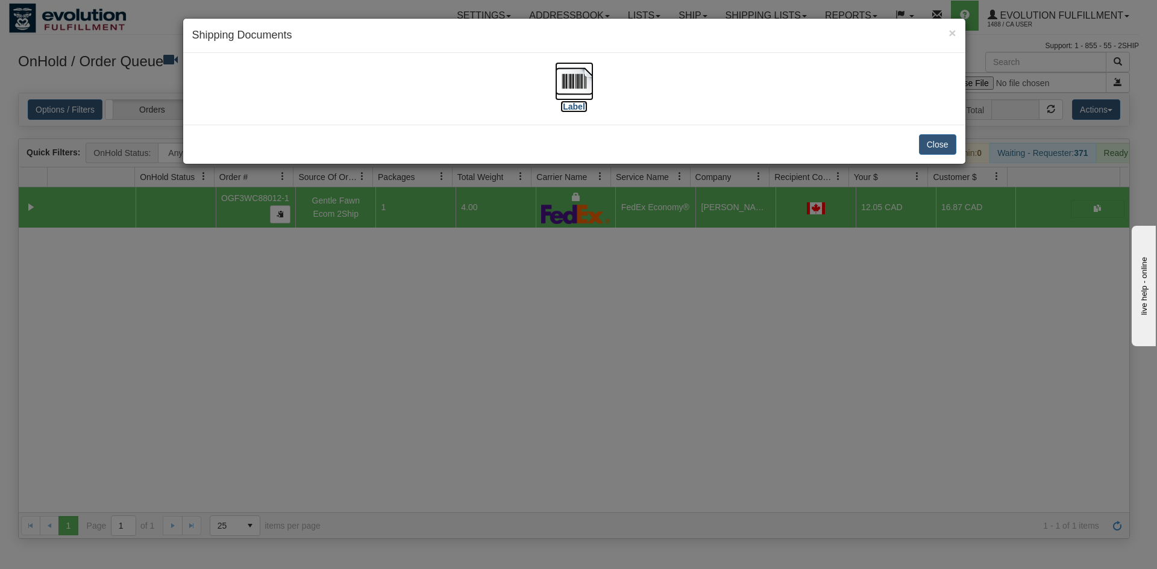
click at [558, 89] on img at bounding box center [574, 81] width 39 height 39
drag, startPoint x: 480, startPoint y: 474, endPoint x: 478, endPoint y: 449, distance: 24.8
click at [480, 460] on div "× Shipping Documents [Label] Close" at bounding box center [578, 284] width 1157 height 569
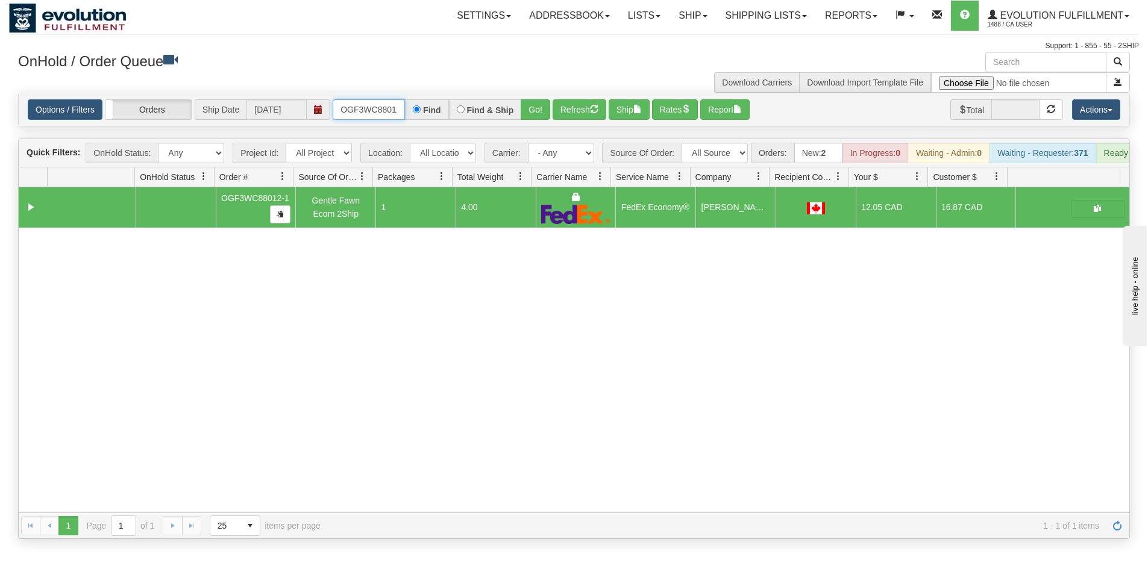
click at [358, 100] on input "OGF3WC88012-1" at bounding box center [369, 109] width 72 height 20
type input "OGF3WC88011-1"
click at [542, 103] on button "Go!" at bounding box center [536, 109] width 30 height 20
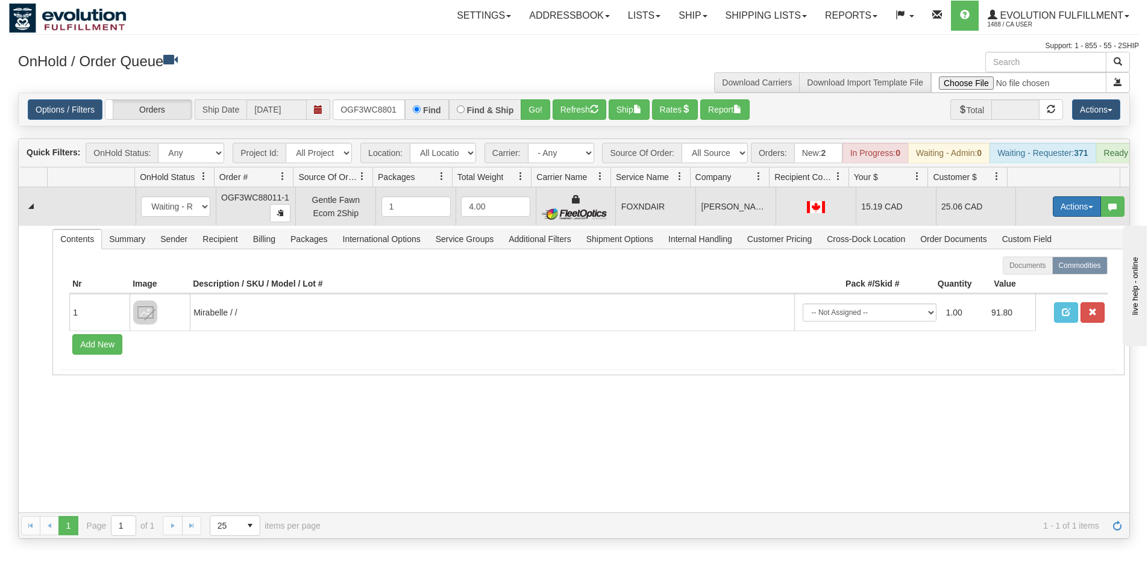
click at [1064, 212] on button "Actions" at bounding box center [1077, 206] width 48 height 20
click at [1034, 283] on link "Ship" at bounding box center [1052, 277] width 96 height 16
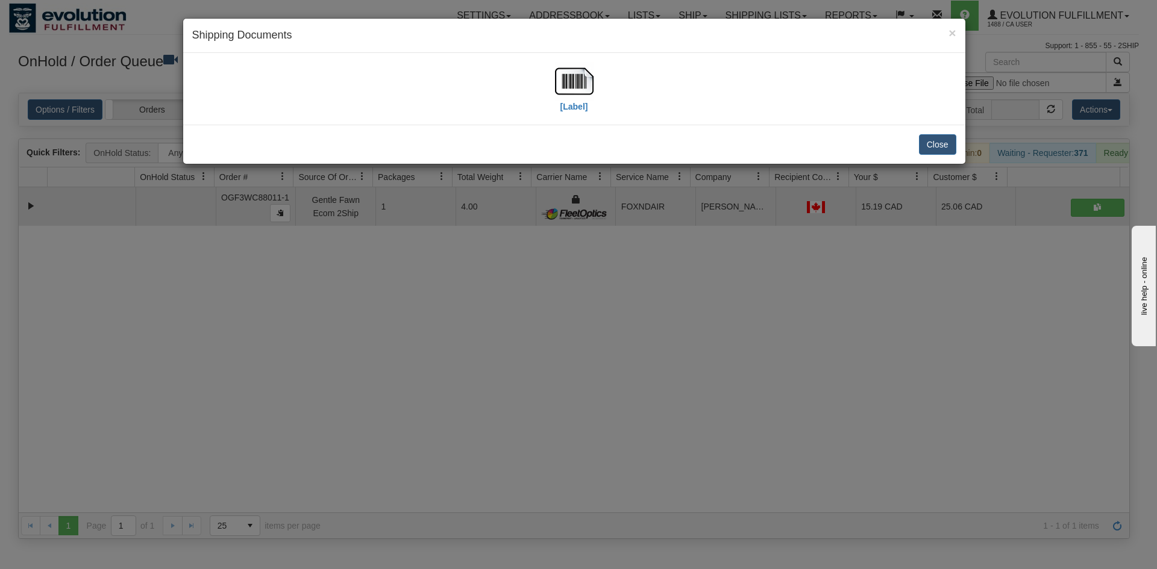
click at [546, 80] on div "[Label]" at bounding box center [574, 89] width 764 height 54
click at [551, 81] on div "[Label]" at bounding box center [574, 89] width 764 height 54
click at [565, 87] on img at bounding box center [574, 81] width 39 height 39
drag, startPoint x: 590, startPoint y: 392, endPoint x: 334, endPoint y: 53, distance: 424.9
click at [590, 390] on div "× Shipping Documents [Label] Close" at bounding box center [578, 284] width 1157 height 569
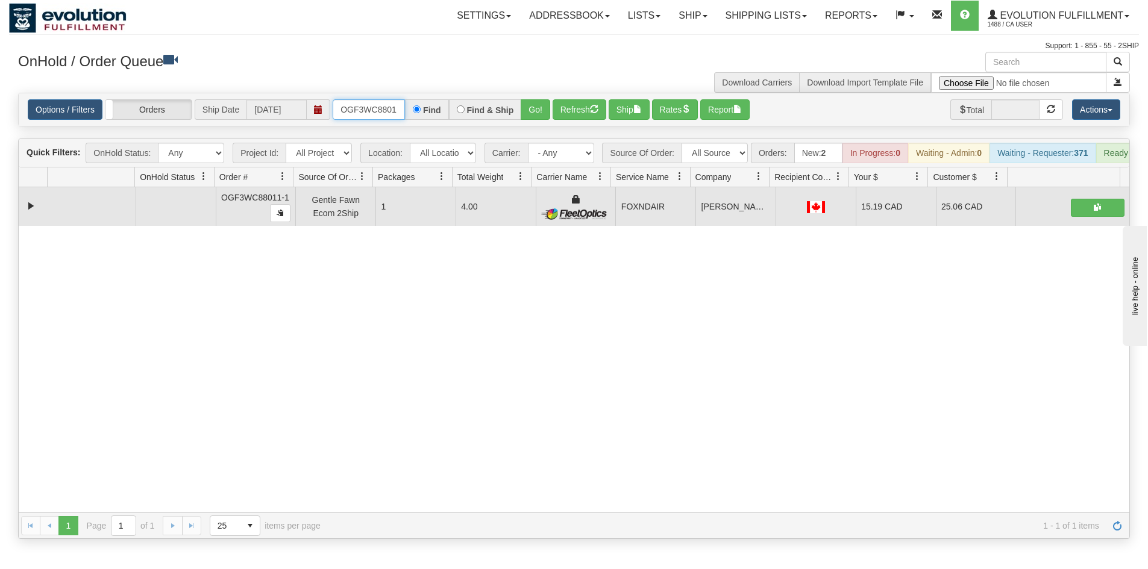
click at [377, 111] on input "OGF3WC88011-1" at bounding box center [369, 109] width 72 height 20
click at [736, 16] on link "Shipping lists" at bounding box center [765, 16] width 99 height 30
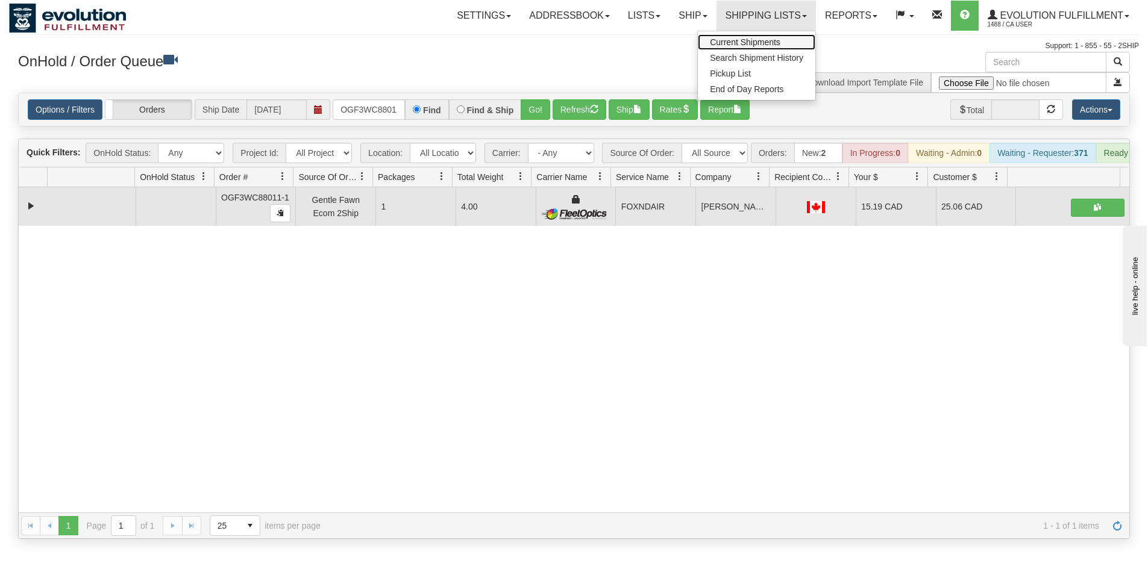
click at [729, 42] on span "Current Shipments" at bounding box center [745, 42] width 70 height 10
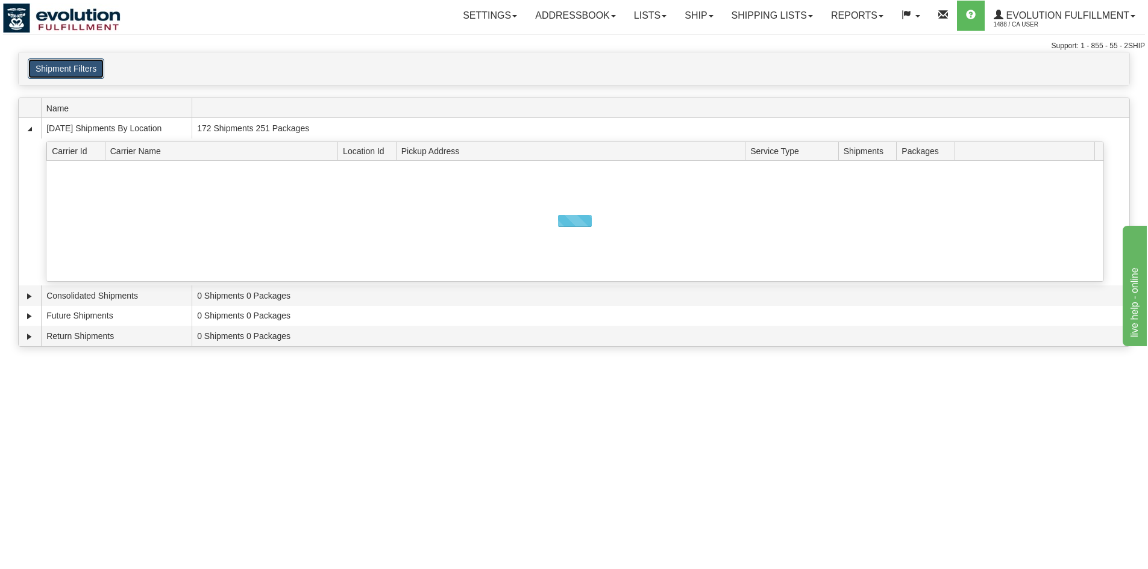
click at [66, 66] on button "Shipment Filters" at bounding box center [66, 68] width 77 height 20
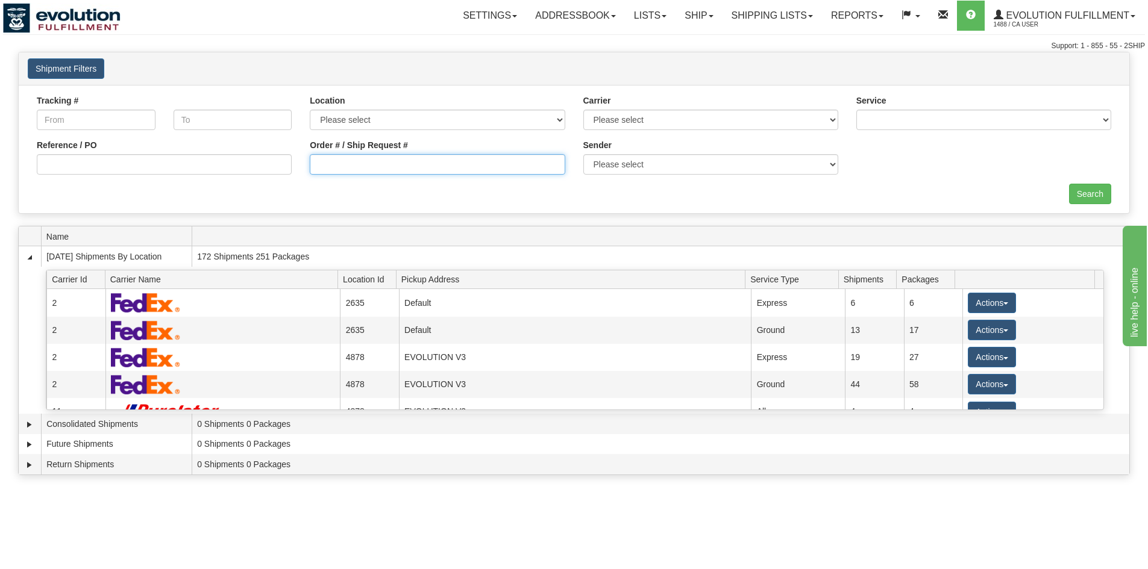
click at [511, 175] on input "Order # / Ship Request #" at bounding box center [437, 164] width 255 height 20
type input "8048"
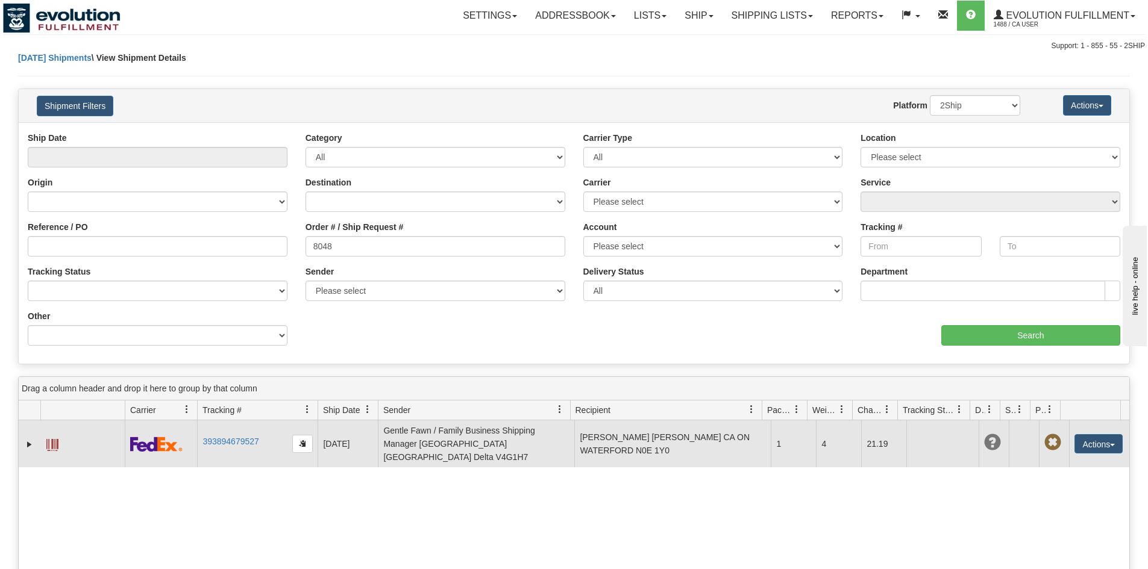
click at [59, 437] on td at bounding box center [82, 444] width 84 height 47
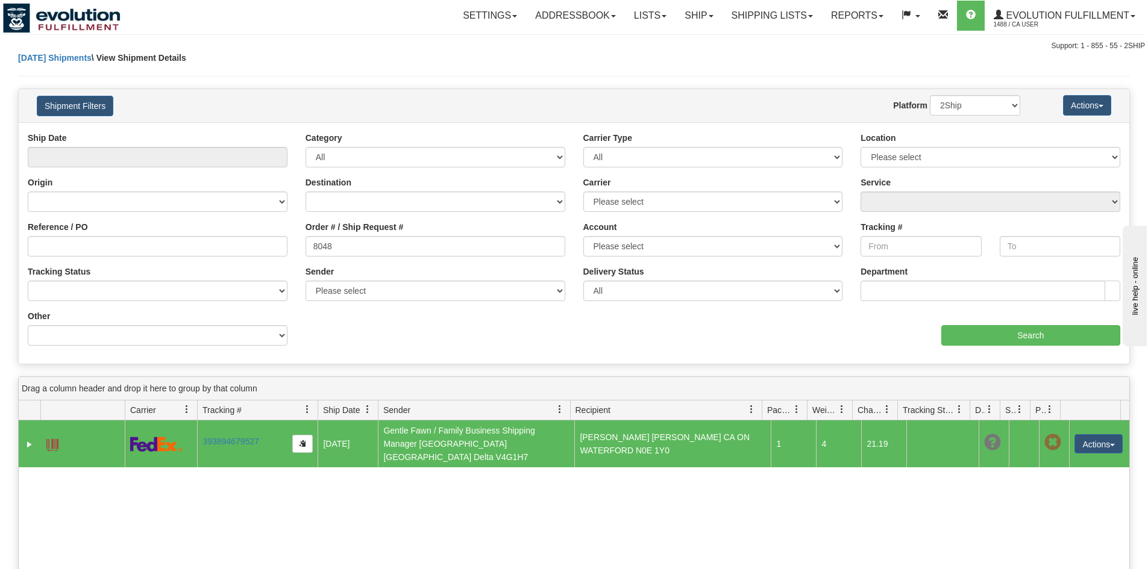
click at [50, 439] on span at bounding box center [52, 445] width 12 height 12
click at [695, 17] on link "Ship" at bounding box center [698, 16] width 46 height 30
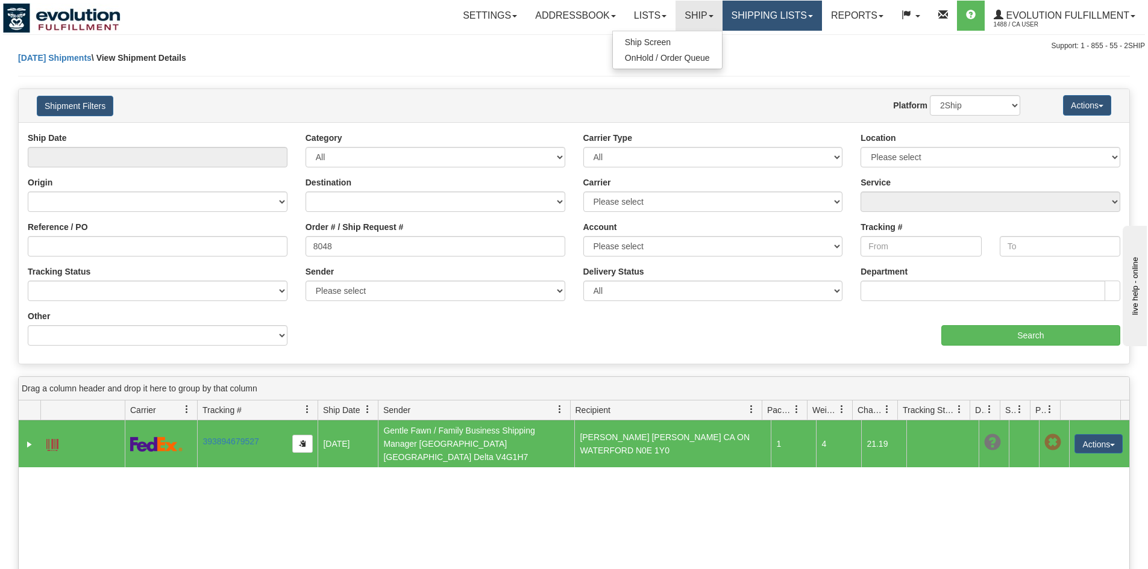
click at [787, 13] on link "Shipping lists" at bounding box center [771, 16] width 99 height 30
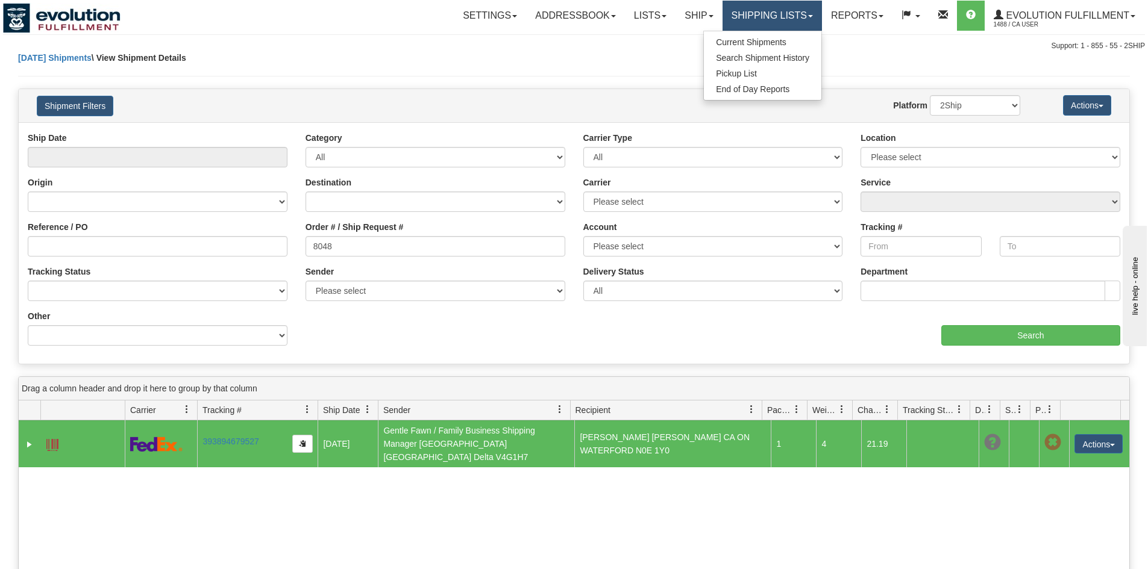
click at [736, 14] on link "Shipping lists" at bounding box center [771, 16] width 99 height 30
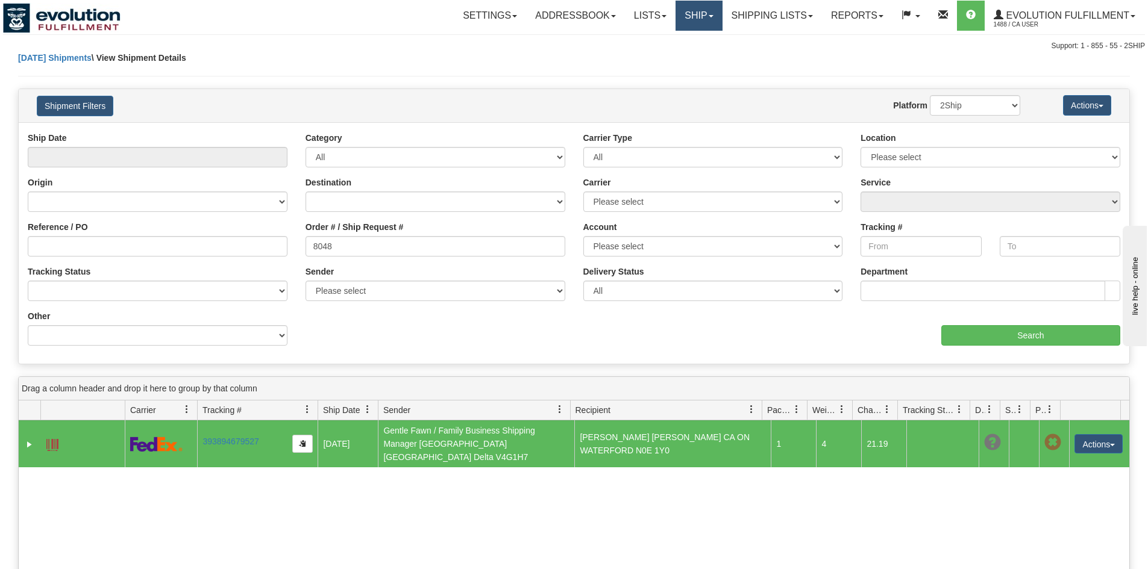
click at [715, 13] on link "Ship" at bounding box center [698, 16] width 46 height 30
click at [665, 60] on span "OnHold / Order Queue" at bounding box center [667, 58] width 85 height 10
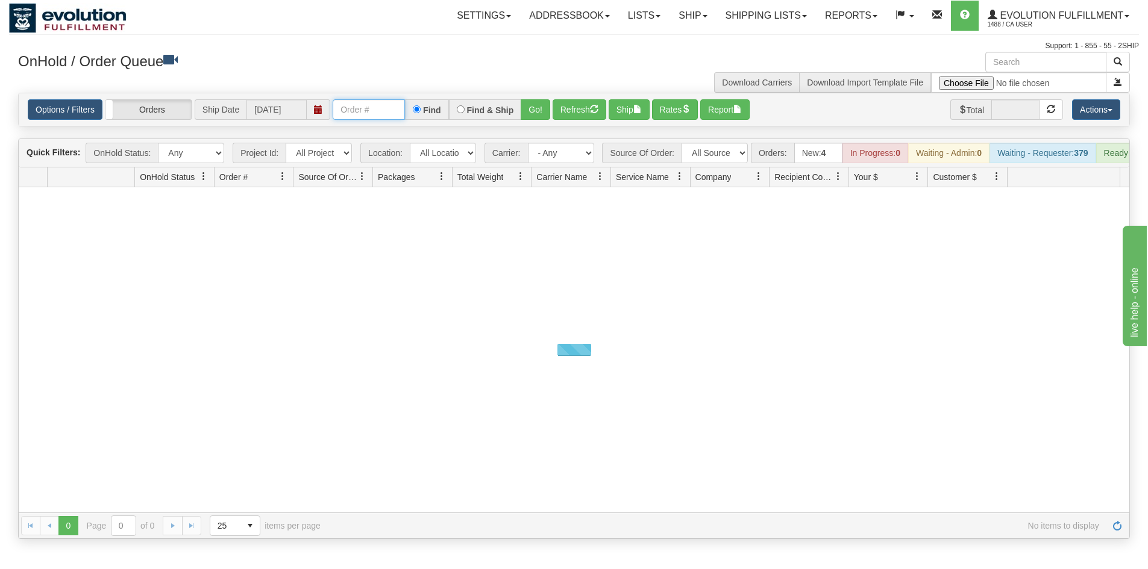
click at [351, 101] on input "text" at bounding box center [369, 109] width 72 height 20
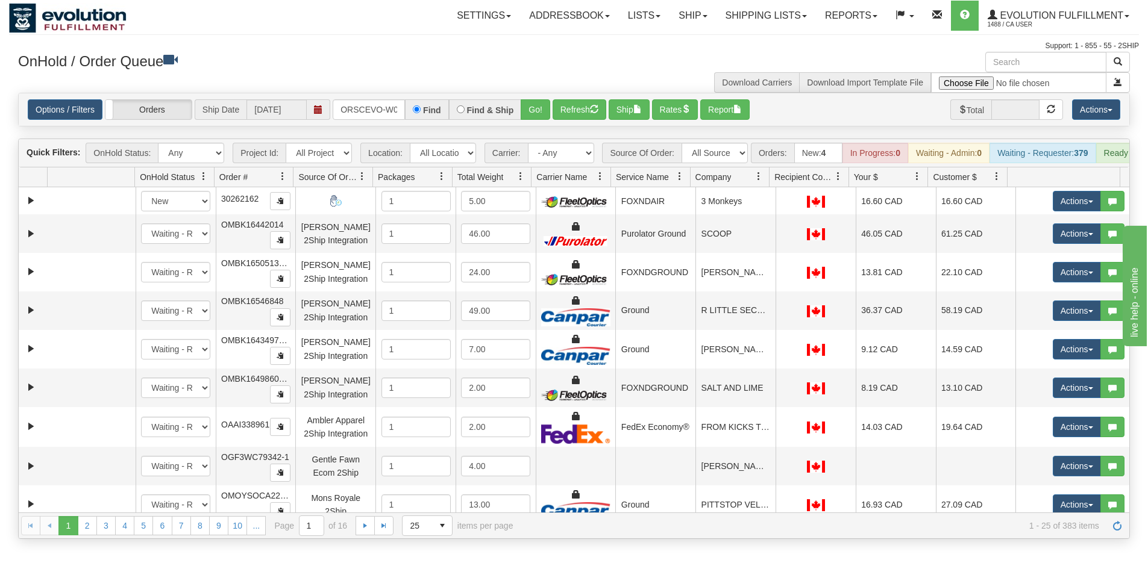
click at [470, 87] on div "OnHold / Order Queue Download Carriers Download Import Template File" at bounding box center [574, 72] width 1130 height 41
click at [543, 110] on button "Go!" at bounding box center [536, 109] width 30 height 20
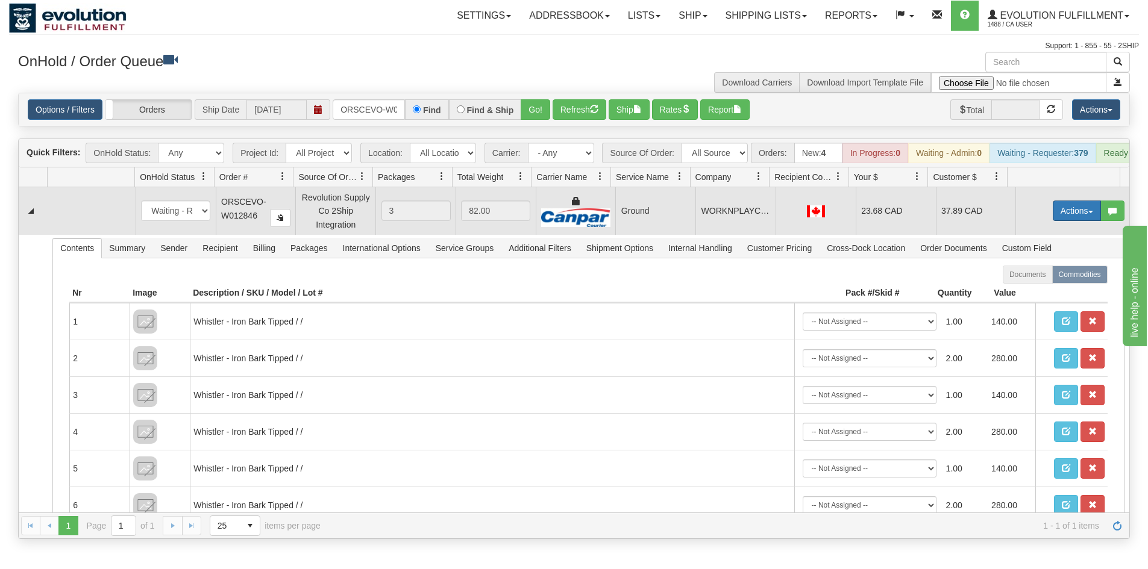
click at [1057, 221] on button "Actions" at bounding box center [1077, 211] width 48 height 20
click at [1032, 289] on link "Ship" at bounding box center [1052, 281] width 96 height 16
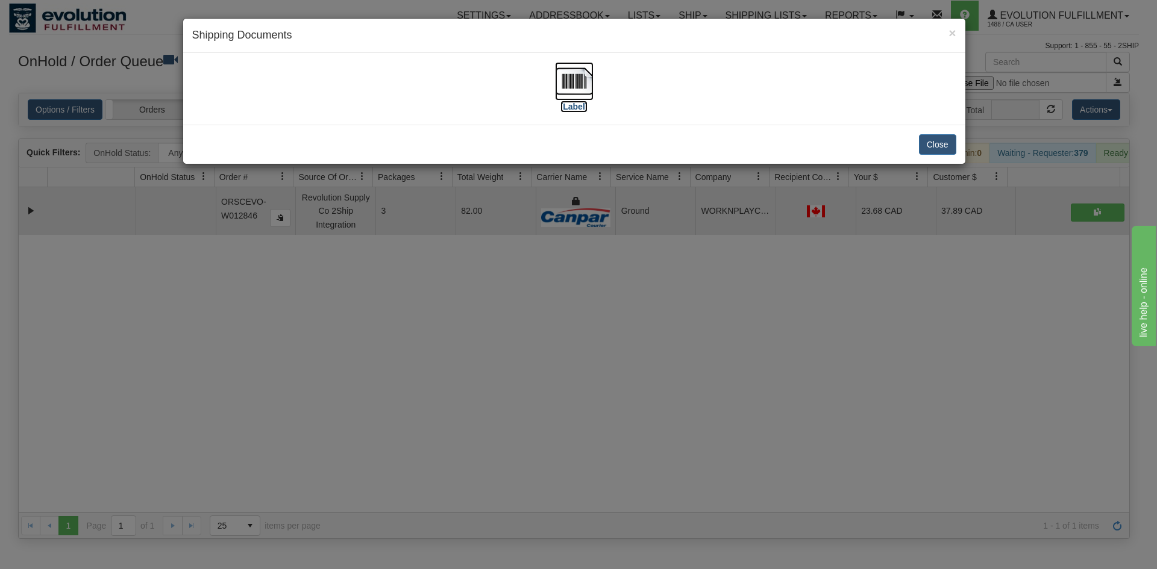
click at [577, 64] on img at bounding box center [574, 81] width 39 height 39
drag, startPoint x: 571, startPoint y: 310, endPoint x: 499, endPoint y: 292, distance: 73.4
click at [570, 309] on div "× Shipping Documents [Label] Close" at bounding box center [578, 284] width 1157 height 569
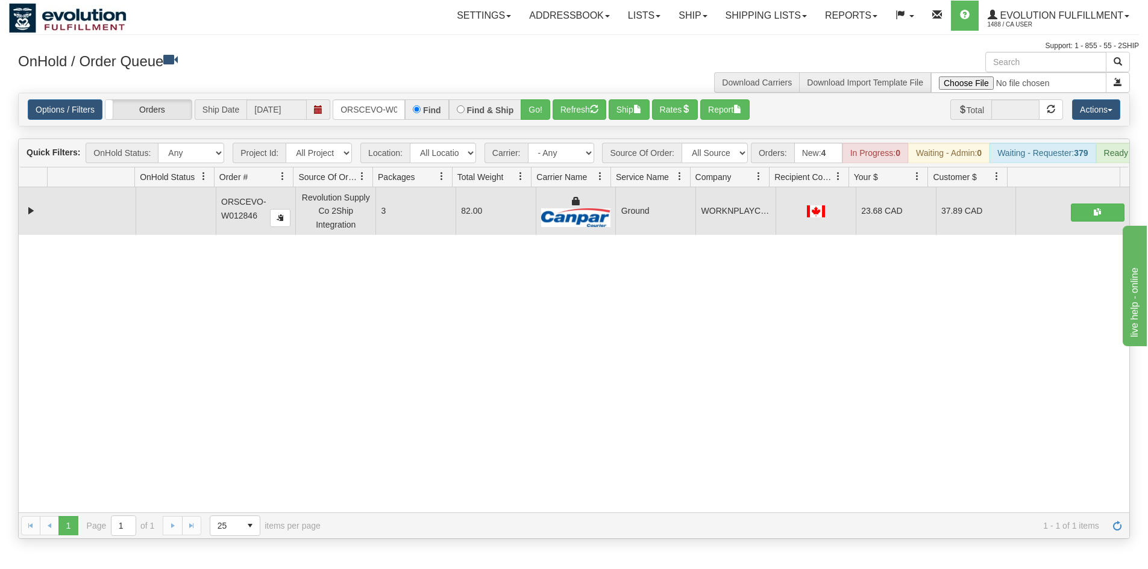
click at [363, 97] on div "Options / Filters Group Shipments Orders Ship Date 10/03/2025 ORSCEVO-W012846 F…" at bounding box center [574, 109] width 1110 height 33
drag, startPoint x: 377, startPoint y: 90, endPoint x: 377, endPoint y: 100, distance: 9.7
click at [377, 92] on div "OnHold / Order Queue Download Carriers Download Import Template File" at bounding box center [574, 72] width 1130 height 41
click at [378, 101] on input "ORSCEVO-W012846" at bounding box center [369, 109] width 72 height 20
click at [545, 114] on button "Go!" at bounding box center [536, 109] width 30 height 20
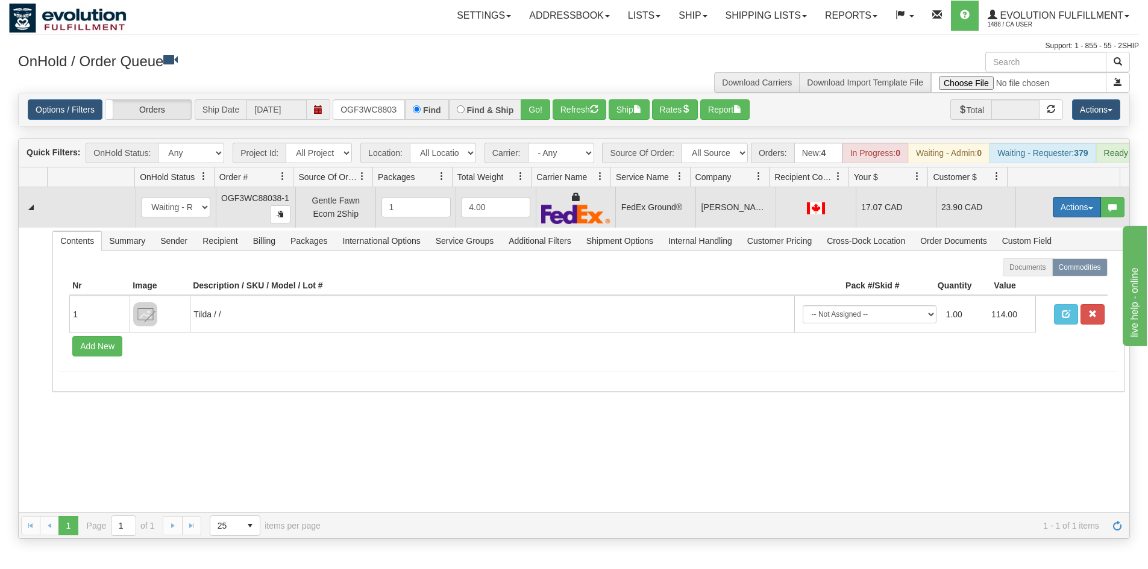
click at [1056, 217] on button "Actions" at bounding box center [1077, 207] width 48 height 20
click at [1036, 285] on link "Ship" at bounding box center [1052, 277] width 96 height 16
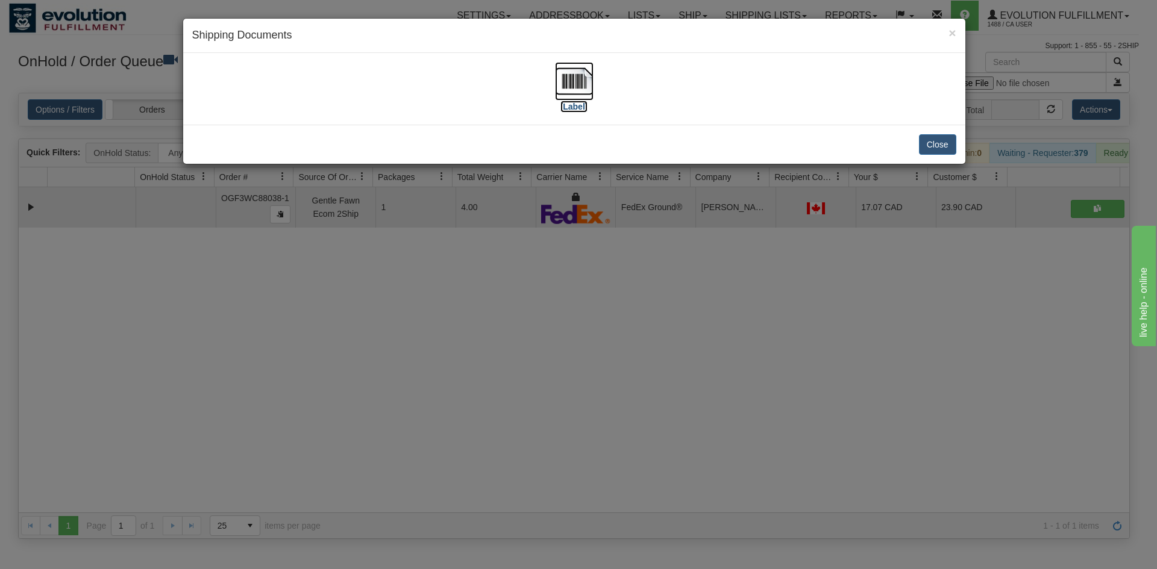
click at [578, 70] on img at bounding box center [574, 81] width 39 height 39
drag, startPoint x: 584, startPoint y: 386, endPoint x: 378, endPoint y: 177, distance: 293.1
click at [584, 384] on div "× Shipping Documents [Label] Close" at bounding box center [578, 284] width 1157 height 569
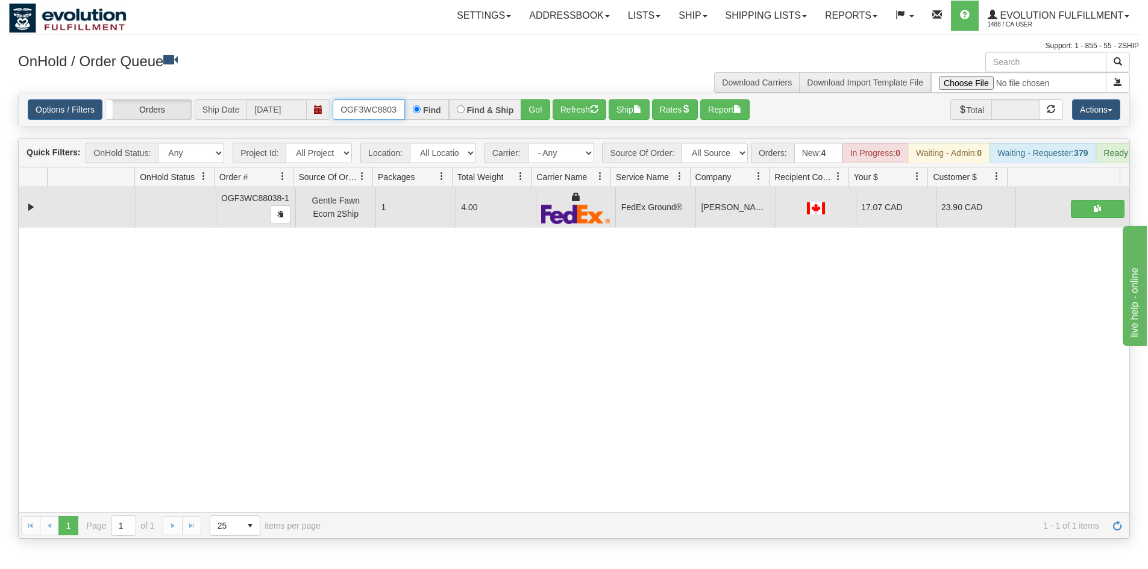
click at [346, 106] on input "OGF3WC88038-1" at bounding box center [369, 109] width 72 height 20
click at [552, 112] on button "Refresh" at bounding box center [579, 109] width 54 height 20
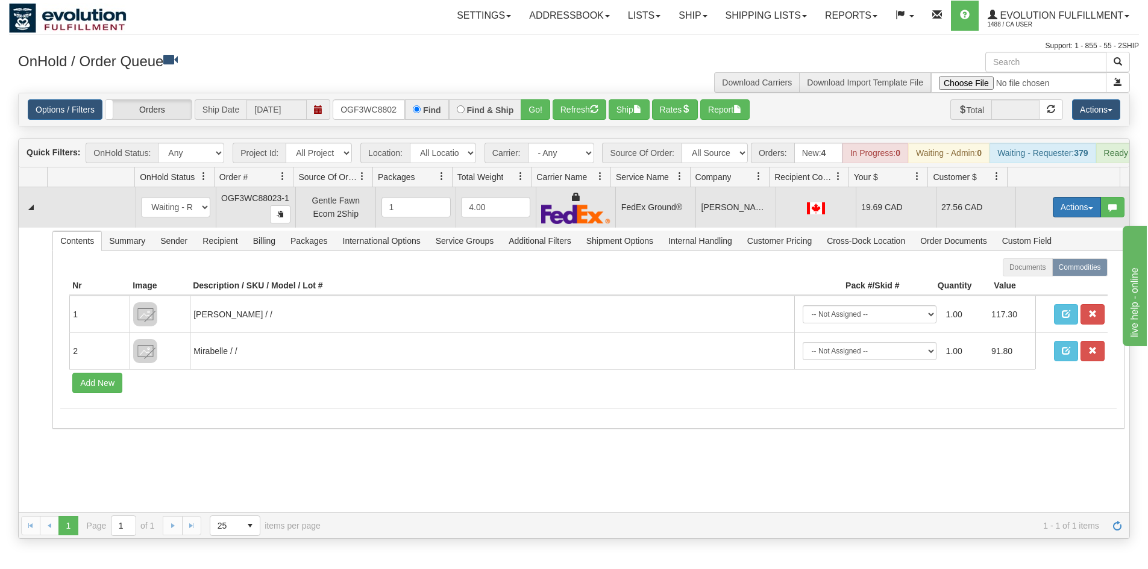
click at [1077, 214] on button "Actions" at bounding box center [1077, 207] width 48 height 20
click at [1031, 284] on link "Ship" at bounding box center [1052, 277] width 96 height 16
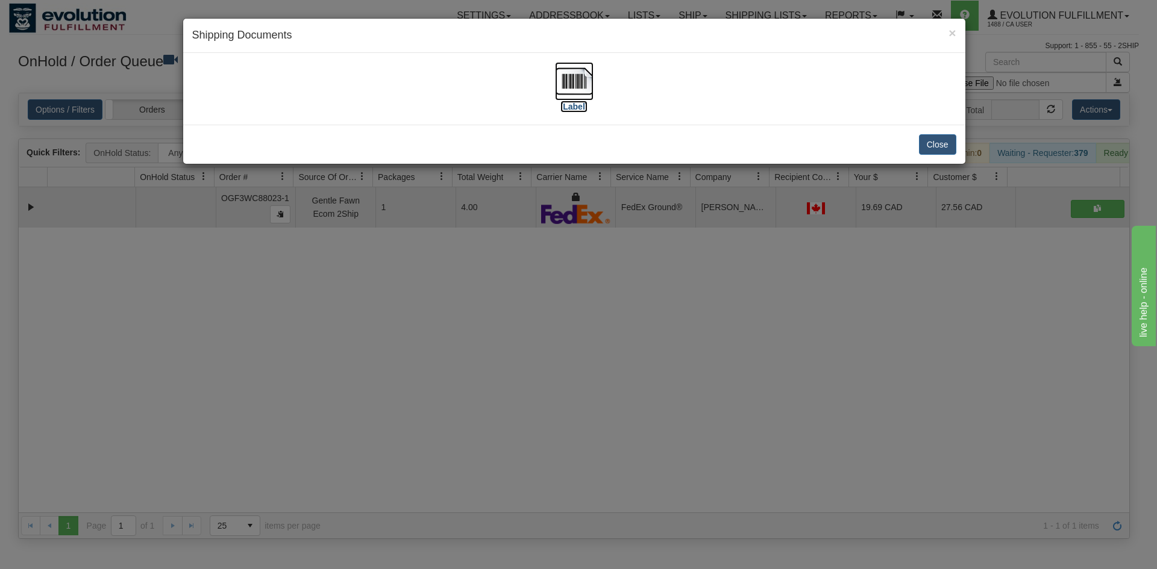
click at [565, 75] on img at bounding box center [574, 81] width 39 height 39
click at [475, 374] on div "× Shipping Documents [Label] Close" at bounding box center [578, 284] width 1157 height 569
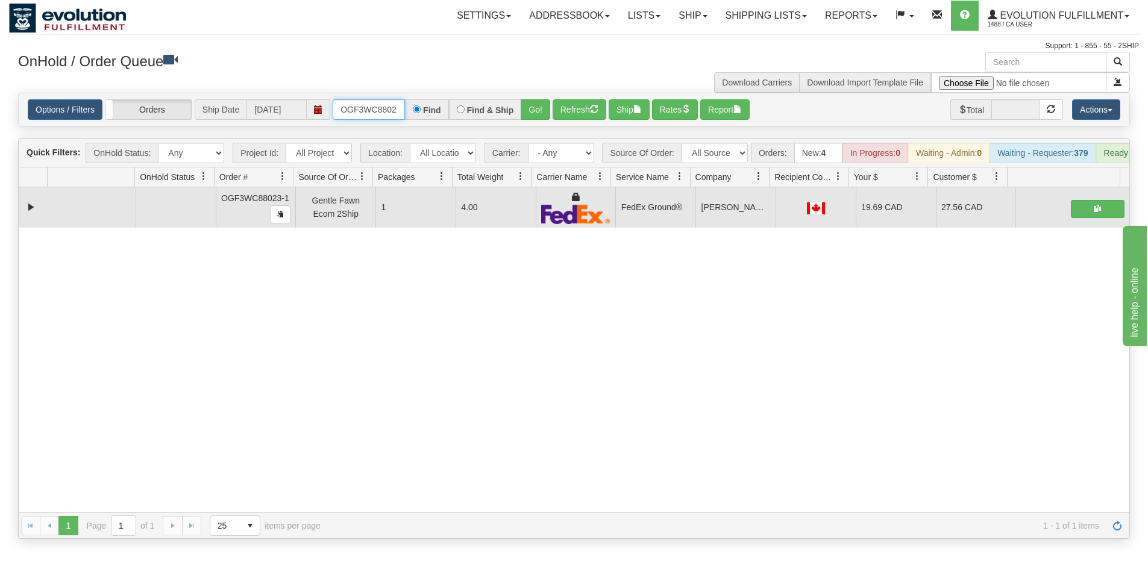
click at [377, 109] on input "OGF3WC88023-1" at bounding box center [369, 109] width 72 height 20
click at [532, 111] on button "Go!" at bounding box center [536, 109] width 30 height 20
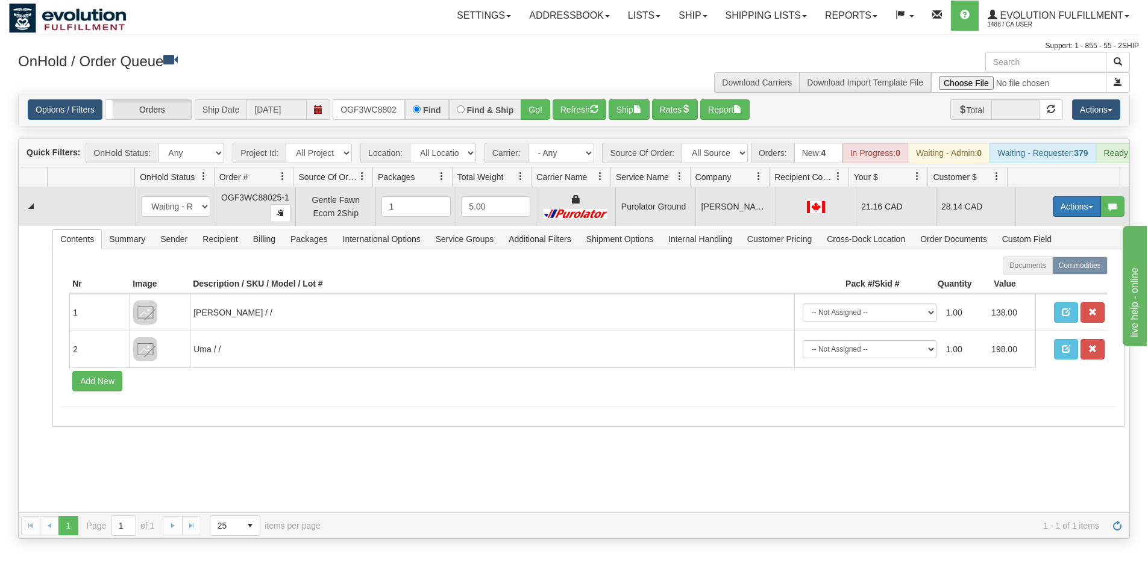
click at [1072, 217] on button "Actions" at bounding box center [1077, 206] width 48 height 20
click at [1043, 284] on link "Ship" at bounding box center [1052, 277] width 96 height 16
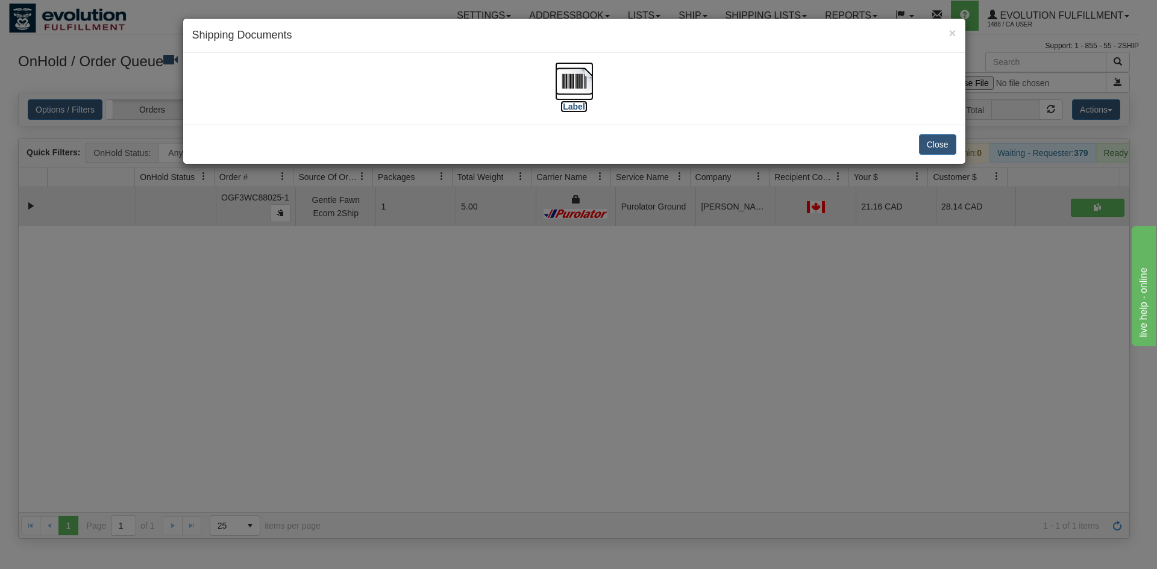
click at [584, 90] on img at bounding box center [574, 81] width 39 height 39
click at [560, 325] on div "× Shipping Documents [Label] Close" at bounding box center [578, 284] width 1157 height 569
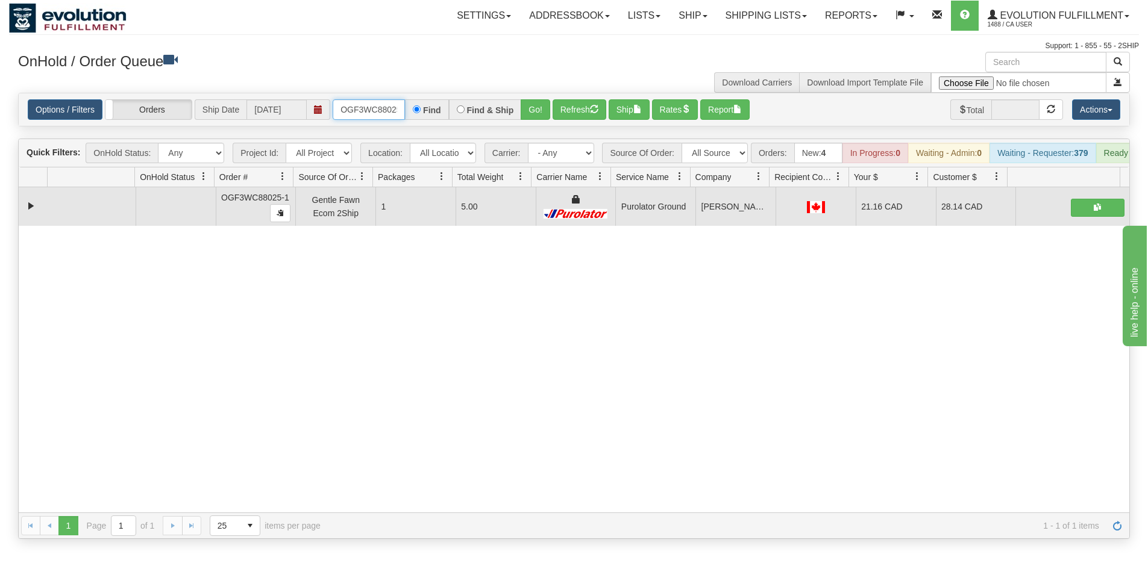
click at [342, 104] on input "OGF3WC88025-1" at bounding box center [369, 109] width 72 height 20
click at [534, 108] on button "Go!" at bounding box center [536, 109] width 30 height 20
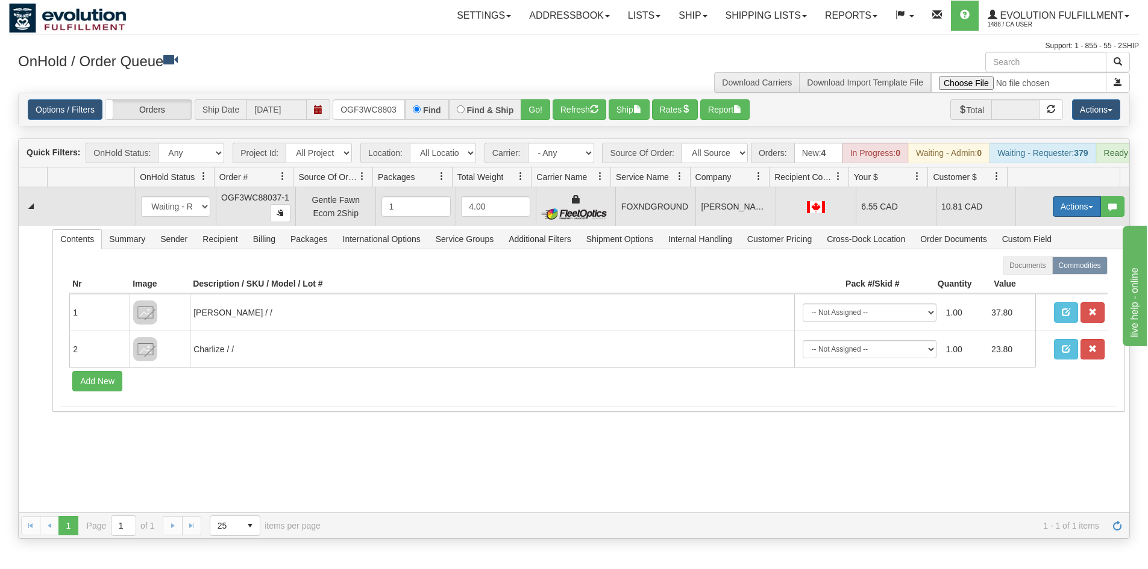
click at [1068, 212] on button "Actions" at bounding box center [1077, 206] width 48 height 20
click at [1039, 283] on link "Ship" at bounding box center [1052, 277] width 96 height 16
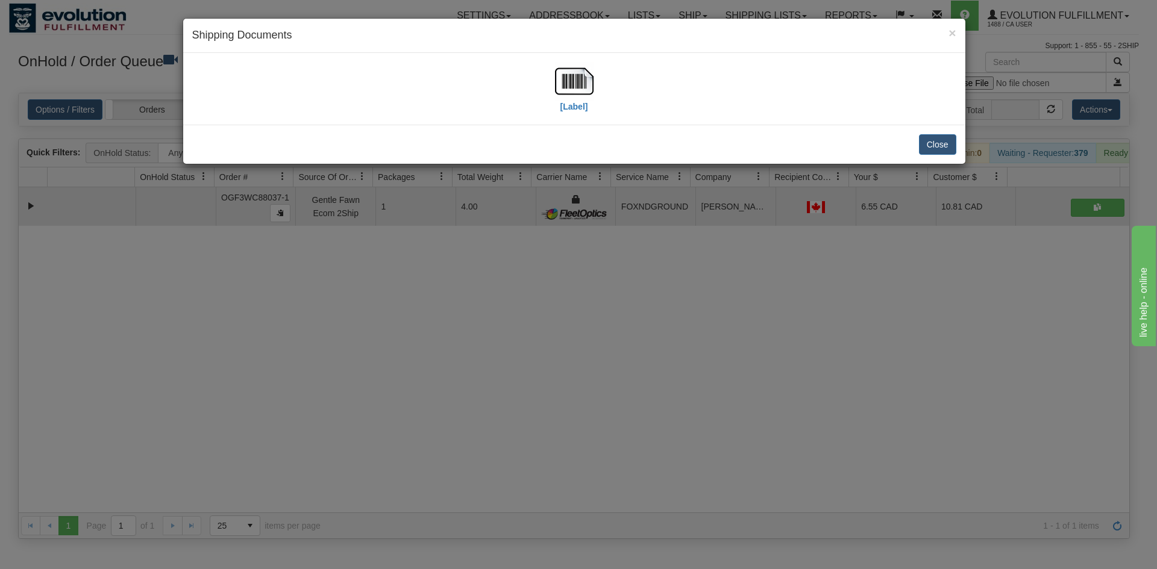
click at [536, 79] on div "[Label]" at bounding box center [574, 89] width 764 height 54
click at [566, 79] on img at bounding box center [574, 81] width 39 height 39
drag, startPoint x: 614, startPoint y: 340, endPoint x: 574, endPoint y: 248, distance: 101.2
click at [615, 334] on div "× Shipping Documents [Label] Close" at bounding box center [578, 284] width 1157 height 569
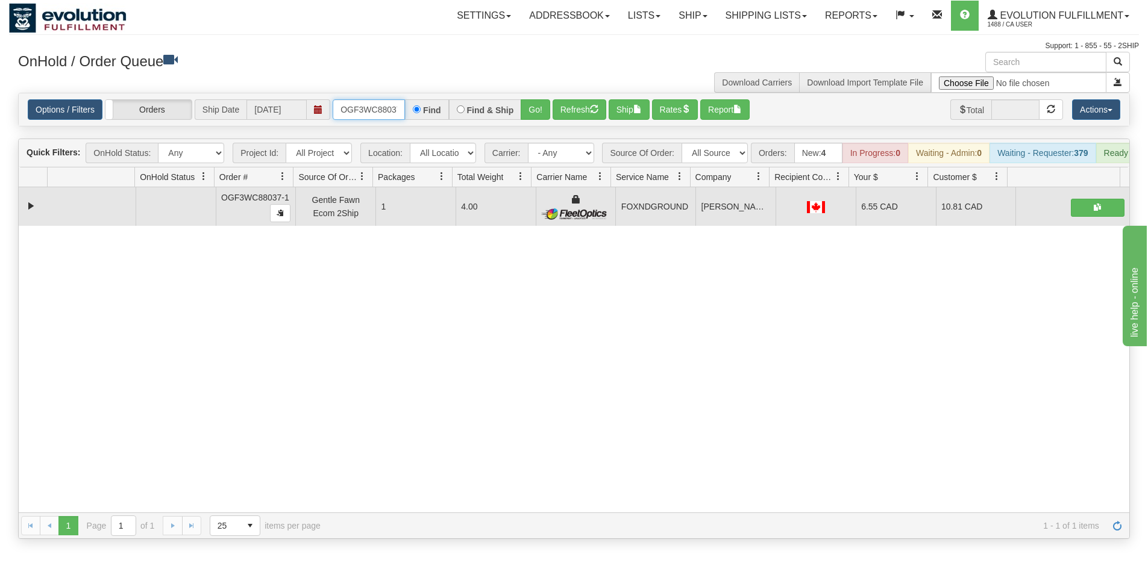
click at [396, 107] on input "OGF3WC88037-1" at bounding box center [369, 109] width 72 height 20
click at [534, 107] on button "Go!" at bounding box center [536, 109] width 30 height 20
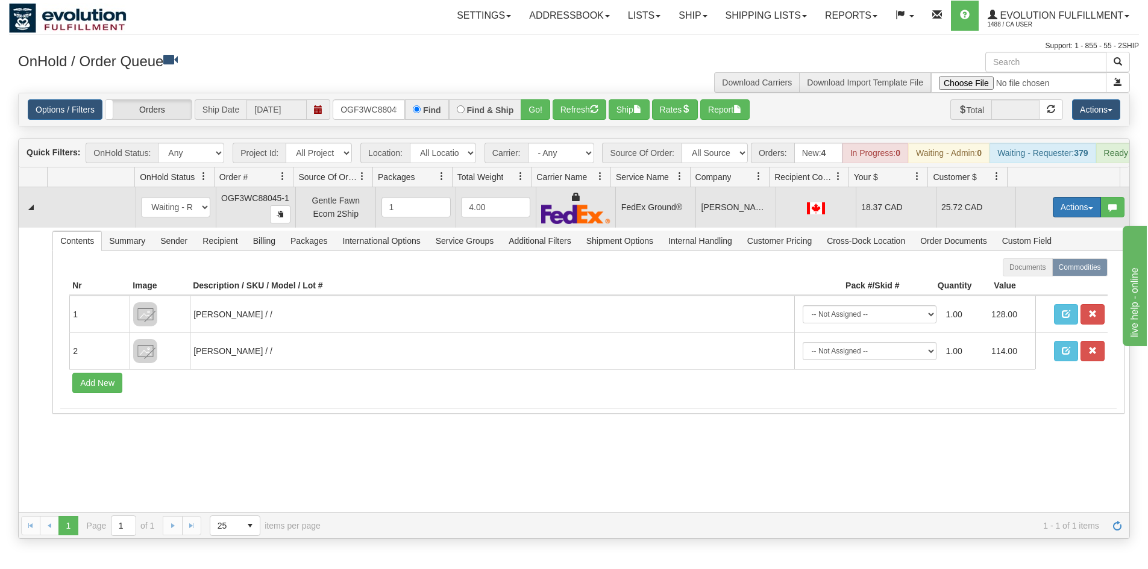
click at [1076, 207] on button "Actions" at bounding box center [1077, 207] width 48 height 20
click at [1020, 282] on span "Ship" at bounding box center [1028, 277] width 25 height 10
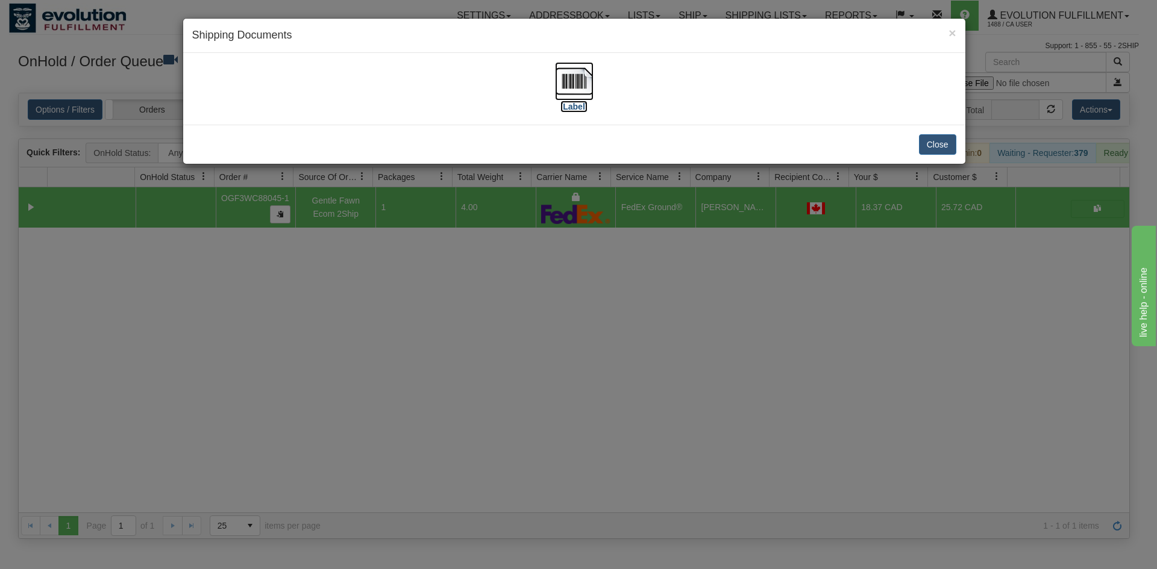
click at [580, 87] on img at bounding box center [574, 81] width 39 height 39
click at [418, 410] on div "× Shipping Documents [Label] Close" at bounding box center [578, 284] width 1157 height 569
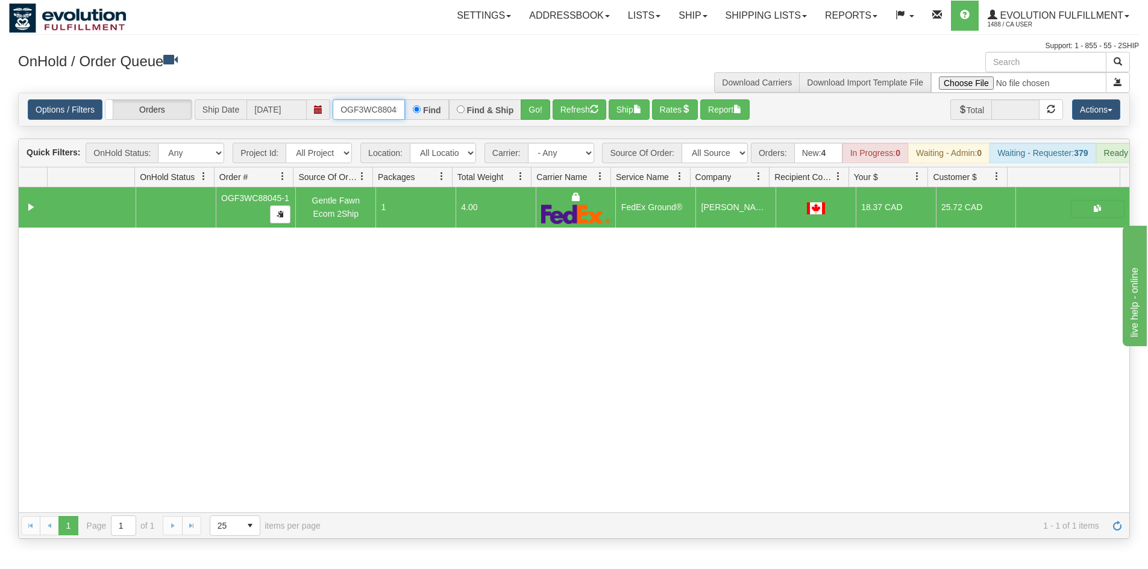
click at [378, 106] on input "OGF3WC88045-1" at bounding box center [369, 109] width 72 height 20
click at [534, 107] on button "Go!" at bounding box center [536, 109] width 30 height 20
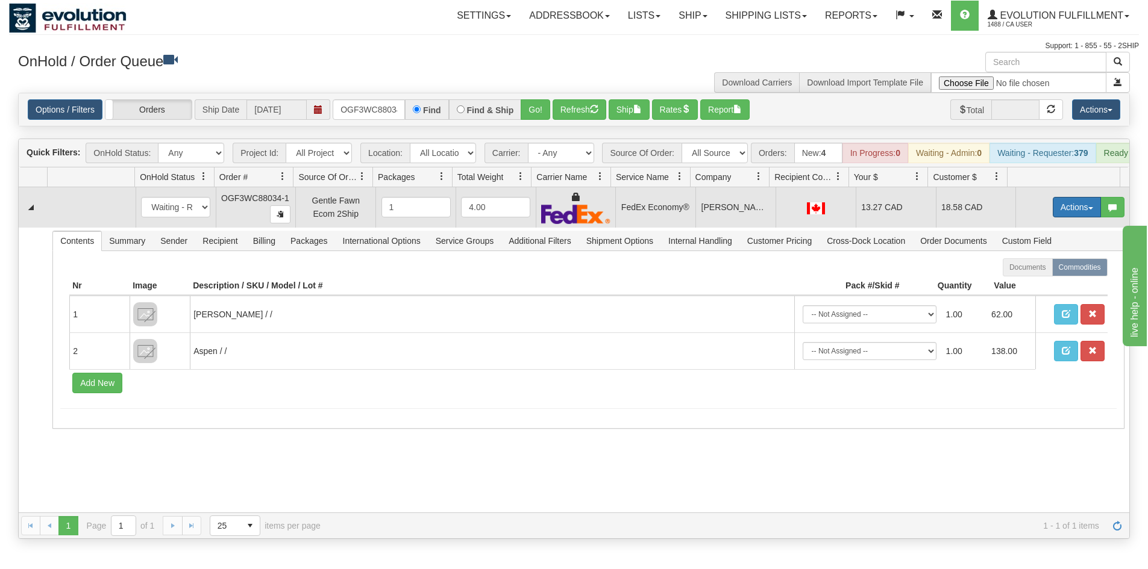
click at [1053, 217] on button "Actions" at bounding box center [1077, 207] width 48 height 20
click at [1030, 285] on link "Ship" at bounding box center [1052, 277] width 96 height 16
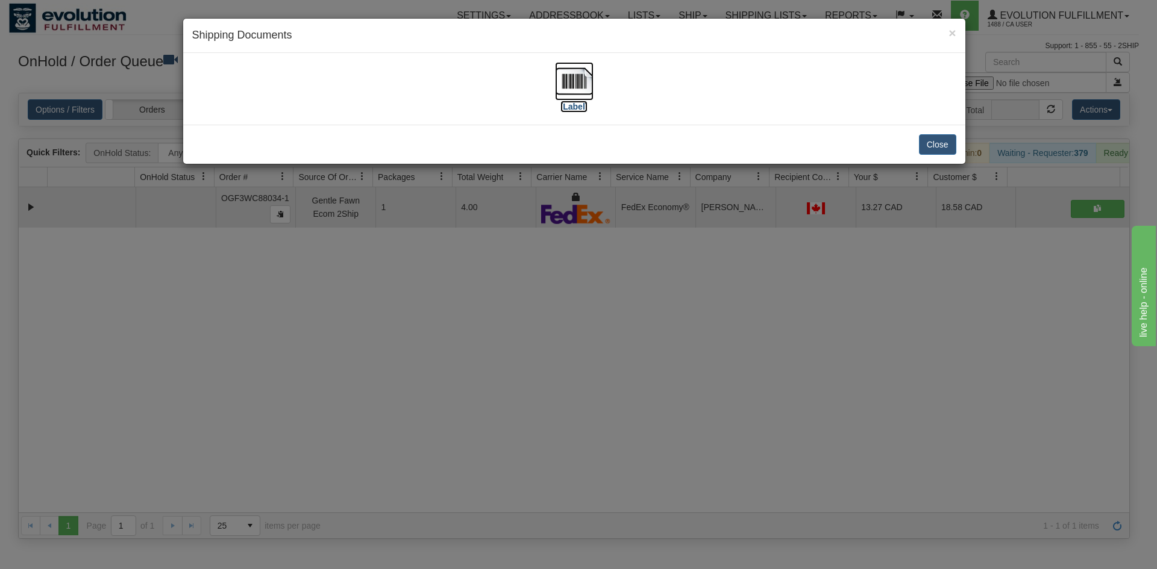
click at [573, 70] on img at bounding box center [574, 81] width 39 height 39
click at [555, 281] on div "× Shipping Documents [Label] Close" at bounding box center [578, 284] width 1157 height 569
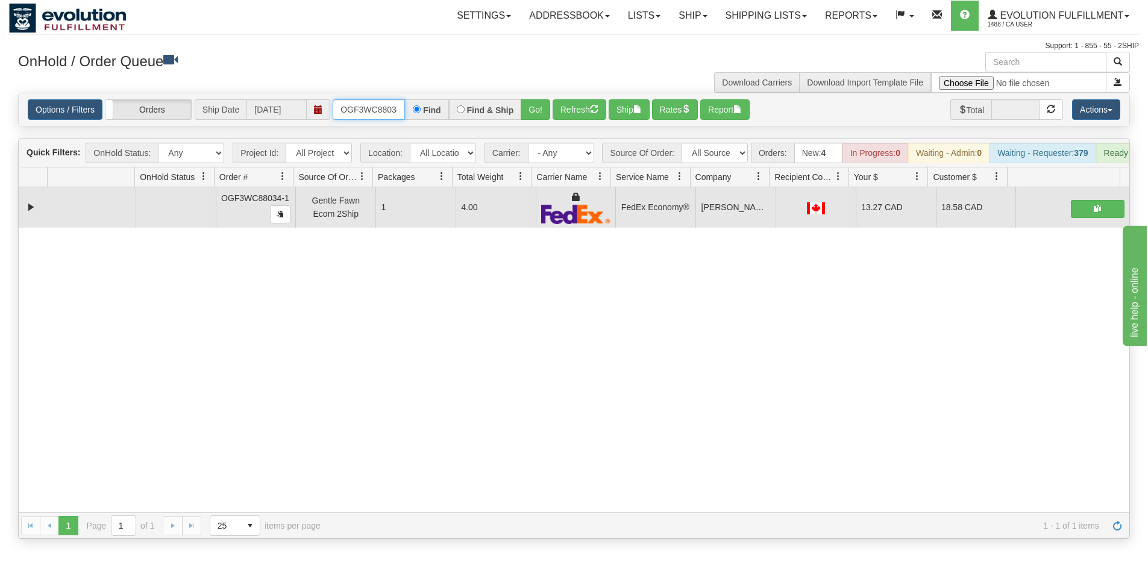
click at [386, 104] on input "OGF3WC88034-1" at bounding box center [369, 109] width 72 height 20
click at [529, 113] on button "Go!" at bounding box center [536, 109] width 30 height 20
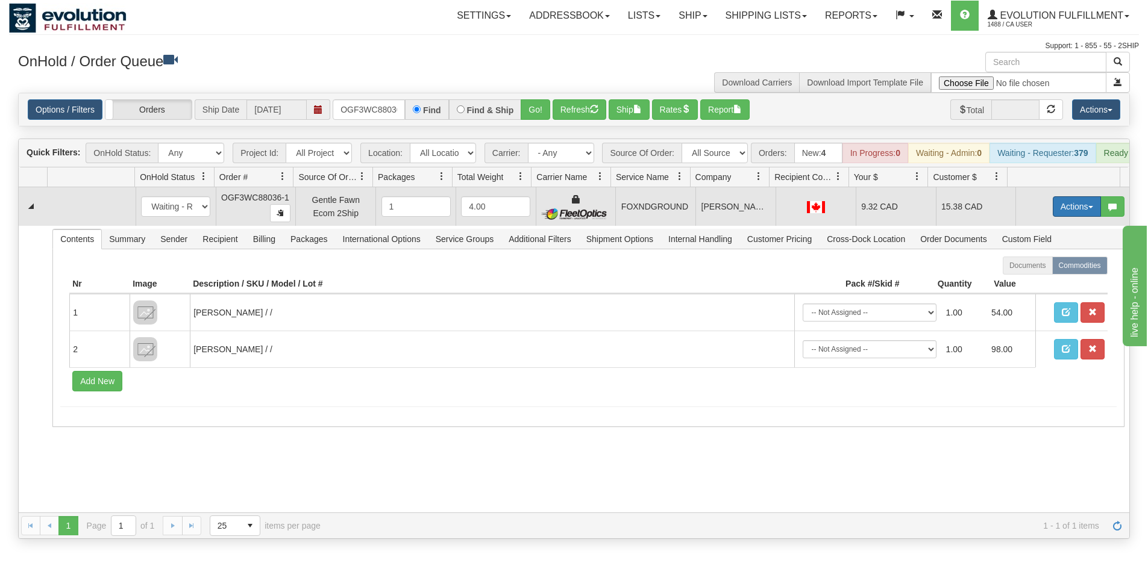
click at [1053, 211] on button "Actions" at bounding box center [1077, 206] width 48 height 20
click at [1025, 281] on span "Ship" at bounding box center [1028, 277] width 25 height 10
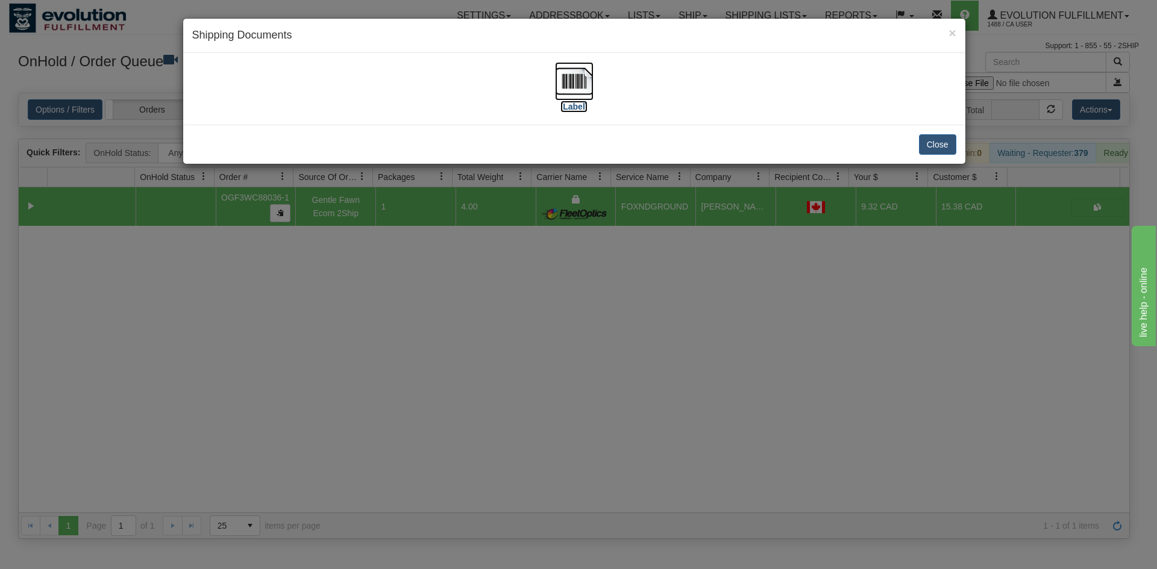
click at [569, 75] on img at bounding box center [574, 81] width 39 height 39
drag, startPoint x: 743, startPoint y: 217, endPoint x: 752, endPoint y: 184, distance: 34.5
click at [748, 204] on div "× Shipping Documents [Label] Close" at bounding box center [578, 284] width 1157 height 569
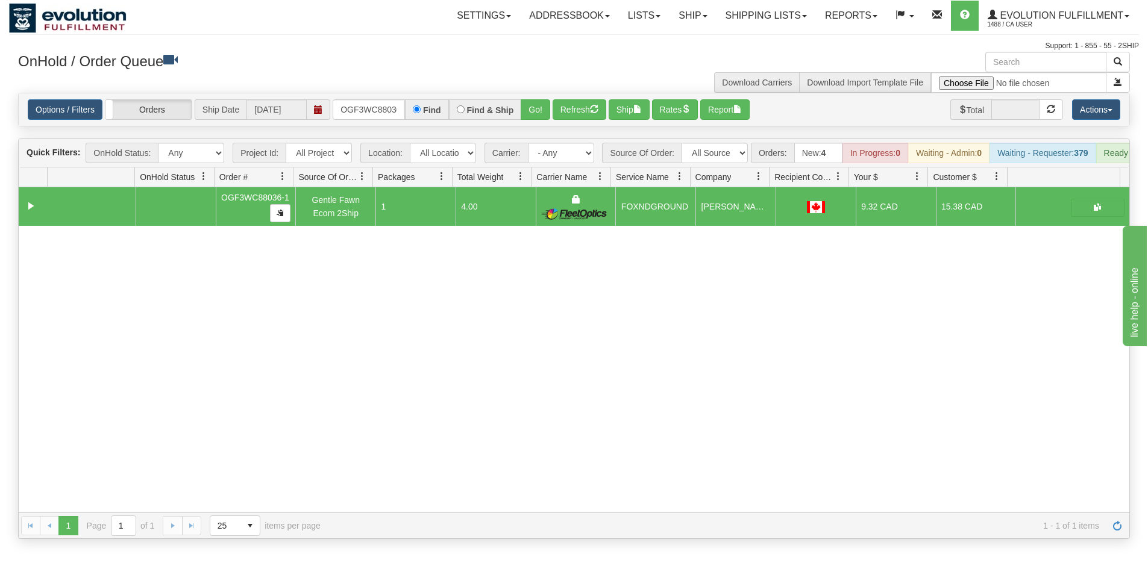
drag, startPoint x: 712, startPoint y: 449, endPoint x: 572, endPoint y: 237, distance: 253.2
click at [712, 440] on div "31720387 EVOLUTION V3 91354284 91354285 OGF3WC88036-1 Gentle Fawn Ecom 2Ship 1 …" at bounding box center [574, 349] width 1110 height 325
click at [354, 104] on input "OGF3WC88036-1" at bounding box center [369, 109] width 72 height 20
click at [537, 104] on button "Go!" at bounding box center [536, 109] width 30 height 20
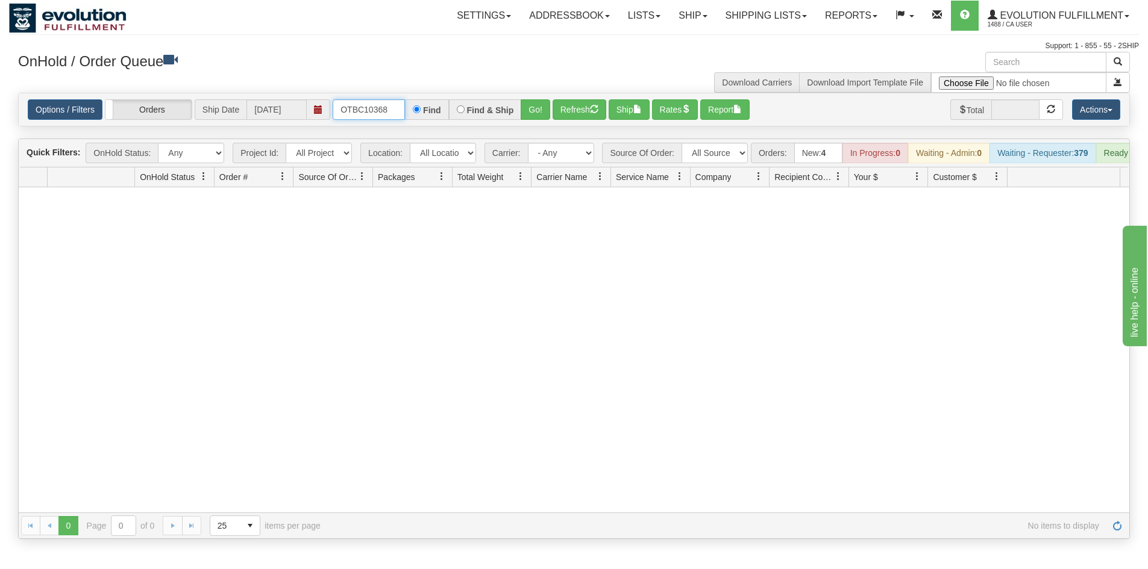
click at [391, 104] on input "OTBC10368" at bounding box center [369, 109] width 72 height 20
type input "OGF3WC87669-1"
click at [531, 100] on button "Go!" at bounding box center [536, 109] width 30 height 20
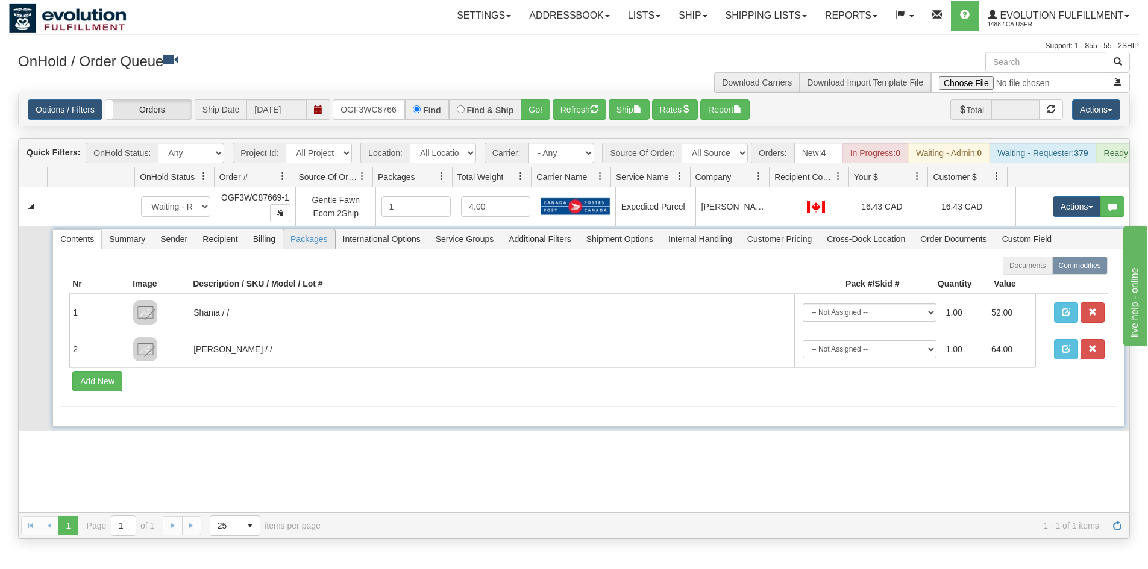
click at [313, 249] on span "Packages" at bounding box center [308, 239] width 51 height 19
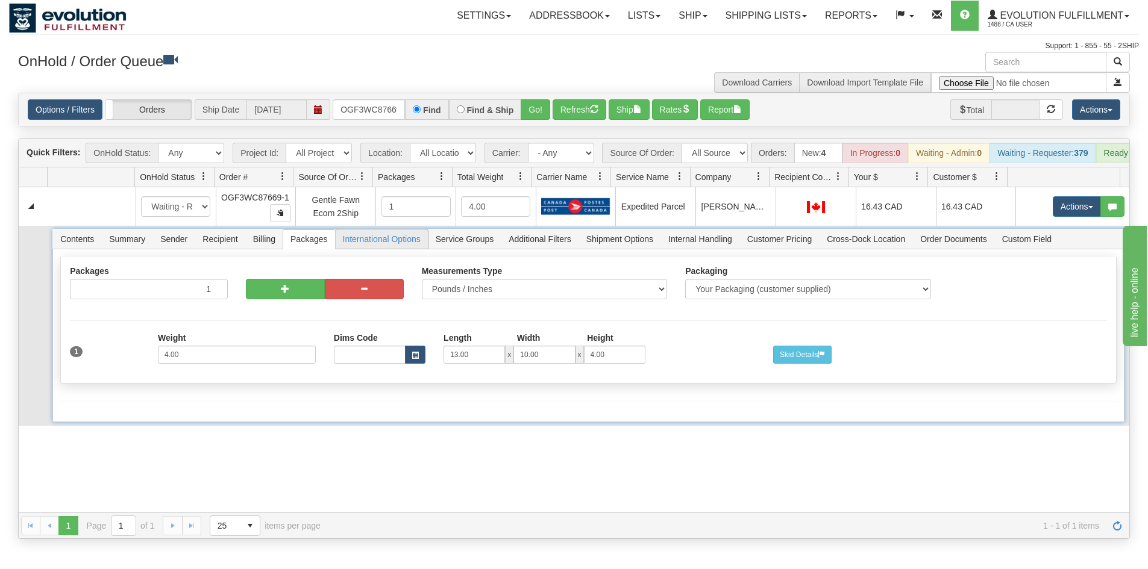
click at [385, 246] on span "International Options" at bounding box center [382, 239] width 92 height 19
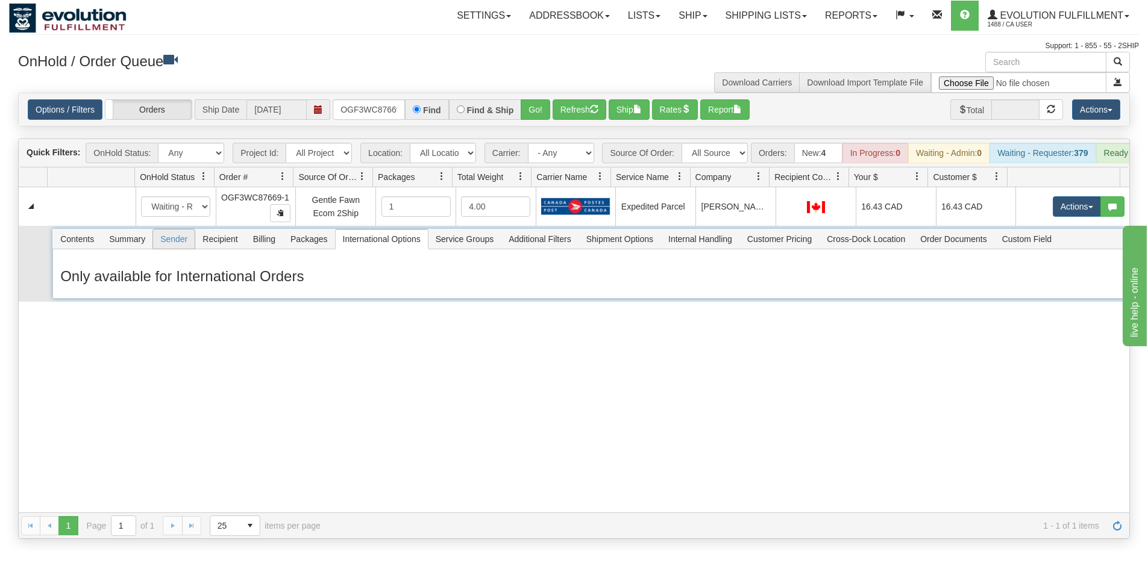
click at [169, 249] on span "Sender" at bounding box center [174, 239] width 42 height 19
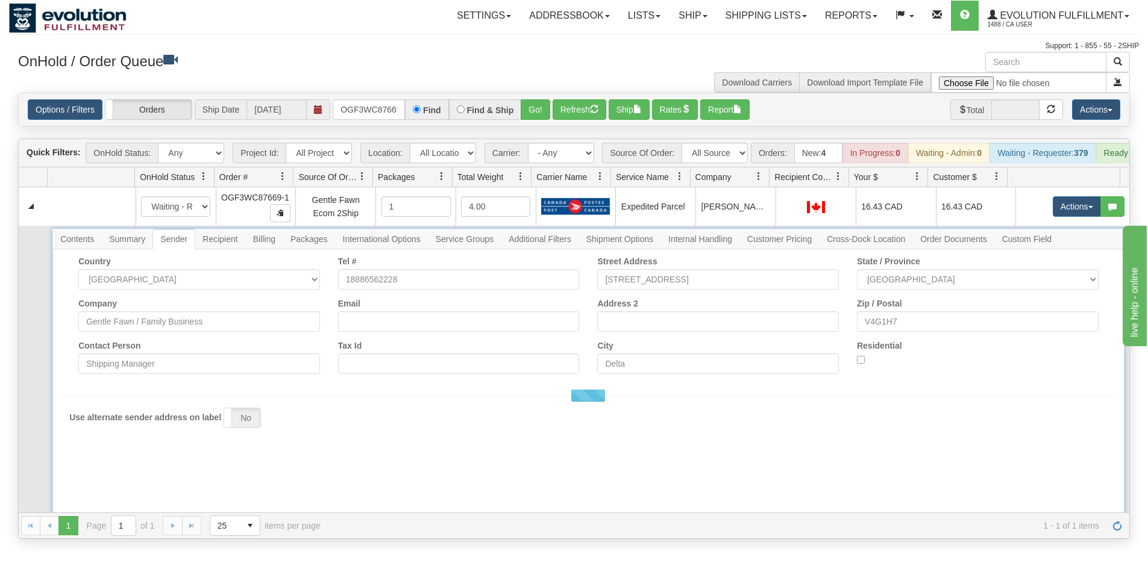
click at [225, 246] on span "Recipient" at bounding box center [219, 239] width 49 height 19
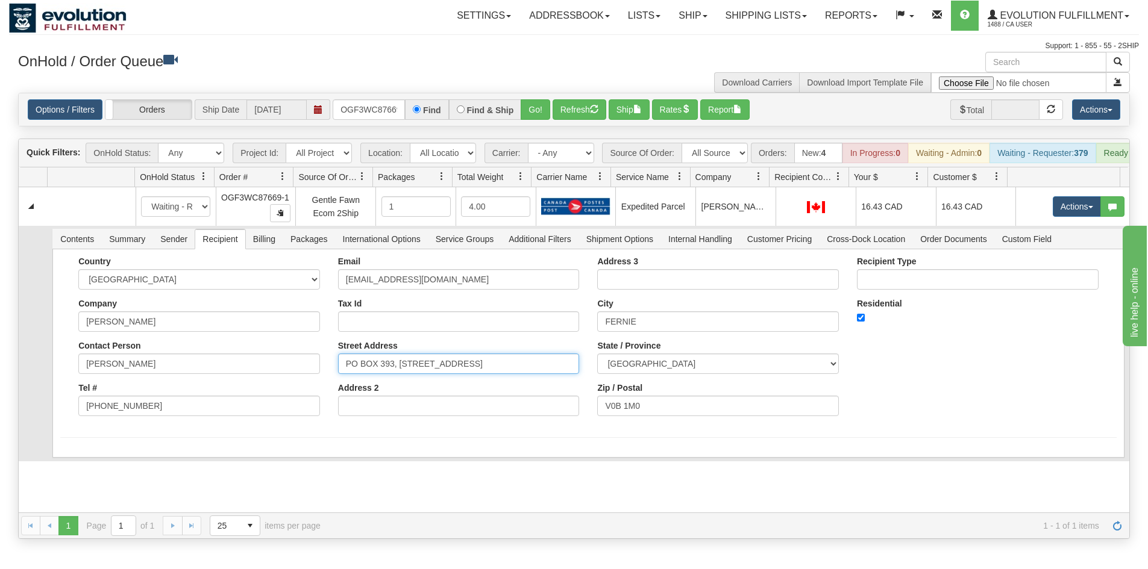
drag, startPoint x: 394, startPoint y: 374, endPoint x: 298, endPoint y: 371, distance: 95.8
click at [298, 371] on div "Country AFGHANISTAN ALAND ISLANDS ALBANIA ALGERIA AMERICAN SAMOA ANDORRA ANGOLA…" at bounding box center [588, 341] width 1056 height 169
type input "961 11 AVENUE"
click at [341, 438] on form "Country AFGHANISTAN ALAND ISLANDS ALBANIA ALGERIA AMERICAN SAMOA ANDORRA ANGOLA…" at bounding box center [588, 347] width 1056 height 181
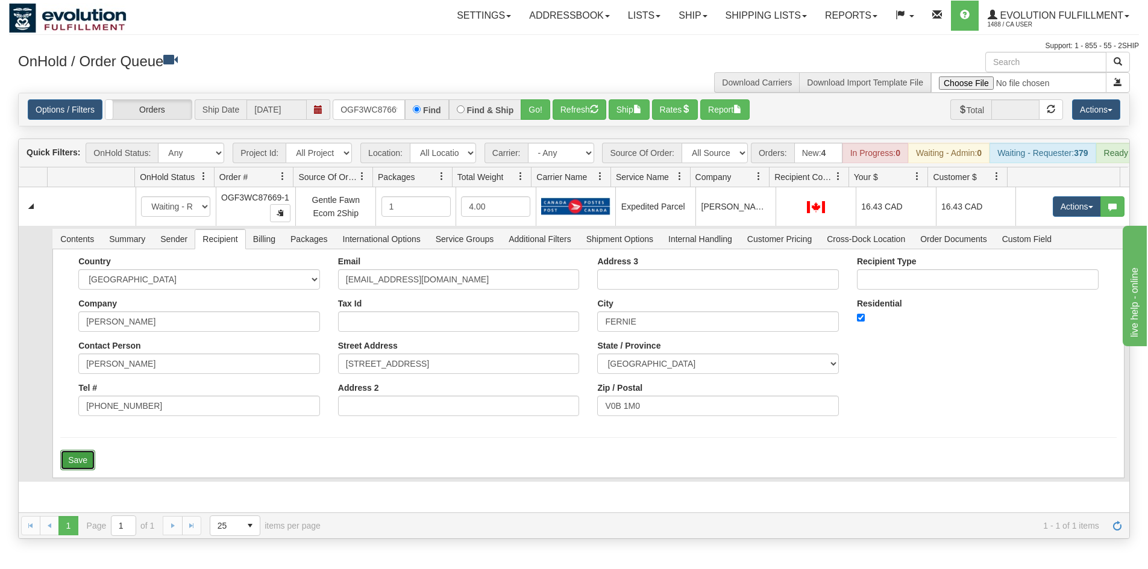
click at [80, 463] on button "Save" at bounding box center [77, 460] width 35 height 20
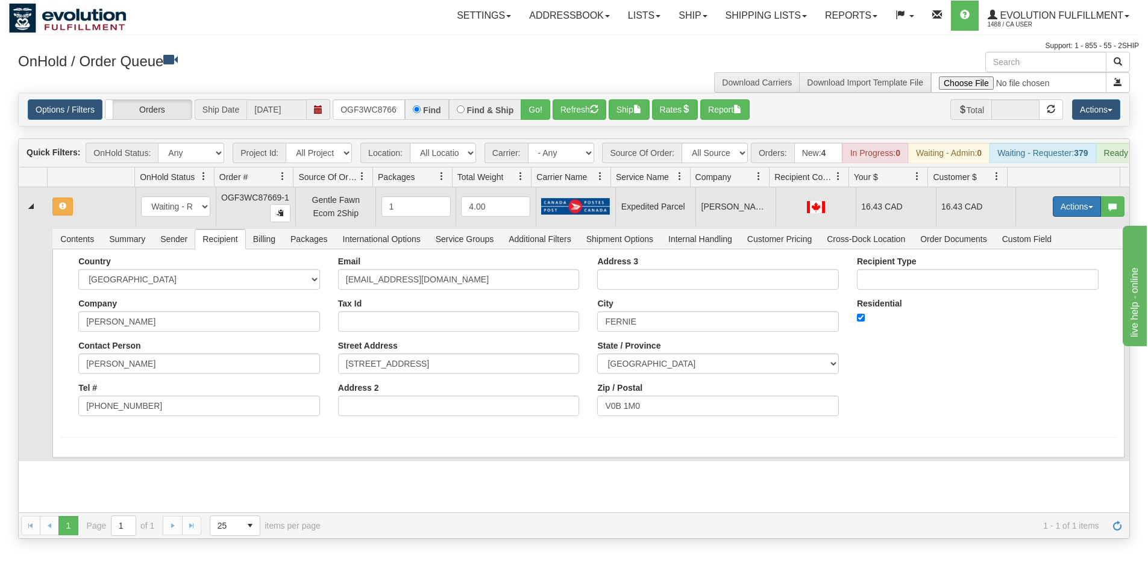
click at [1056, 215] on button "Actions" at bounding box center [1077, 206] width 48 height 20
click at [1027, 266] on span "Rate All Services" at bounding box center [1052, 261] width 72 height 10
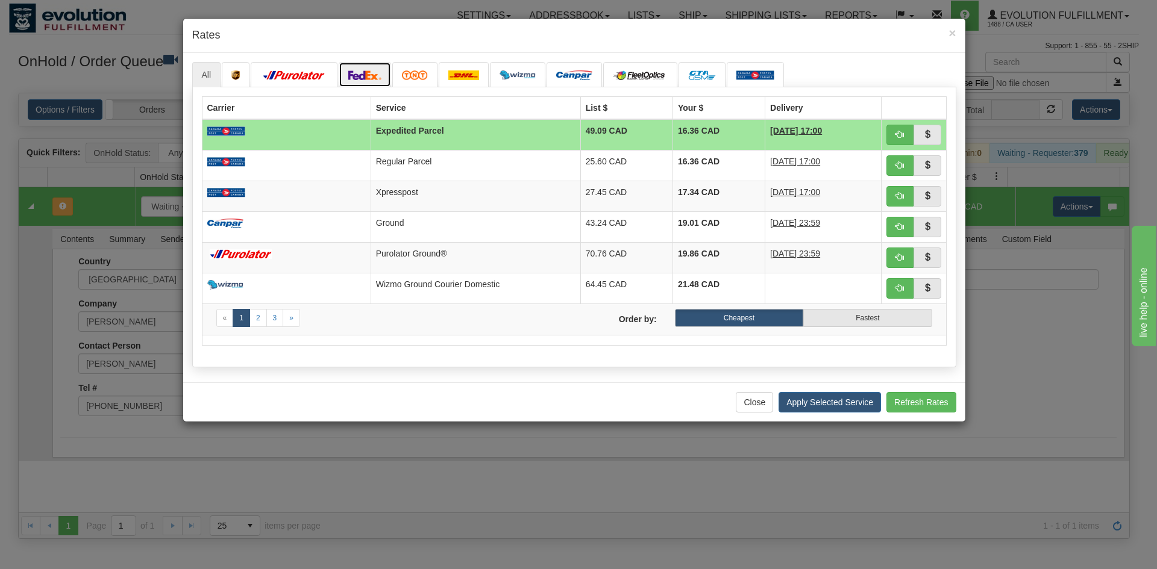
click at [371, 74] on img at bounding box center [365, 75] width 34 height 10
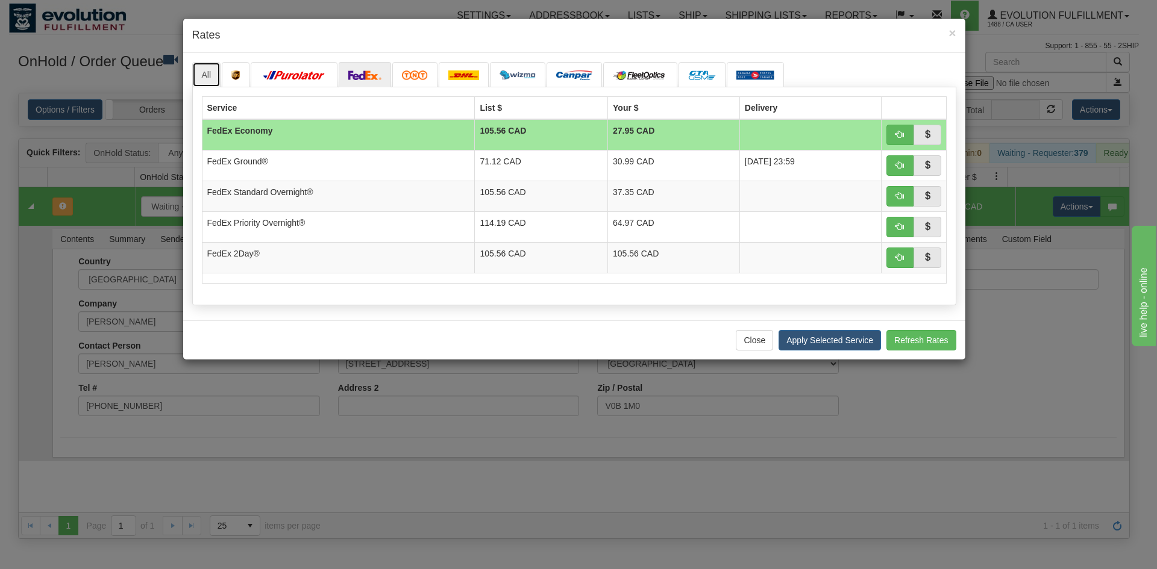
click at [201, 69] on link "All" at bounding box center [206, 74] width 29 height 25
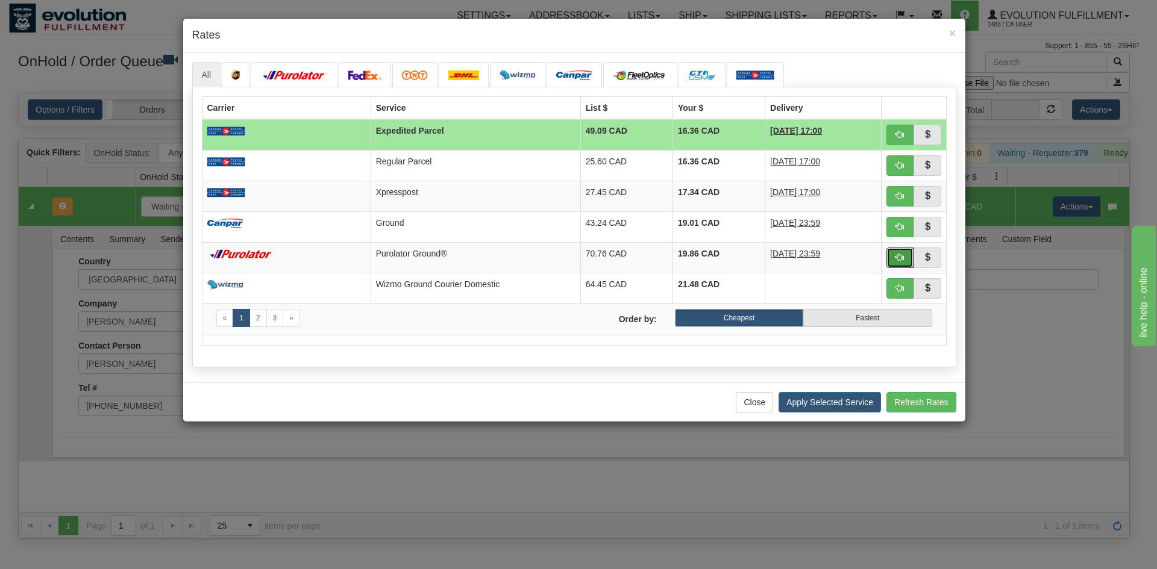
click at [894, 249] on button "button" at bounding box center [900, 258] width 28 height 20
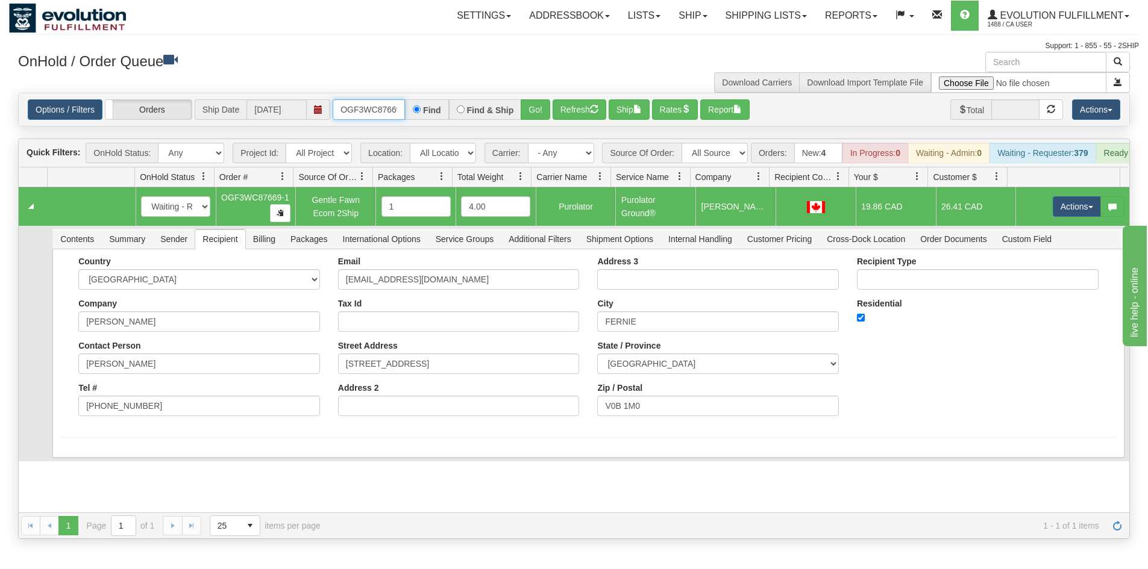
click at [378, 116] on input "OGF3WC87669-1" at bounding box center [369, 109] width 72 height 20
type input "OGF3WC87943-1"
click at [531, 105] on button "Go!" at bounding box center [536, 109] width 30 height 20
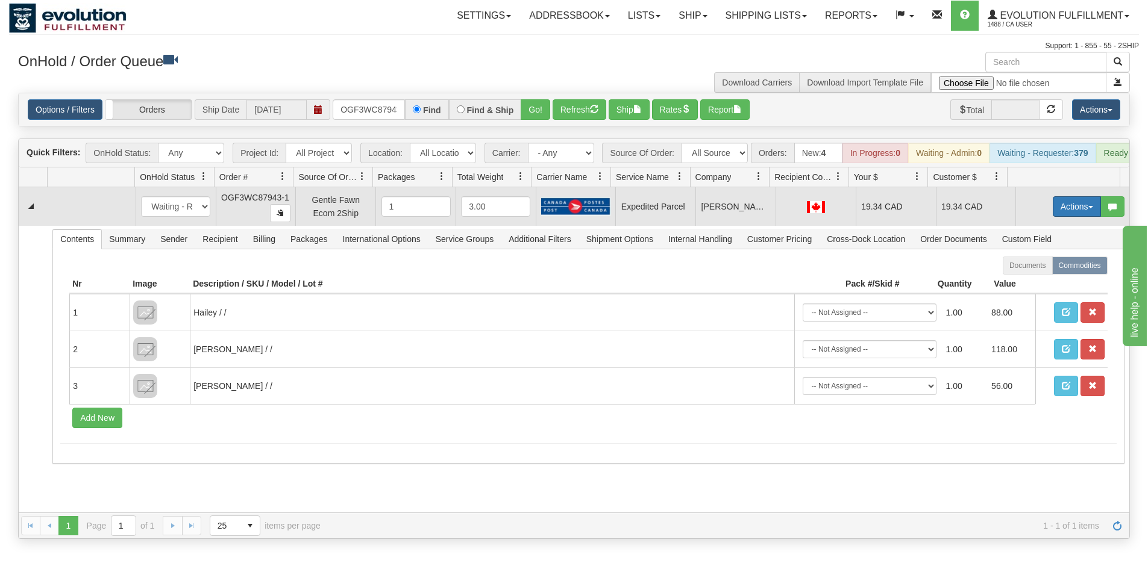
click at [1053, 217] on button "Actions" at bounding box center [1077, 206] width 48 height 20
click at [1028, 266] on span "Rate All Services" at bounding box center [1052, 261] width 72 height 10
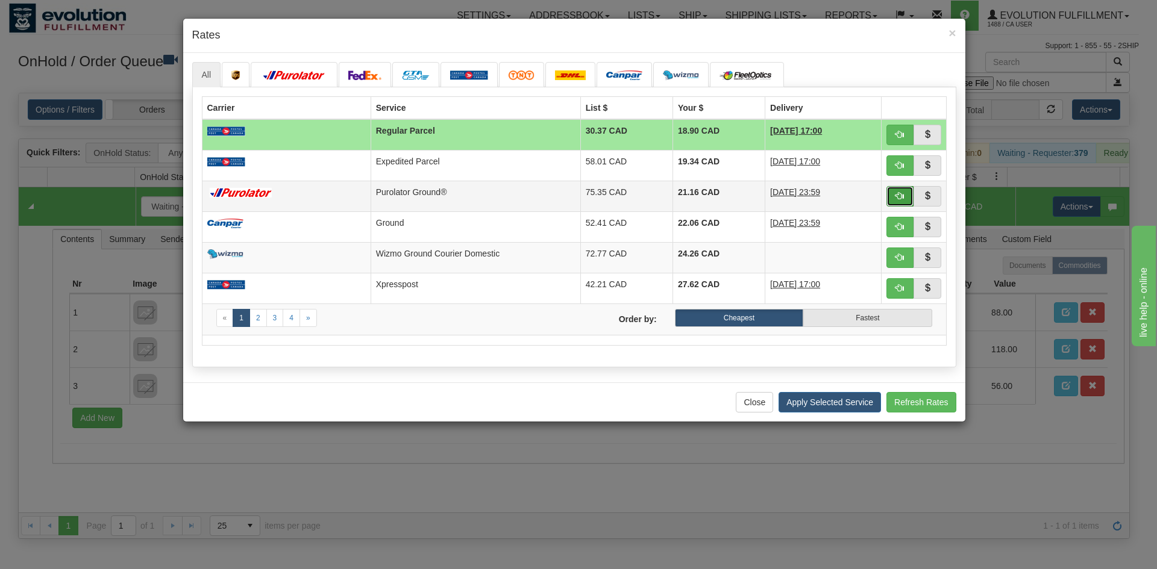
click at [902, 197] on span "button" at bounding box center [899, 196] width 8 height 8
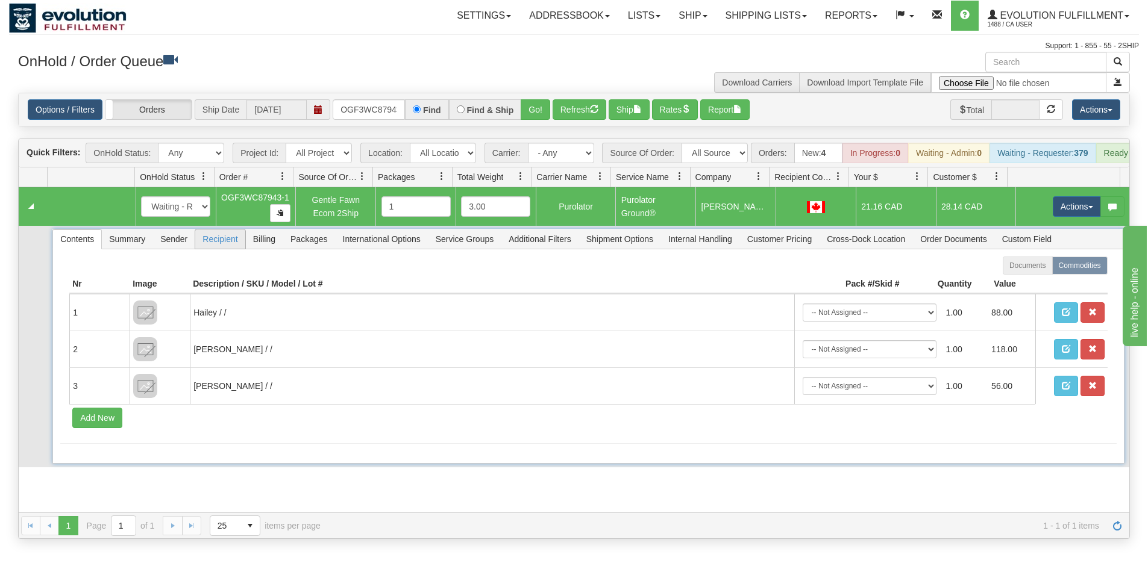
click at [230, 249] on span "Recipient" at bounding box center [219, 239] width 49 height 19
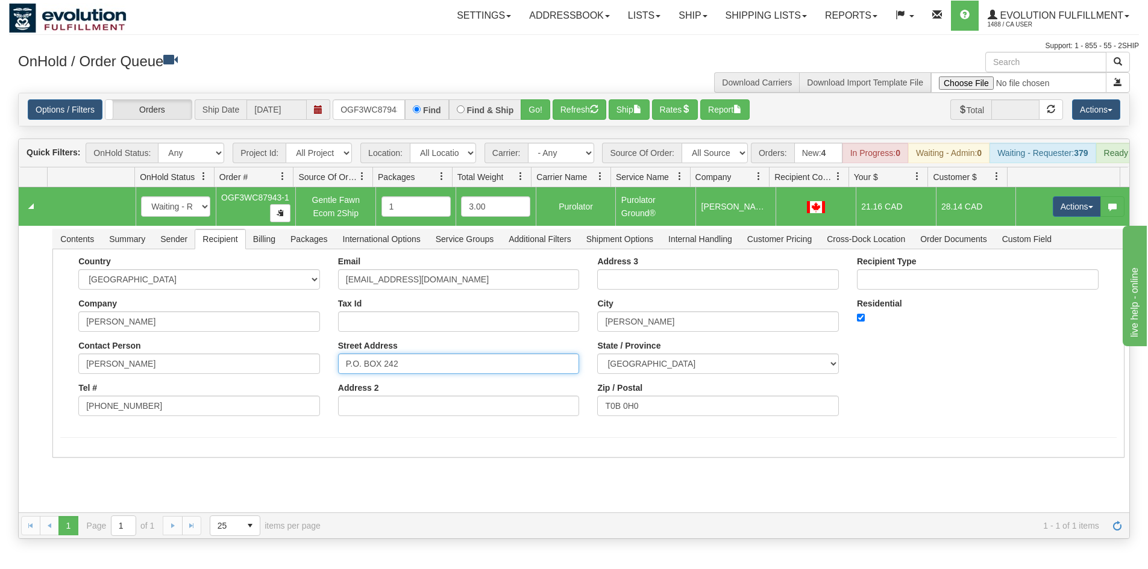
drag, startPoint x: 434, startPoint y: 370, endPoint x: 14, endPoint y: 384, distance: 420.8
click at [14, 384] on div "Is equal to Is not equal to Contains Does not contains CAD USD EUR ZAR RON ANG …" at bounding box center [574, 316] width 1130 height 446
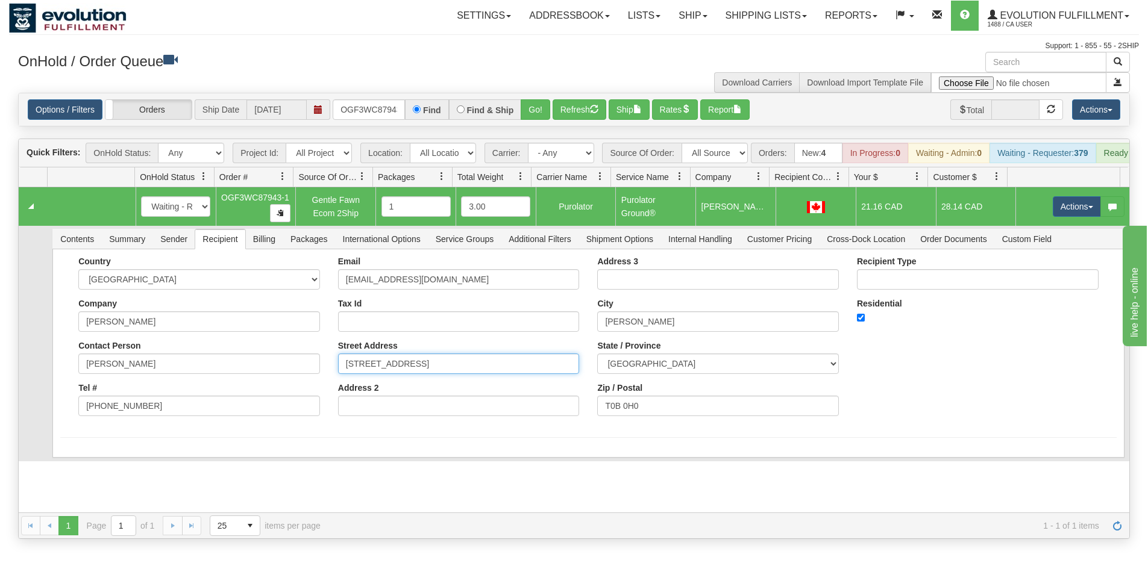
type input "105 Avenue Northwest"
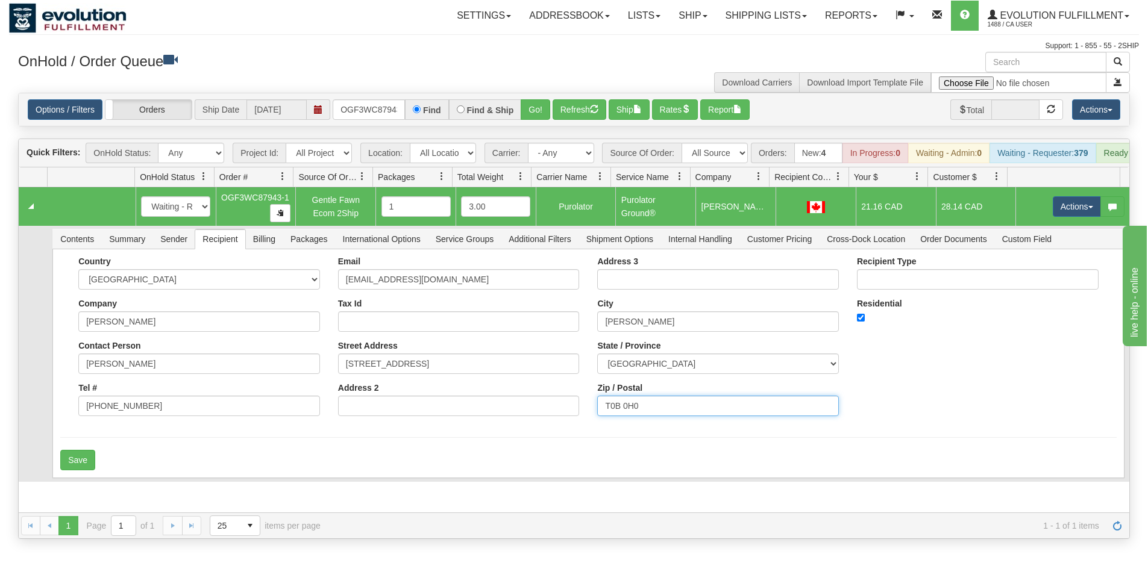
drag, startPoint x: 662, startPoint y: 407, endPoint x: 414, endPoint y: 421, distance: 248.6
click at [414, 421] on div "Country AFGHANISTAN ALAND ISLANDS ALBANIA ALGERIA AMERICAN SAMOA ANDORRA ANGOLA…" at bounding box center [588, 341] width 1056 height 169
type input "T5P0V1"
click at [298, 457] on form "Country AFGHANISTAN ALAND ISLANDS ALBANIA ALGERIA AMERICAN SAMOA ANDORRA ANGOLA…" at bounding box center [588, 364] width 1056 height 214
click at [340, 374] on input "105 Avenue Northwest" at bounding box center [459, 364] width 242 height 20
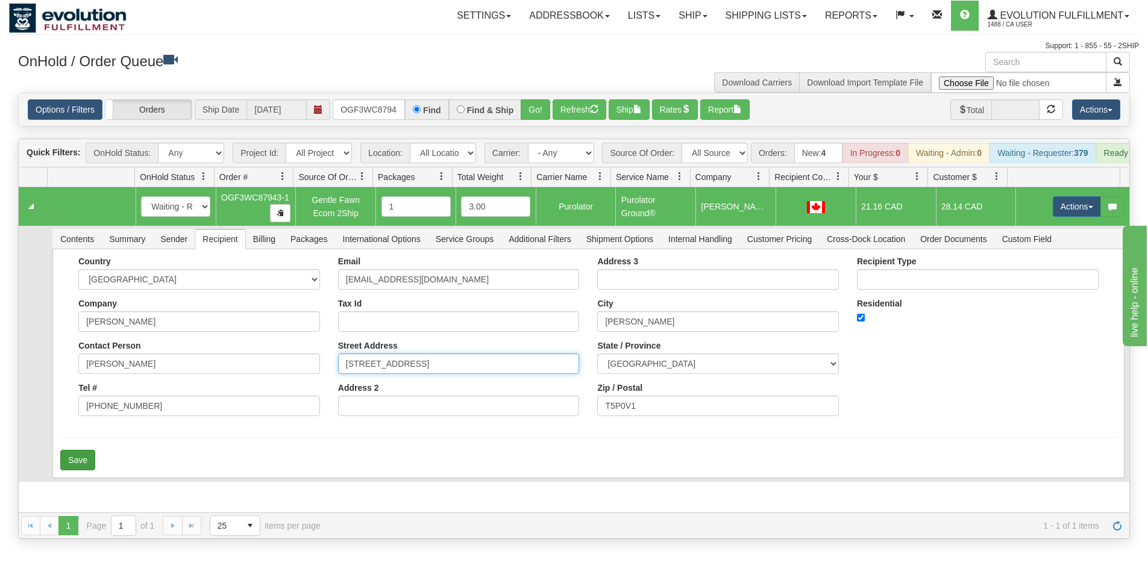
type input "16231 105 Avenue Northwest"
click at [86, 461] on button "Save" at bounding box center [77, 460] width 35 height 20
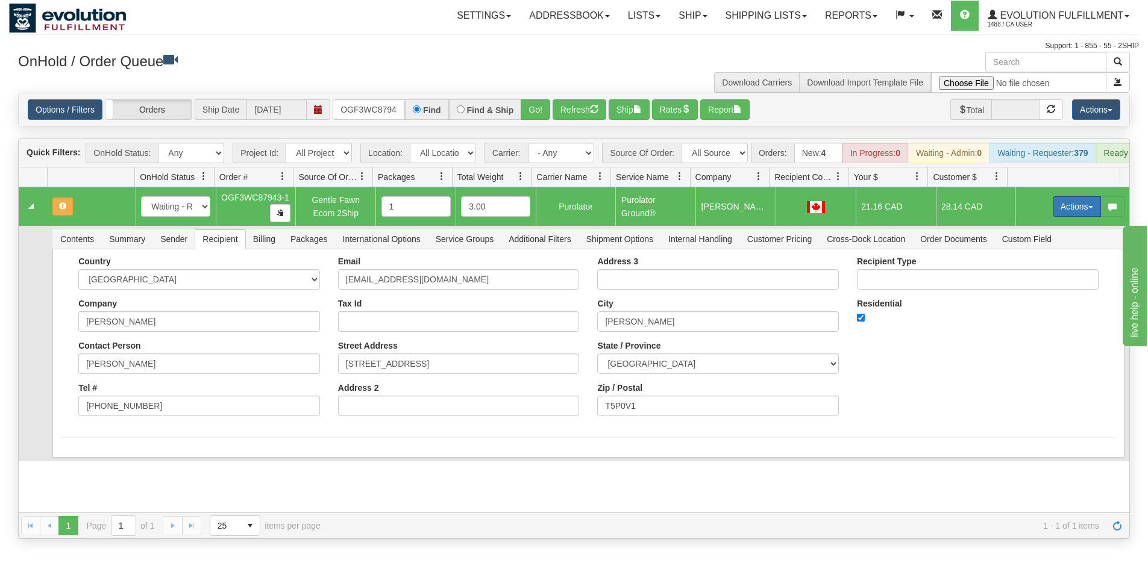
click at [1053, 217] on button "Actions" at bounding box center [1077, 206] width 48 height 20
click at [1030, 250] on span "Refresh Rates" at bounding box center [1047, 245] width 62 height 10
click at [379, 105] on input "OGF3WC87943-1" at bounding box center [369, 109] width 72 height 20
type input "OGF3WC87842-1"
click at [542, 110] on button "Go!" at bounding box center [536, 109] width 30 height 20
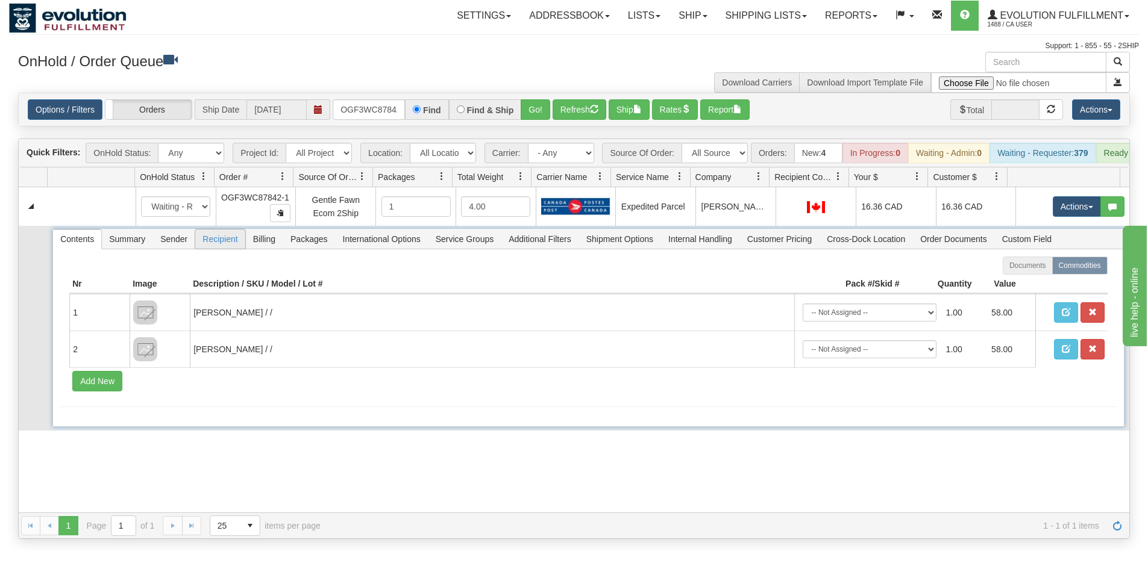
click at [236, 248] on span "Recipient" at bounding box center [219, 239] width 49 height 19
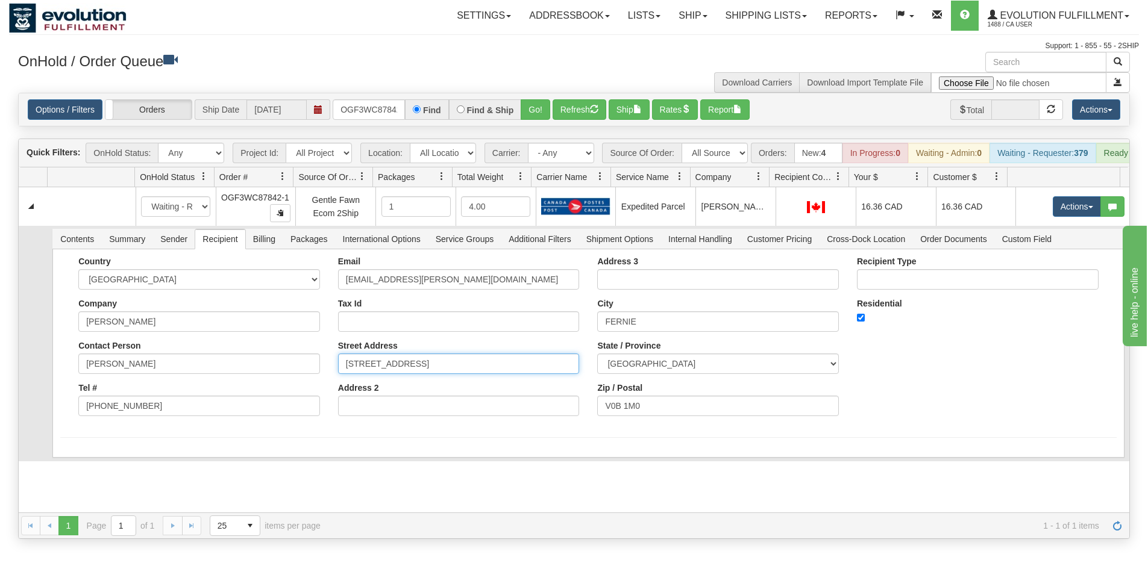
drag, startPoint x: 457, startPoint y: 369, endPoint x: 411, endPoint y: 386, distance: 48.0
click at [411, 386] on div "Email KBLAKEY@SHAW.CA Tax Id Street Address 732 8TH AVENUE BOX 542 Address 2" at bounding box center [459, 341] width 260 height 169
type input "732 8TH AVENUE"
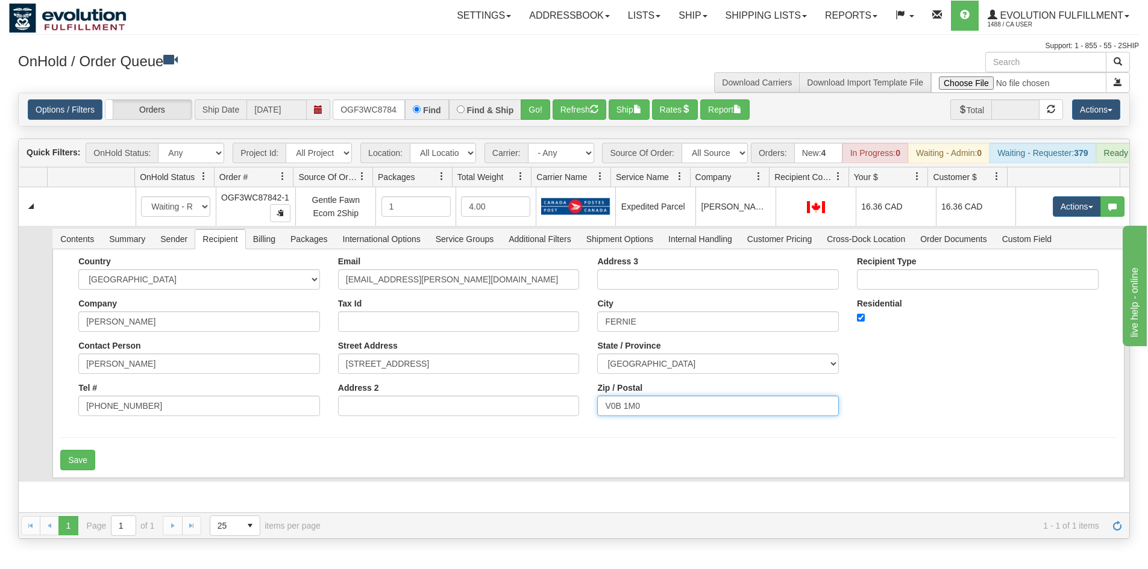
click at [659, 416] on input "V0B 1M0" at bounding box center [718, 406] width 242 height 20
type input "V0B 1M5"
drag, startPoint x: 101, startPoint y: 467, endPoint x: 67, endPoint y: 464, distance: 33.9
click at [90, 466] on div "Save" at bounding box center [588, 460] width 1056 height 20
click at [67, 464] on button "Save" at bounding box center [77, 460] width 35 height 20
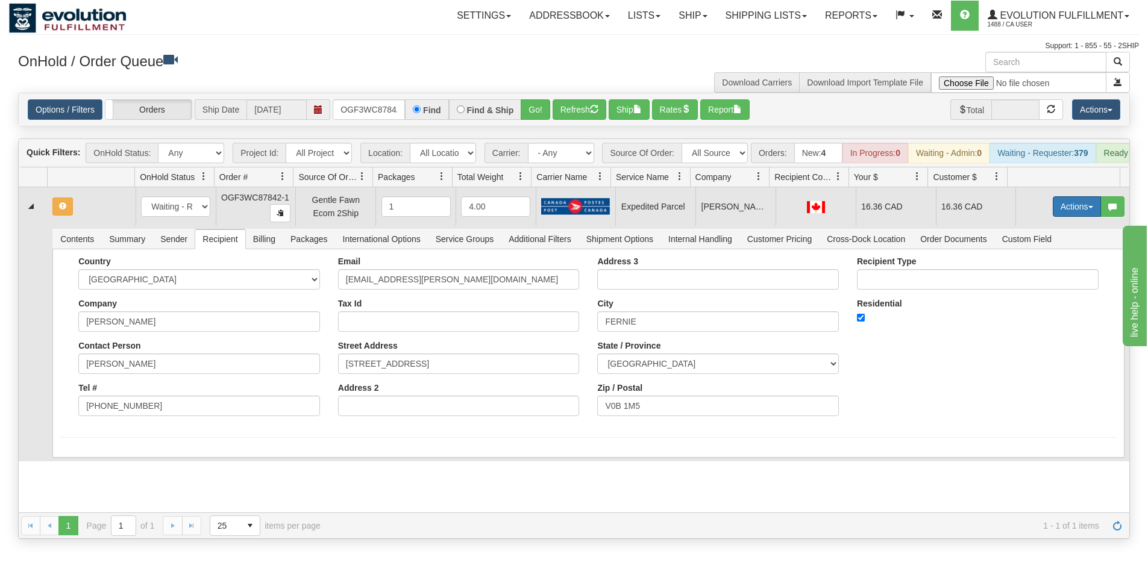
click at [1056, 214] on button "Actions" at bounding box center [1077, 206] width 48 height 20
click at [1031, 266] on span "Rate All Services" at bounding box center [1052, 261] width 72 height 10
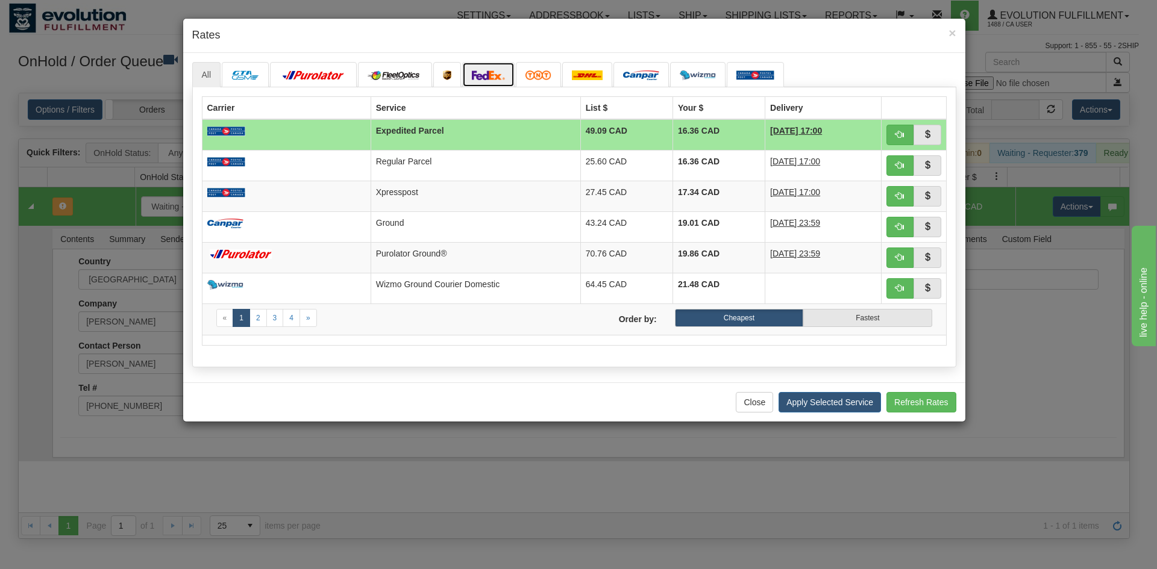
drag, startPoint x: 499, startPoint y: 80, endPoint x: 492, endPoint y: 81, distance: 6.7
click at [499, 80] on img at bounding box center [489, 75] width 34 height 10
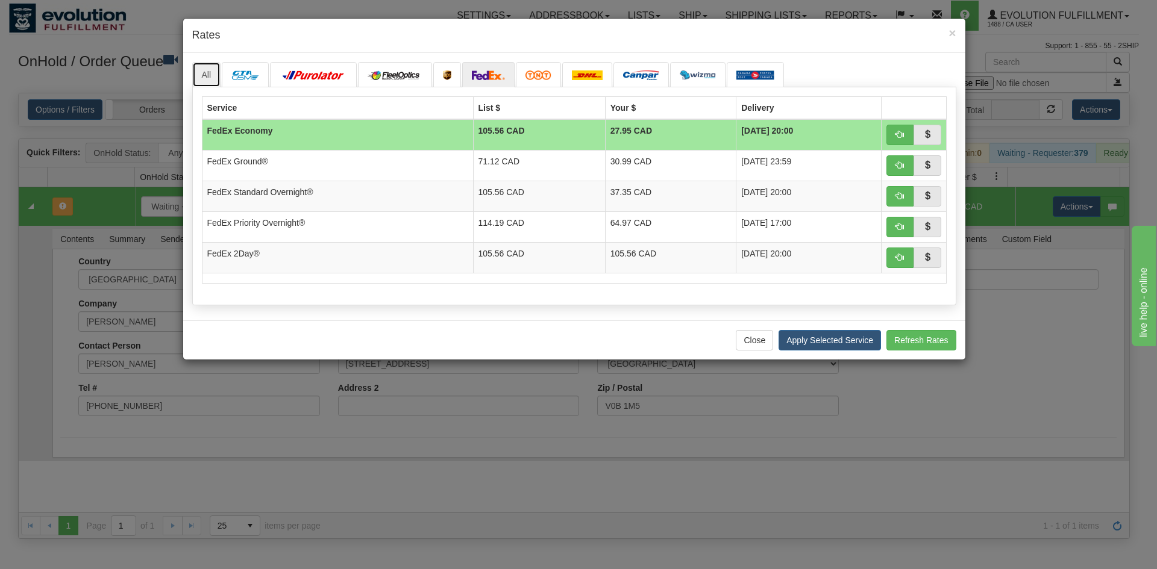
click at [211, 74] on link "All" at bounding box center [206, 74] width 29 height 25
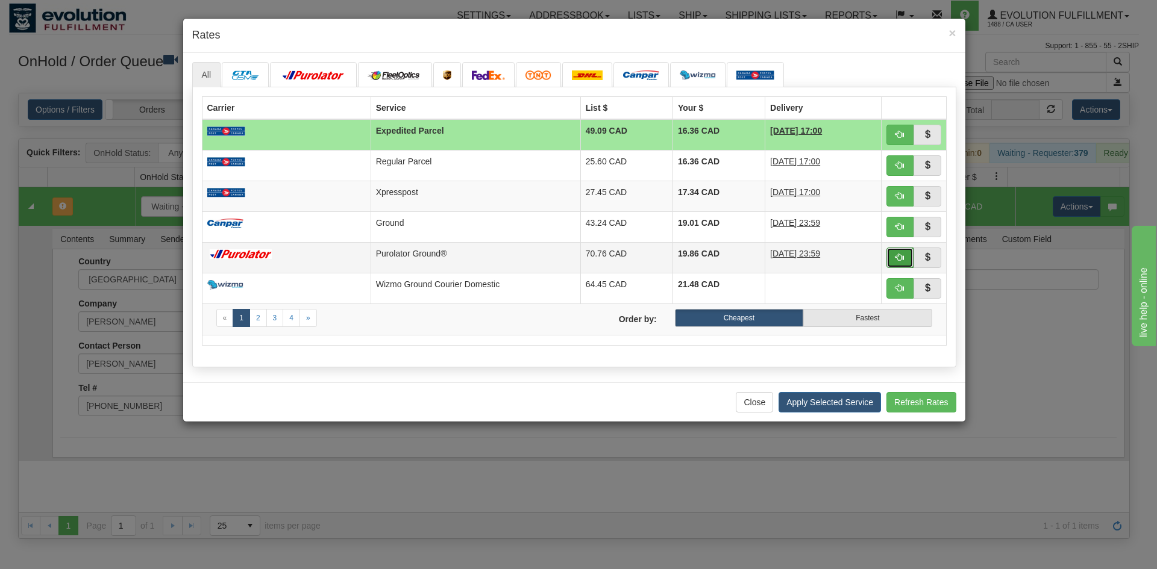
click at [904, 259] on button "button" at bounding box center [900, 258] width 28 height 20
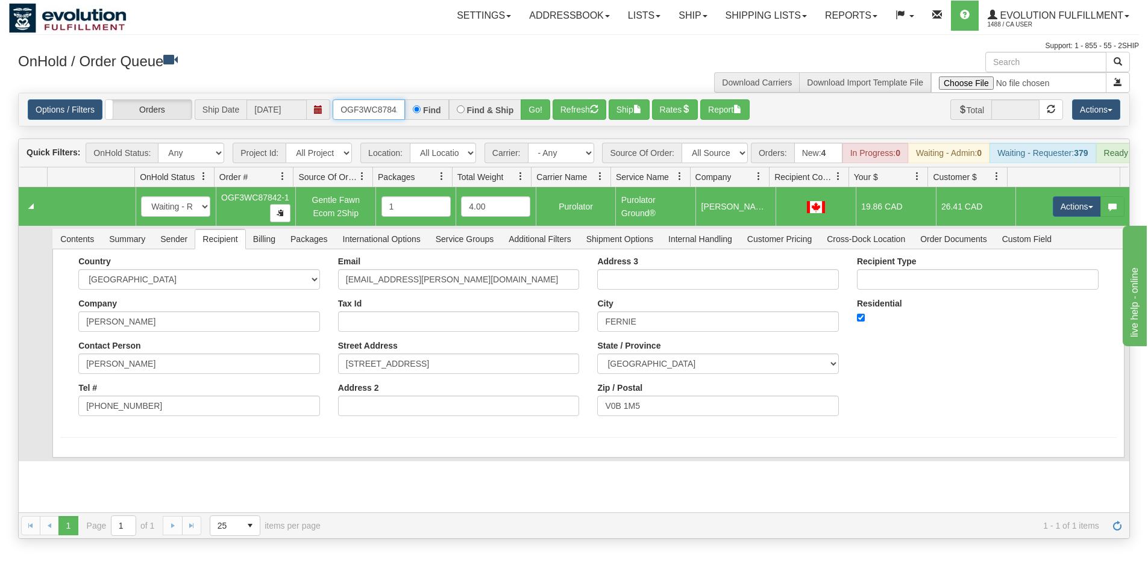
click at [377, 108] on input "OGF3WC87842-1" at bounding box center [369, 109] width 72 height 20
type input "OGF3WC87675-1"
click at [532, 110] on button "Go!" at bounding box center [536, 109] width 30 height 20
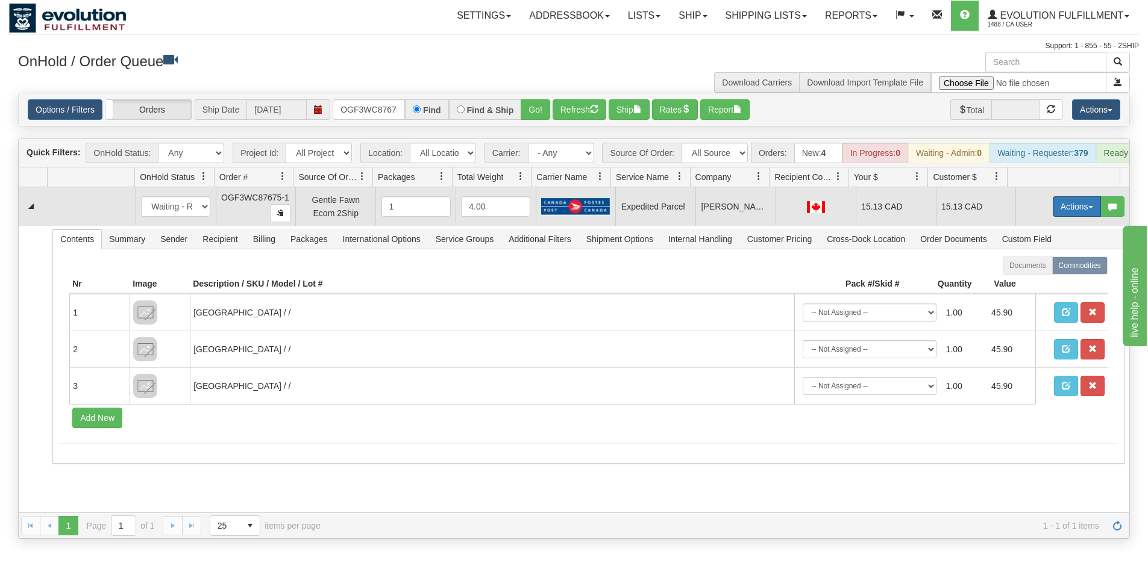
click at [1053, 217] on button "Actions" at bounding box center [1077, 206] width 48 height 20
click at [1033, 266] on span "Rate All Services" at bounding box center [1052, 261] width 72 height 10
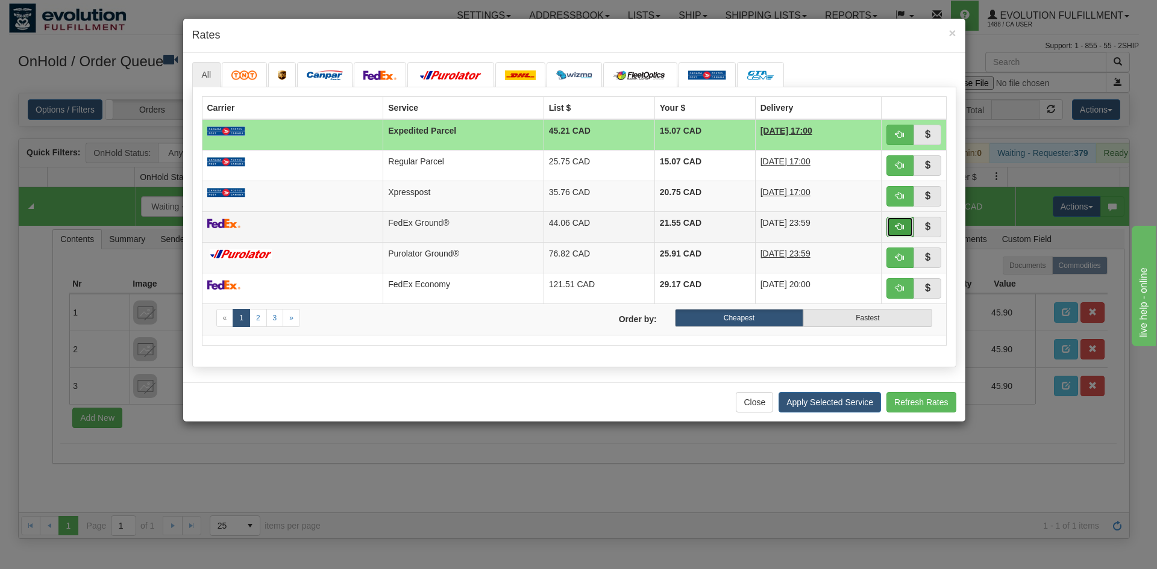
click at [905, 225] on button "button" at bounding box center [900, 227] width 28 height 20
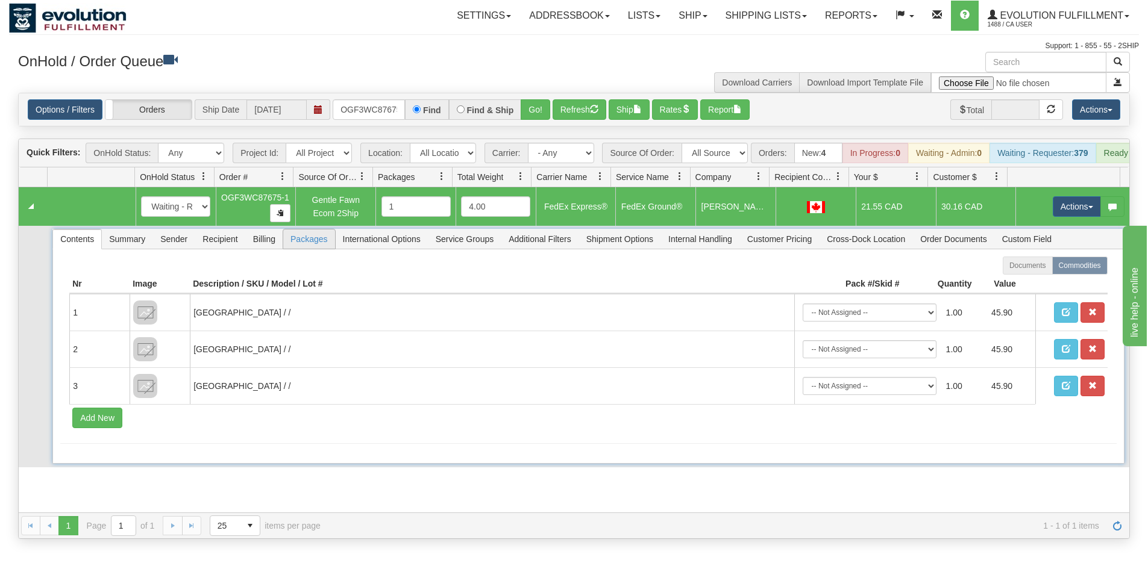
click at [296, 248] on span "Packages" at bounding box center [308, 239] width 51 height 19
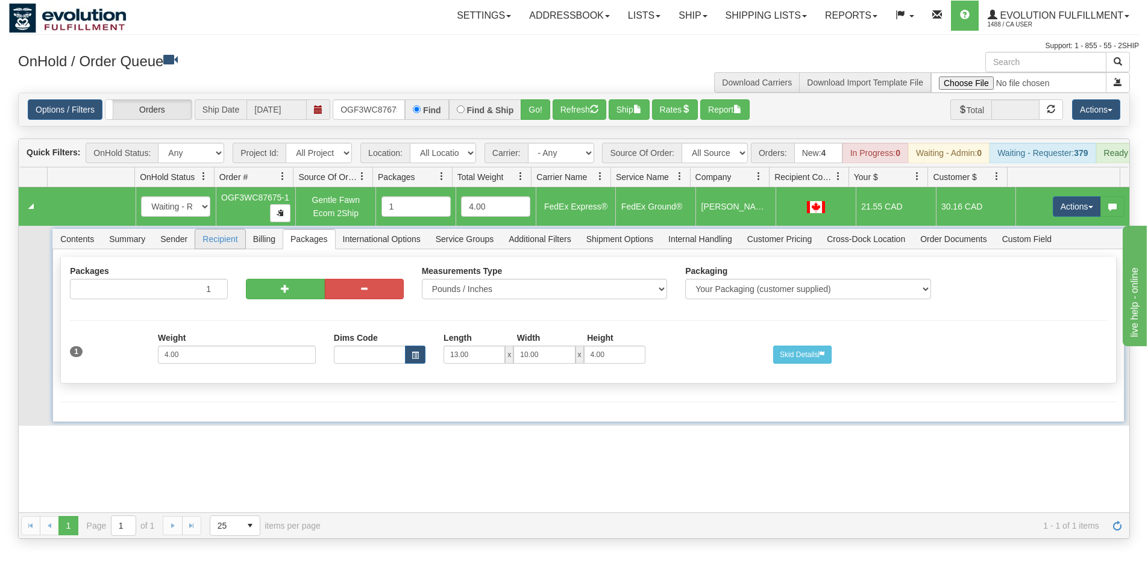
click at [218, 247] on span "Recipient" at bounding box center [219, 239] width 49 height 19
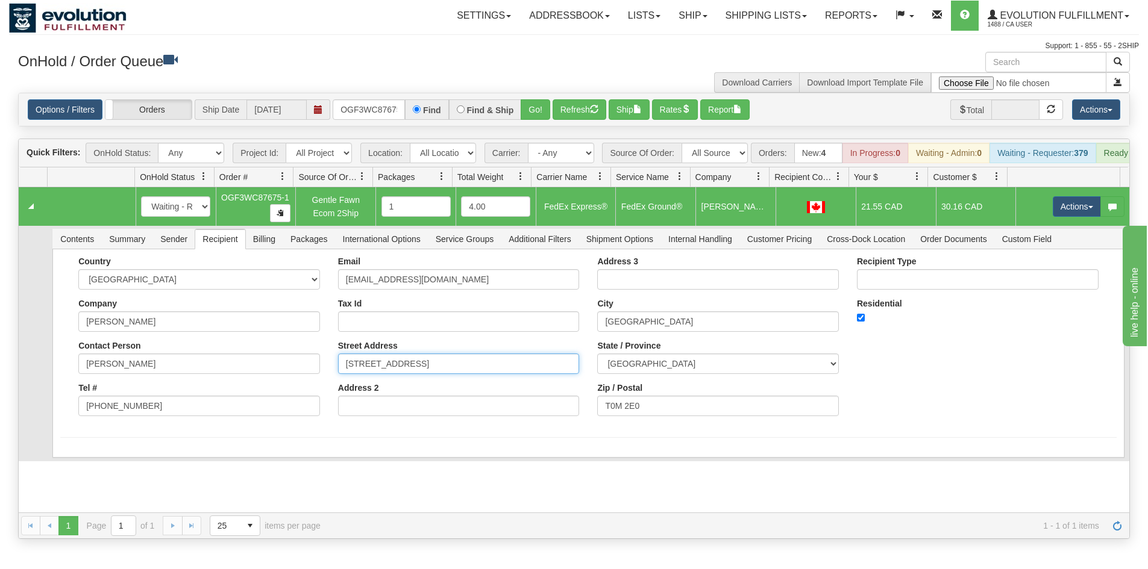
drag, startPoint x: 452, startPoint y: 369, endPoint x: 304, endPoint y: 371, distance: 148.2
click at [304, 371] on div "Country AFGHANISTAN ALAND ISLANDS ALBANIA ALGERIA AMERICAN SAMOA ANDORRA ANGOLA…" at bounding box center [588, 341] width 1056 height 169
type input "#2 123 4TH AVENUE WEST"
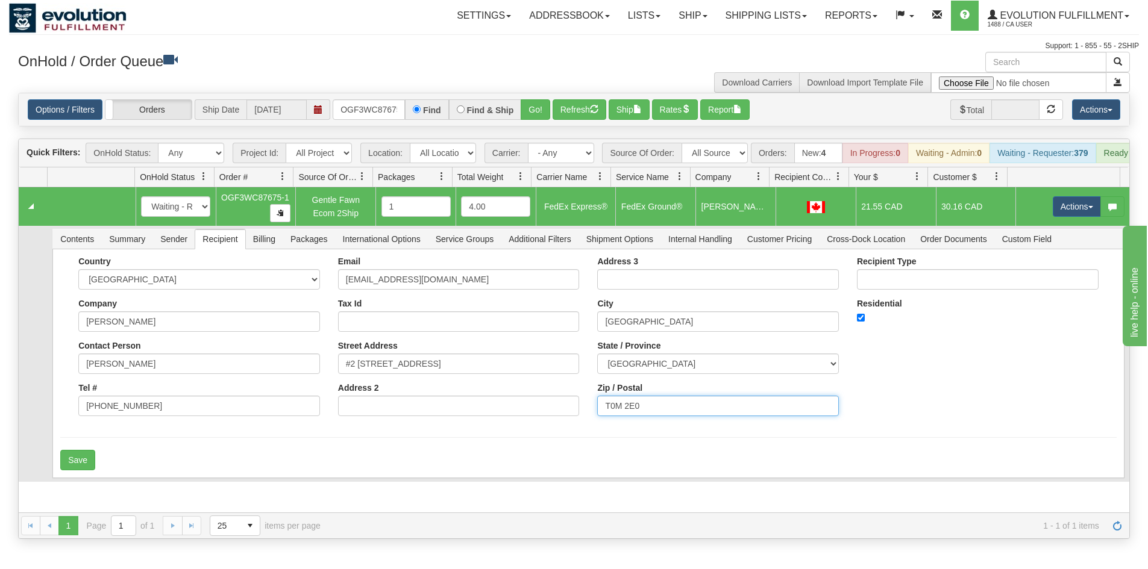
drag, startPoint x: 630, startPoint y: 412, endPoint x: 507, endPoint y: 412, distance: 122.9
click at [507, 412] on div "Country AFGHANISTAN ALAND ISLANDS ALBANIA ALGERIA AMERICAN SAMOA ANDORRA ANGOLA…" at bounding box center [588, 341] width 1056 height 169
type input "T4C1B1"
click at [621, 466] on div "Save" at bounding box center [588, 460] width 1056 height 20
drag, startPoint x: 686, startPoint y: 325, endPoint x: 405, endPoint y: 330, distance: 281.4
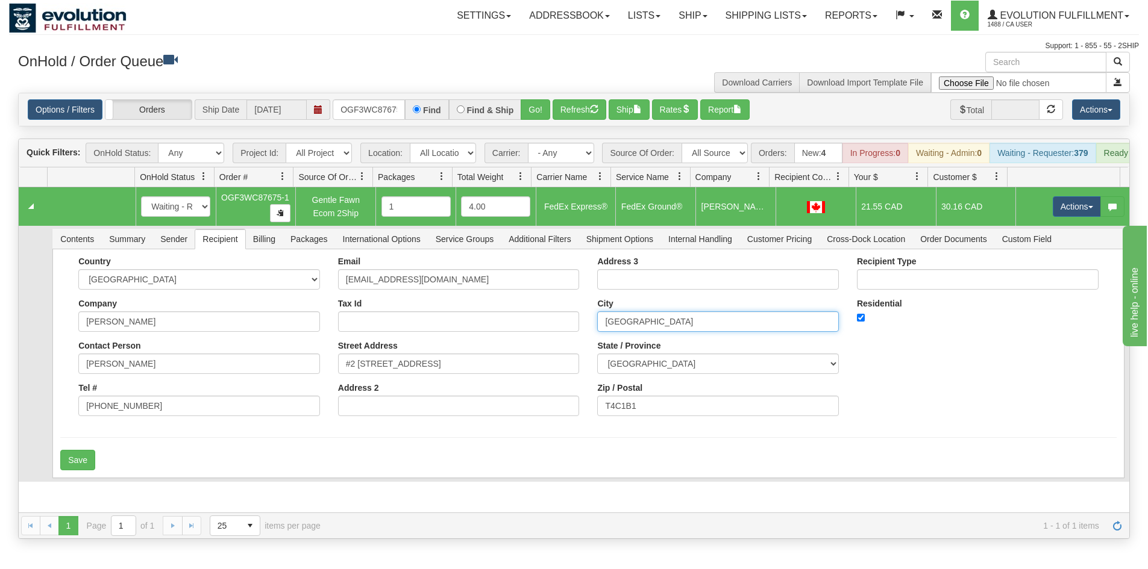
click at [405, 330] on div "Country AFGHANISTAN ALAND ISLANDS ALBANIA ALGERIA AMERICAN SAMOA ANDORRA ANGOLA…" at bounding box center [588, 341] width 1056 height 169
type input "COCHRANE"
click at [90, 466] on button "Save" at bounding box center [77, 460] width 35 height 20
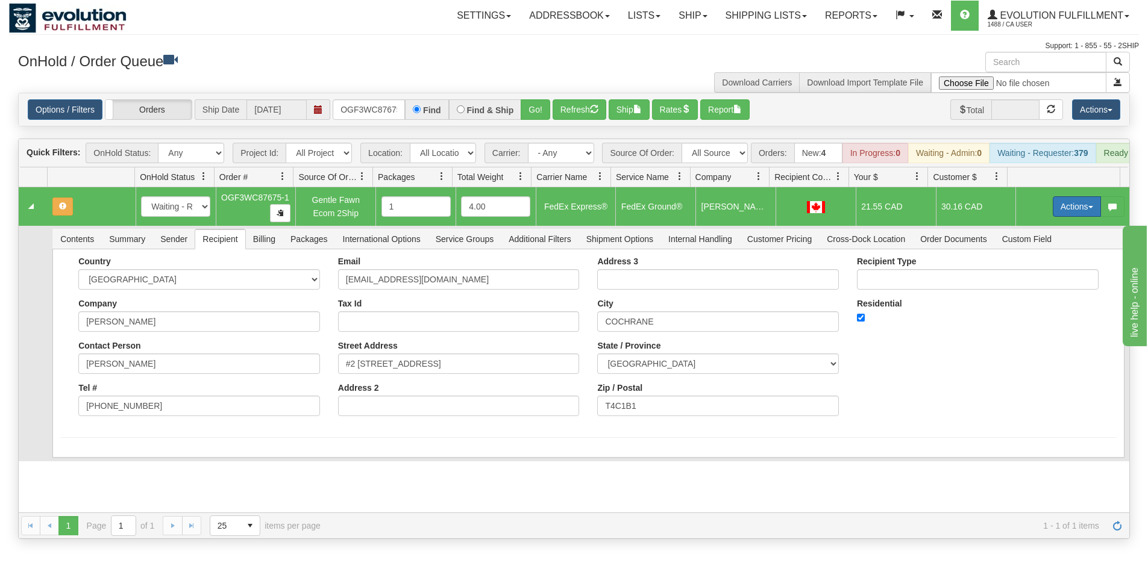
click at [1072, 214] on button "Actions" at bounding box center [1077, 206] width 48 height 20
click at [1056, 266] on span "Rate All Services" at bounding box center [1052, 261] width 72 height 10
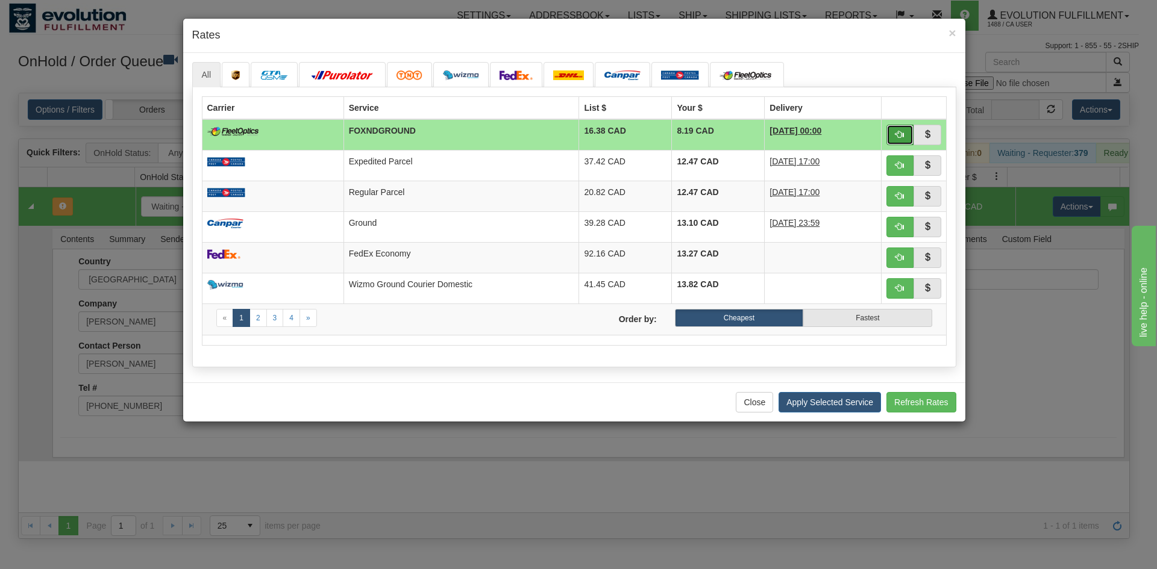
click at [893, 131] on button "button" at bounding box center [900, 135] width 28 height 20
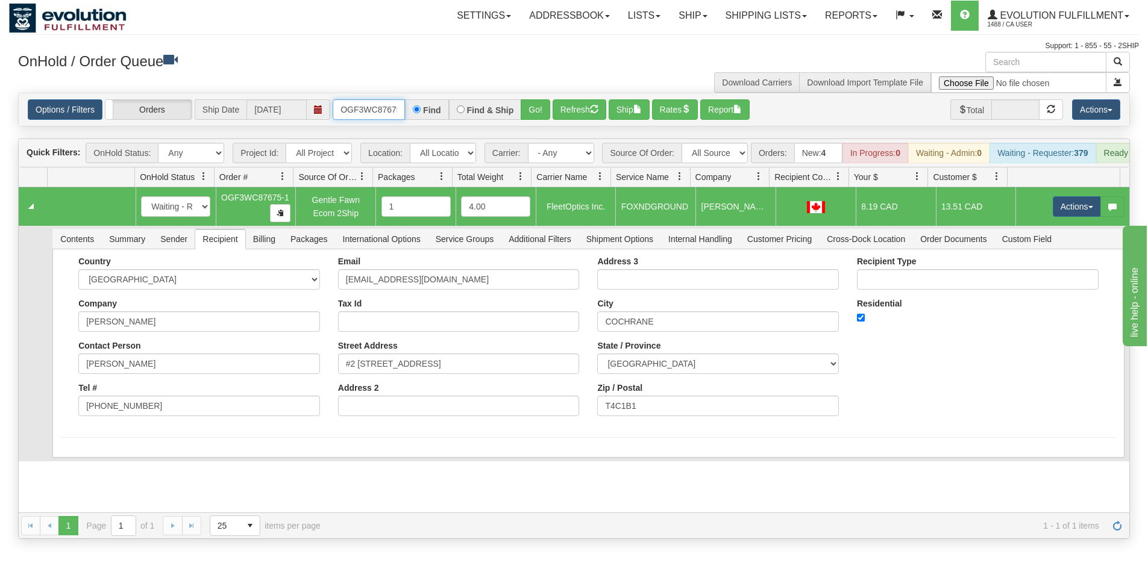
click at [358, 107] on input "OGF3WC87675-1" at bounding box center [369, 109] width 72 height 20
type input "OGF3WC87728-1"
click at [536, 110] on button "Go!" at bounding box center [536, 109] width 30 height 20
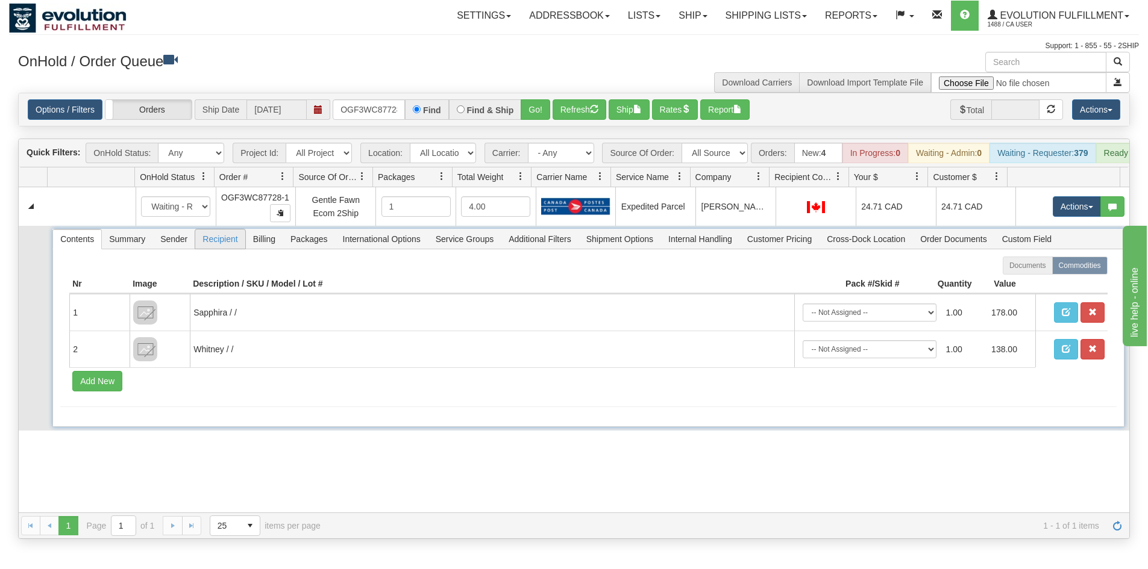
click at [216, 249] on span "Recipient" at bounding box center [219, 239] width 49 height 19
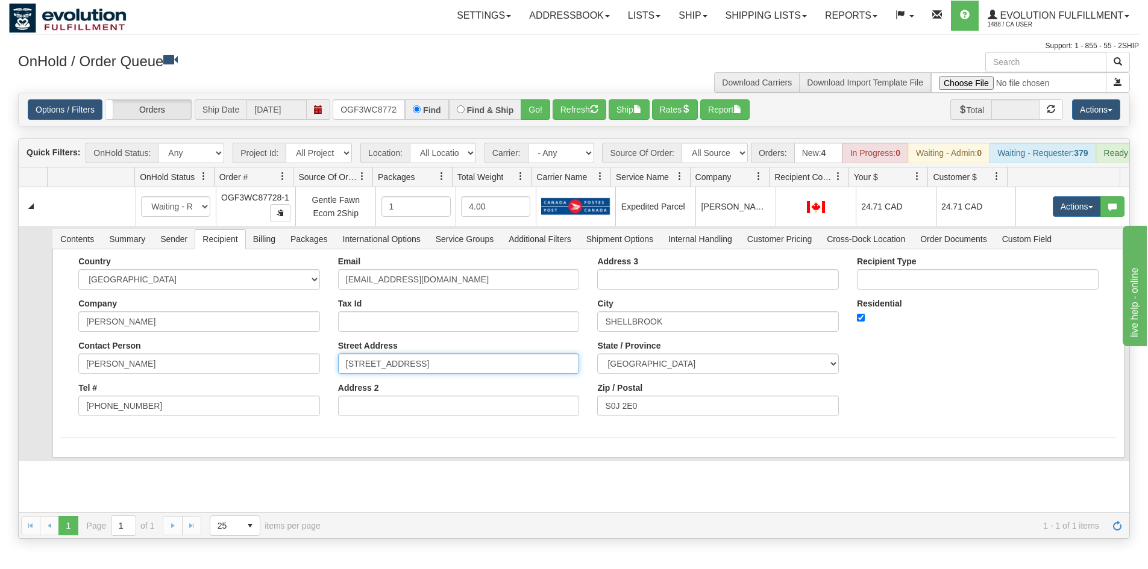
drag, startPoint x: 450, startPoint y: 378, endPoint x: 403, endPoint y: 390, distance: 48.4
click at [403, 390] on div "Email STACYTANCHUK@GMAIL.COM Tax Id Street Address 206 2ND AVE W BOX 430 Addres…" at bounding box center [459, 341] width 260 height 169
type input "206 2ND AVE W"
click at [192, 457] on div "Country AFGHANISTAN ALAND ISLANDS ALBANIA ALGERIA AMERICAN SAMOA ANDORRA ANGOLA…" at bounding box center [587, 353] width 1071 height 208
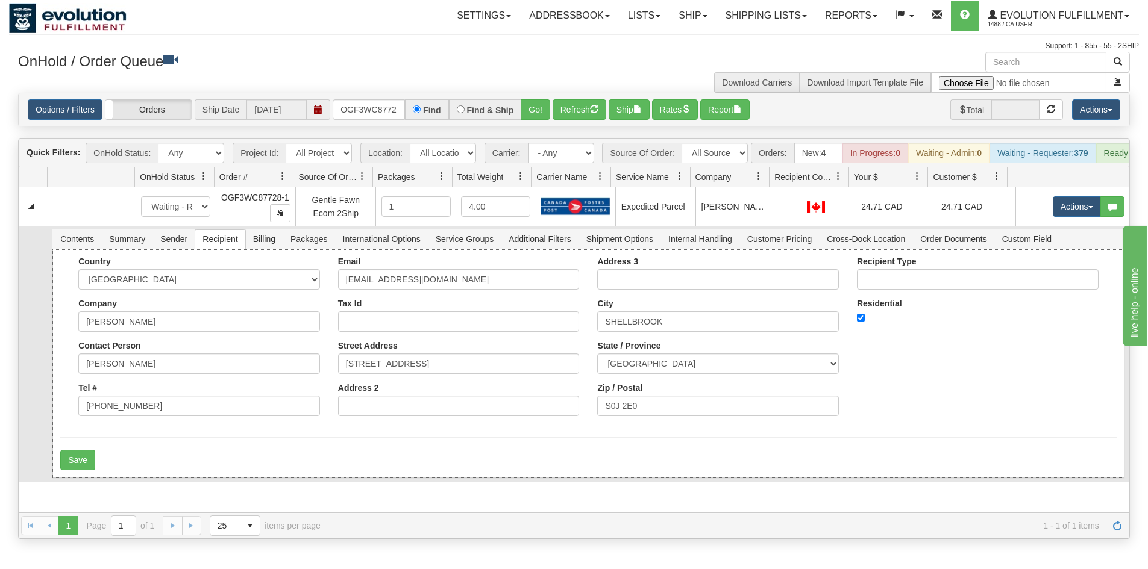
click at [80, 478] on div "Country AFGHANISTAN ALAND ISLANDS ALBANIA ALGERIA AMERICAN SAMOA ANDORRA ANGOLA…" at bounding box center [587, 363] width 1071 height 229
click at [72, 471] on button "Save" at bounding box center [77, 460] width 35 height 20
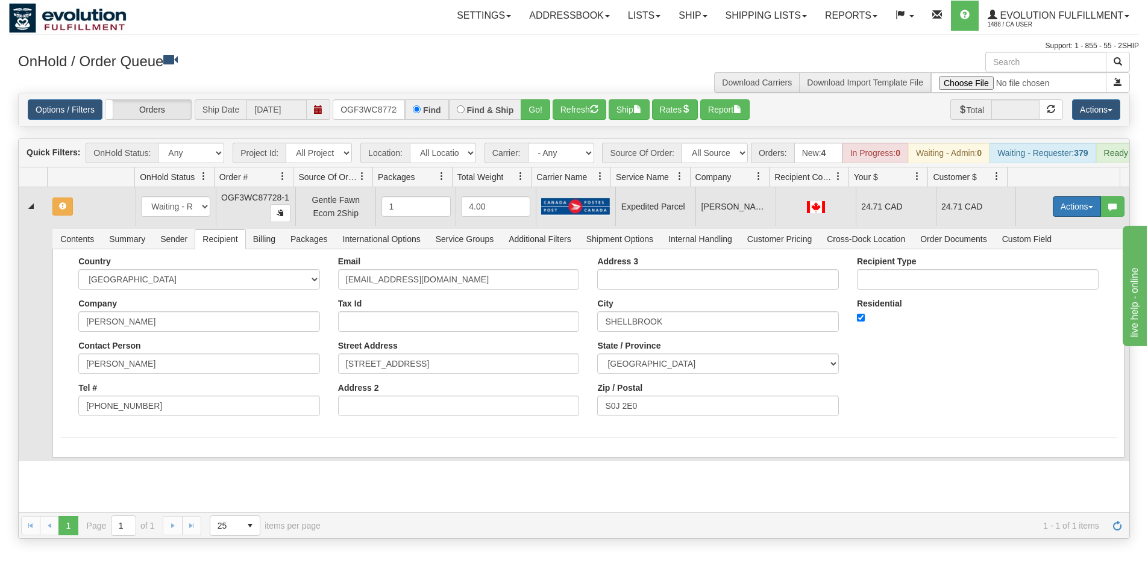
click at [1071, 214] on button "Actions" at bounding box center [1077, 206] width 48 height 20
click at [1056, 266] on span "Rate All Services" at bounding box center [1052, 261] width 72 height 10
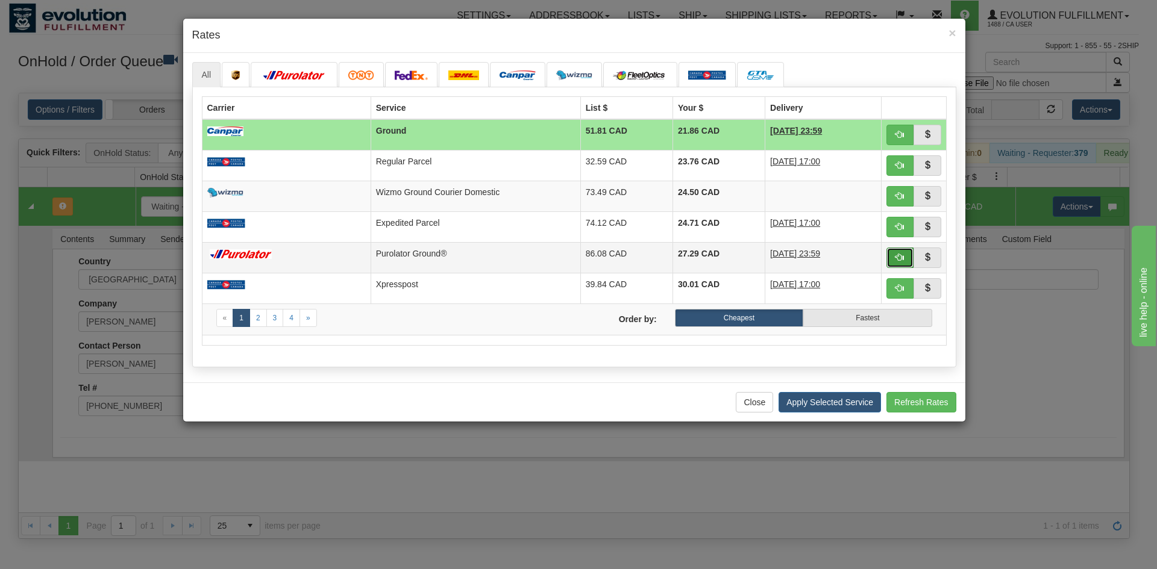
click at [903, 251] on button "button" at bounding box center [900, 258] width 28 height 20
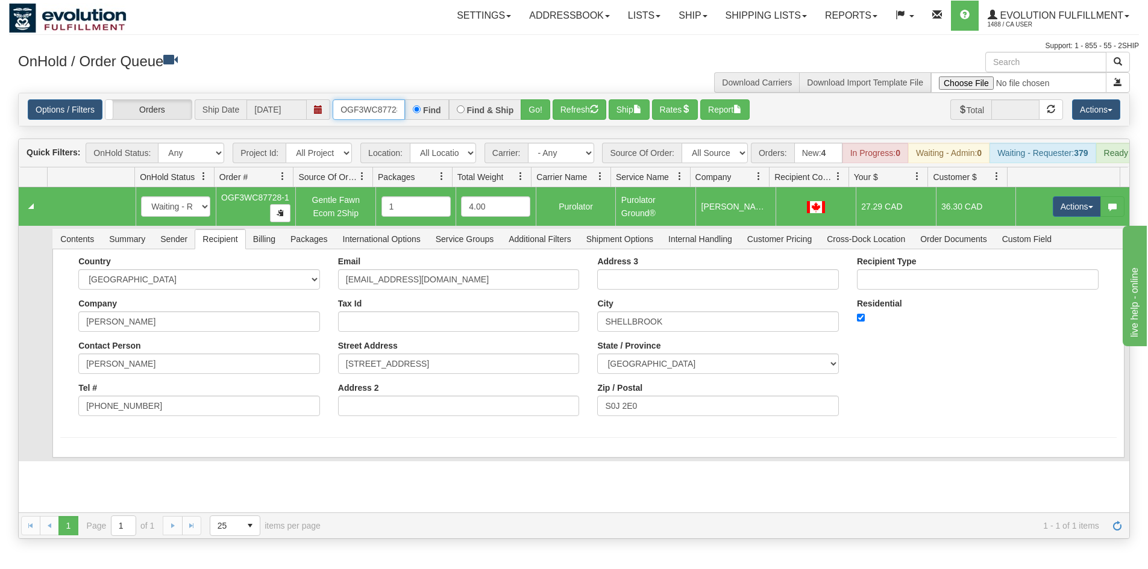
click at [372, 113] on input "OGF3WC87728-1" at bounding box center [369, 109] width 72 height 20
type input "OGF3WC87779-1"
click at [534, 105] on button "Go!" at bounding box center [536, 109] width 30 height 20
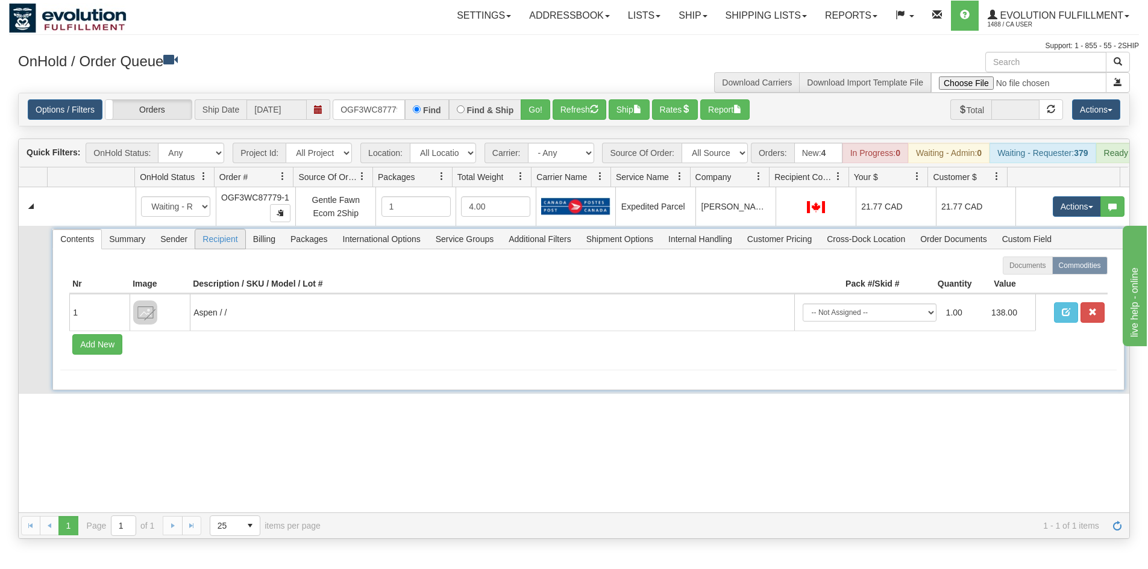
click at [216, 249] on span "Recipient" at bounding box center [219, 239] width 49 height 19
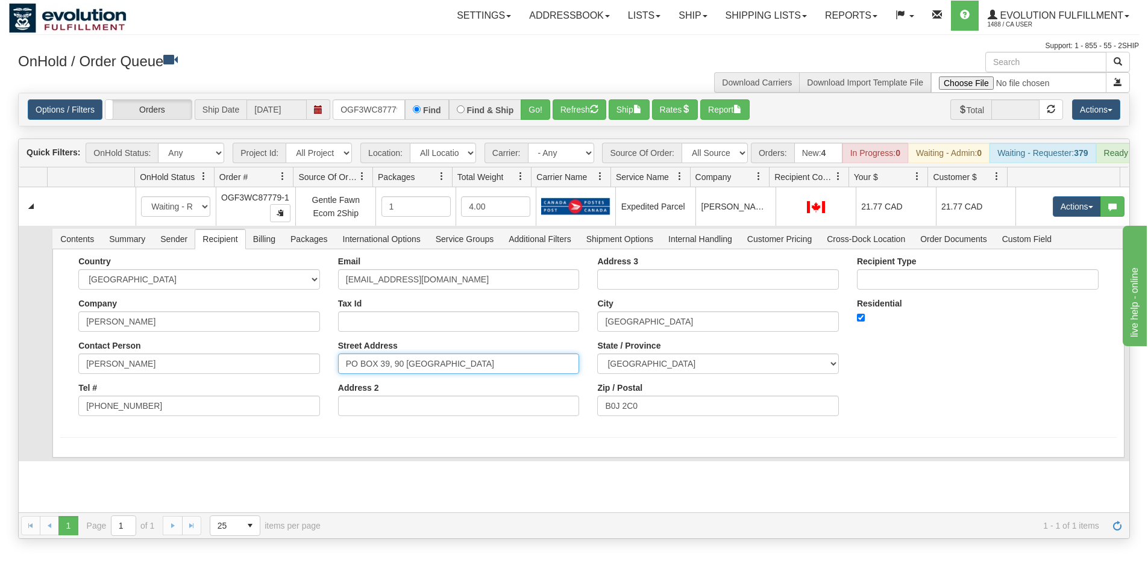
drag, startPoint x: 395, startPoint y: 372, endPoint x: 305, endPoint y: 372, distance: 89.8
click at [305, 372] on div "Country AFGHANISTAN ALAND ISLANDS ALBANIA ALGERIA AMERICAN SAMOA ANDORRA ANGOLA…" at bounding box center [588, 341] width 1056 height 169
click at [485, 374] on input "90 SUNNYBROOK HEIGHTS" at bounding box center [459, 364] width 242 height 20
type input "90 SUNNYBROOK HEIGHTS DR"
click at [112, 457] on div "Country AFGHANISTAN ALAND ISLANDS ALBANIA ALGERIA AMERICAN SAMOA ANDORRA ANGOLA…" at bounding box center [587, 353] width 1071 height 208
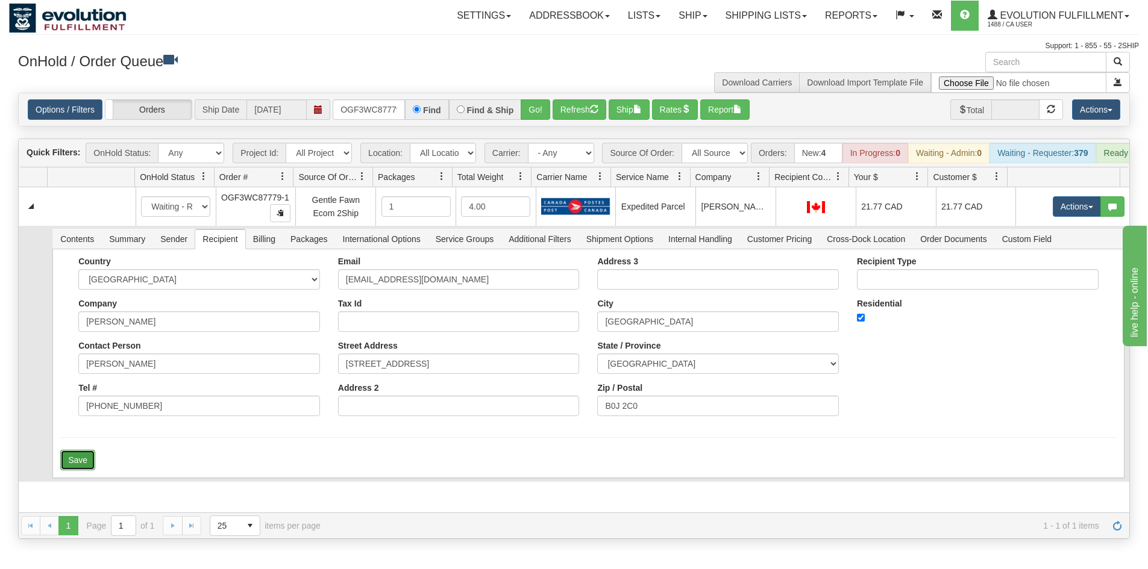
click at [80, 471] on button "Save" at bounding box center [77, 460] width 35 height 20
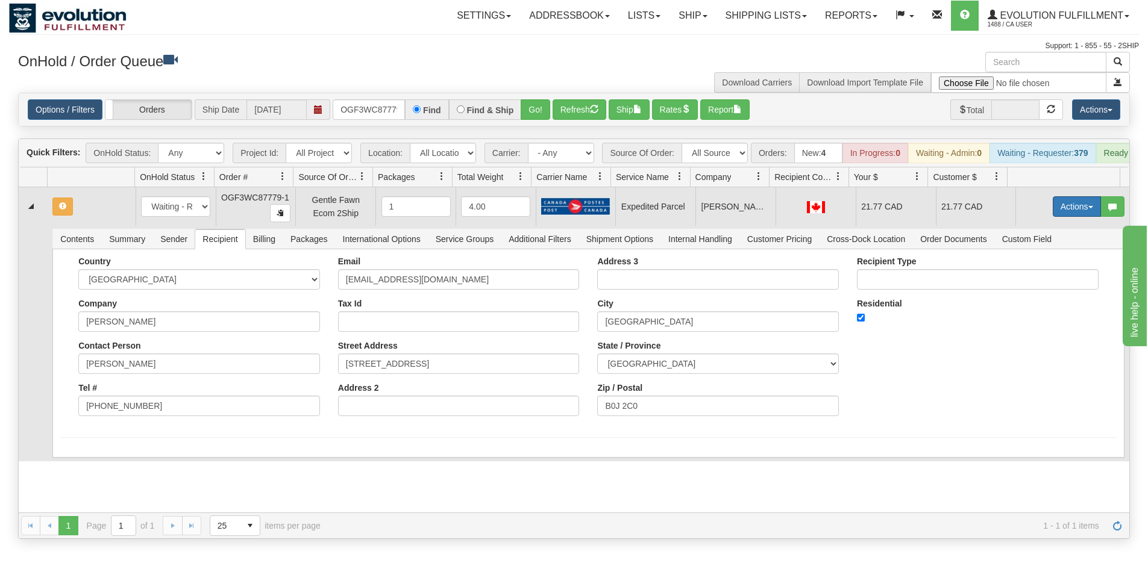
click at [1066, 217] on button "Actions" at bounding box center [1077, 206] width 48 height 20
click at [1030, 266] on span "Rate All Services" at bounding box center [1052, 261] width 72 height 10
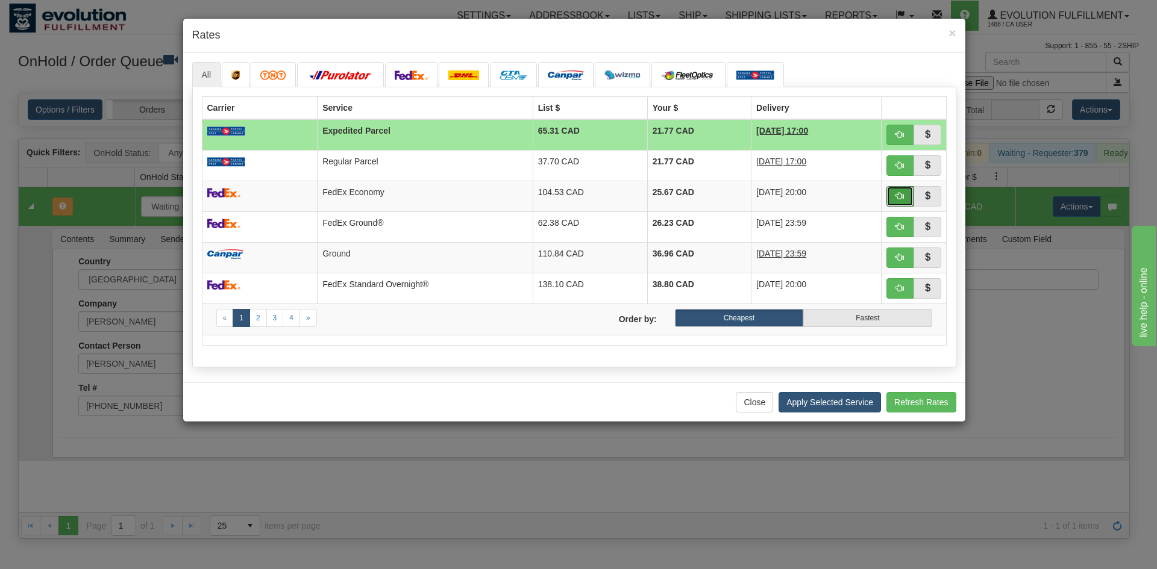
drag, startPoint x: 898, startPoint y: 196, endPoint x: 880, endPoint y: 192, distance: 18.6
click at [898, 196] on span "button" at bounding box center [899, 196] width 8 height 8
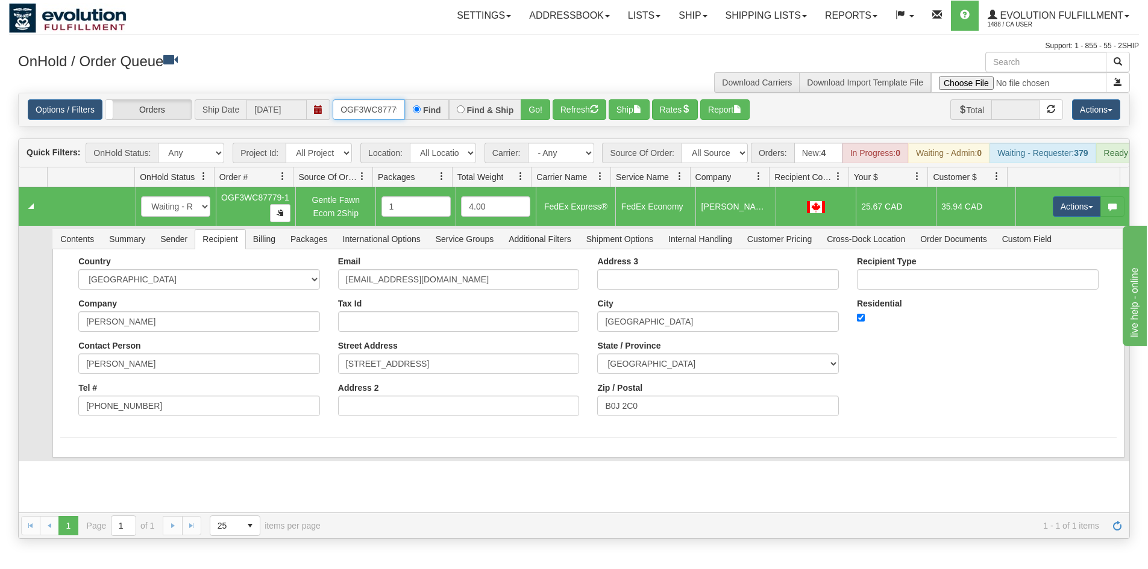
click at [368, 113] on input "OGF3WC87779-1" at bounding box center [369, 109] width 72 height 20
type input "OGF3WC87751-1"
click at [528, 105] on button "Go!" at bounding box center [536, 109] width 30 height 20
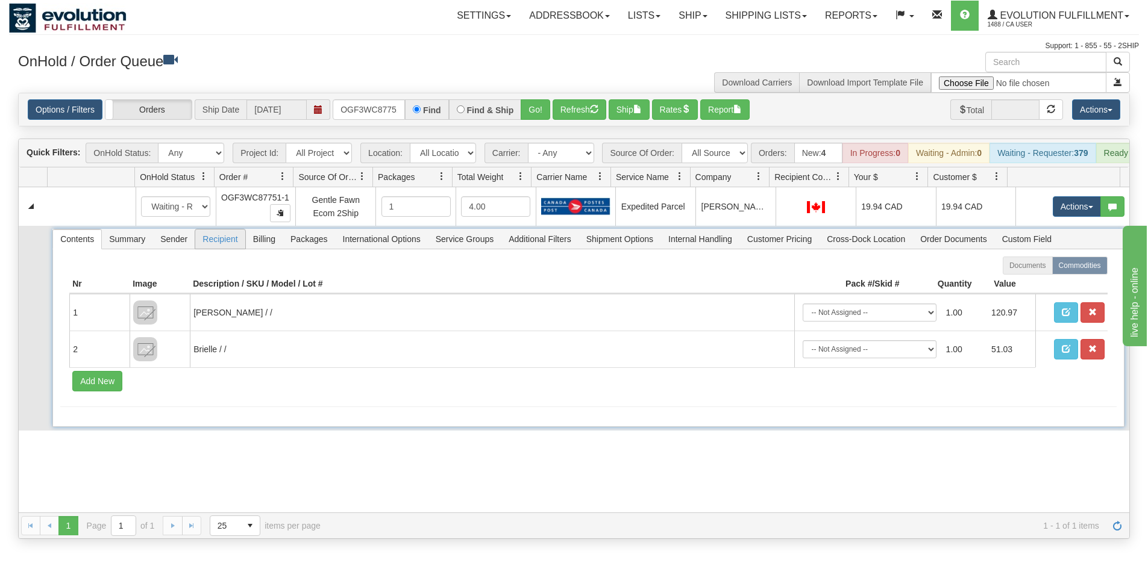
click at [212, 249] on span "Recipient" at bounding box center [219, 239] width 49 height 19
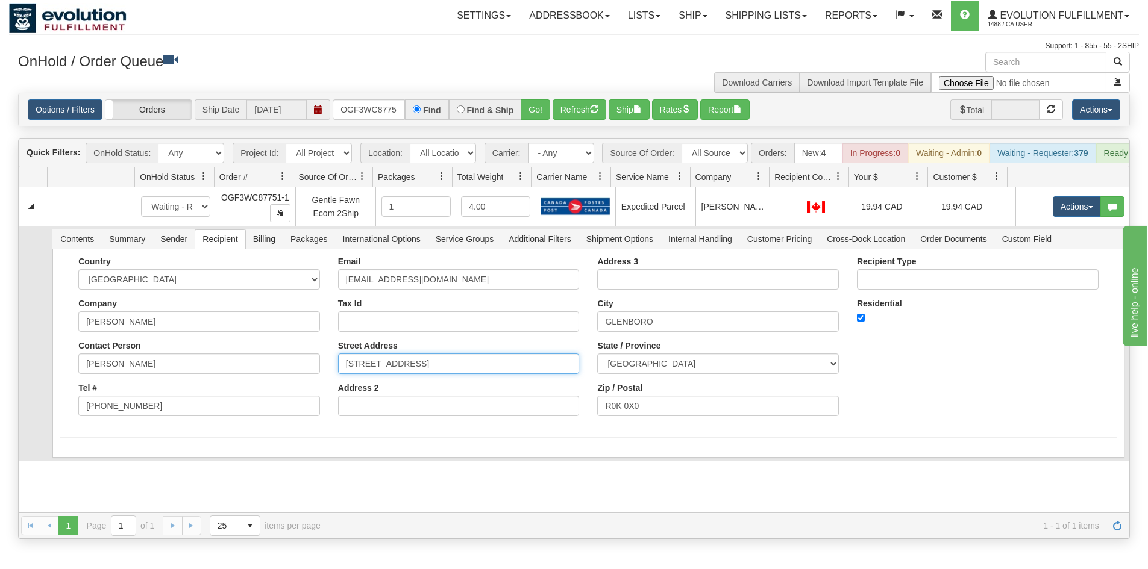
drag, startPoint x: 480, startPoint y: 372, endPoint x: 213, endPoint y: 367, distance: 266.9
click at [213, 367] on div "Country AFGHANISTAN ALAND ISLANDS ALBANIA ALGERIA AMERICAN SAMOA ANDORRA ANGOLA…" at bounding box center [588, 341] width 1056 height 169
type input "6"
type input "510 BRENTWOOD VILLAGE"
click at [661, 332] on input "GLENBORO" at bounding box center [718, 321] width 242 height 20
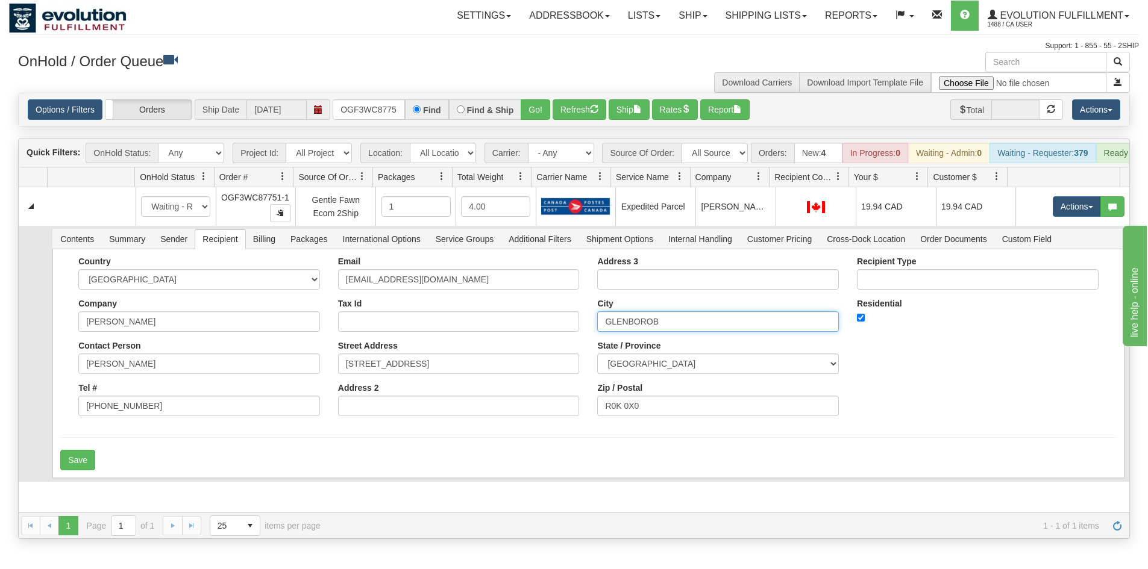
drag, startPoint x: 672, startPoint y: 336, endPoint x: 466, endPoint y: 334, distance: 205.5
click at [466, 334] on div "Country AFGHANISTAN ALAND ISLANDS ALBANIA ALGERIA AMERICAN SAMOA ANDORRA ANGOLA…" at bounding box center [588, 341] width 1056 height 169
type input "[PERSON_NAME]"
drag, startPoint x: 659, startPoint y: 424, endPoint x: 501, endPoint y: 424, distance: 157.8
click at [501, 424] on div "Country AFGHANISTAN ALAND ISLANDS ALBANIA ALGERIA AMERICAN SAMOA ANDORRA ANGOLA…" at bounding box center [588, 341] width 1056 height 169
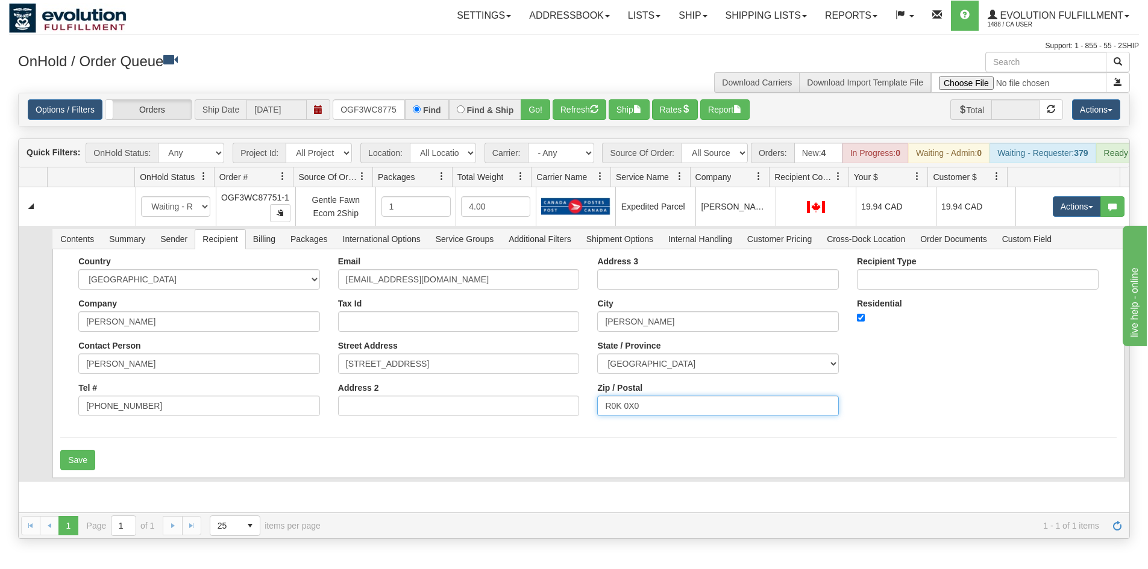
type input "4"
type input "R7B4C1"
click at [208, 458] on form "Country AFGHANISTAN ALAND ISLANDS ALBANIA ALGERIA AMERICAN SAMOA ANDORRA ANGOLA…" at bounding box center [588, 364] width 1056 height 214
click at [84, 471] on button "Save" at bounding box center [77, 460] width 35 height 20
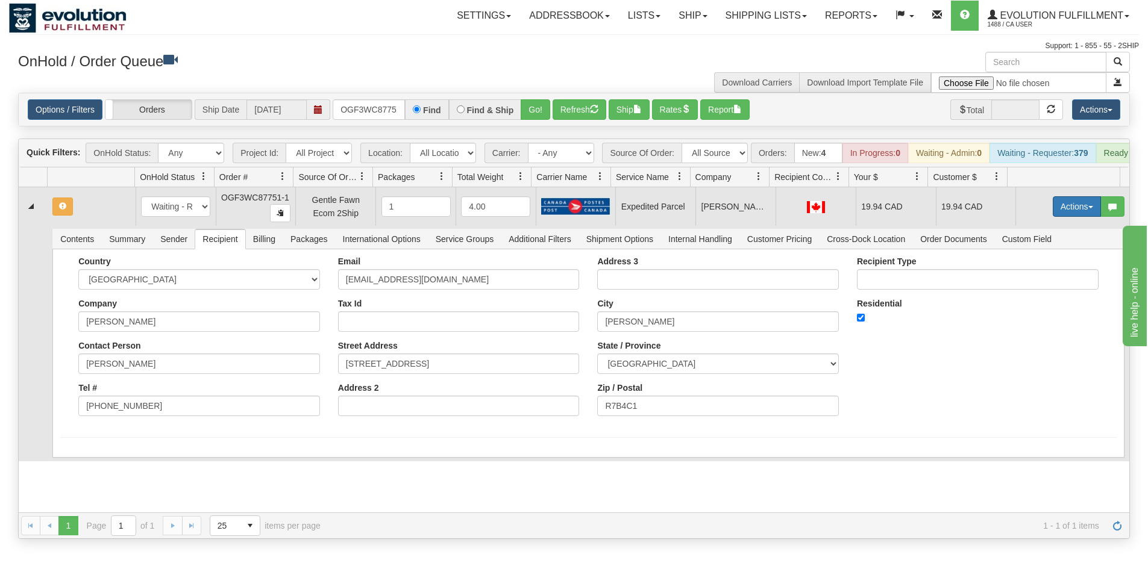
click at [1081, 211] on button "Actions" at bounding box center [1077, 206] width 48 height 20
click at [1036, 266] on span "Rate All Services" at bounding box center [1052, 261] width 72 height 10
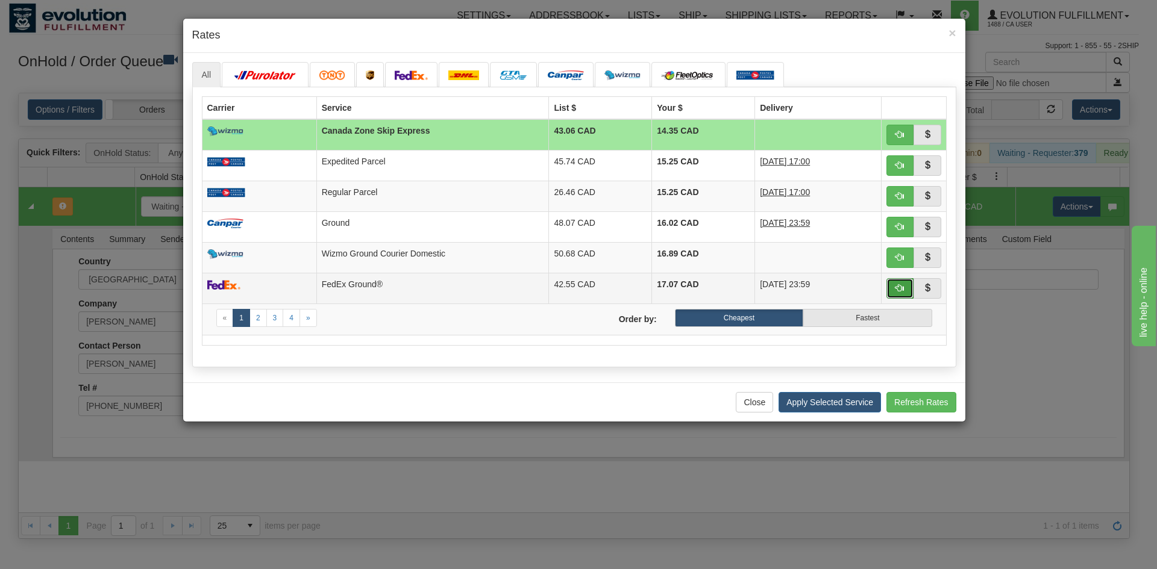
click at [898, 292] on span "button" at bounding box center [899, 288] width 8 height 8
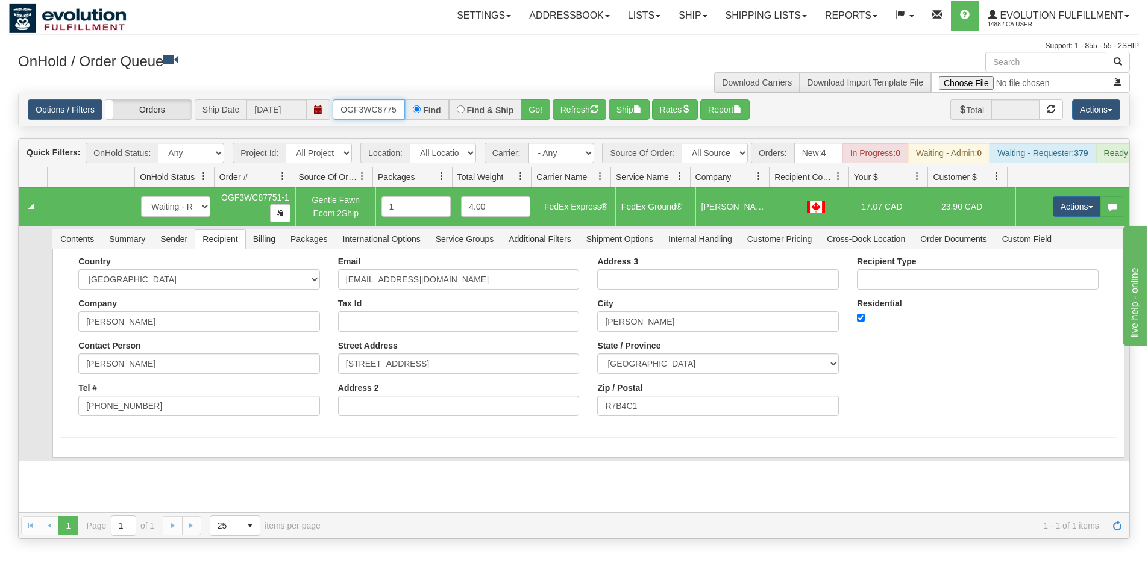
click at [386, 115] on input "OGF3WC87751-1" at bounding box center [369, 109] width 72 height 20
type input "oLNZ6343"
